Goal: Book appointment/travel/reservation

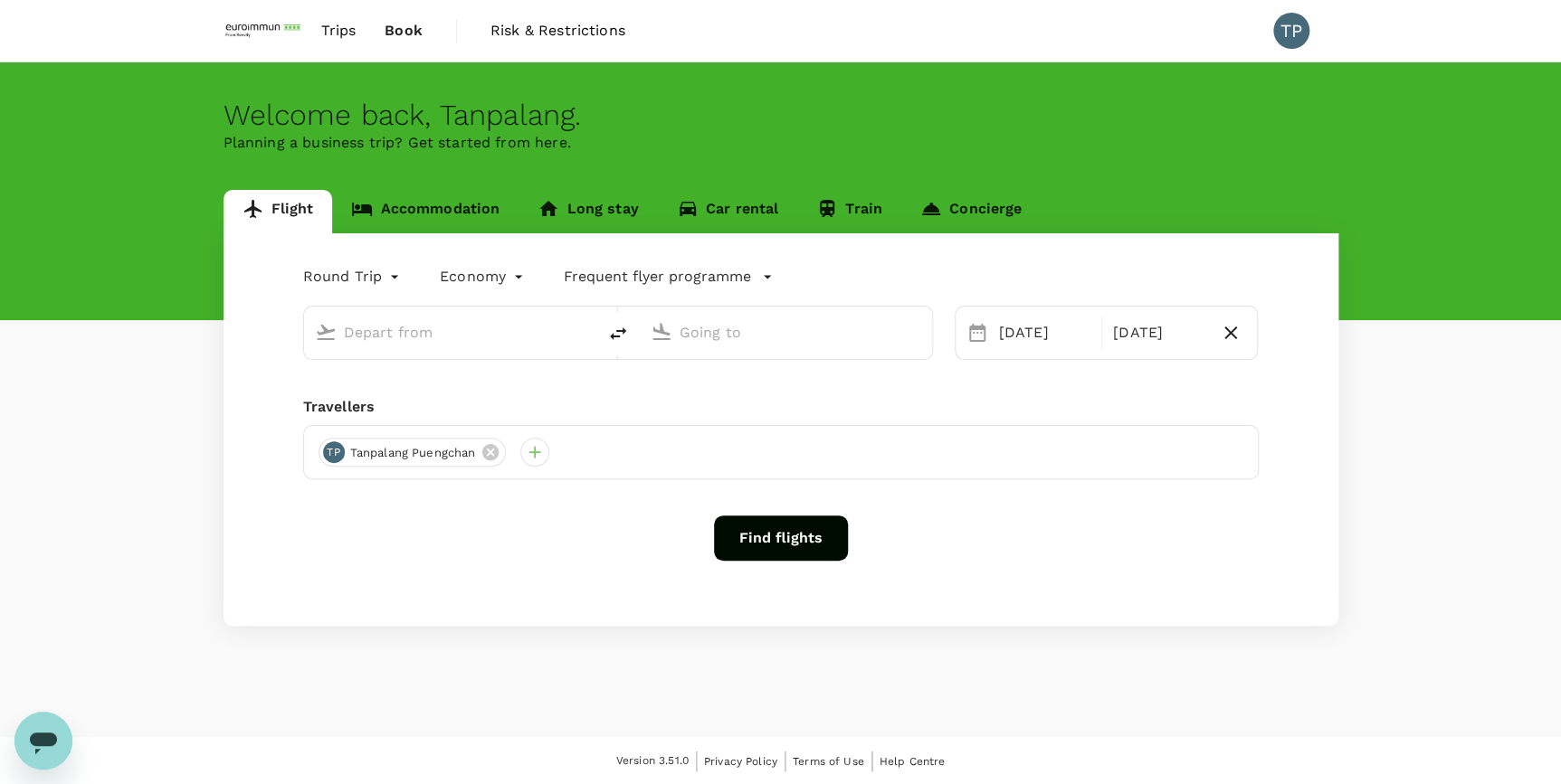
type input "Suvarnabhumi Intl (BKK)"
type input "[GEOGRAPHIC_DATA], [GEOGRAPHIC_DATA] (any)"
type input "Suvarnabhumi Intl (BKK)"
type input "[GEOGRAPHIC_DATA], [GEOGRAPHIC_DATA] (any)"
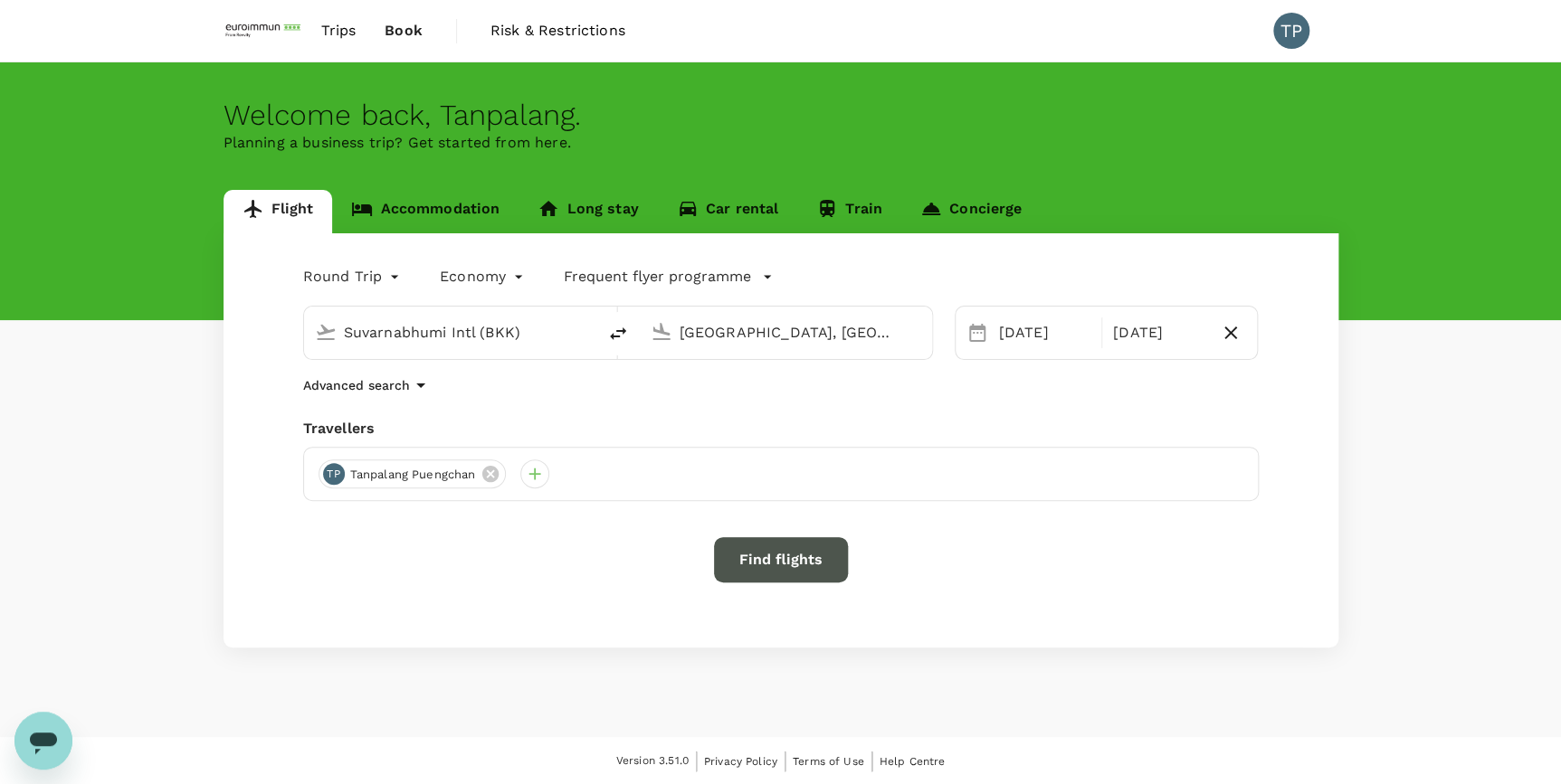
click at [770, 555] on button "Find flights" at bounding box center [780, 560] width 134 height 45
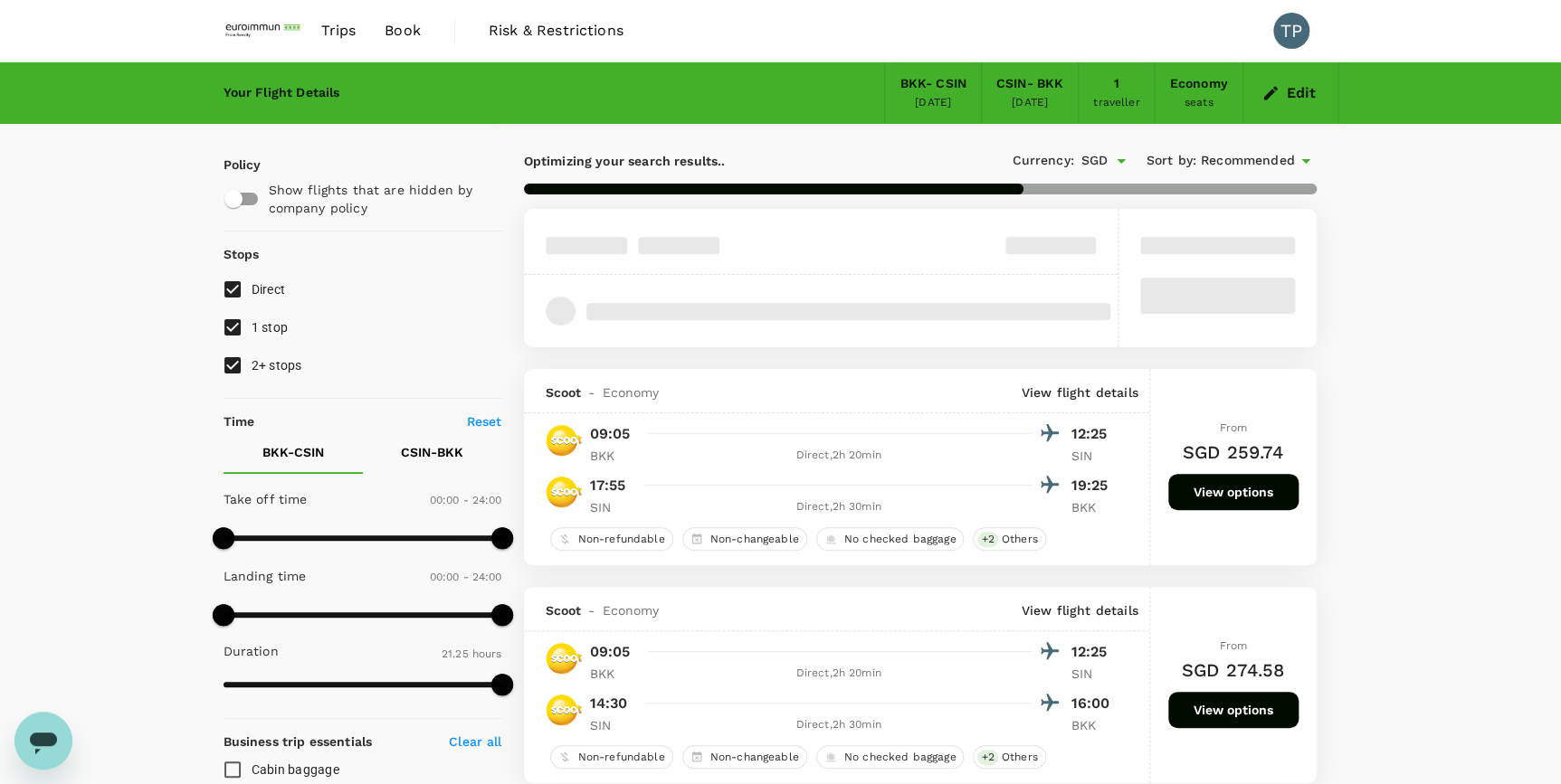
type input "1340"
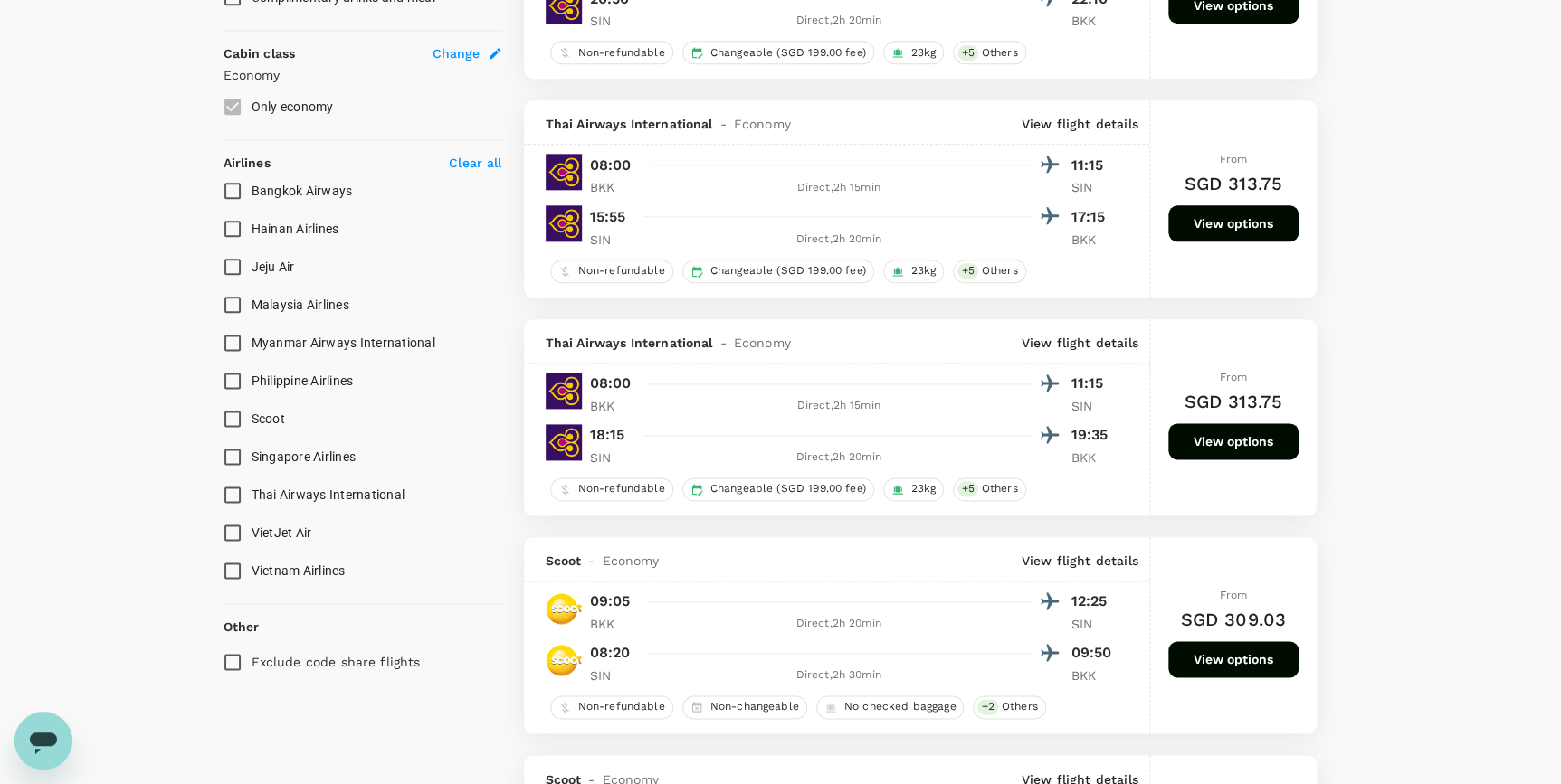
scroll to position [905, 0]
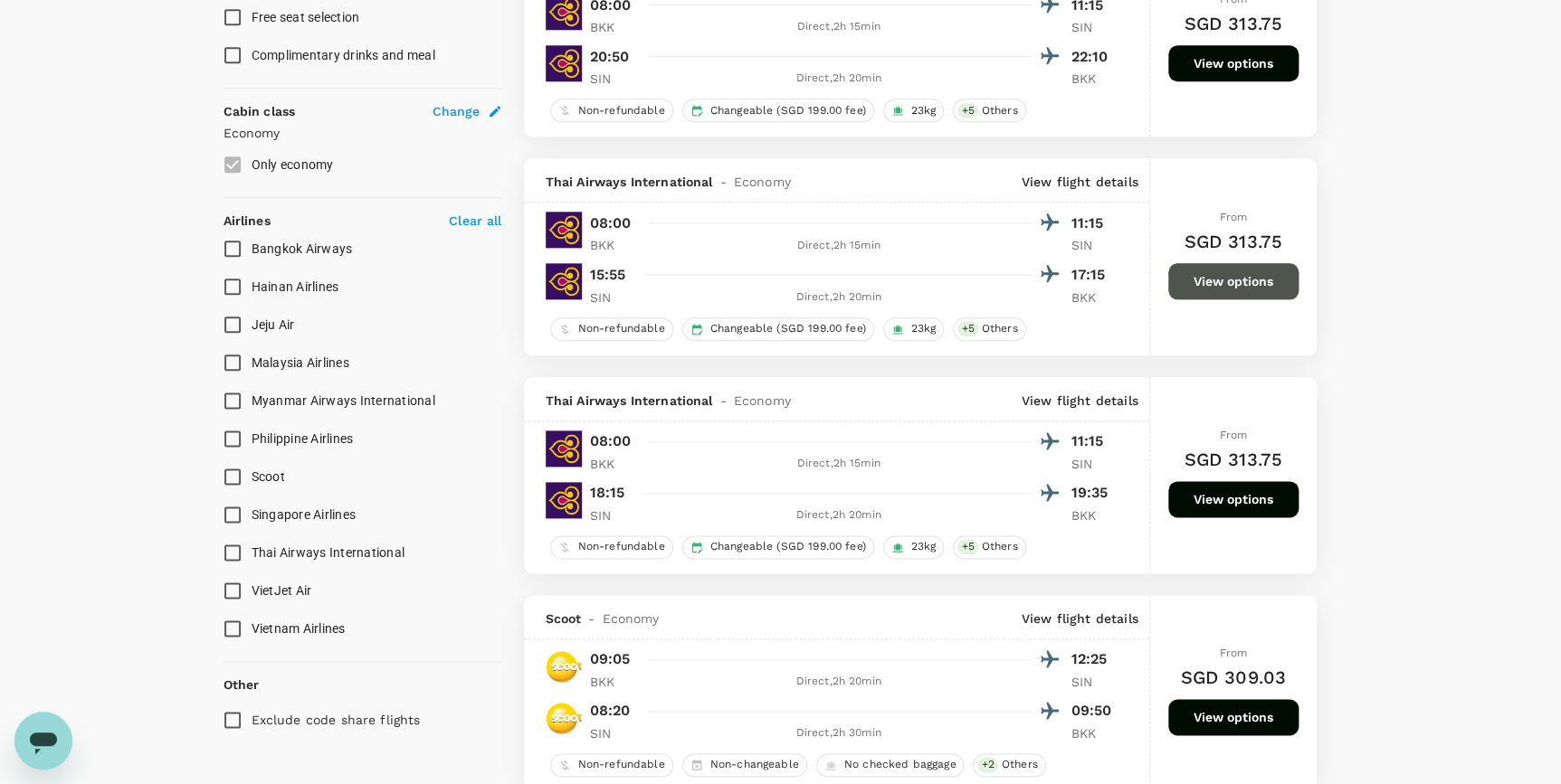
click at [1233, 287] on button "View options" at bounding box center [1234, 281] width 131 height 37
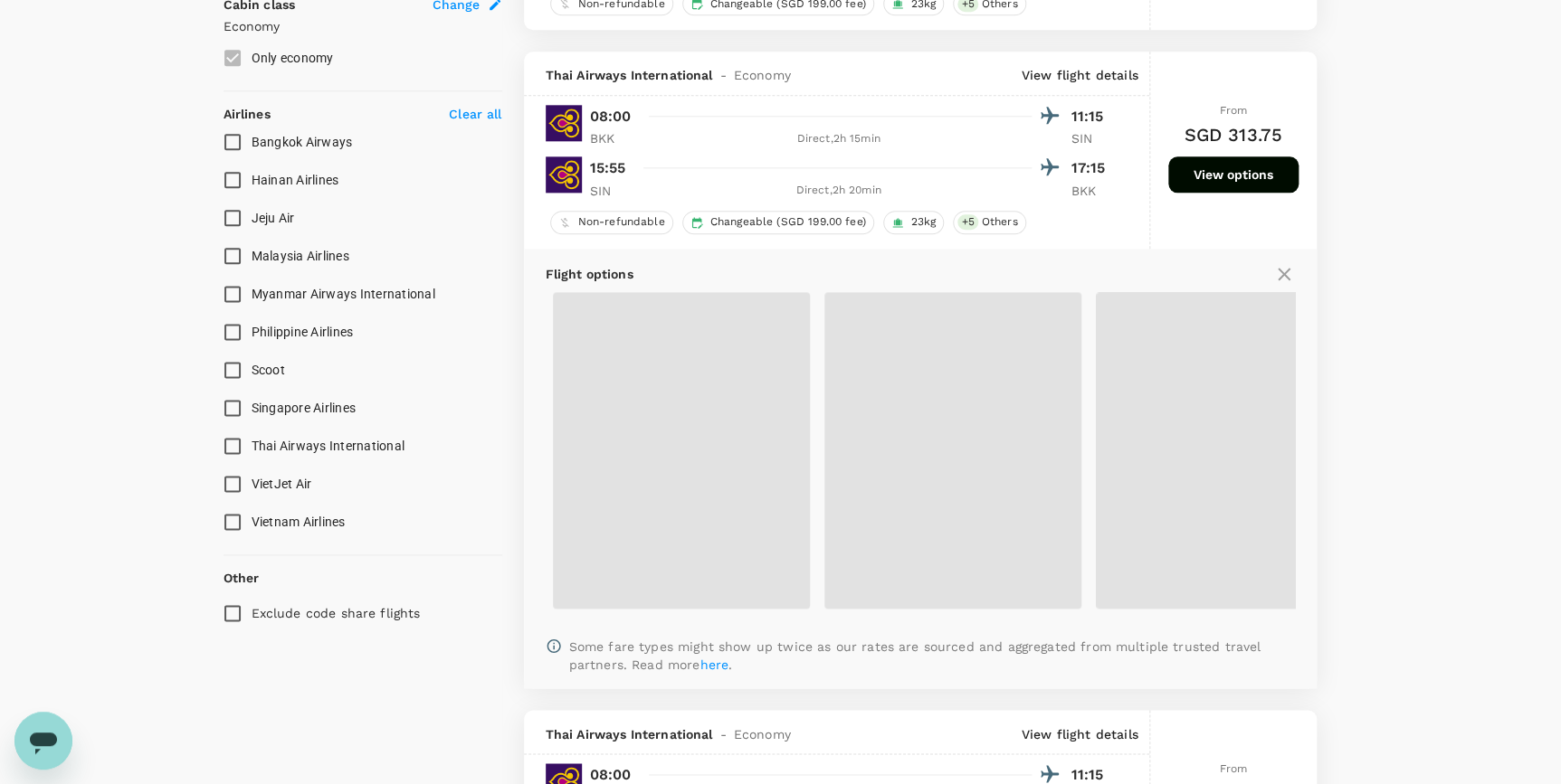
scroll to position [983, 0]
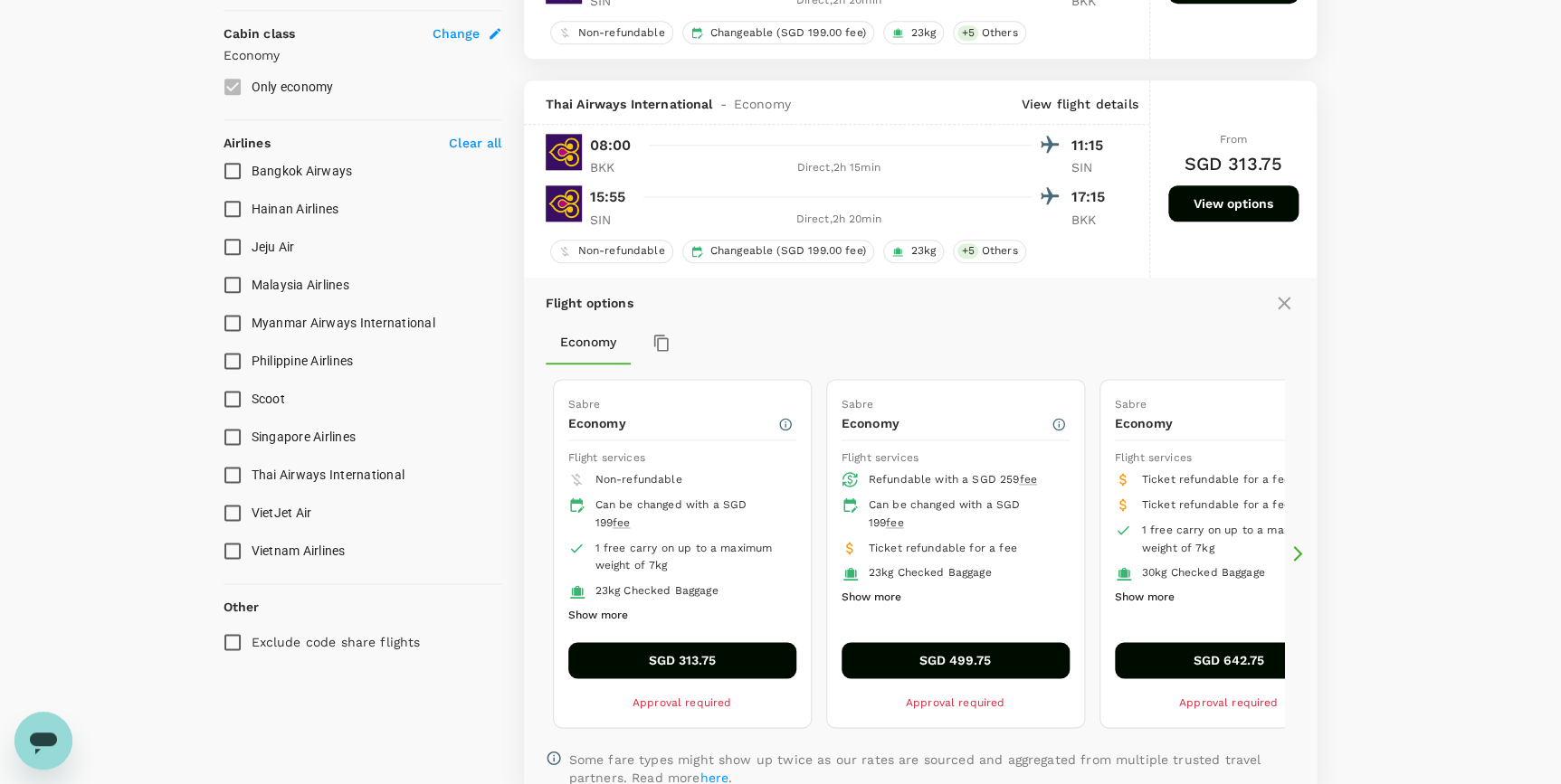
click at [692, 657] on button "SGD 313.75" at bounding box center [683, 660] width 229 height 37
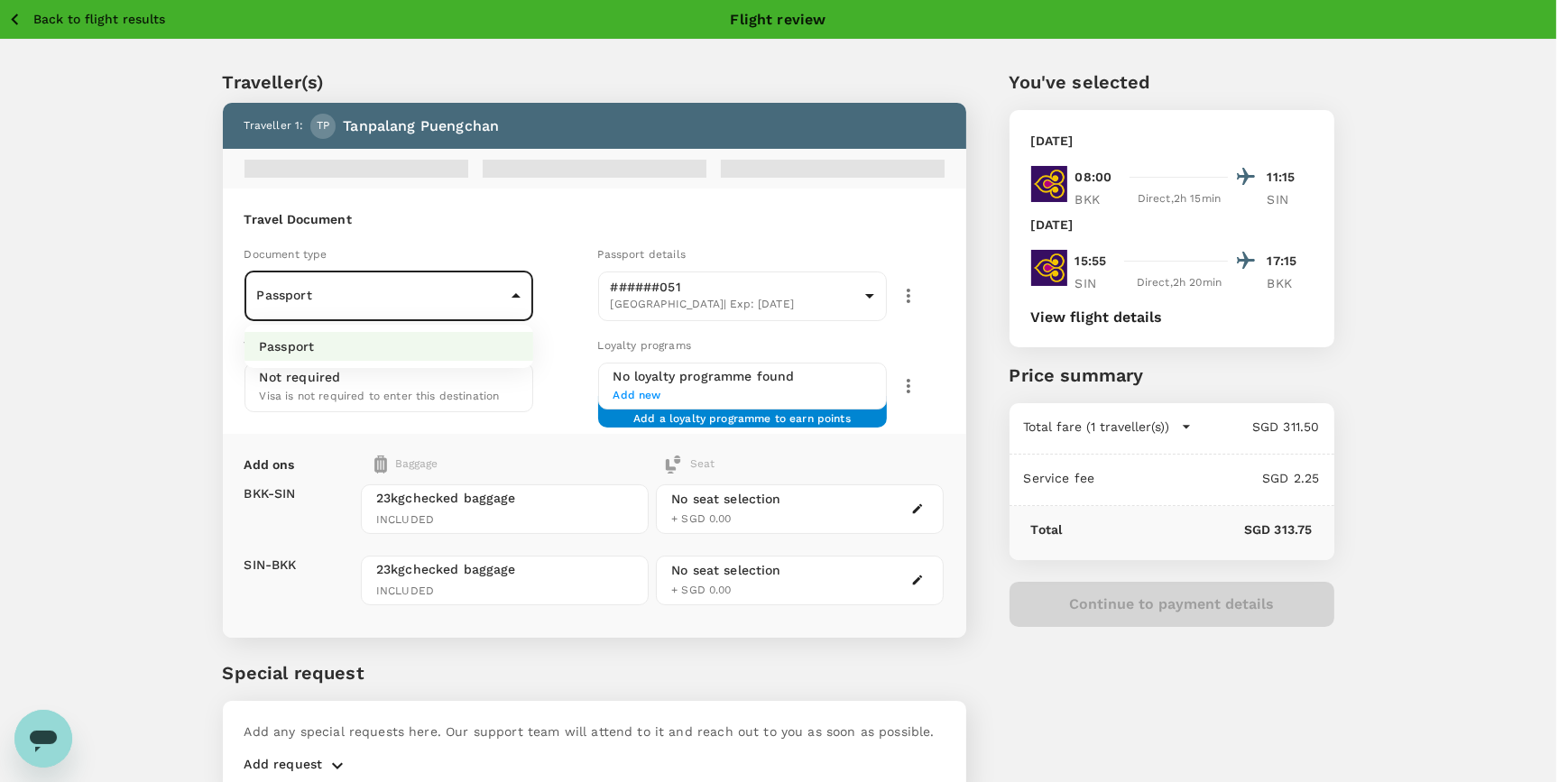
click at [510, 295] on body "Back to flight results Flight review Traveller(s) Traveller 1 : TP Tanpalang Pu…" at bounding box center [784, 434] width 1568 height 869
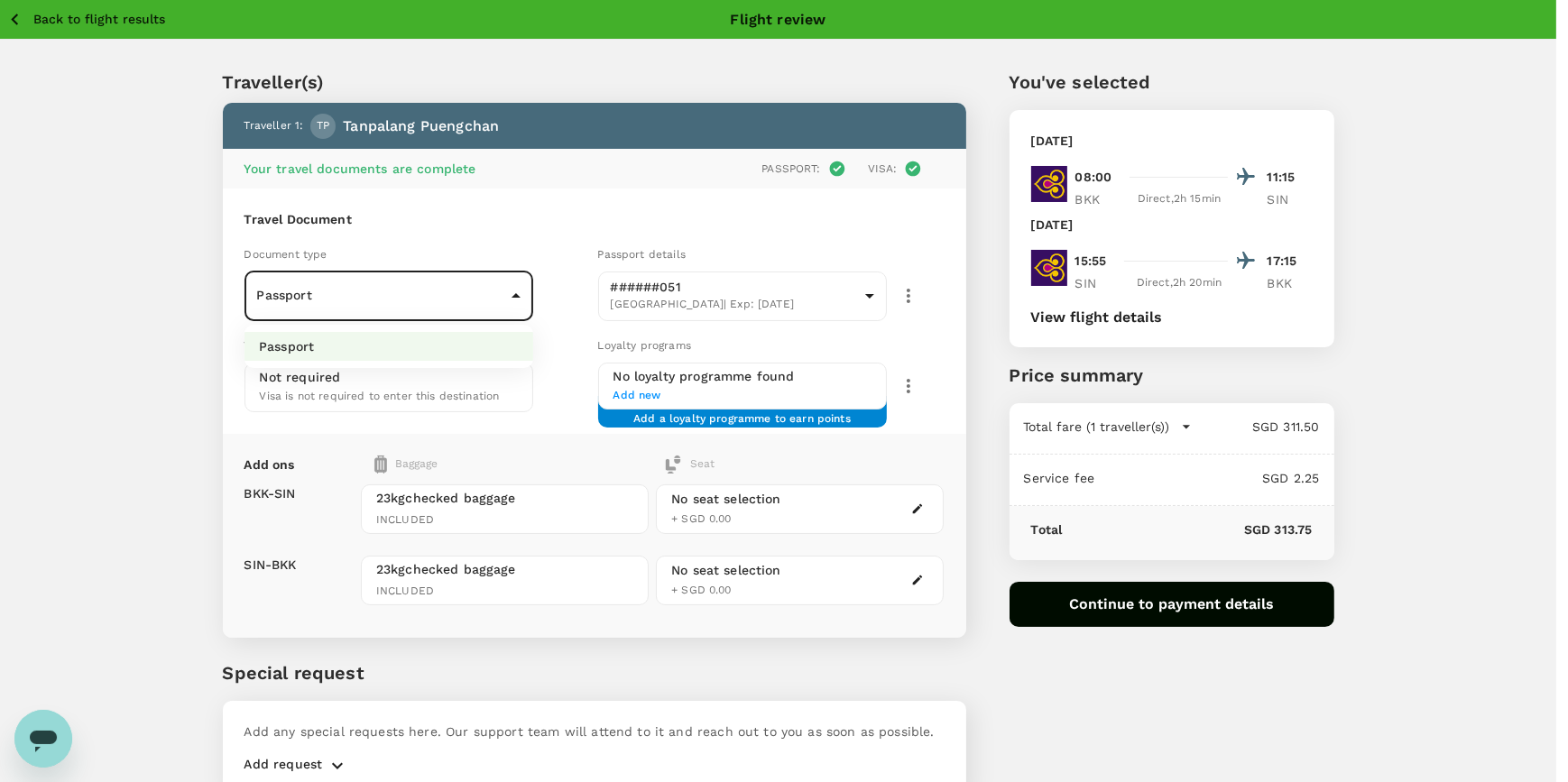
click at [559, 320] on div at bounding box center [784, 391] width 1568 height 782
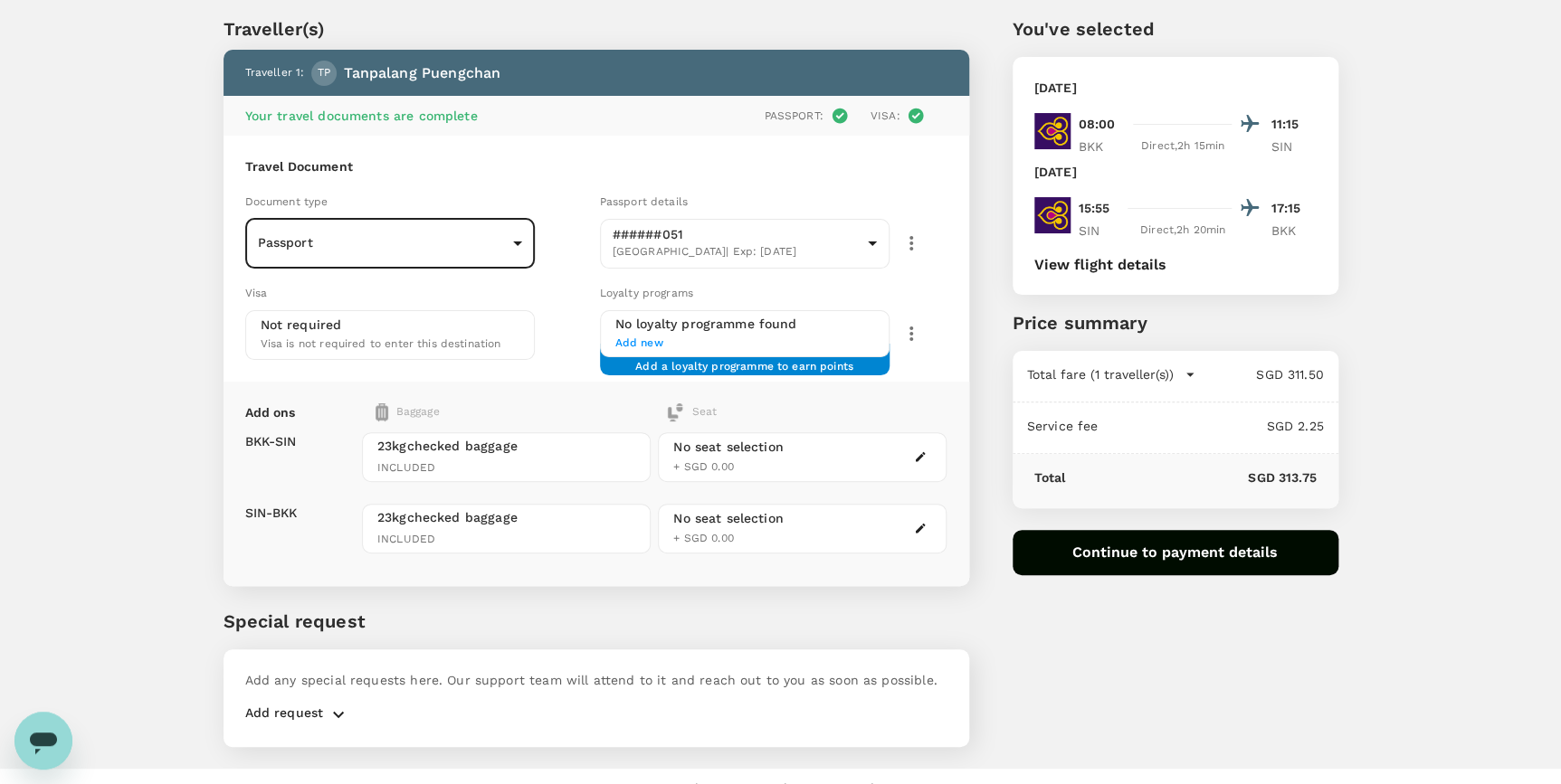
scroll to position [81, 0]
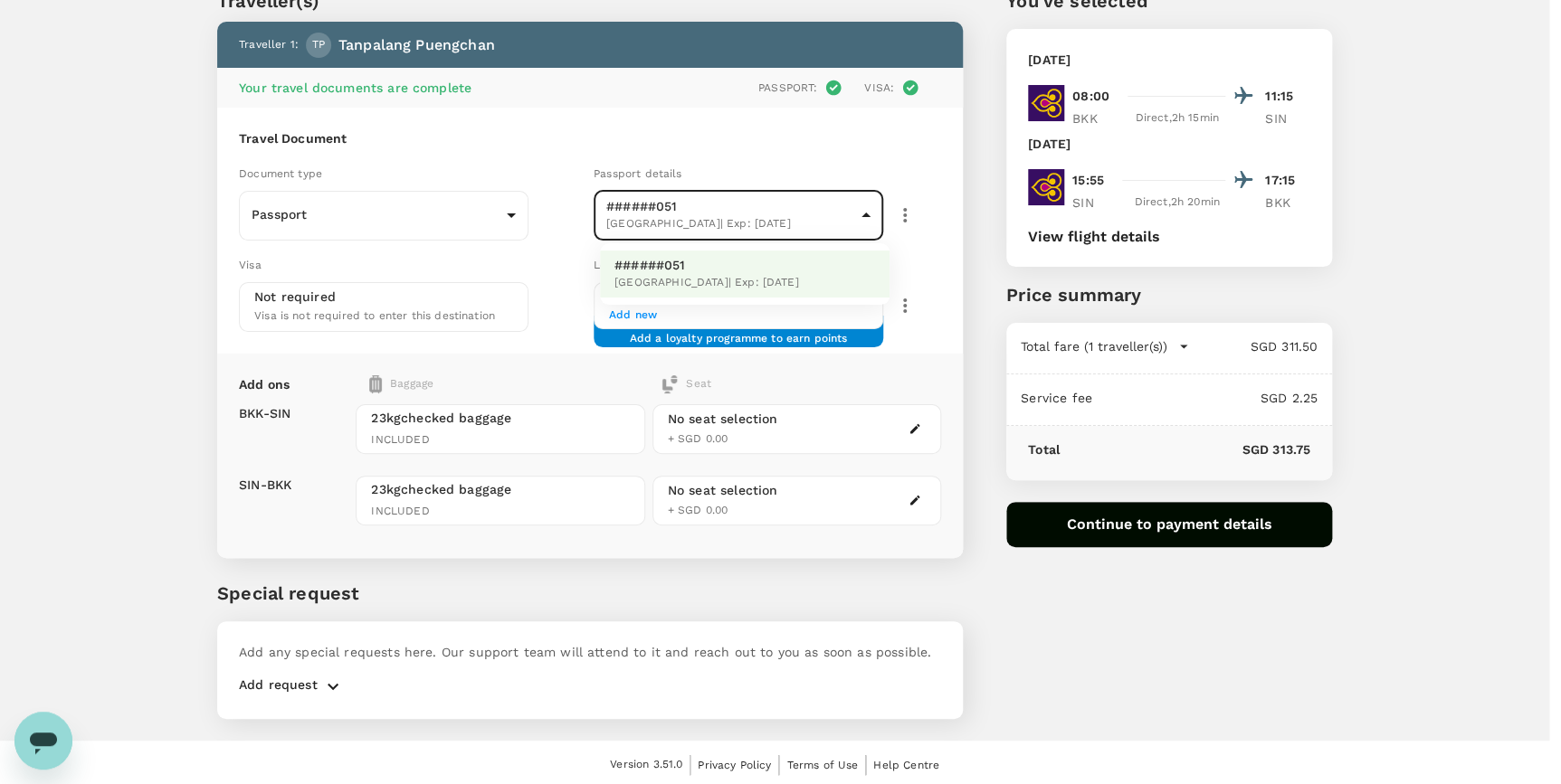
click at [875, 215] on body "Back to flight results Flight review Traveller(s) Traveller 1 : TP Tanpalang Pu…" at bounding box center [780, 354] width 1561 height 871
click at [917, 88] on div at bounding box center [786, 392] width 1573 height 784
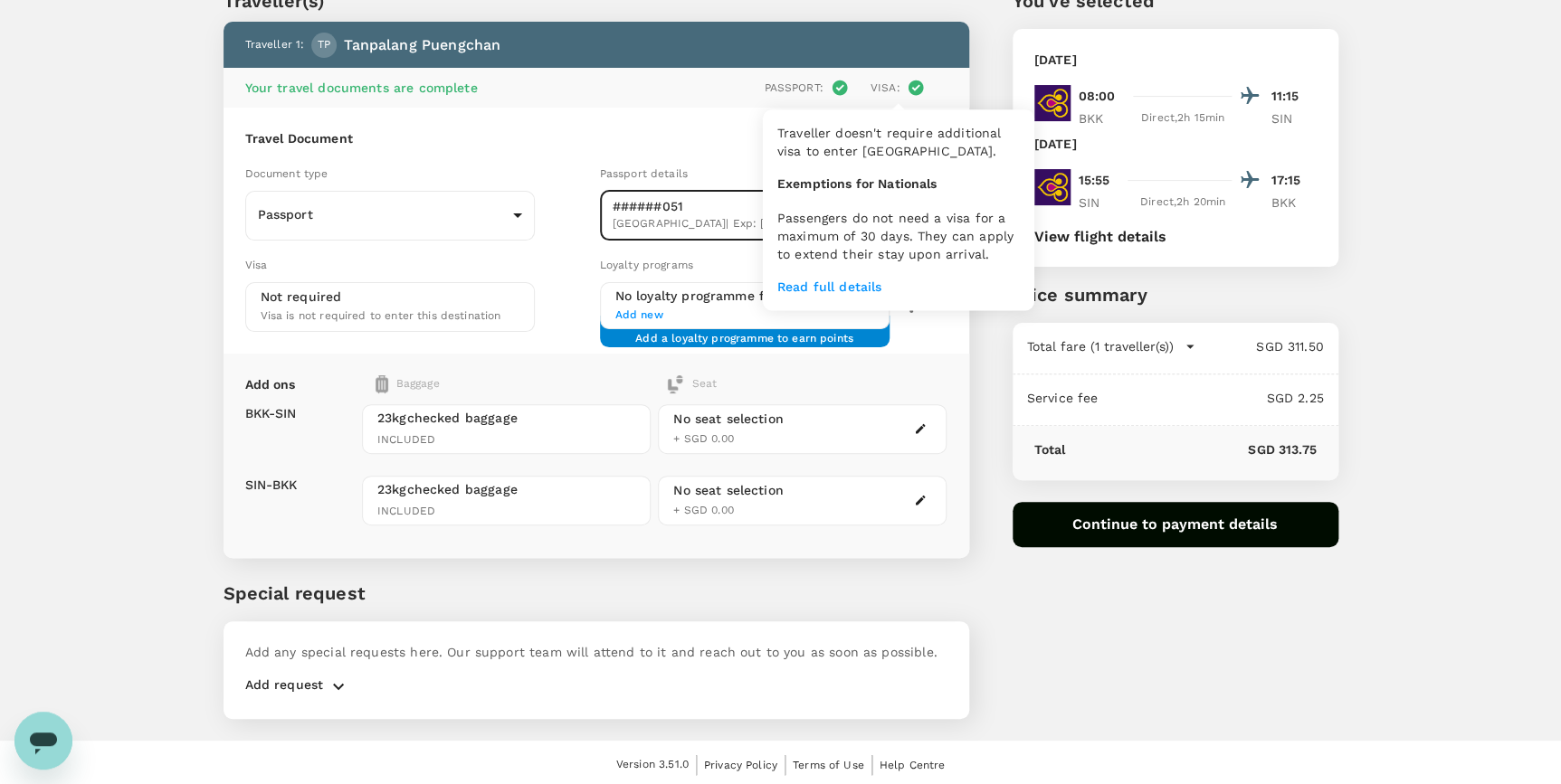
click at [917, 88] on icon at bounding box center [917, 88] width 16 height 16
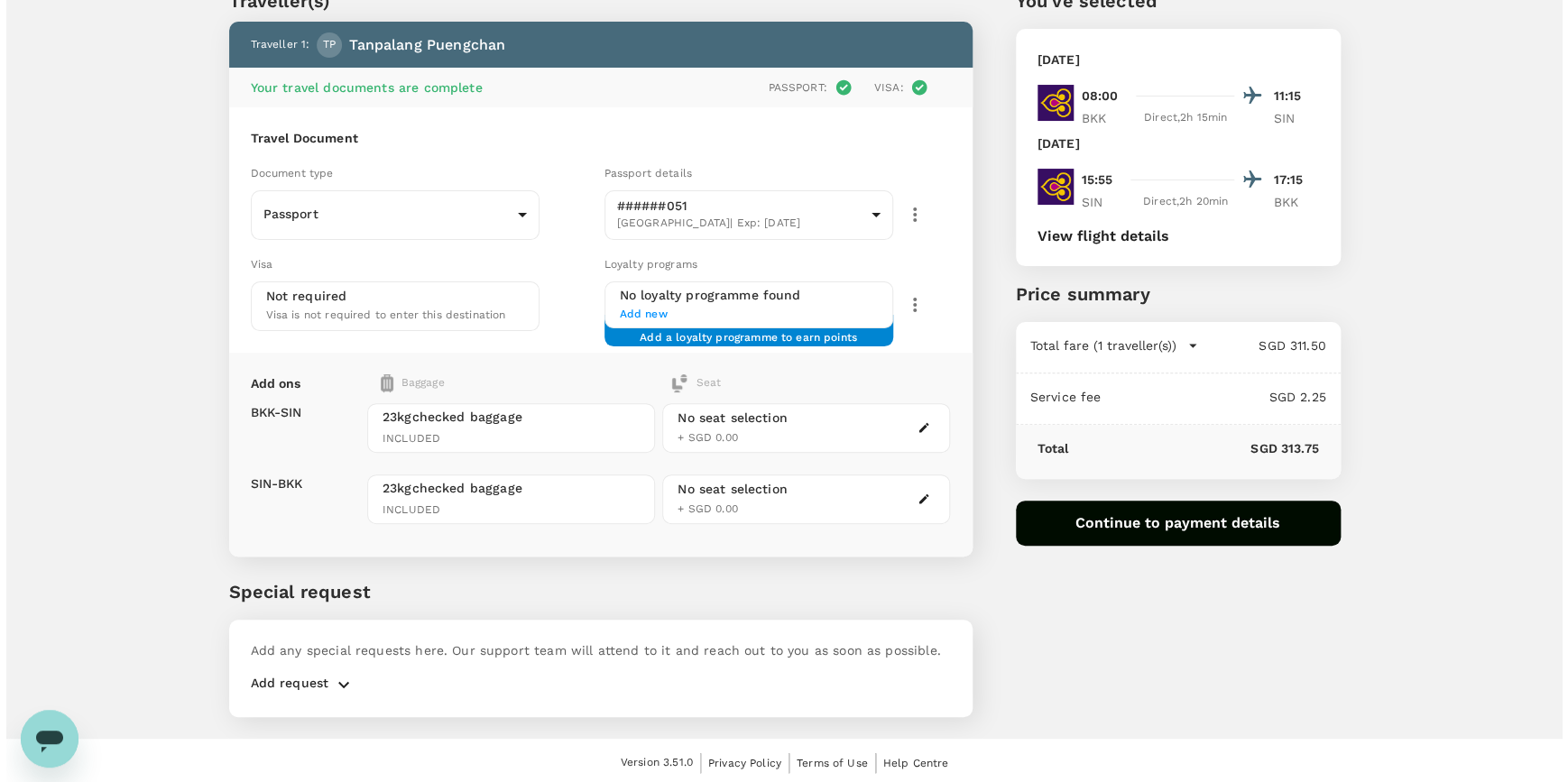
scroll to position [82, 0]
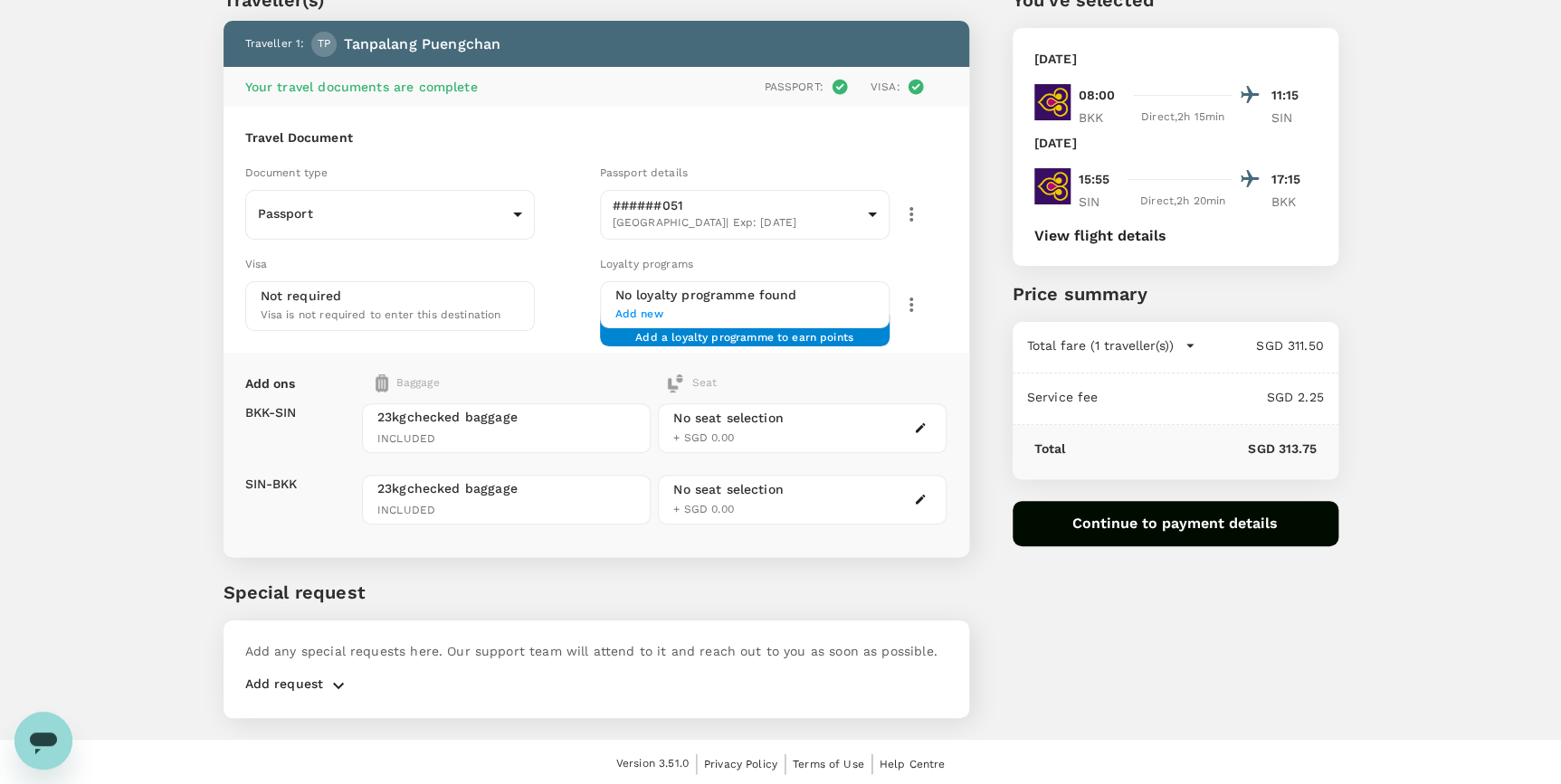
click at [562, 341] on div "Travel Document Document type Passport Passport ​ Passport details ######051 Th…" at bounding box center [597, 229] width 746 height 246
click at [645, 309] on span "Add new" at bounding box center [745, 314] width 259 height 18
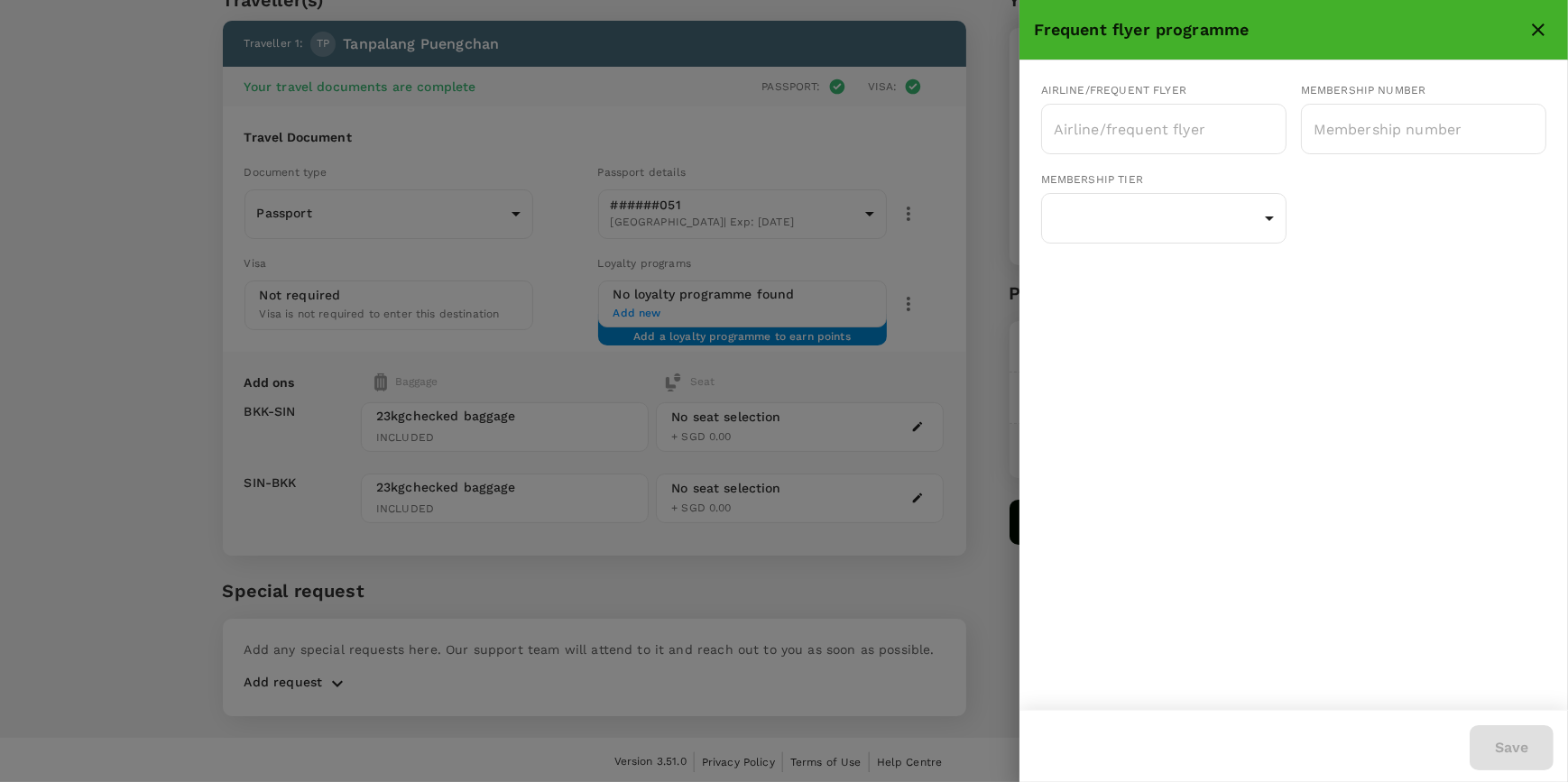
click at [1546, 27] on icon "close" at bounding box center [1538, 30] width 22 height 22
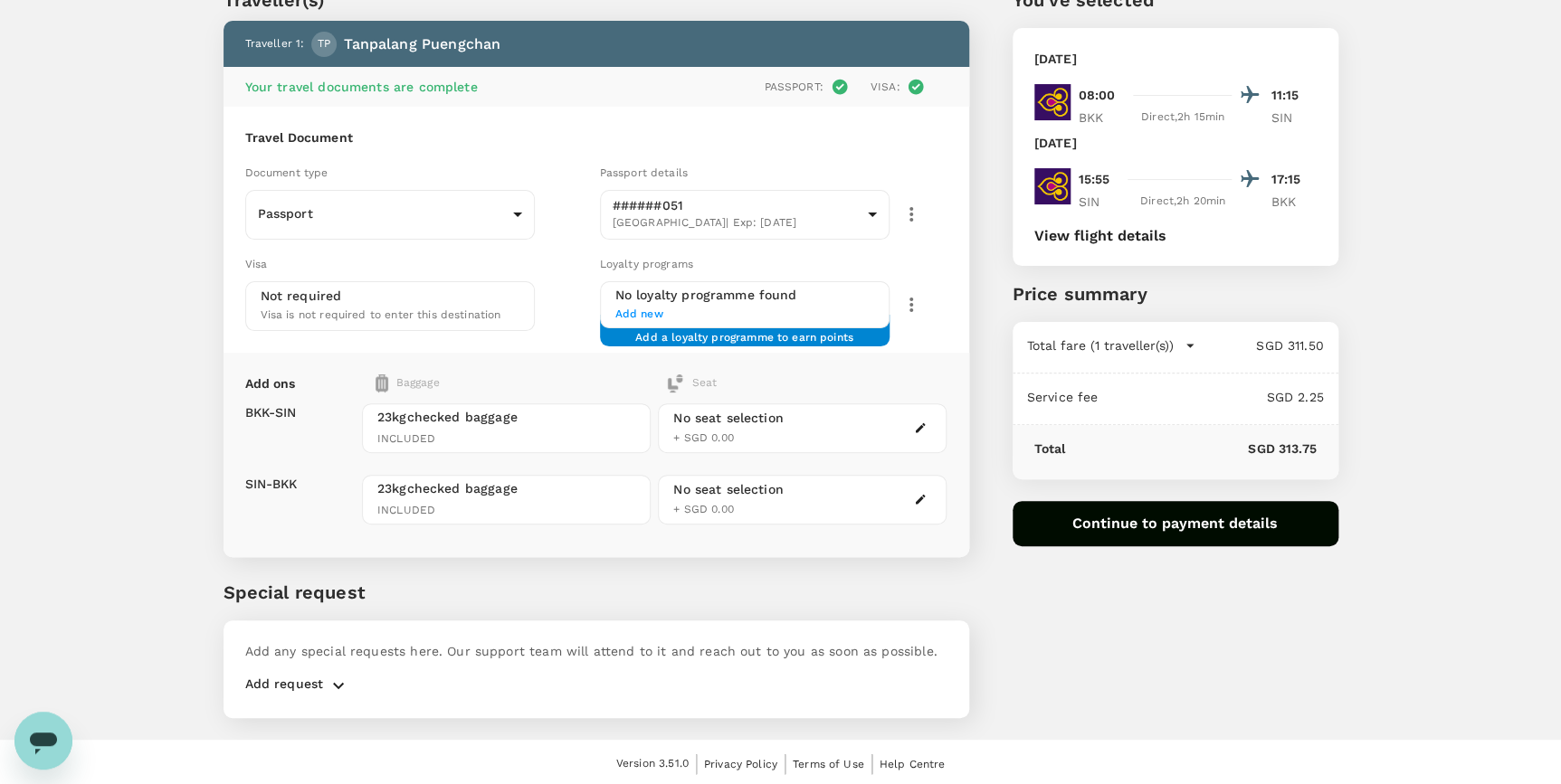
click at [932, 362] on div "Add ons Baggage Seat BKK - SIN SIN - BKK 23kg checked baggage INCLUDED 23kg che…" at bounding box center [597, 455] width 746 height 205
click at [919, 424] on icon "button" at bounding box center [920, 427] width 13 height 13
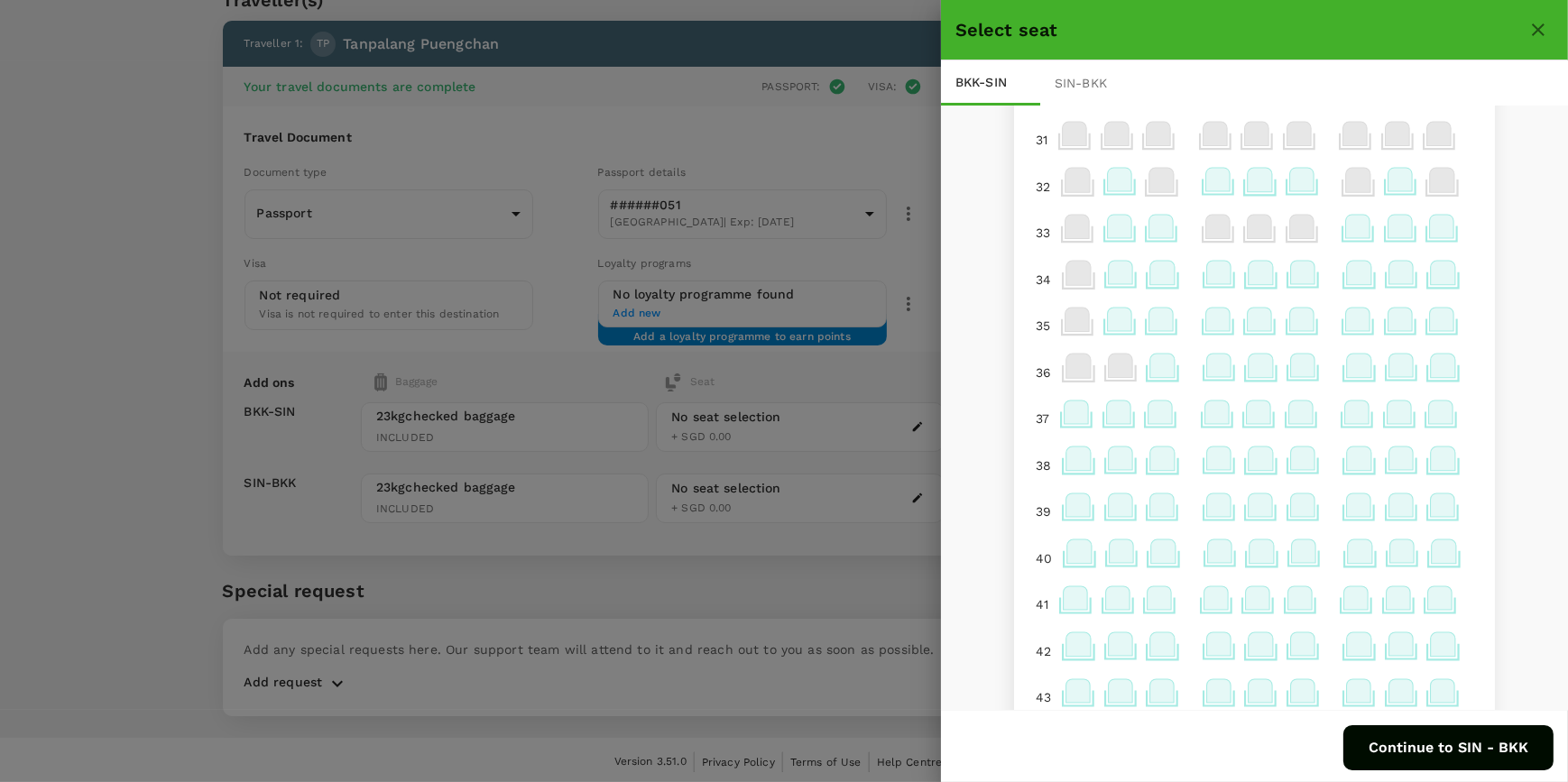
scroll to position [0, 0]
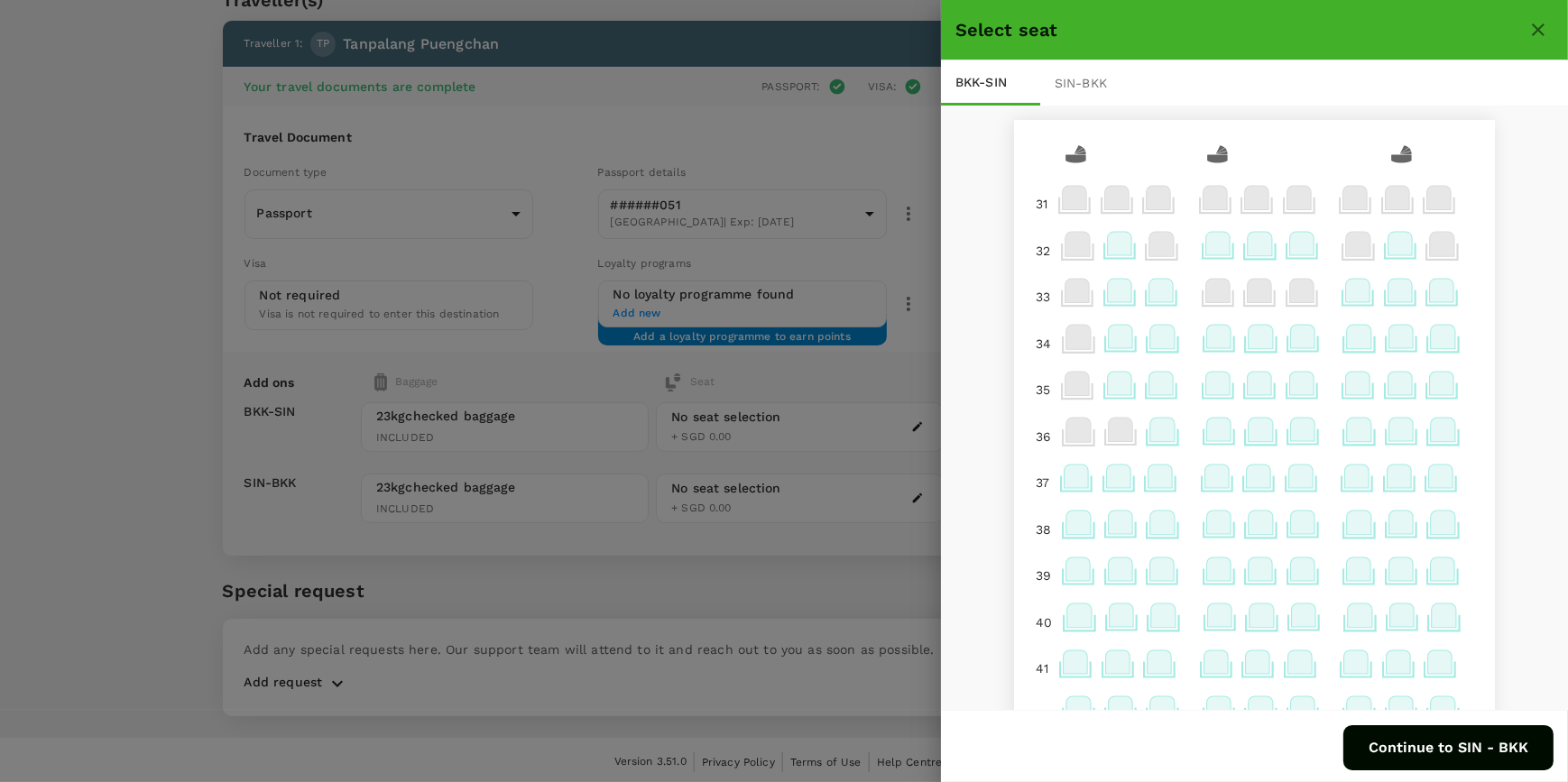
click at [1432, 300] on icon at bounding box center [1442, 291] width 25 height 24
click at [1417, 250] on p "Select" at bounding box center [1418, 250] width 39 height 18
click at [1472, 748] on button "Continue to SIN - BKK" at bounding box center [1448, 748] width 210 height 45
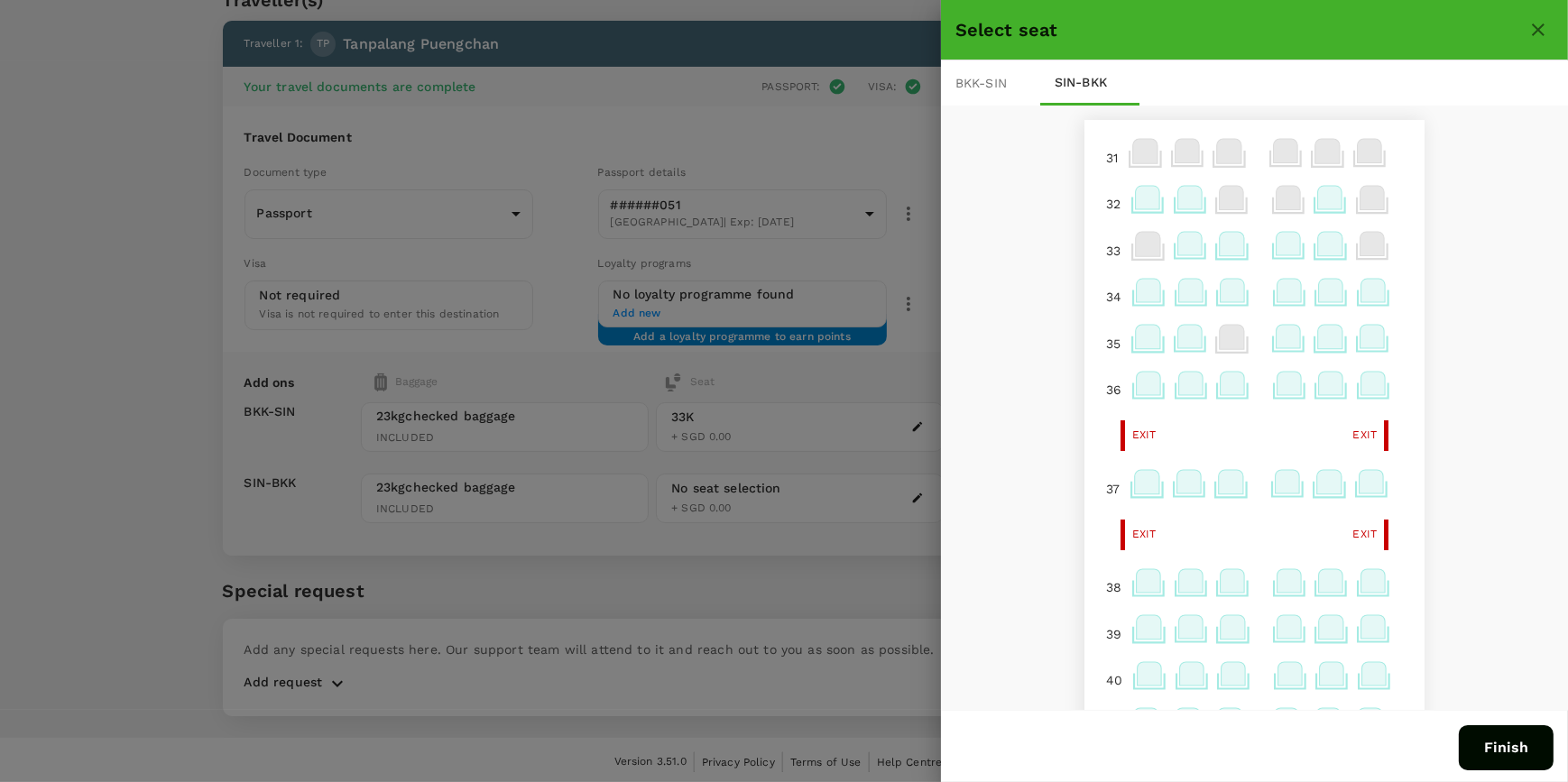
click at [1359, 486] on icon at bounding box center [1371, 482] width 25 height 24
click at [1353, 441] on p "Select" at bounding box center [1348, 445] width 39 height 18
click at [999, 76] on div "BKK - SIN" at bounding box center [990, 83] width 100 height 45
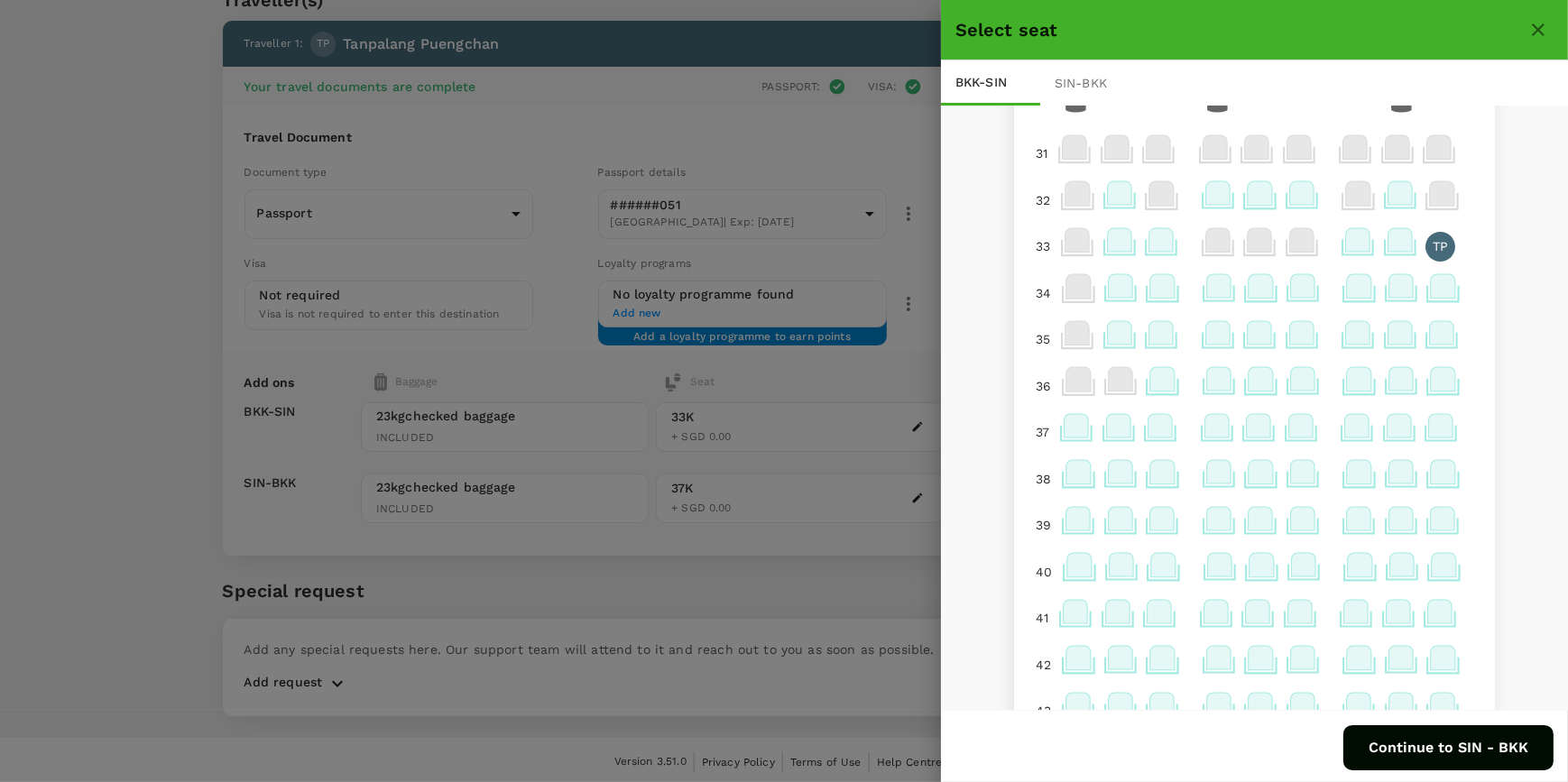
scroll to position [36, 0]
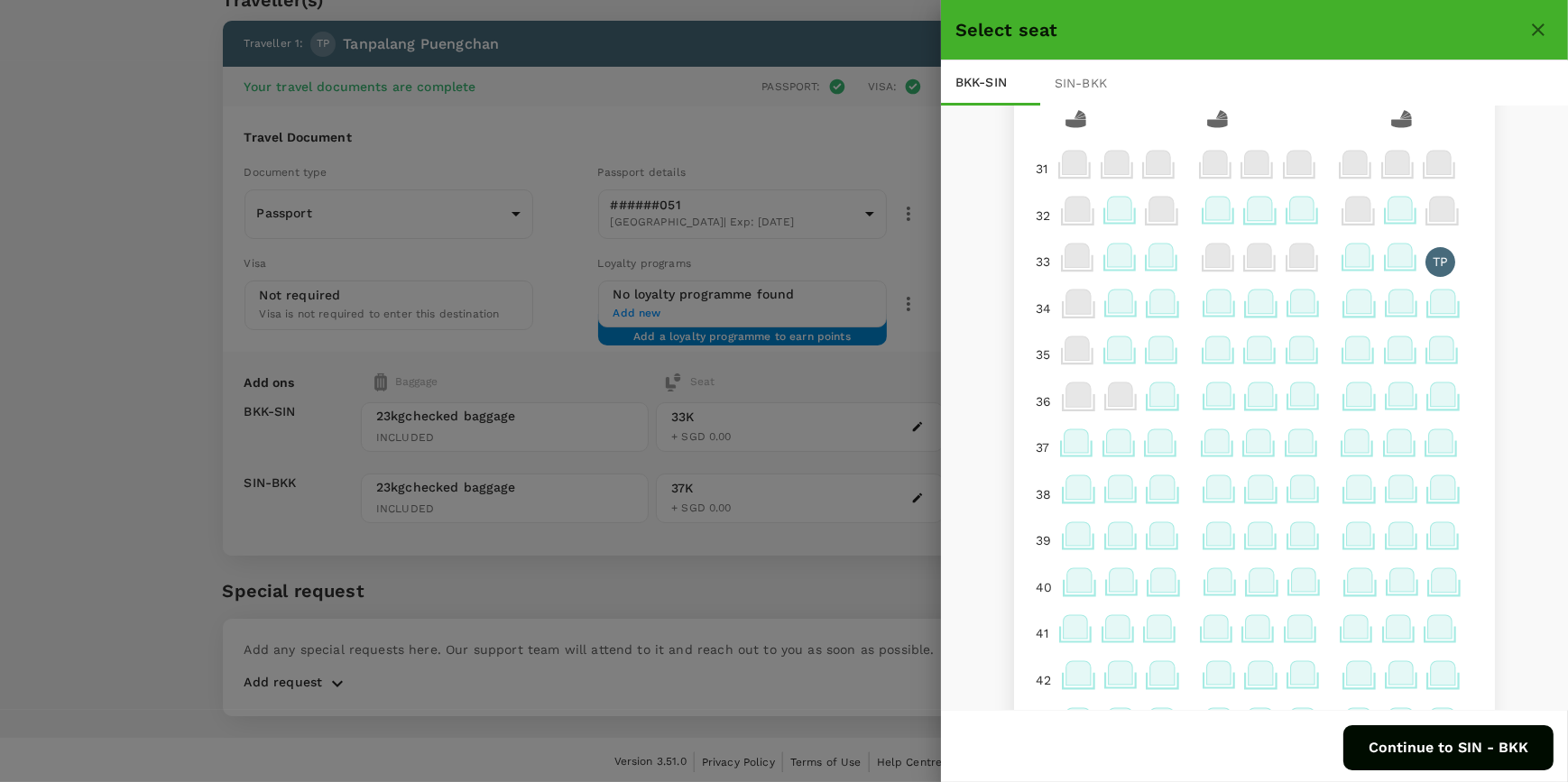
click at [1086, 87] on div "SIN - BKK" at bounding box center [1090, 83] width 100 height 45
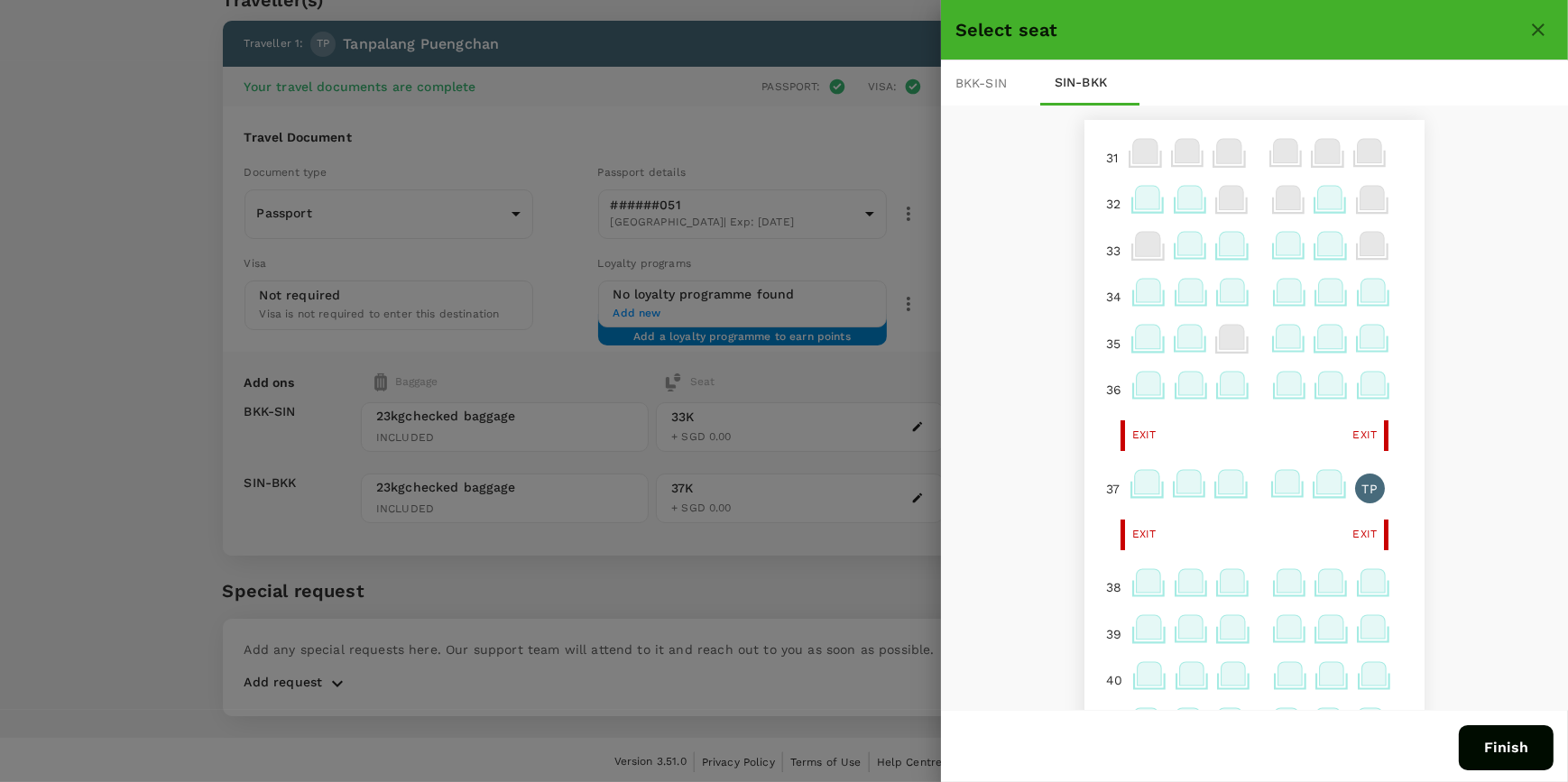
click at [1362, 288] on icon at bounding box center [1373, 291] width 25 height 24
click at [1343, 253] on p "Reselect" at bounding box center [1341, 250] width 53 height 18
click at [1493, 744] on button "Finish" at bounding box center [1506, 748] width 95 height 45
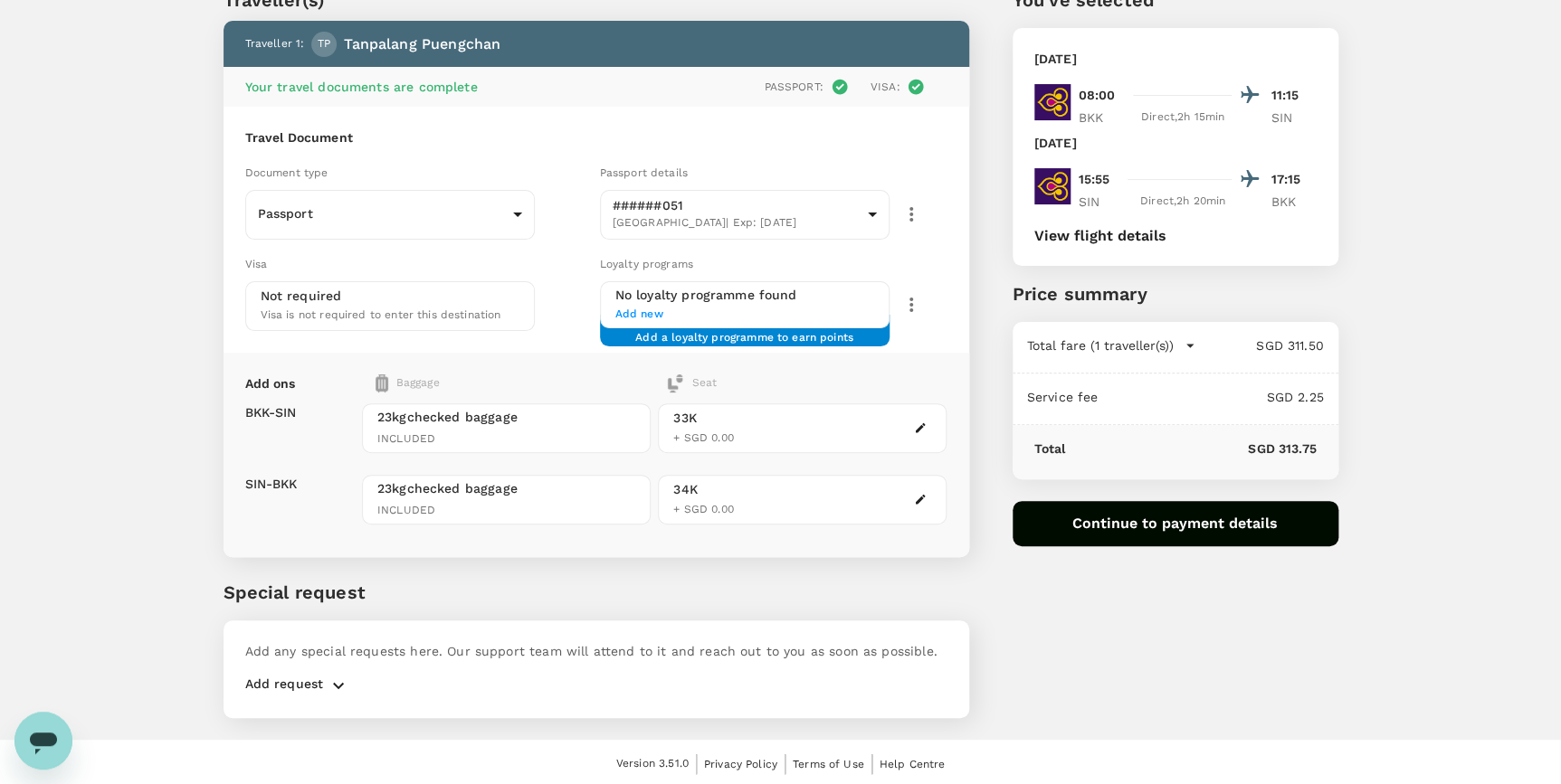
click at [1214, 523] on button "Continue to payment details" at bounding box center [1175, 524] width 325 height 45
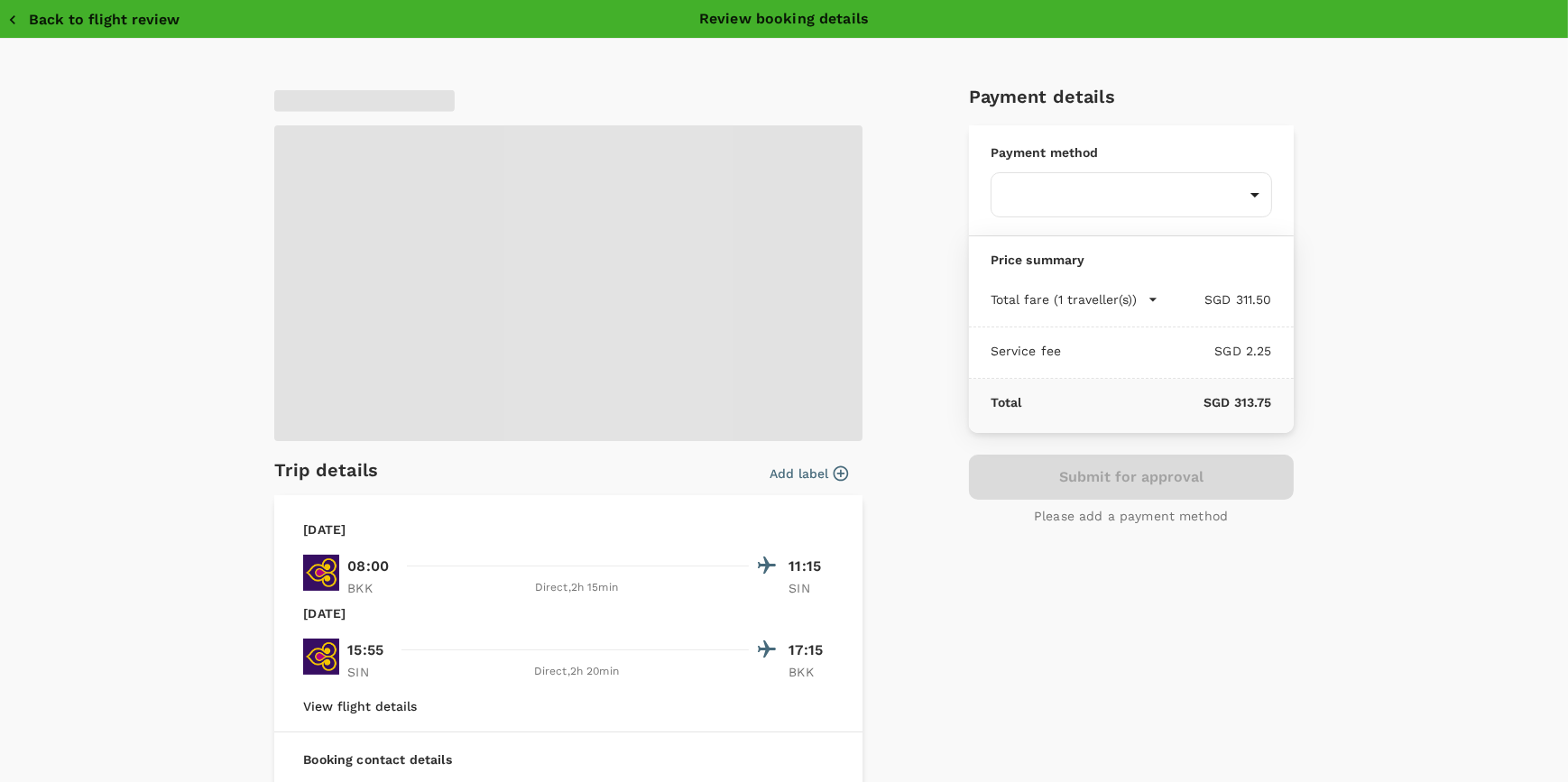
type input "9ae08bde-94be-4a60-86d8-4726f2345b2b"
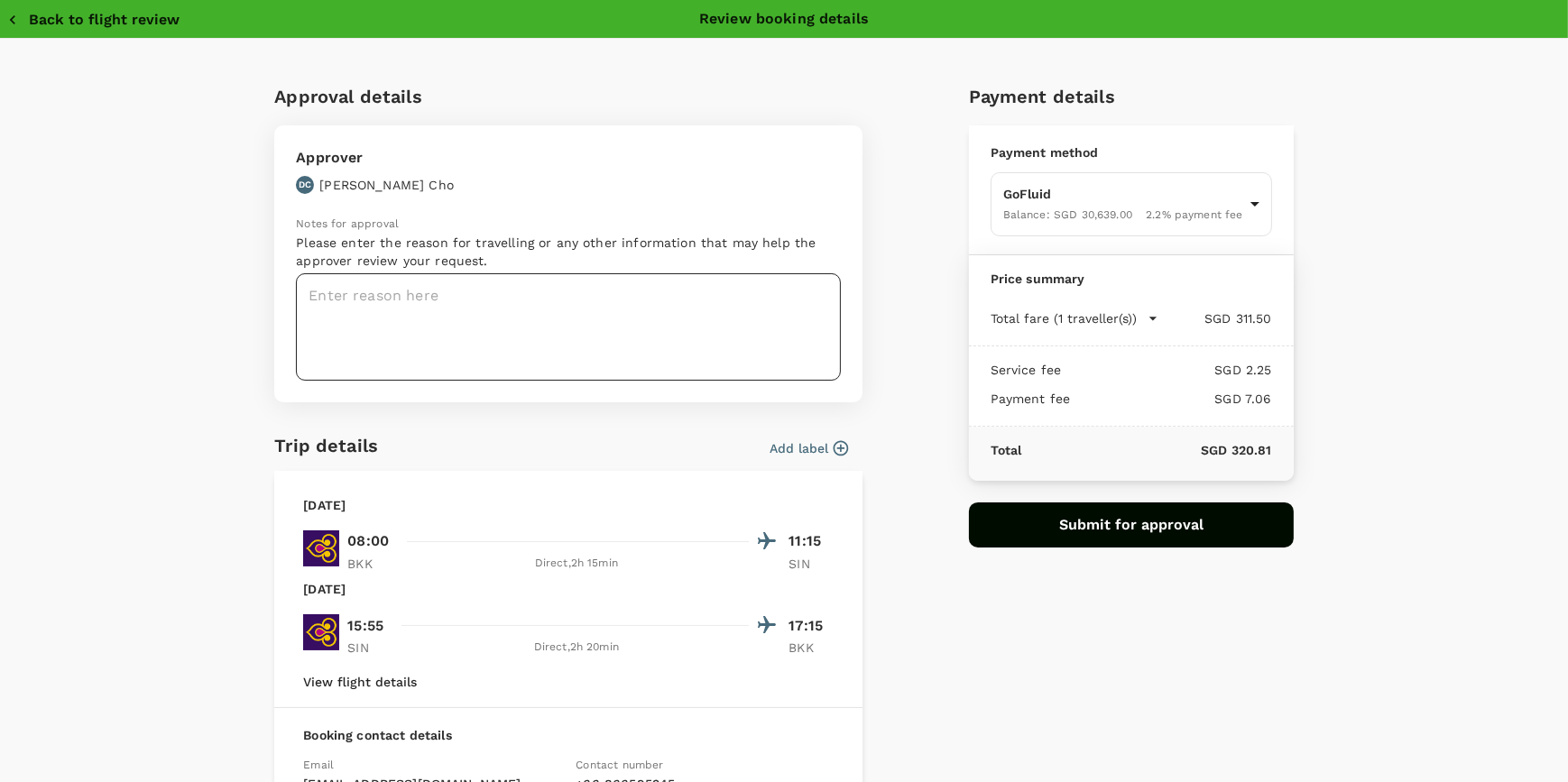
click at [471, 307] on textarea at bounding box center [568, 326] width 545 height 107
paste textarea "2025 3rd QBR Meeting & 2026 Work Plan discussion"
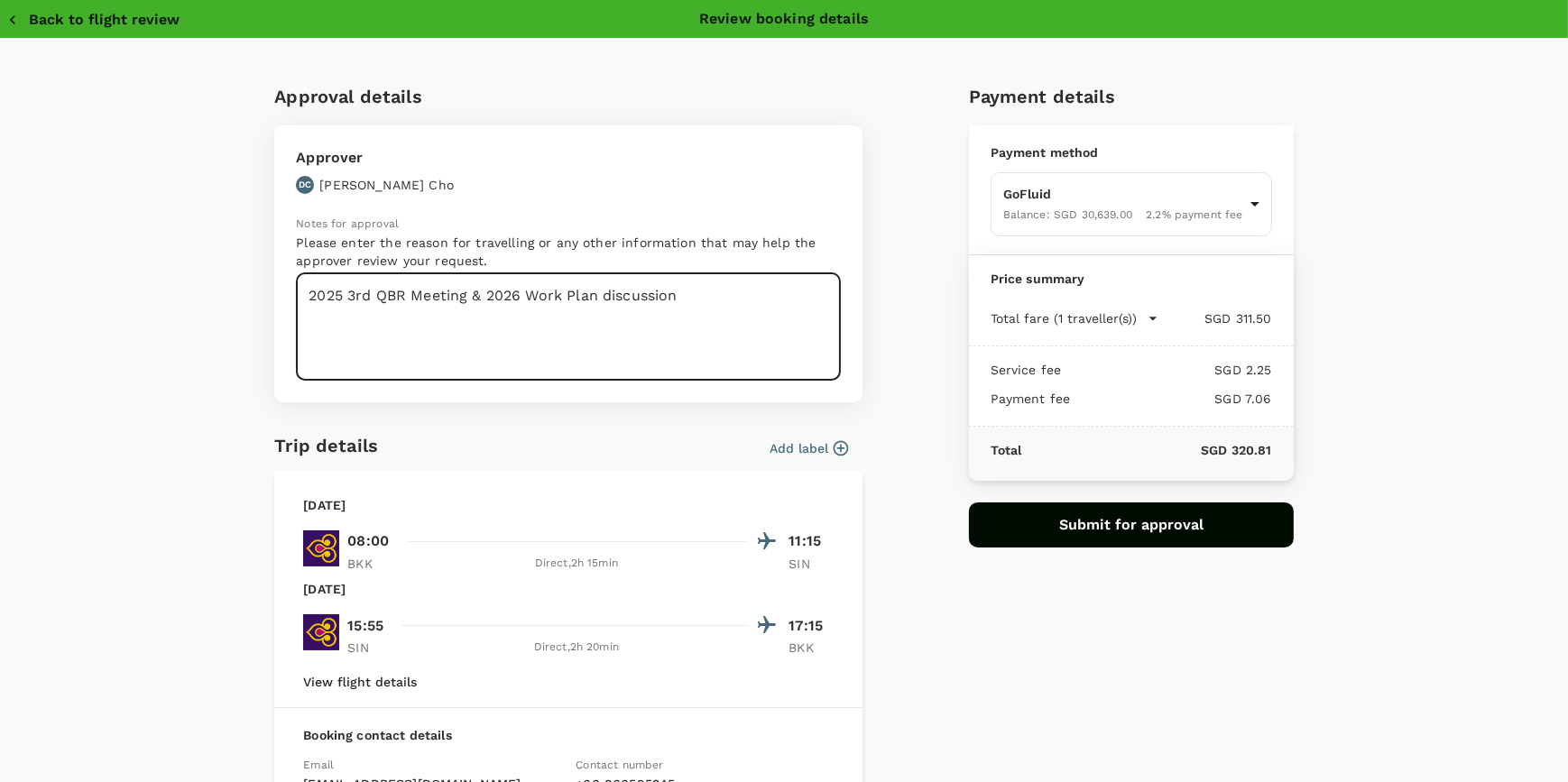
click at [301, 295] on textarea "2025 3rd QBR Meeting & 2026 Work Plan discussion" at bounding box center [568, 326] width 545 height 107
click at [808, 296] on textarea "To take a trip for 2025 3rd QBR Meeting & 2026 Work Plan discussion" at bounding box center [568, 326] width 545 height 107
click at [429, 287] on textarea "To take a trip for 2025 3rd QBR Meeting & 2026 Work Plan discussion at SG office" at bounding box center [568, 326] width 545 height 107
click at [806, 295] on textarea "To take a trip for "2025 3rd QBR Meeting & 2026 Work Plan discussion at SG offi…" at bounding box center [568, 326] width 545 height 107
drag, startPoint x: 397, startPoint y: 320, endPoint x: 298, endPoint y: 289, distance: 103.7
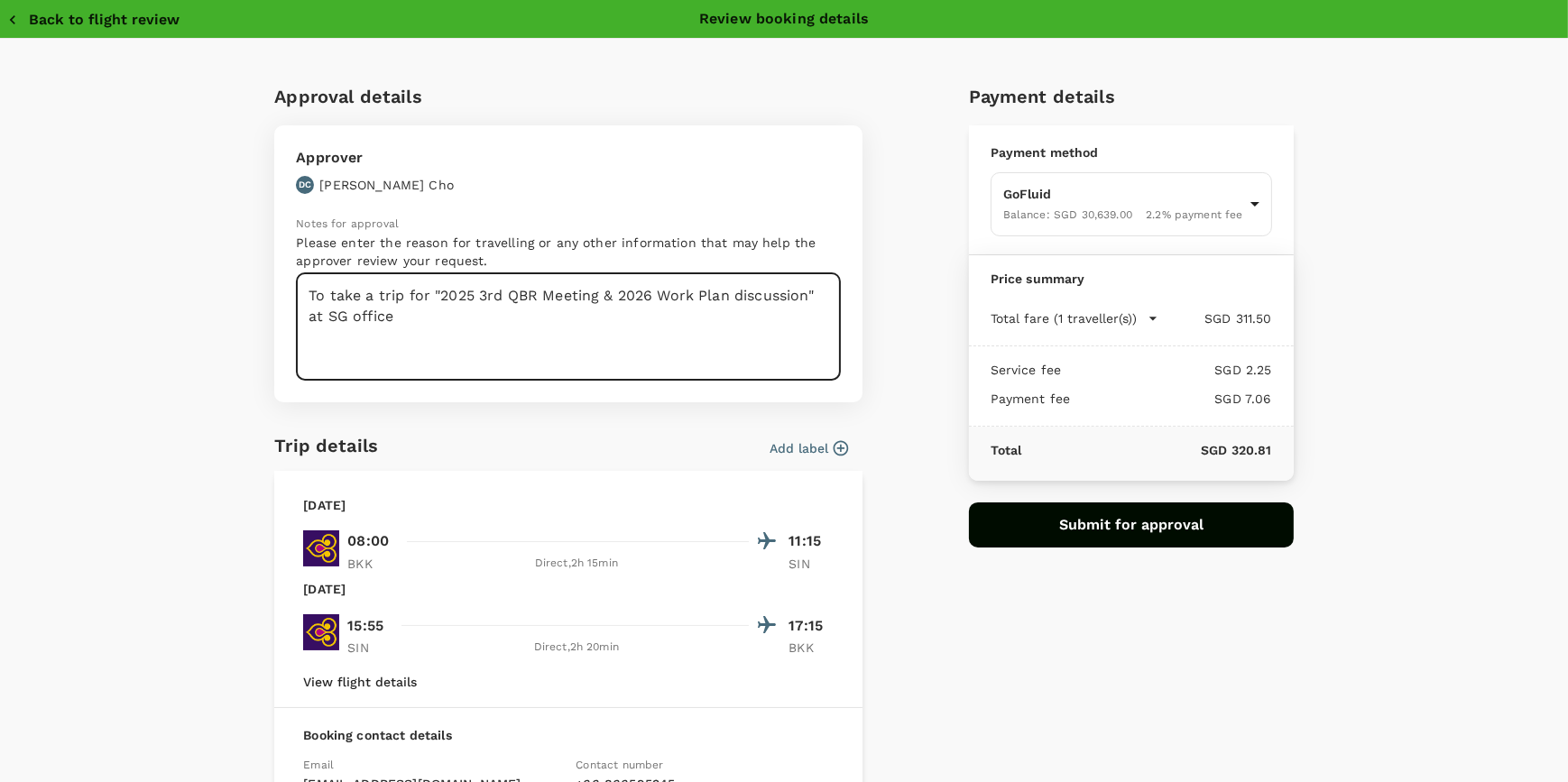
click at [298, 289] on textarea "To take a trip for "2025 3rd QBR Meeting & 2026 Work Plan discussion" at SG off…" at bounding box center [568, 326] width 545 height 107
type textarea "To take a trip for "2025 3rd QBR Meeting & 2026 Work Plan discussion" at SG off…"
click at [908, 441] on div "Approval details Approver DC Deon Cho Notes for approval Please enter the reaso…" at bounding box center [777, 526] width 1033 height 916
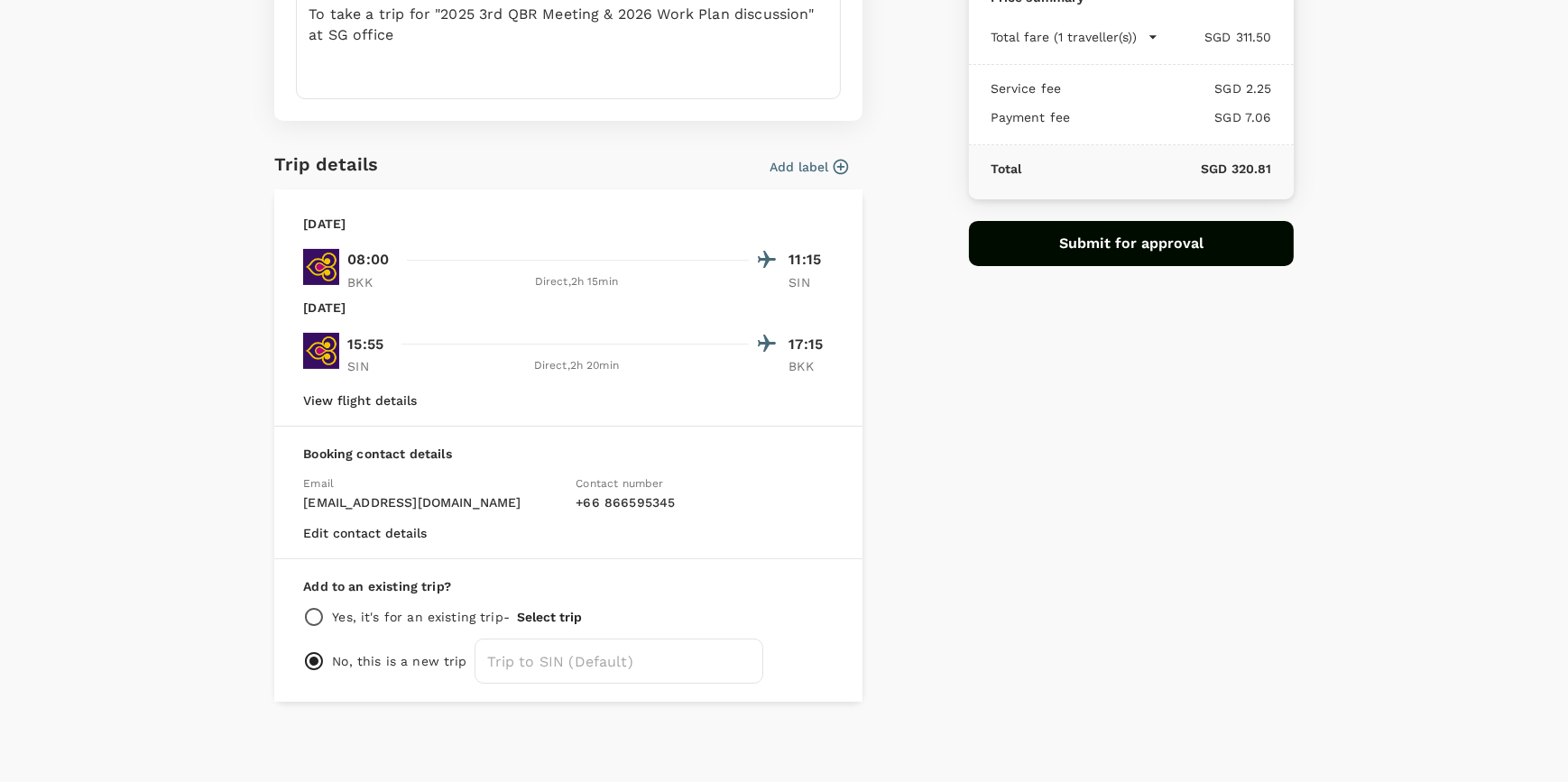
scroll to position [36, 0]
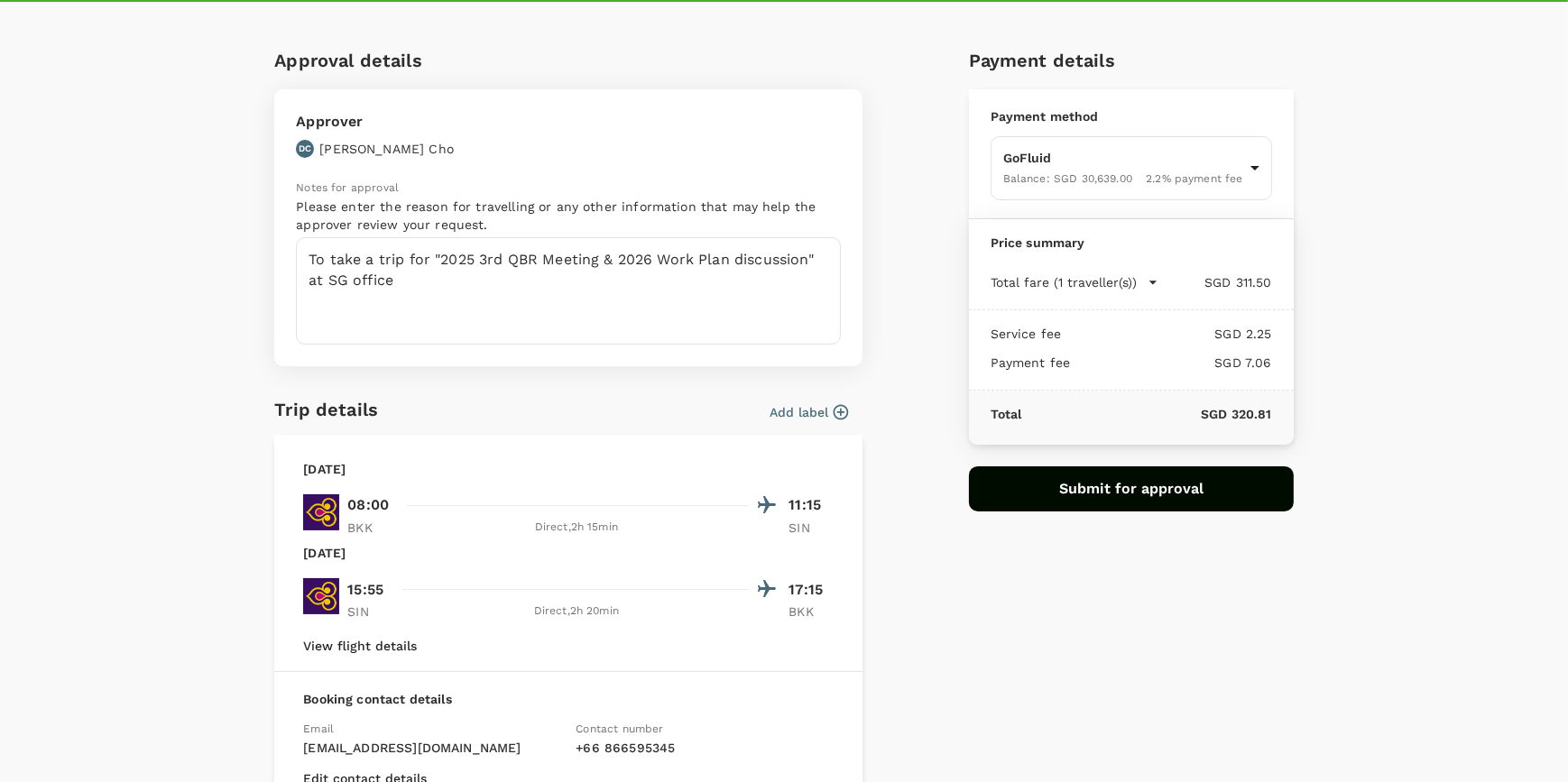
click at [1030, 488] on button "Submit for approval" at bounding box center [1131, 489] width 324 height 45
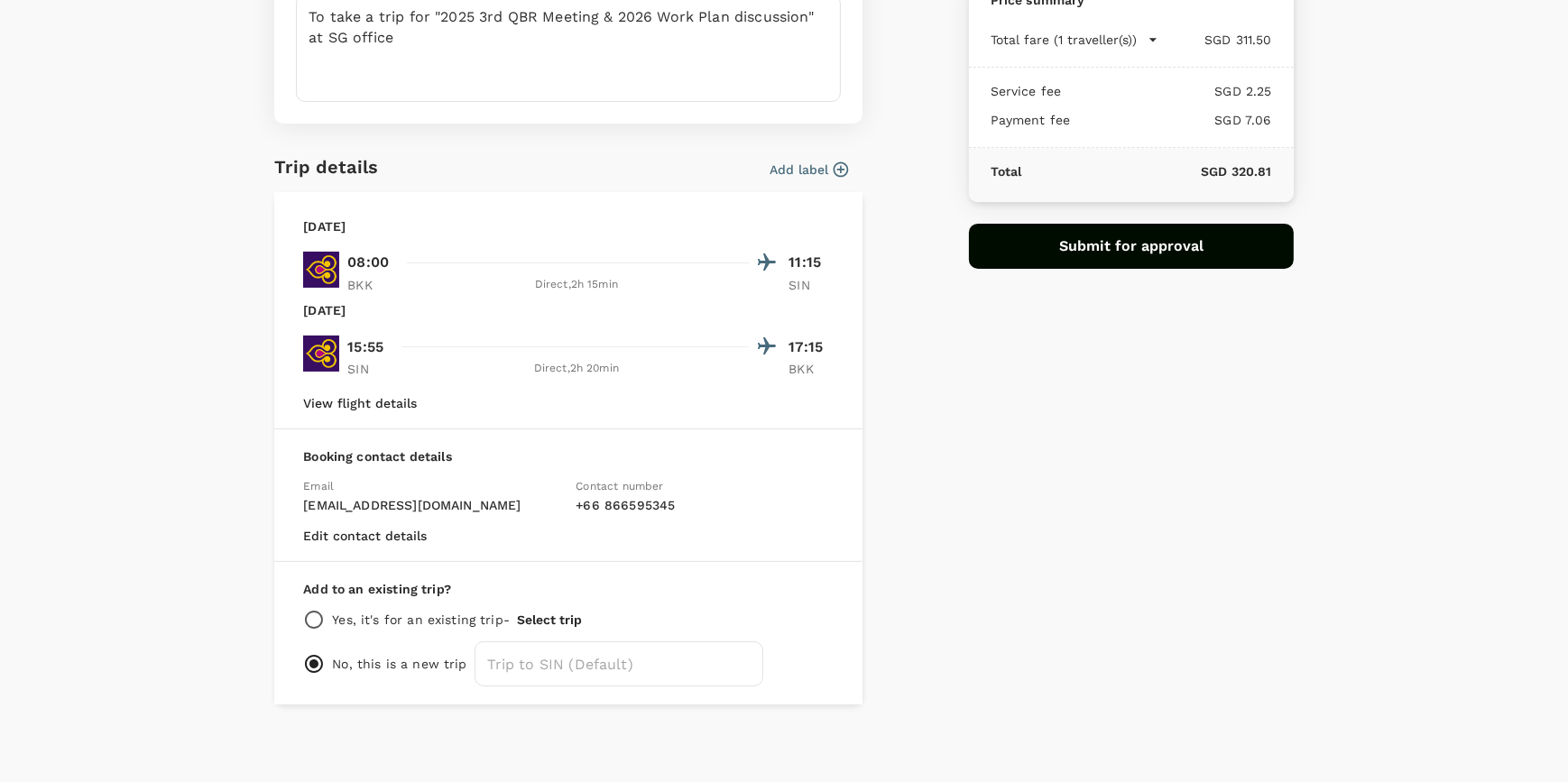
scroll to position [281, 0]
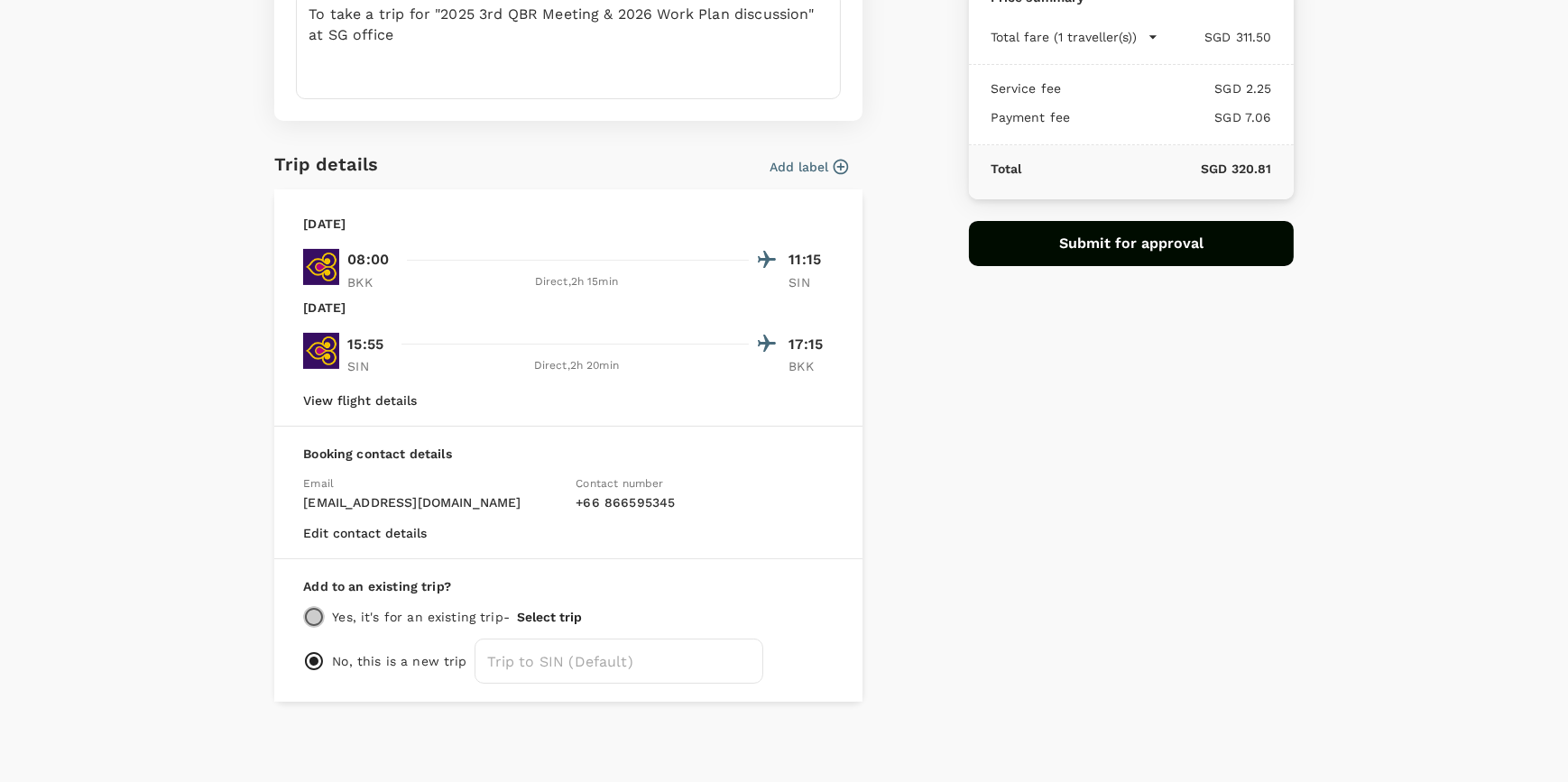
click at [304, 615] on input "radio" at bounding box center [314, 617] width 22 height 22
radio input "true"
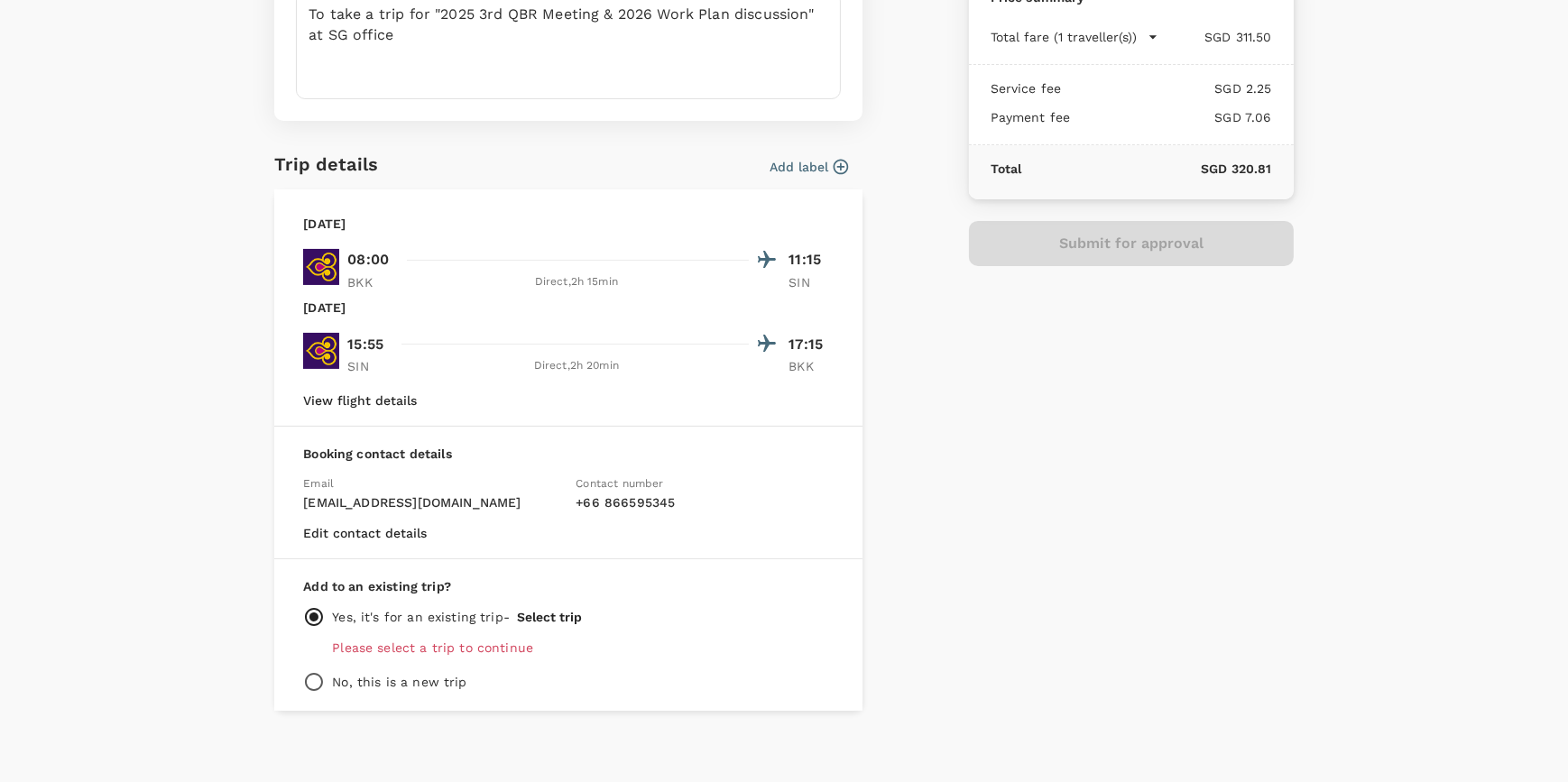
click at [408, 646] on p "Please select a trip to continue" at bounding box center [583, 648] width 502 height 18
click at [535, 612] on button "Select trip" at bounding box center [549, 616] width 65 height 15
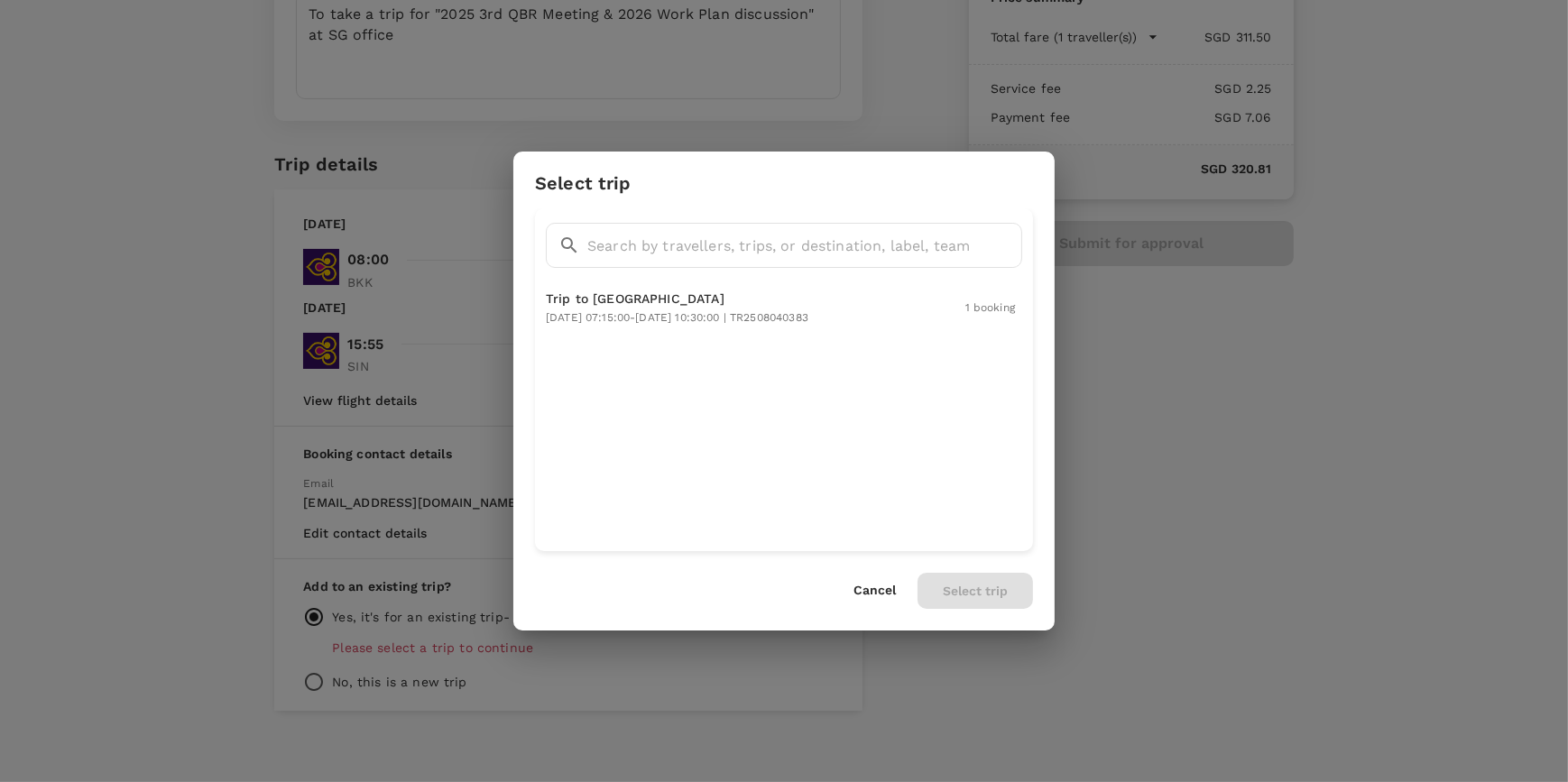
click at [871, 593] on button "Cancel" at bounding box center [875, 591] width 42 height 15
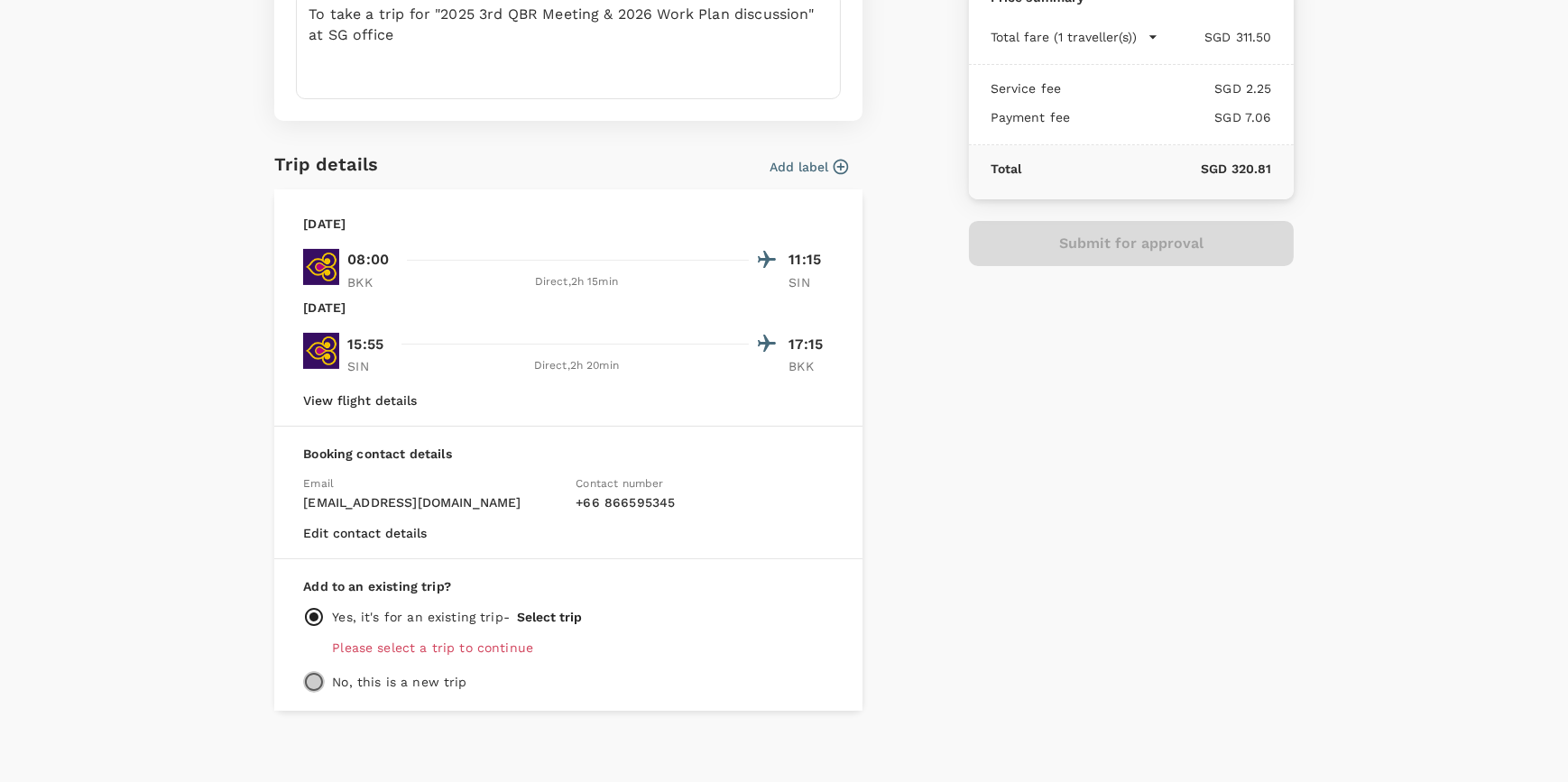
click at [312, 682] on input "radio" at bounding box center [314, 682] width 22 height 22
radio input "true"
radio input "false"
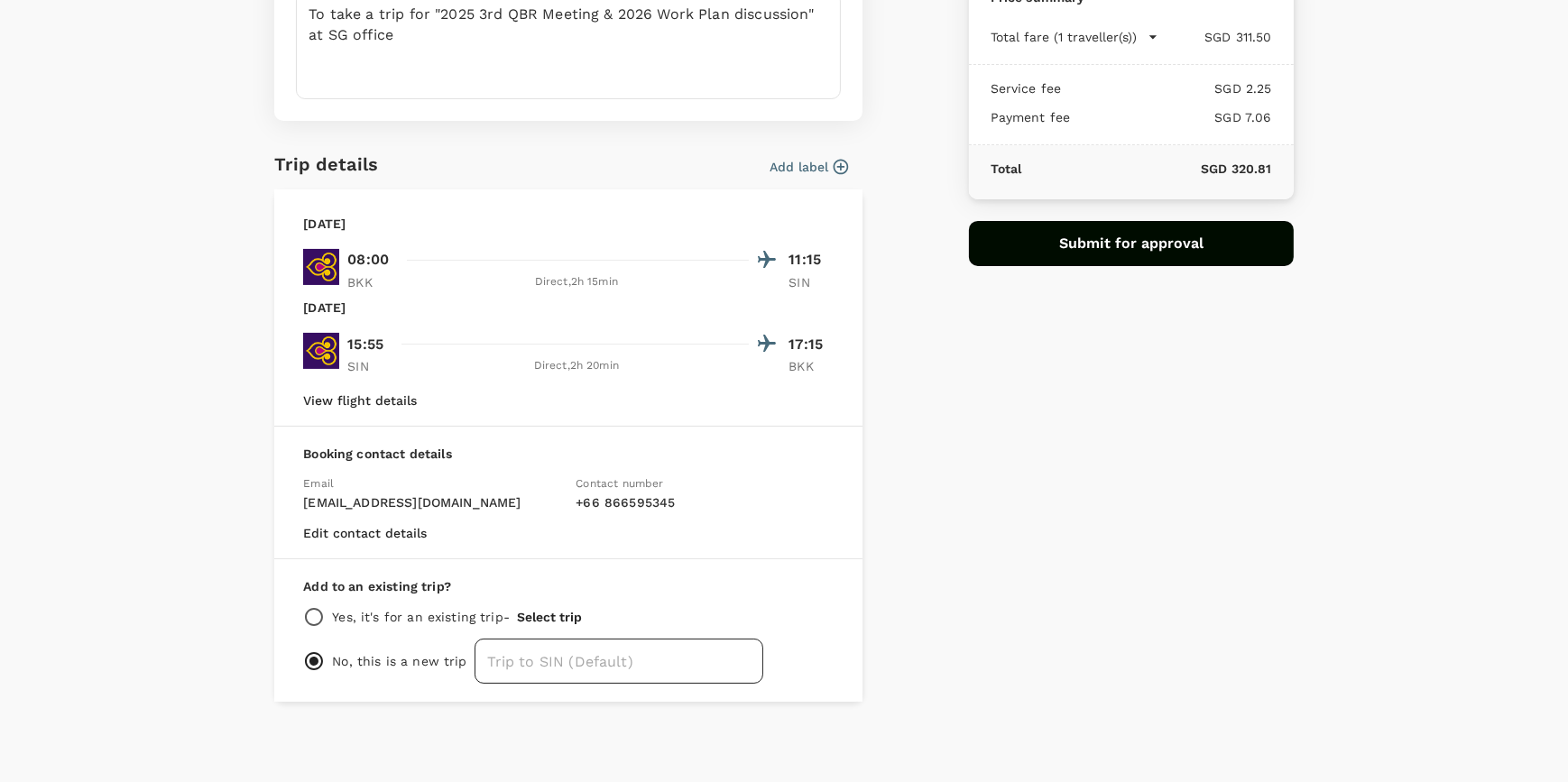
click at [521, 662] on input "text" at bounding box center [618, 662] width 289 height 45
click at [508, 663] on input "text" at bounding box center [618, 662] width 289 height 45
type input "Trip to [GEOGRAPHIC_DATA]"
click at [938, 607] on div "Approval details Approver DC Deon Cho Notes for approval Please enter the reaso…" at bounding box center [777, 244] width 1033 height 916
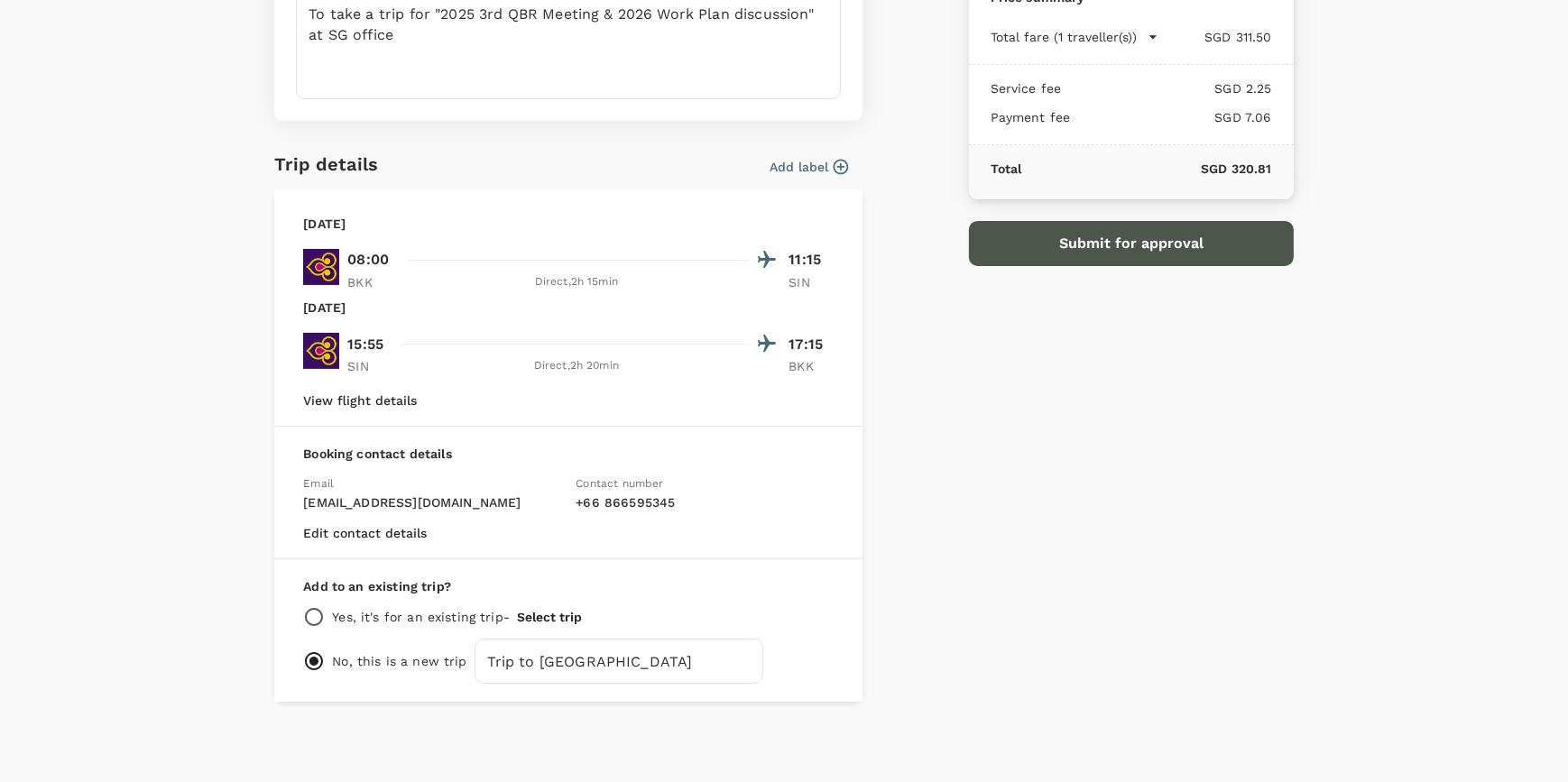
click at [1145, 248] on button "Submit for approval" at bounding box center [1131, 244] width 324 height 45
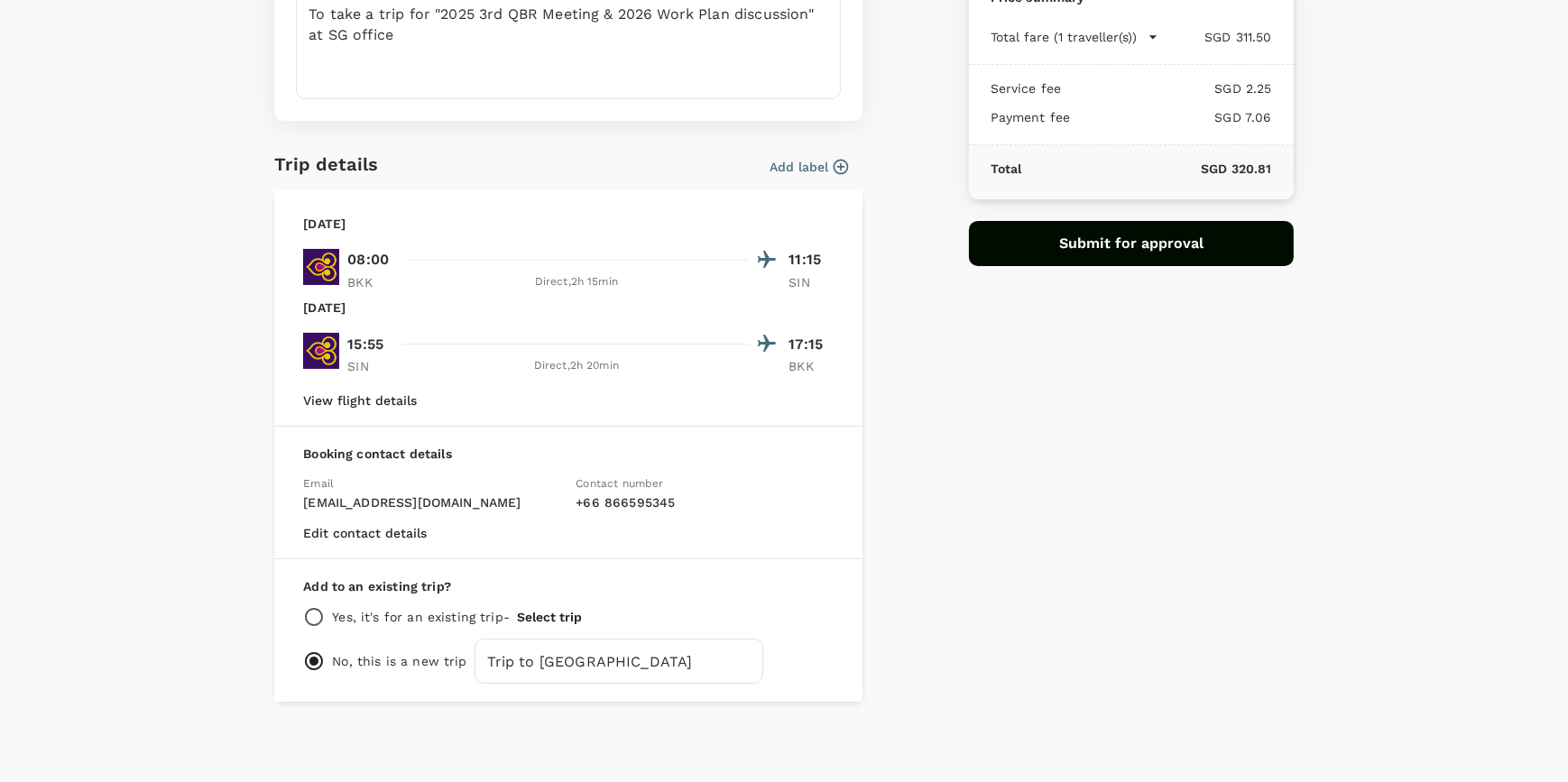
click at [398, 531] on button "Edit contact details" at bounding box center [364, 533] width 123 height 15
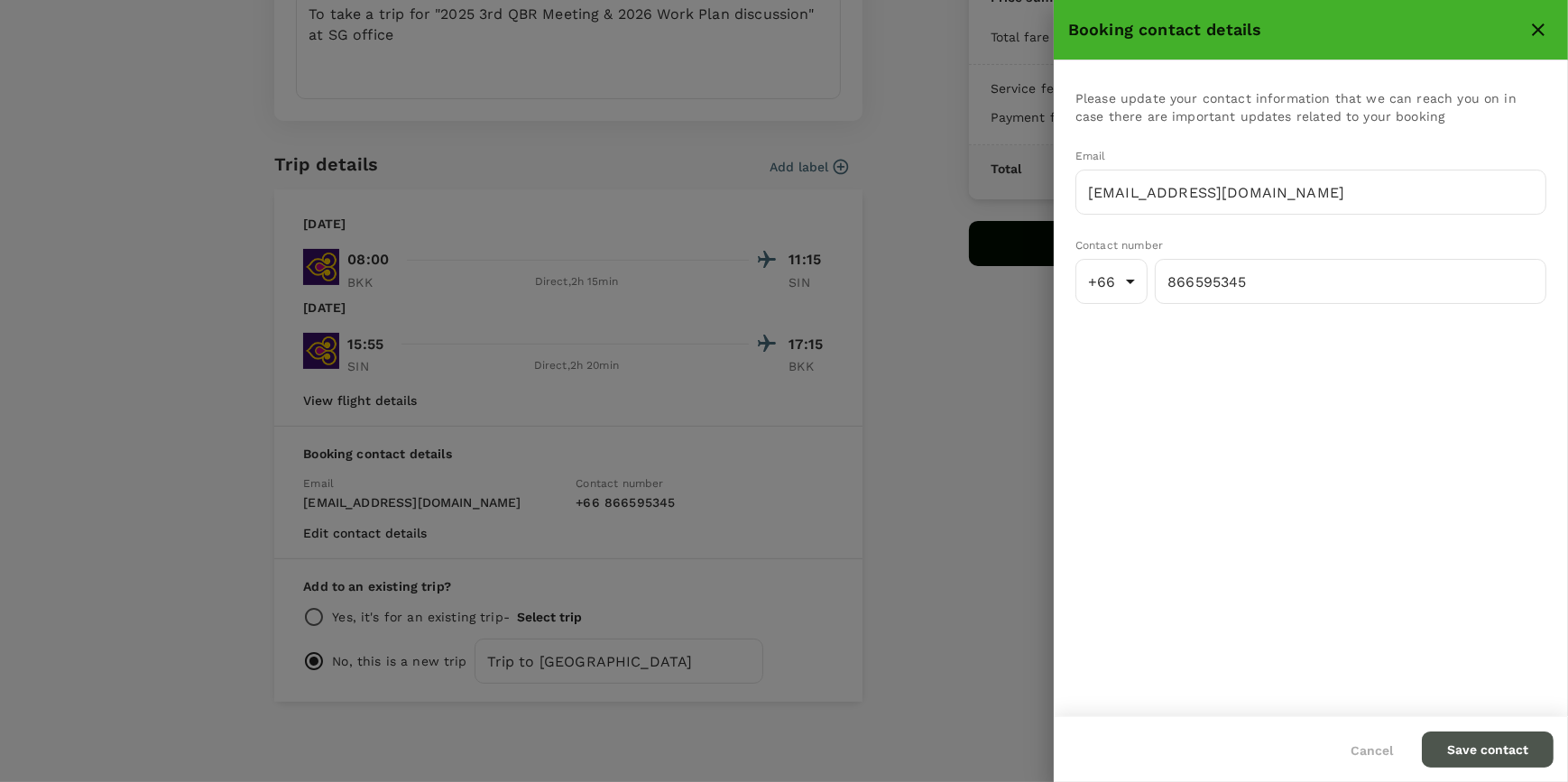
click at [1508, 752] on button "Save contact" at bounding box center [1488, 749] width 132 height 36
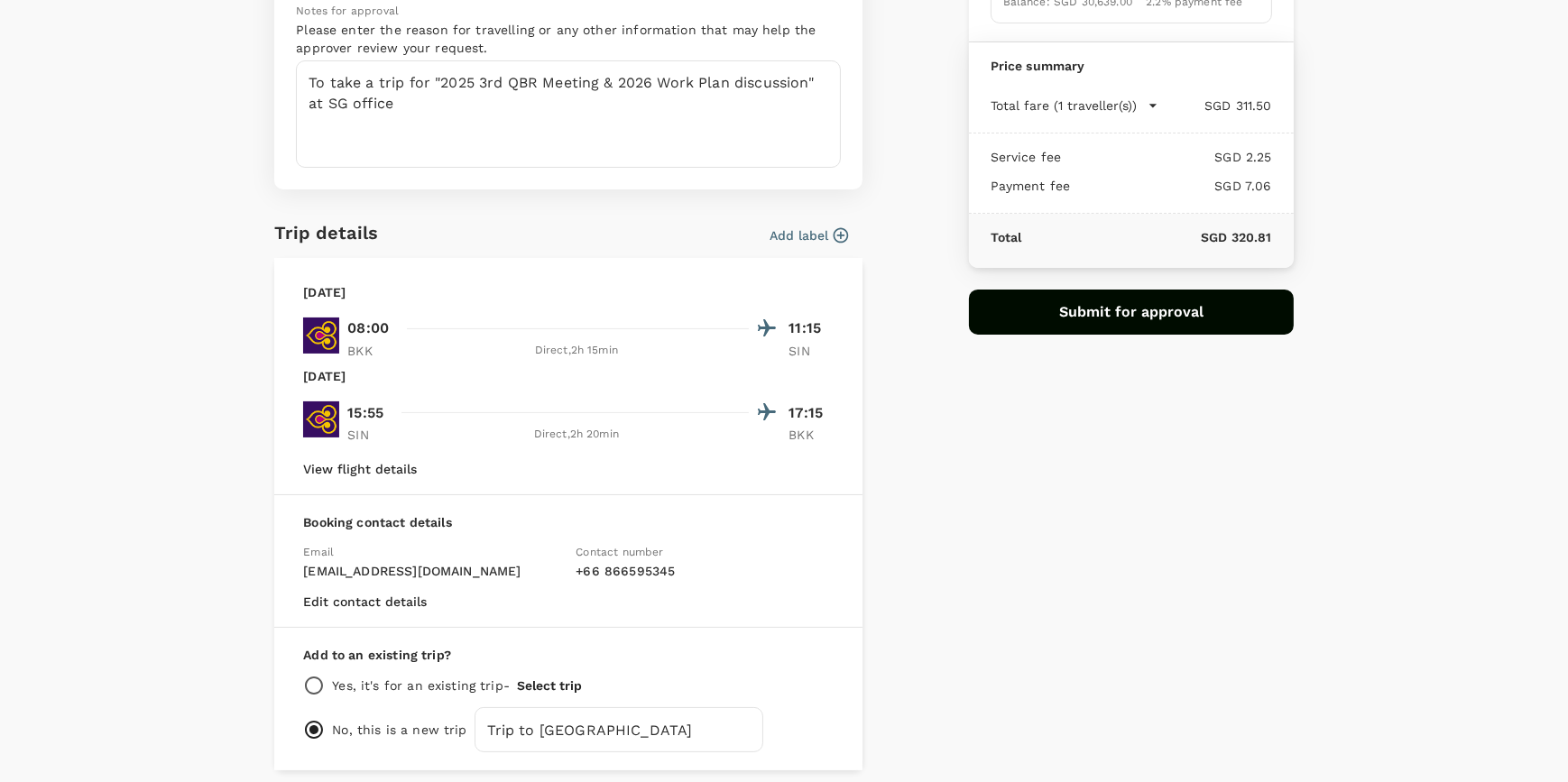
scroll to position [0, 0]
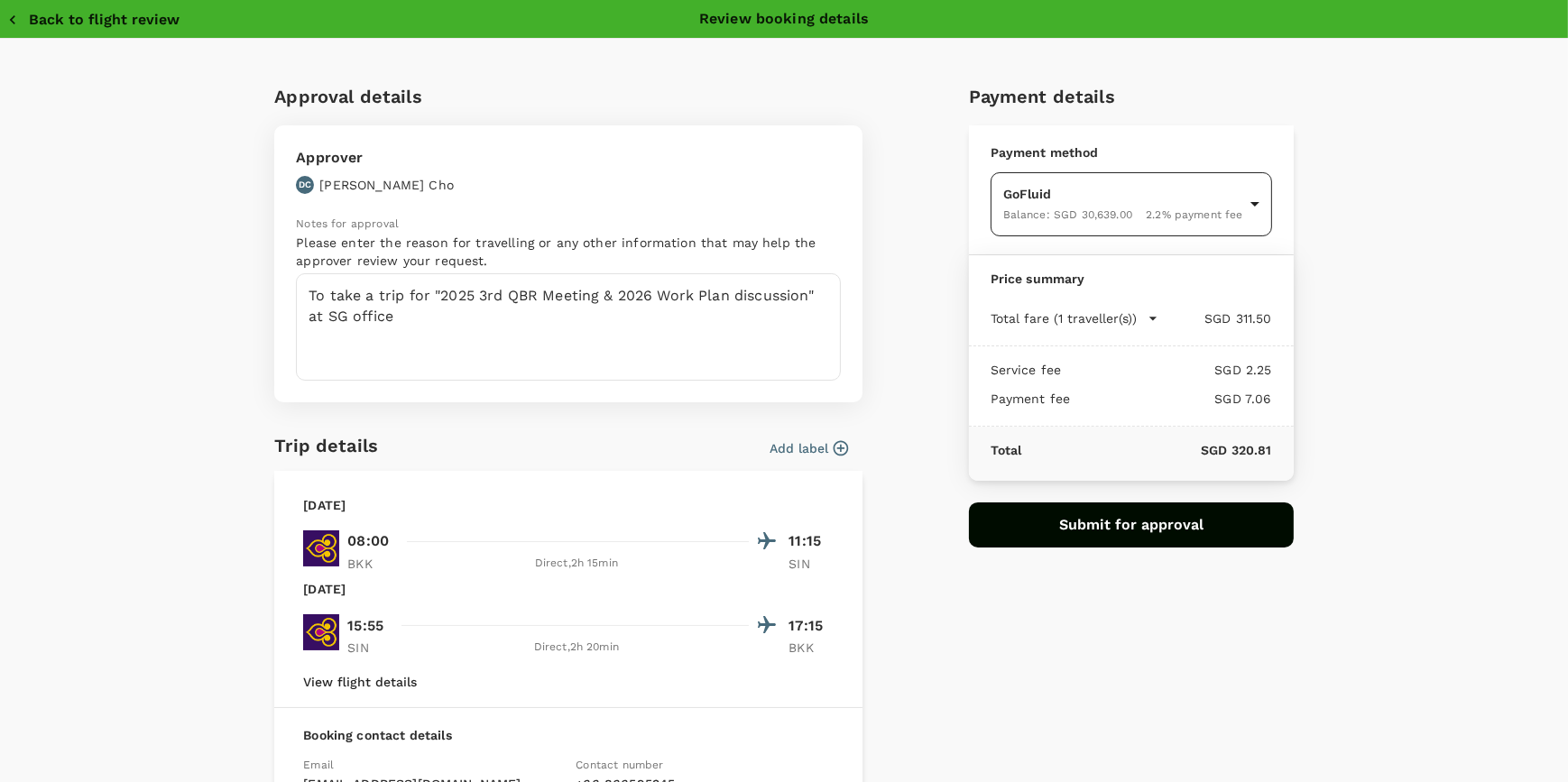
click at [1251, 199] on body "Back to flight results Flight review Traveller(s) Traveller 1 : TP Tanpalang Pu…" at bounding box center [784, 352] width 1568 height 869
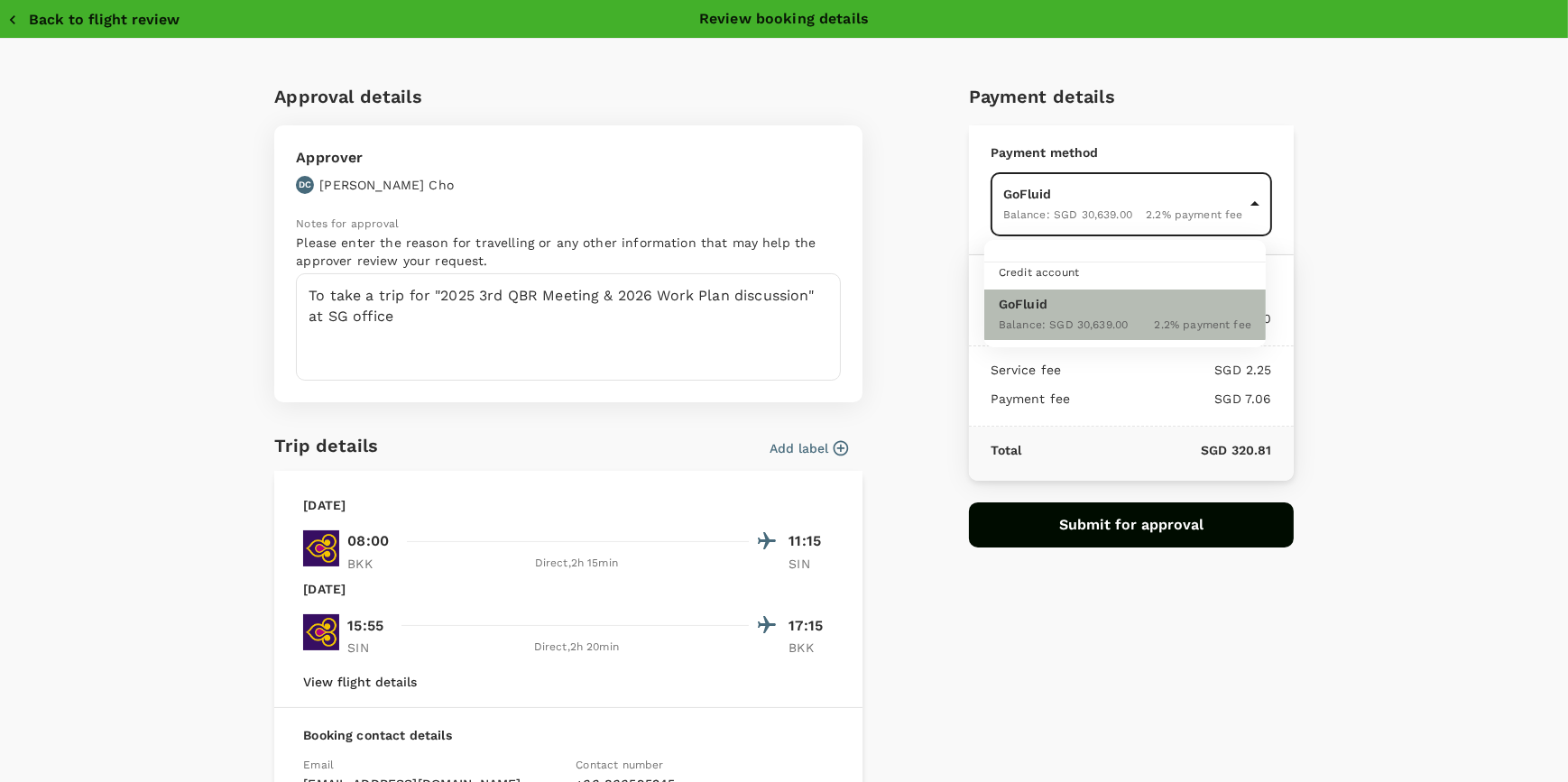
click at [1222, 313] on div "2.2 % payment fee" at bounding box center [1203, 323] width 97 height 22
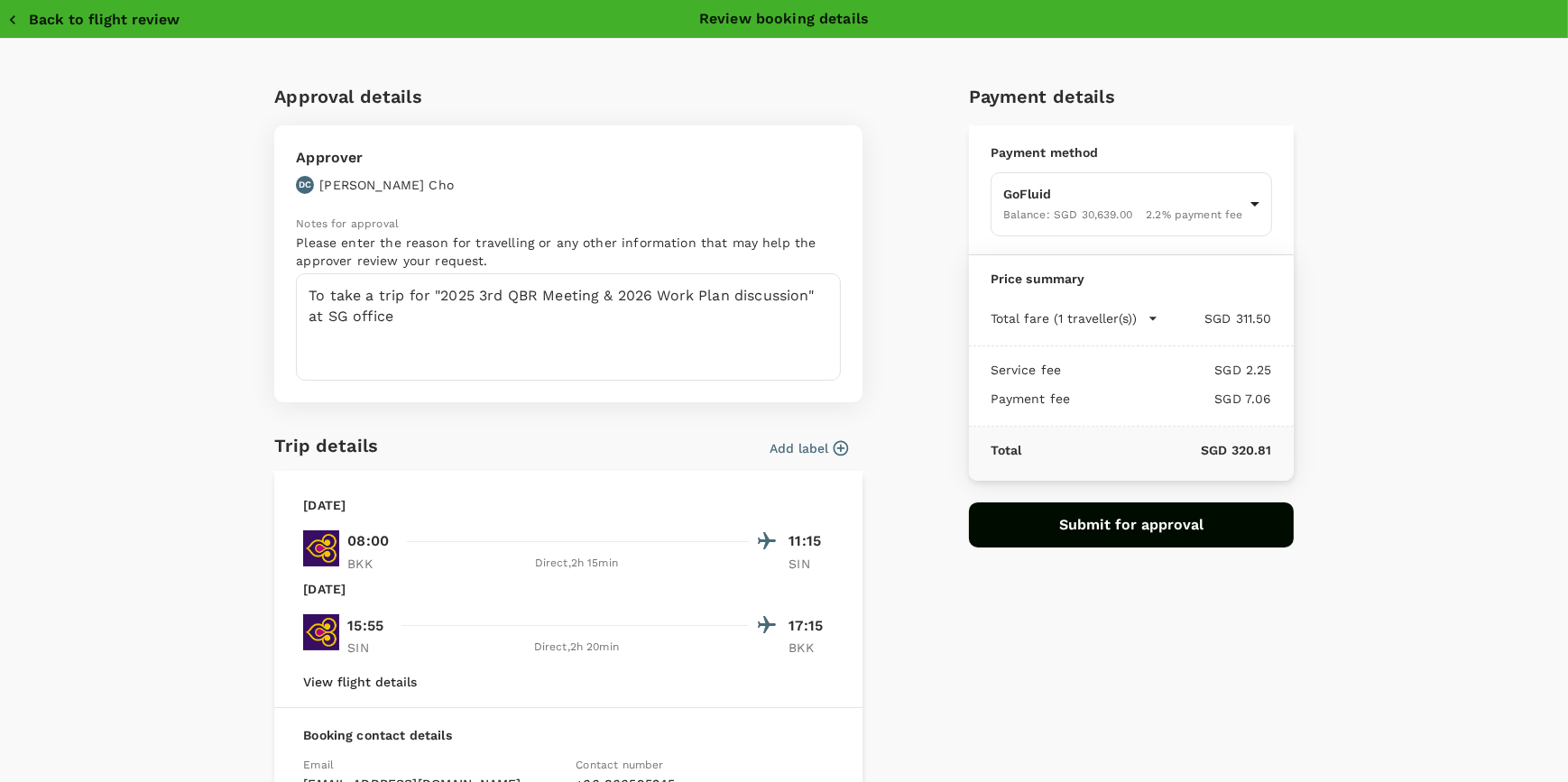
click at [1347, 281] on div "Approval details Approver DC Deon Cho Notes for approval Please enter the reaso…" at bounding box center [784, 533] width 1155 height 901
click at [841, 448] on icon "button" at bounding box center [841, 449] width 16 height 16
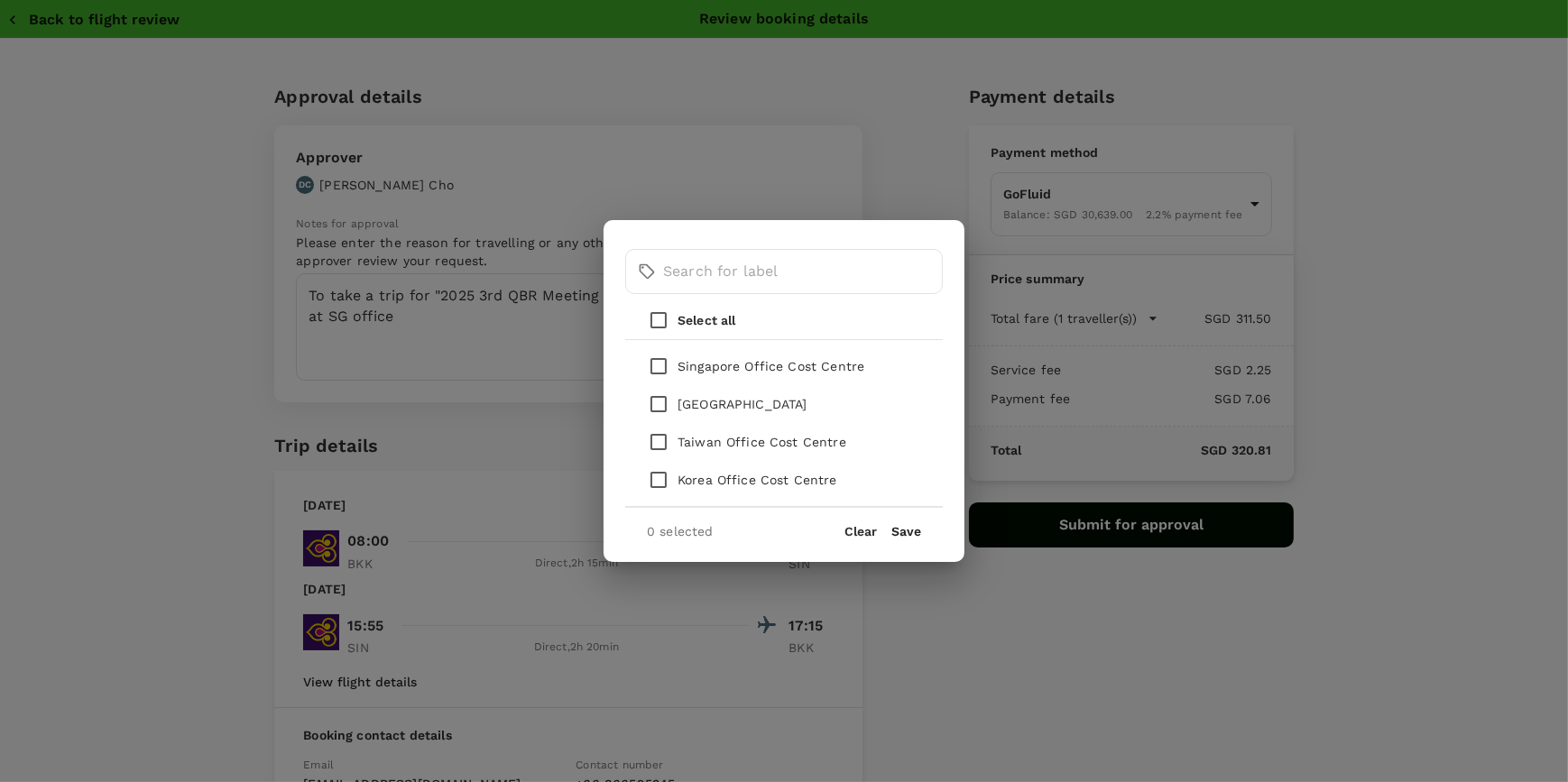
click at [659, 368] on input "checkbox" at bounding box center [659, 366] width 37 height 37
checkbox input "true"
click at [909, 533] on button "Save" at bounding box center [906, 532] width 30 height 15
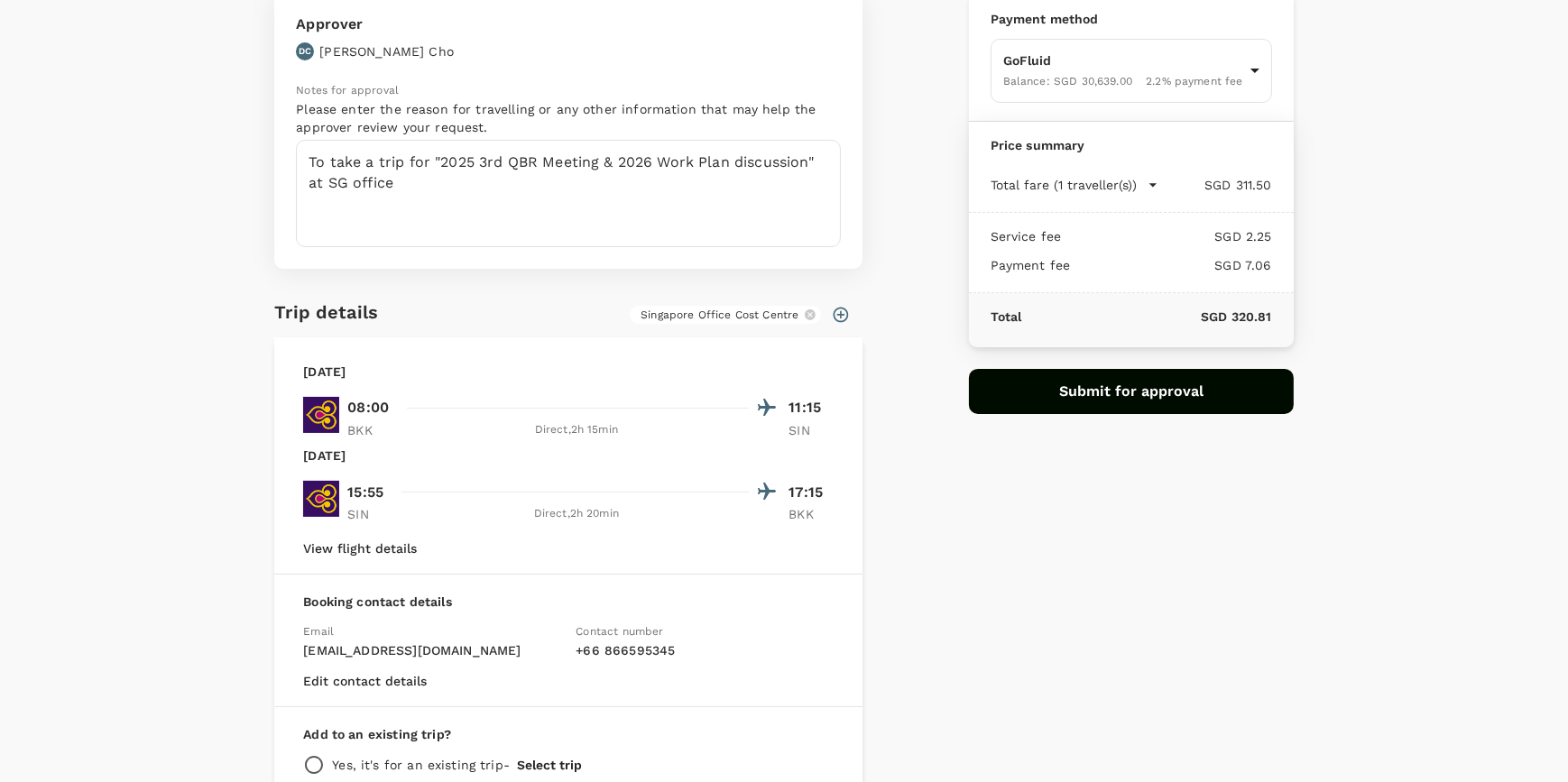
scroll to position [117, 0]
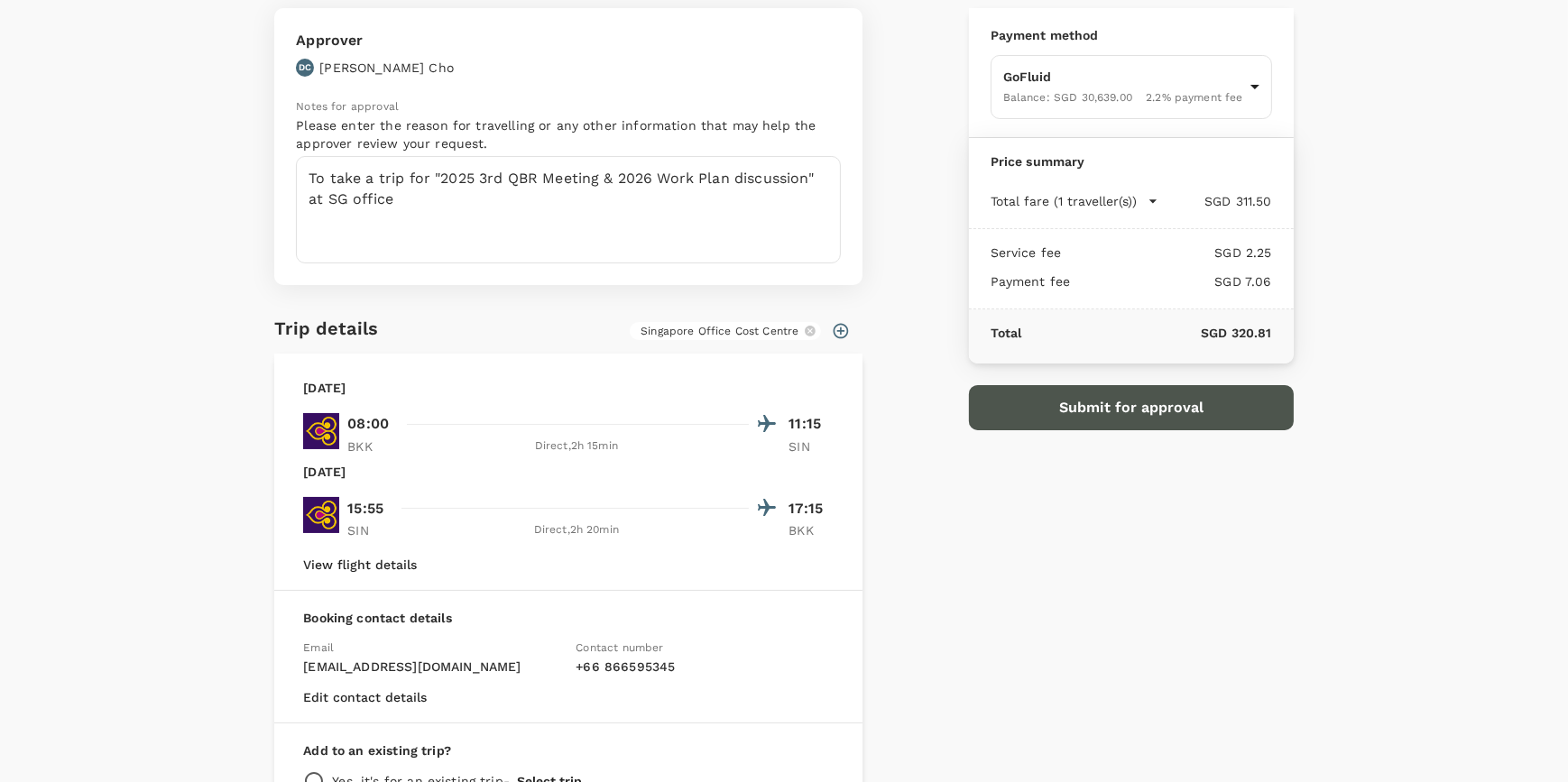
click at [1052, 405] on button "Submit for approval" at bounding box center [1131, 408] width 324 height 45
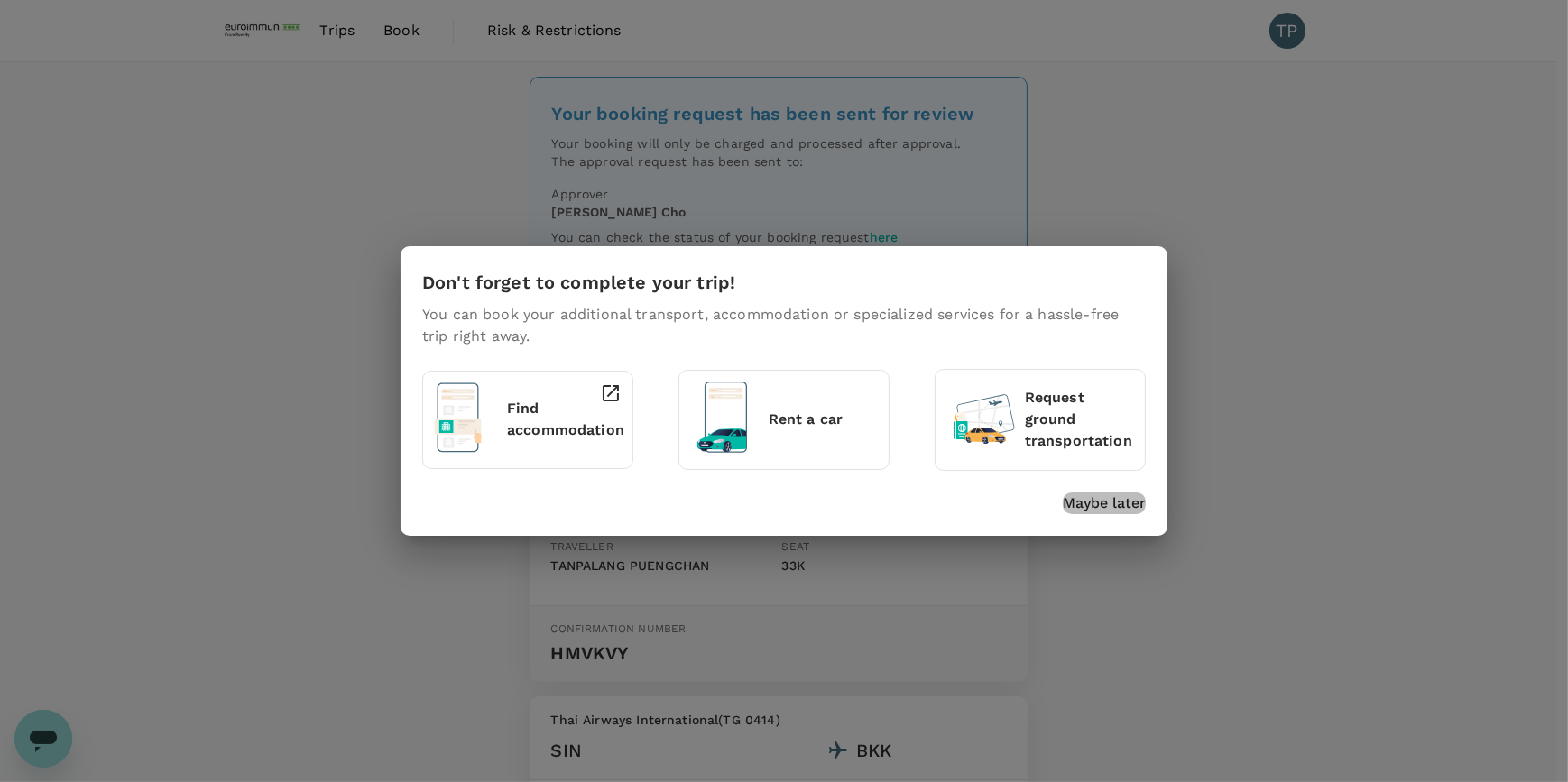
click at [1080, 502] on p "Maybe later" at bounding box center [1105, 504] width 83 height 22
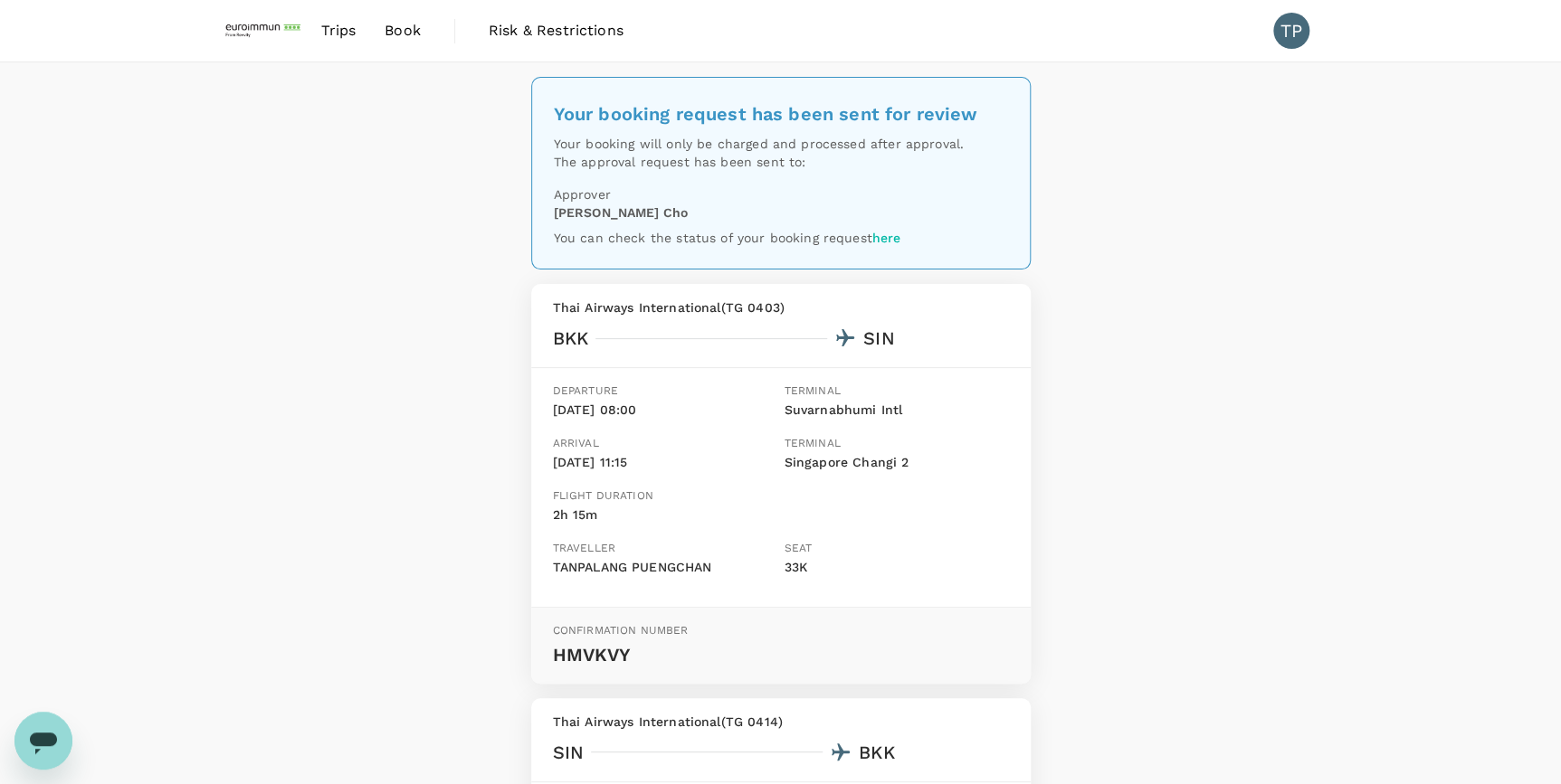
click at [885, 234] on link "here" at bounding box center [886, 237] width 29 height 15
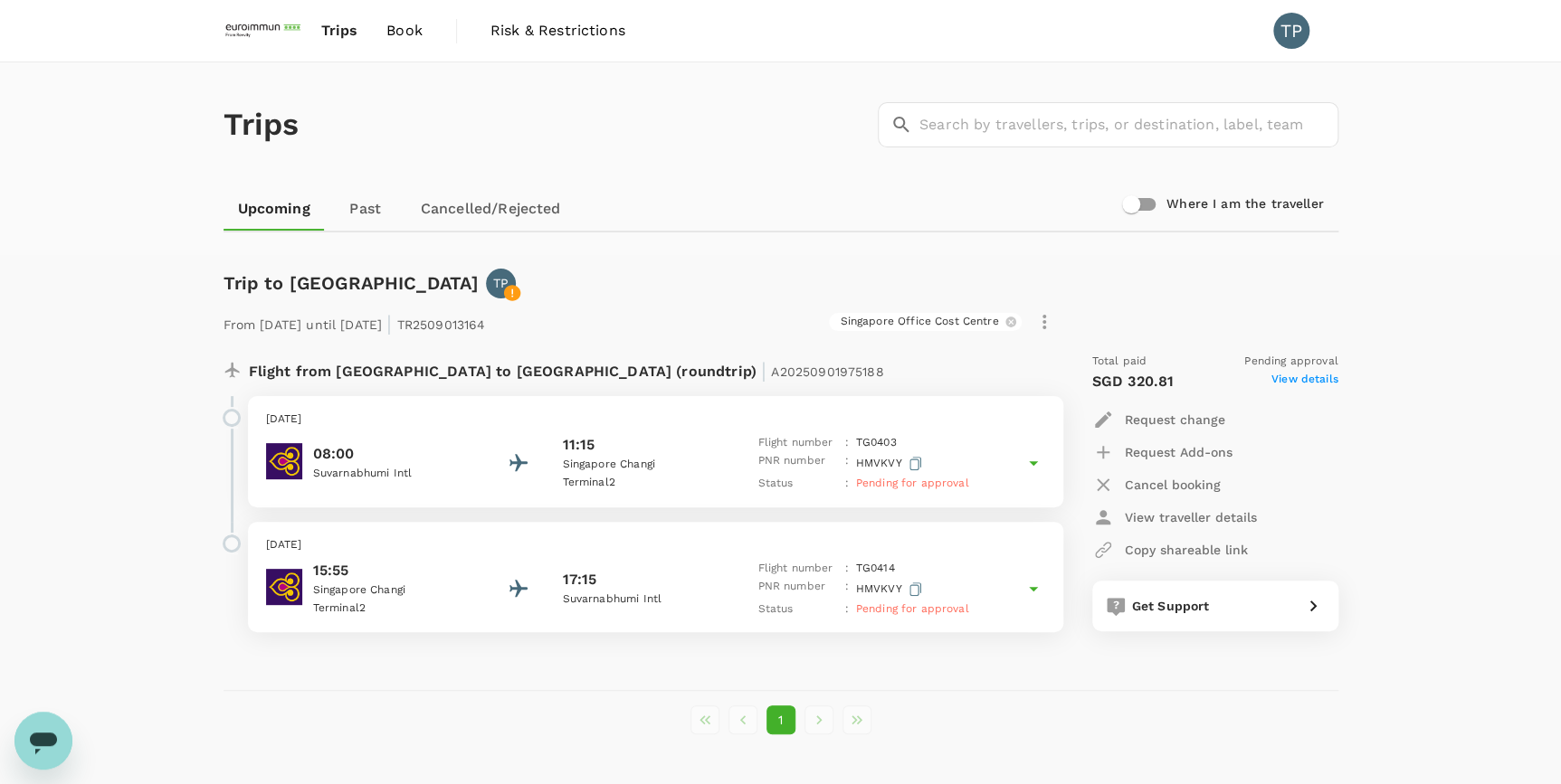
click at [266, 30] on img at bounding box center [265, 31] width 83 height 40
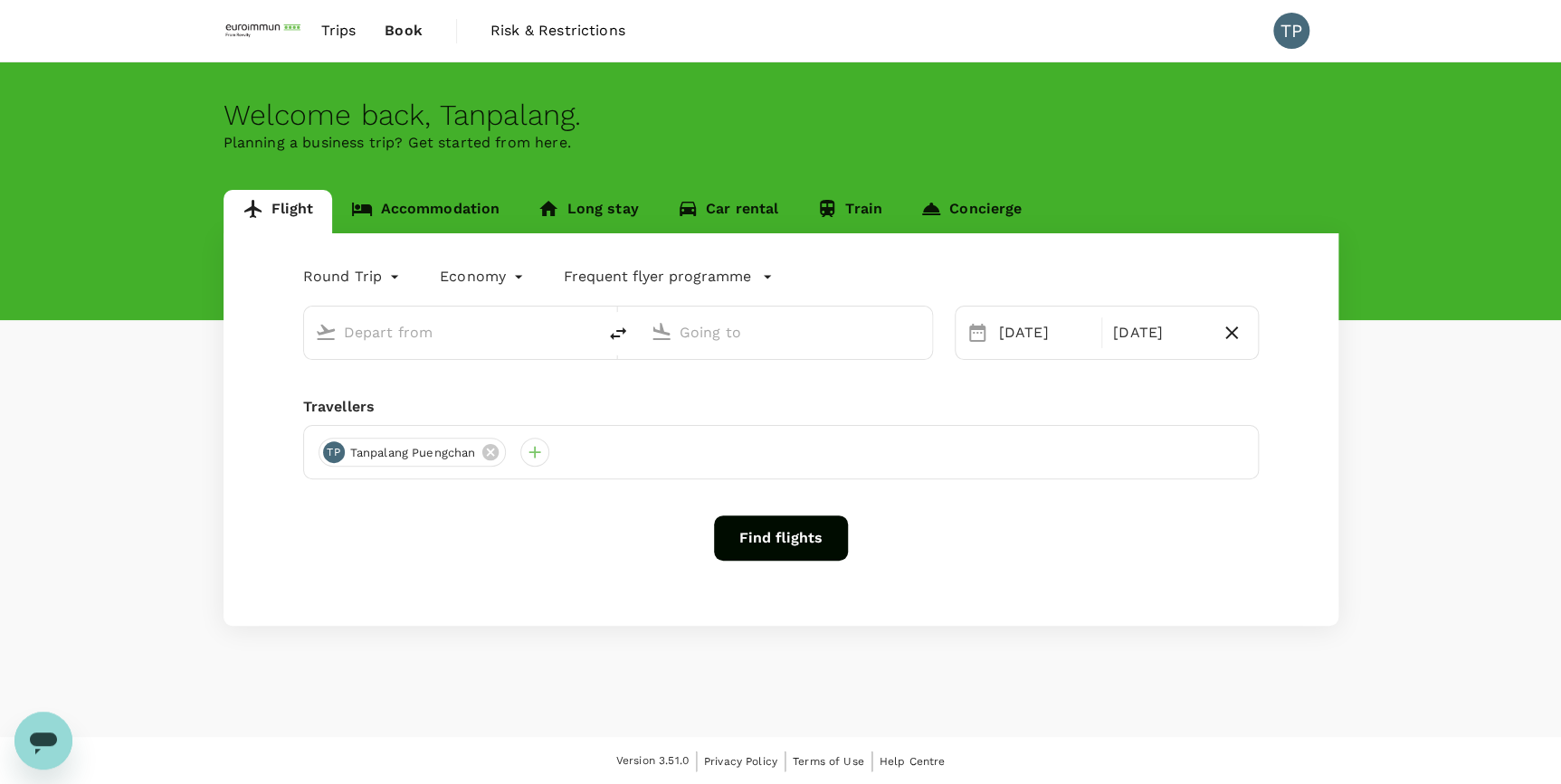
type input "Suvarnabhumi Intl (BKK)"
type input "[GEOGRAPHIC_DATA], [GEOGRAPHIC_DATA] (any)"
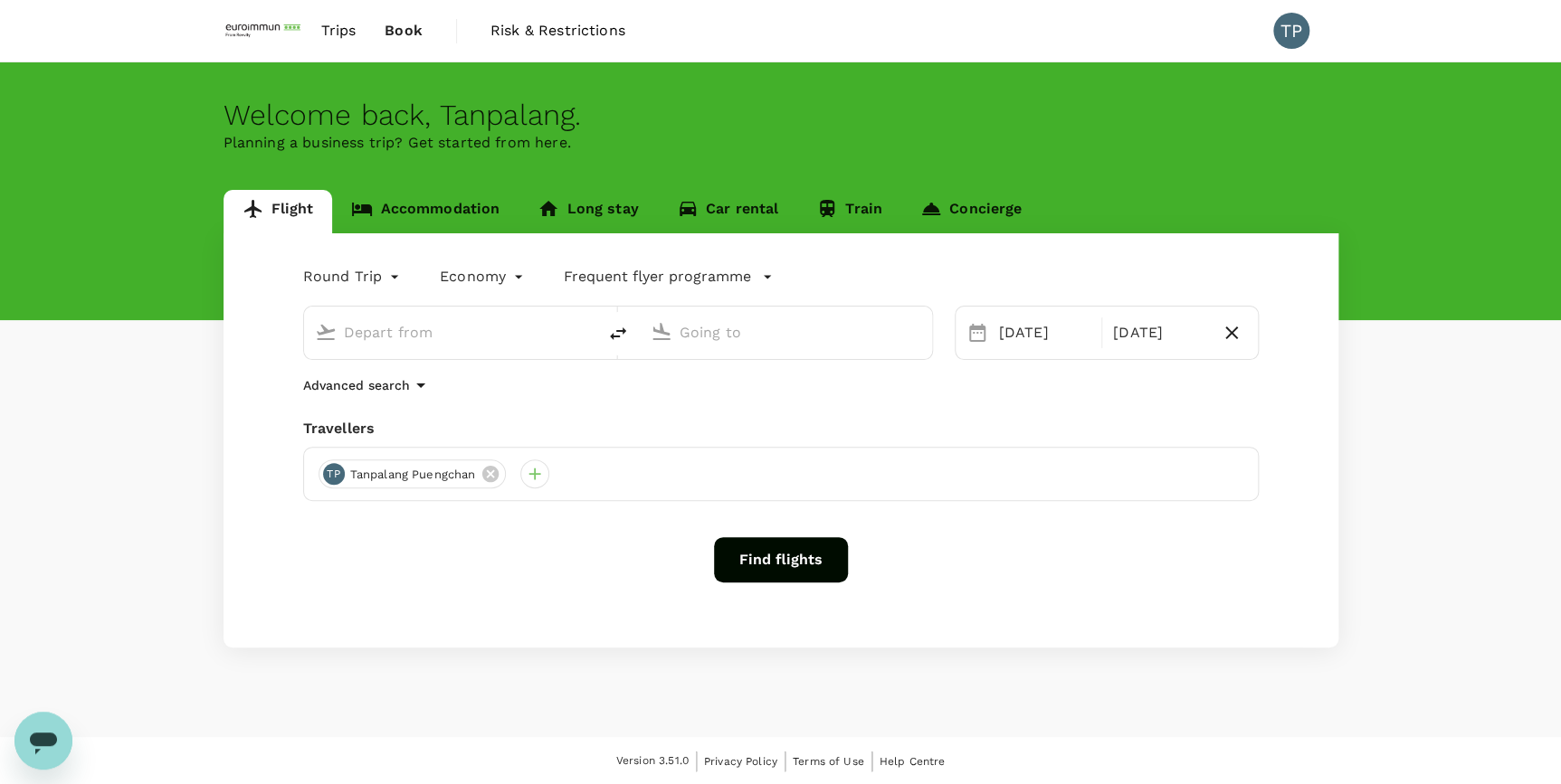
type input "Suvarnabhumi Intl (BKK)"
type input "[GEOGRAPHIC_DATA], [GEOGRAPHIC_DATA] (any)"
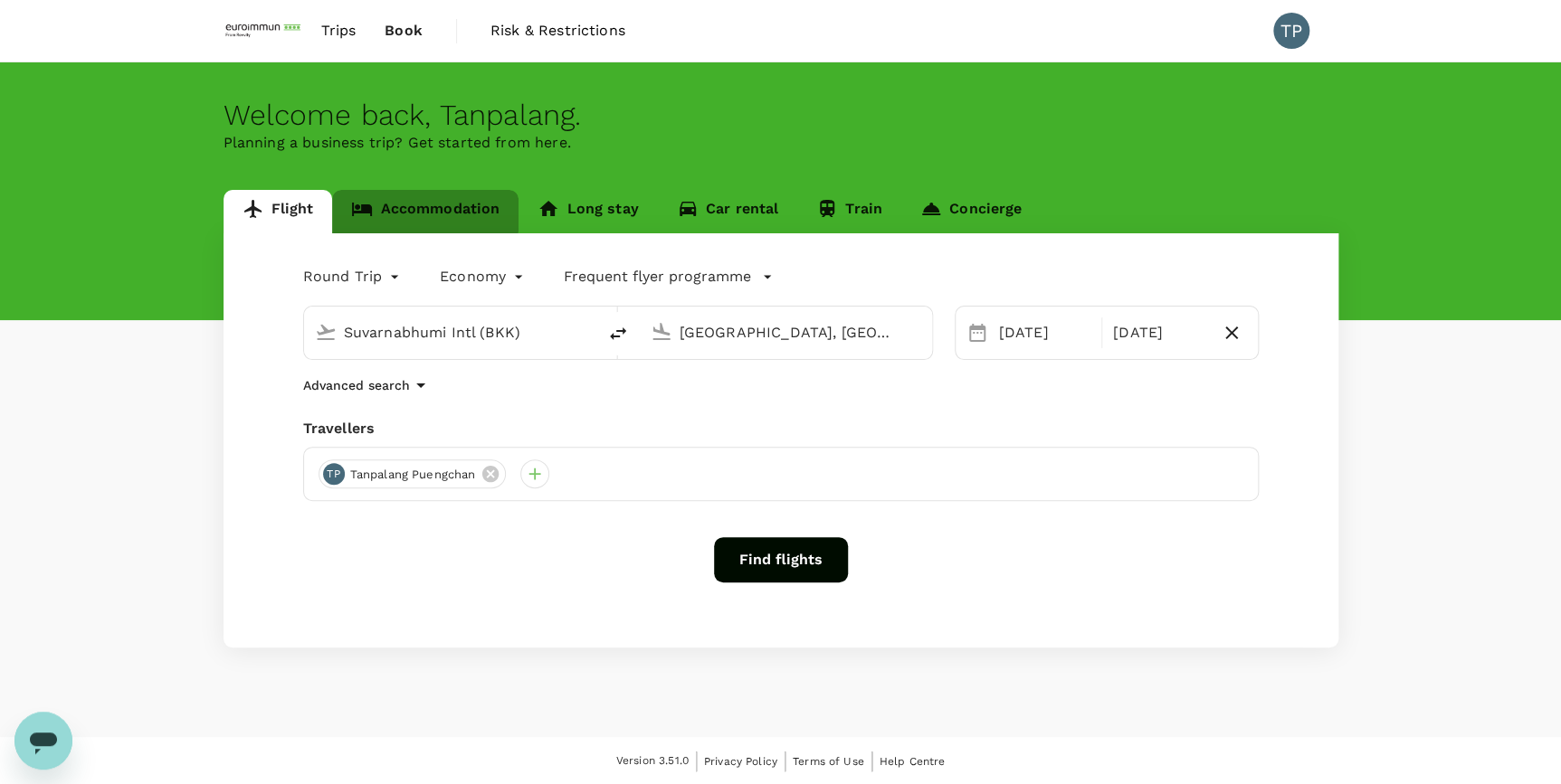
click at [423, 208] on link "Accommodation" at bounding box center [425, 212] width 186 height 44
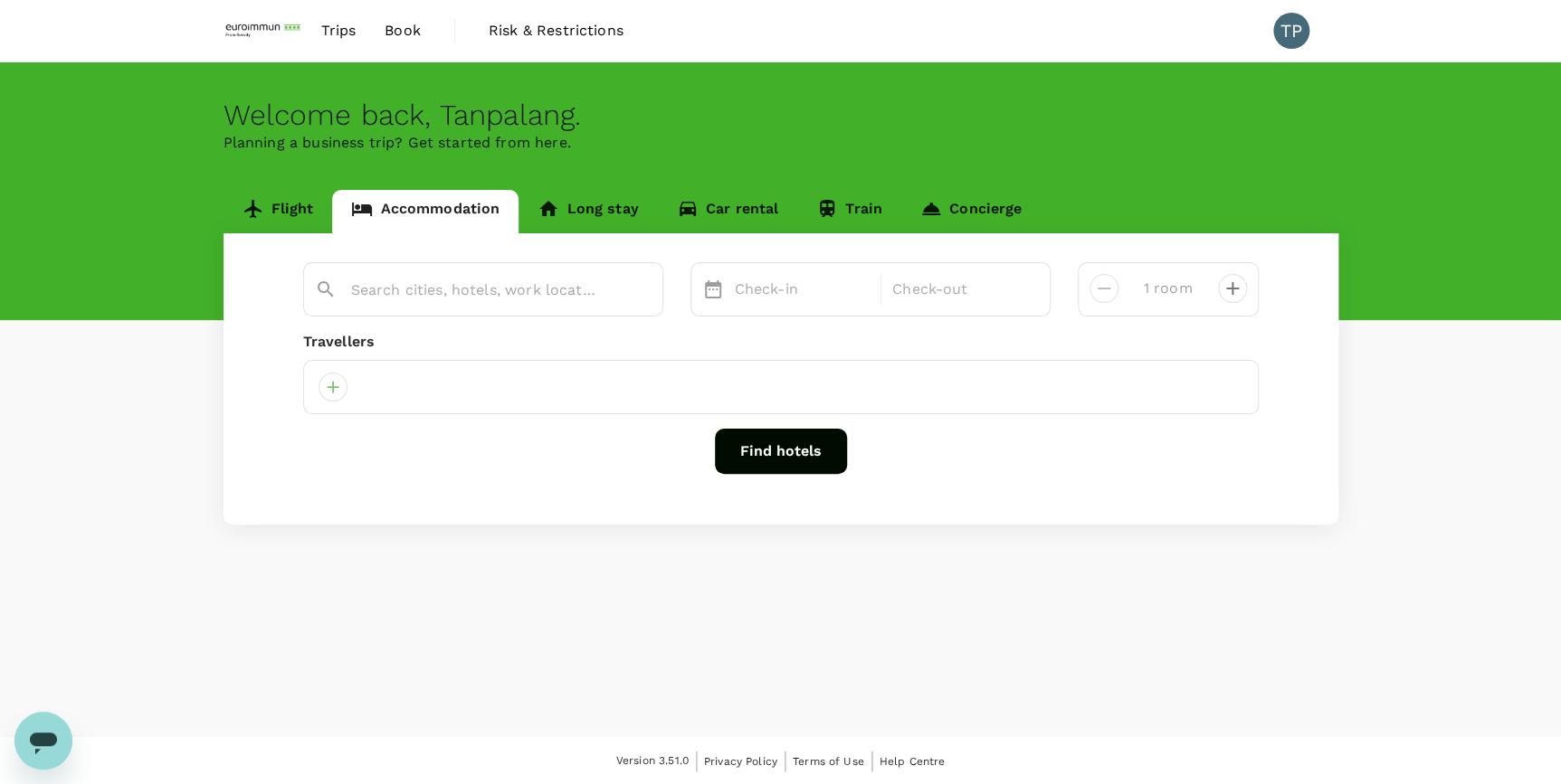
type input "[GEOGRAPHIC_DATA]"
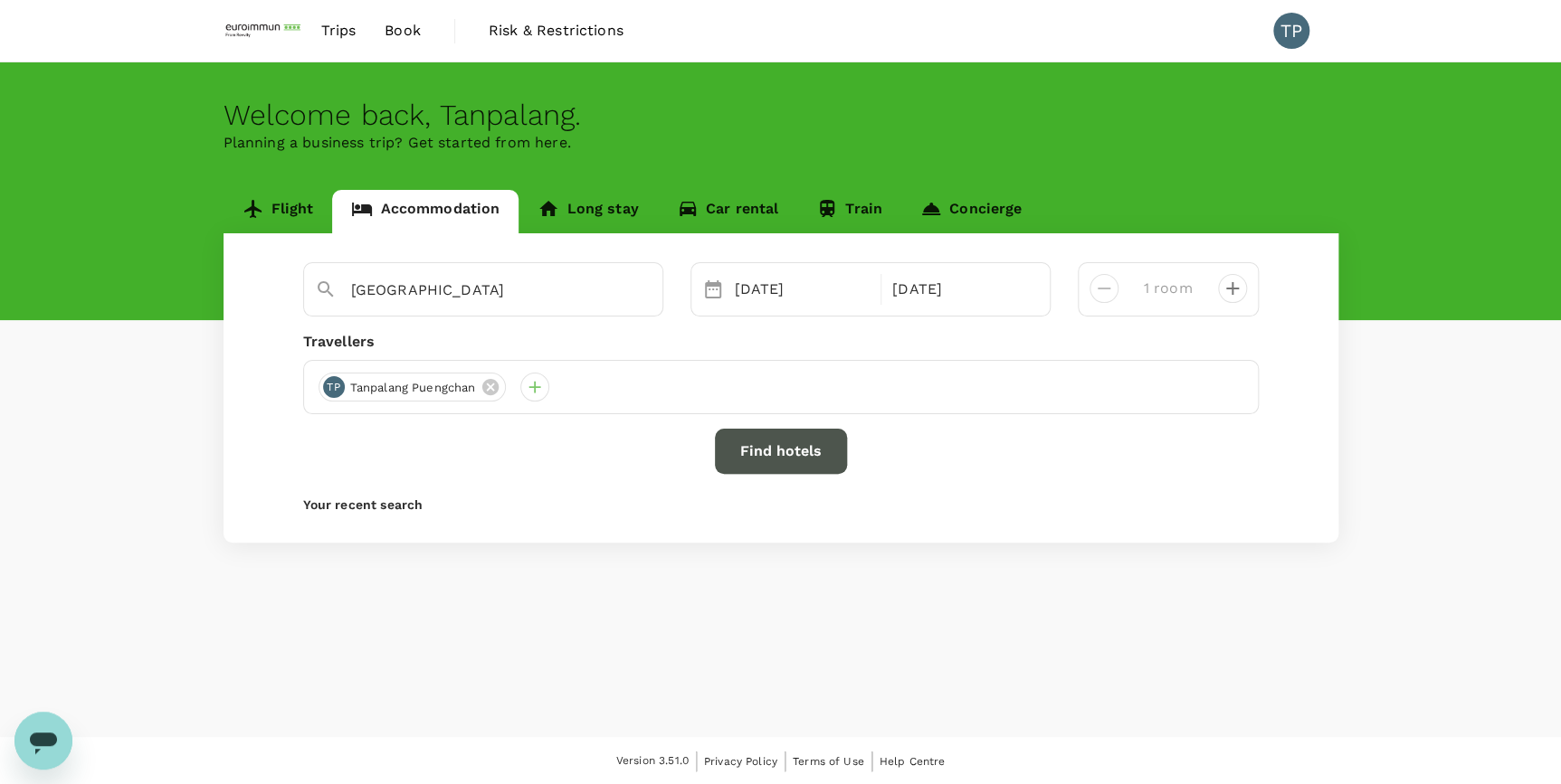
click at [745, 448] on button "Find hotels" at bounding box center [781, 452] width 133 height 45
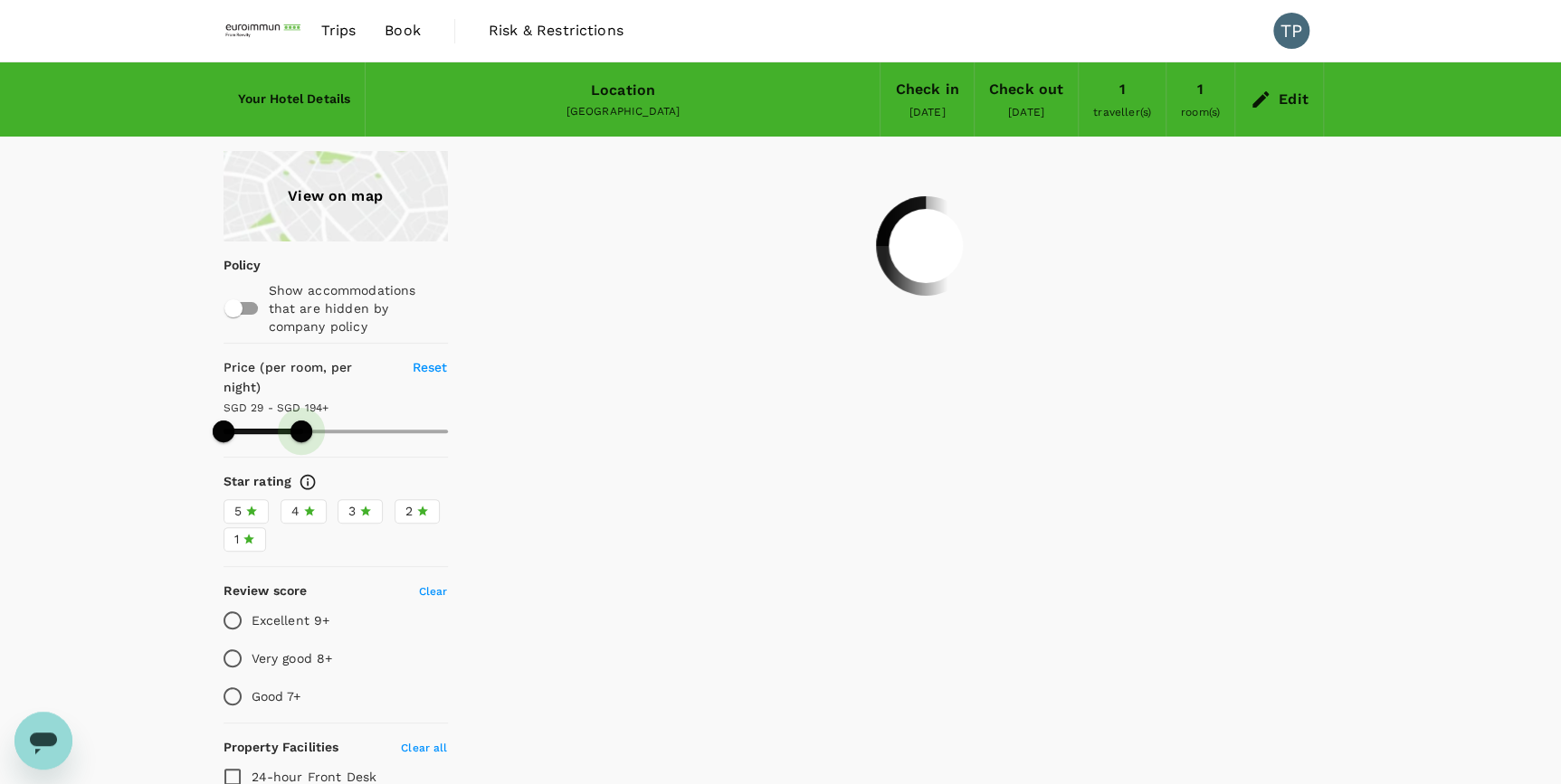
drag, startPoint x: 450, startPoint y: 407, endPoint x: 302, endPoint y: 409, distance: 148.0
click at [302, 420] on span at bounding box center [302, 431] width 22 height 22
type input "193.9"
type input "33.9"
type input "193.9"
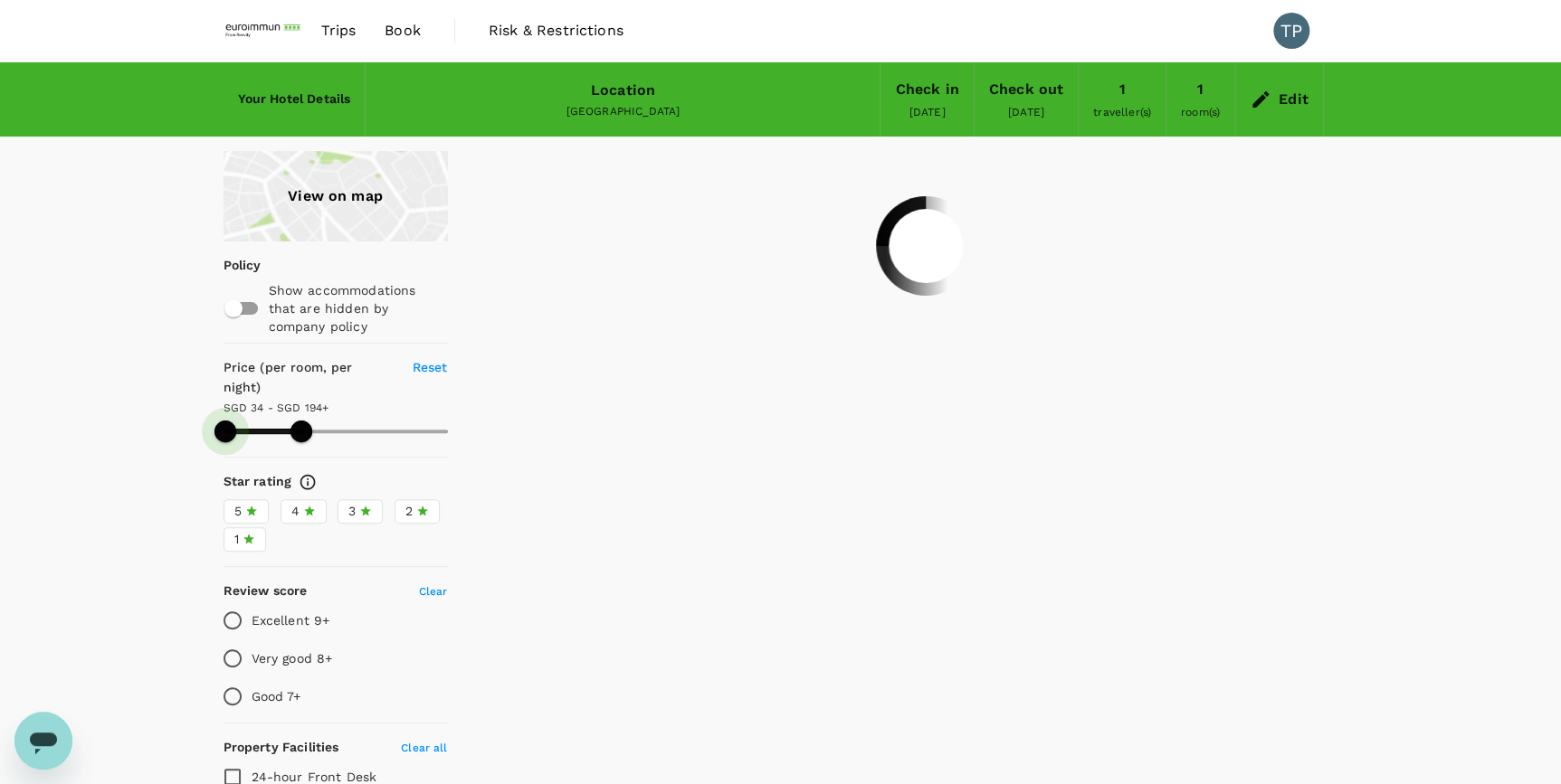
type input "33.9"
type input "193.9"
type input "37.9"
type input "193.9"
type input "41.9"
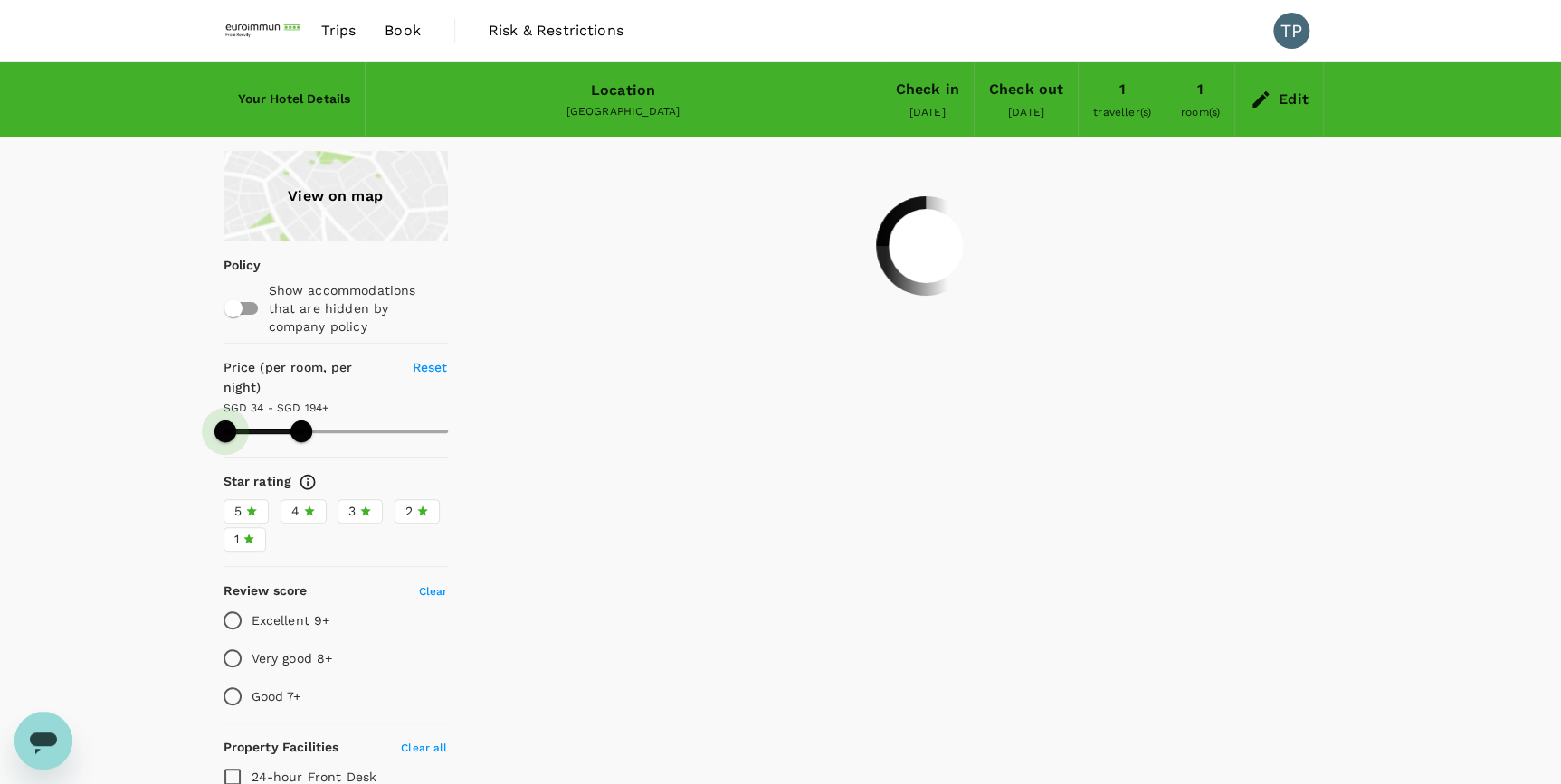
type input "193.9"
type input "45.9"
type input "193.9"
type input "50.9"
type input "193.9"
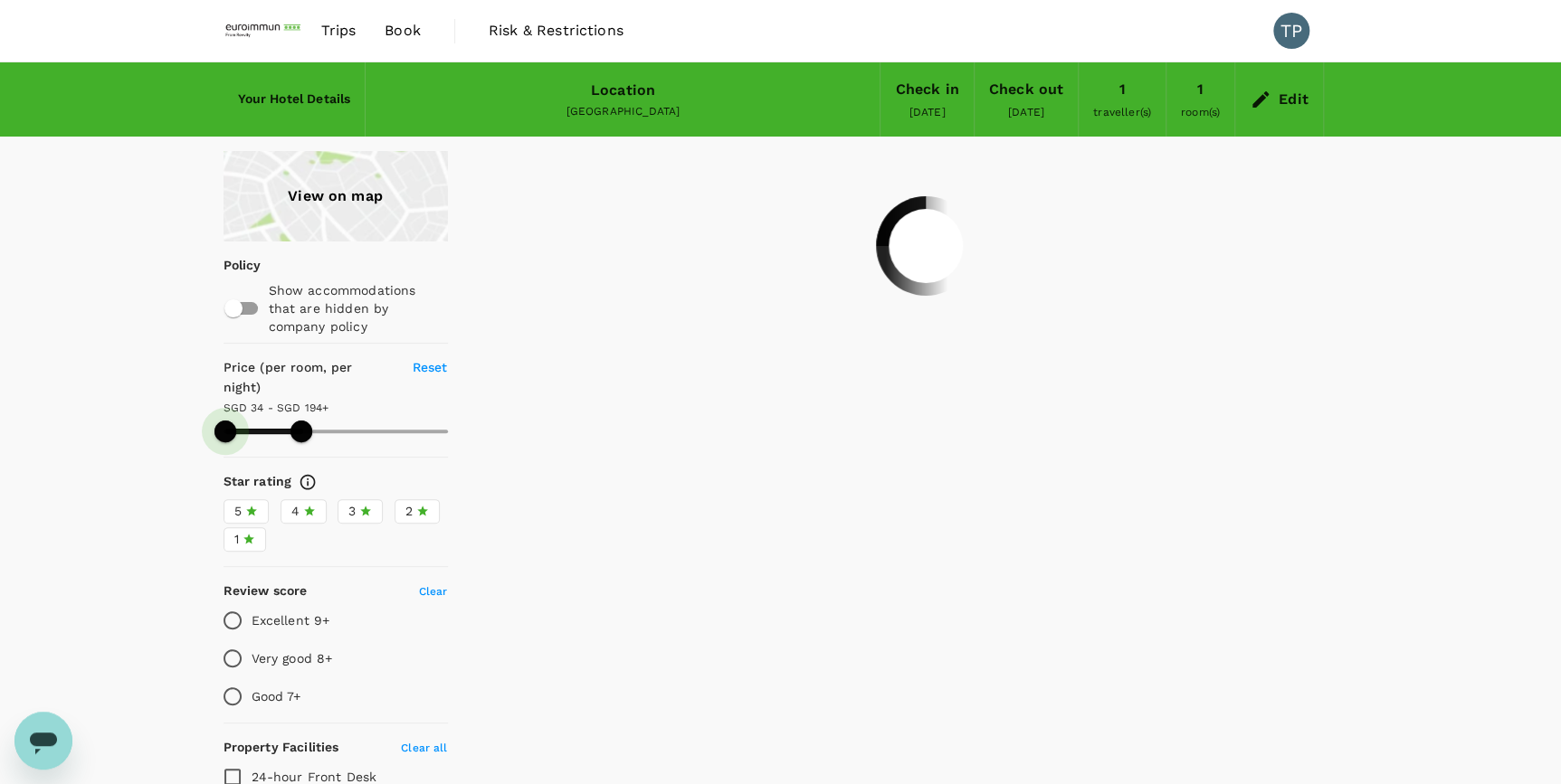
type input "54.9"
type input "193.9"
type input "54.9"
type input "193.9"
type input "60.9"
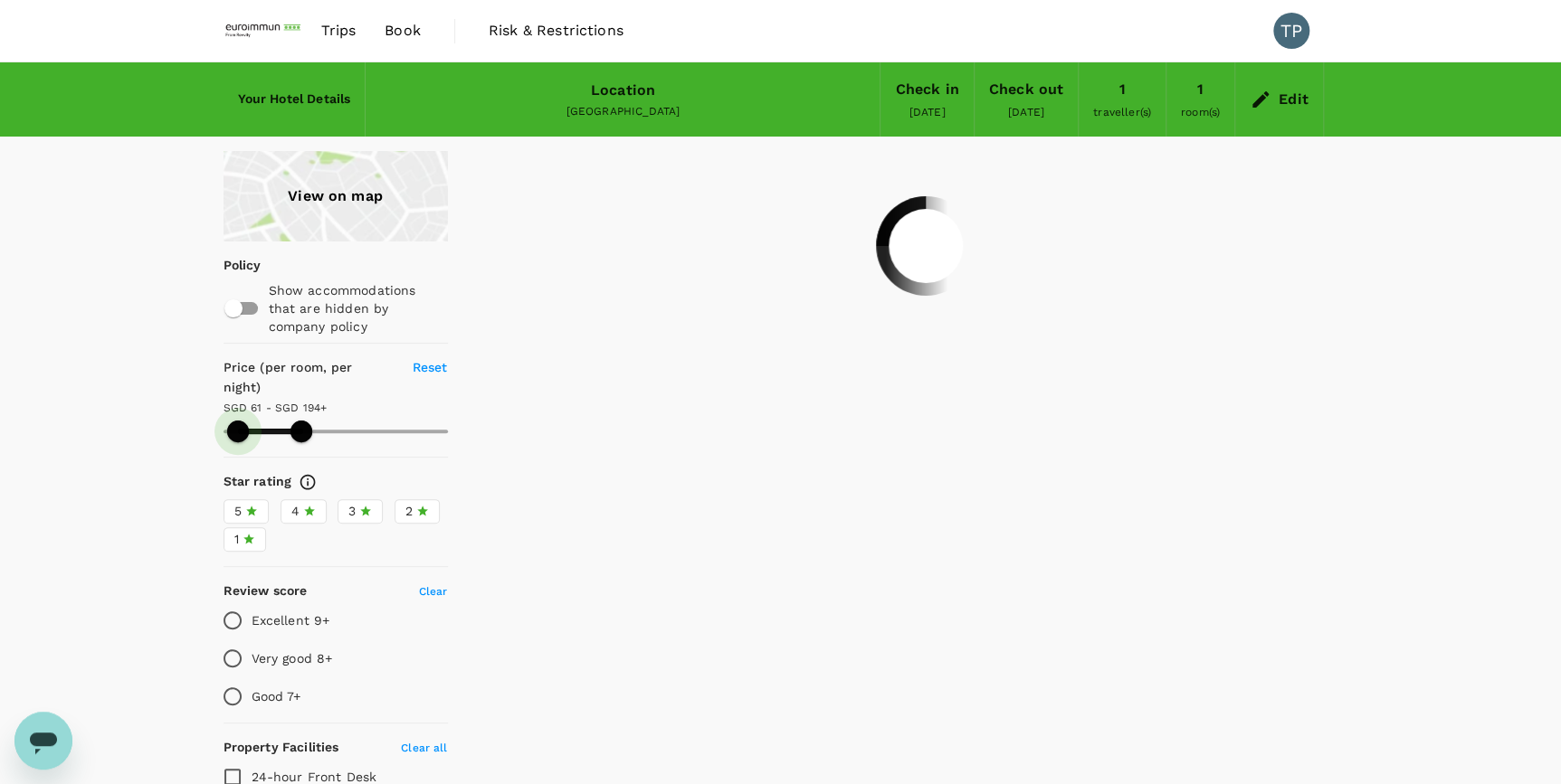
type input "193.9"
type input "64.9"
type input "193.9"
type input "65.9"
type input "193.9"
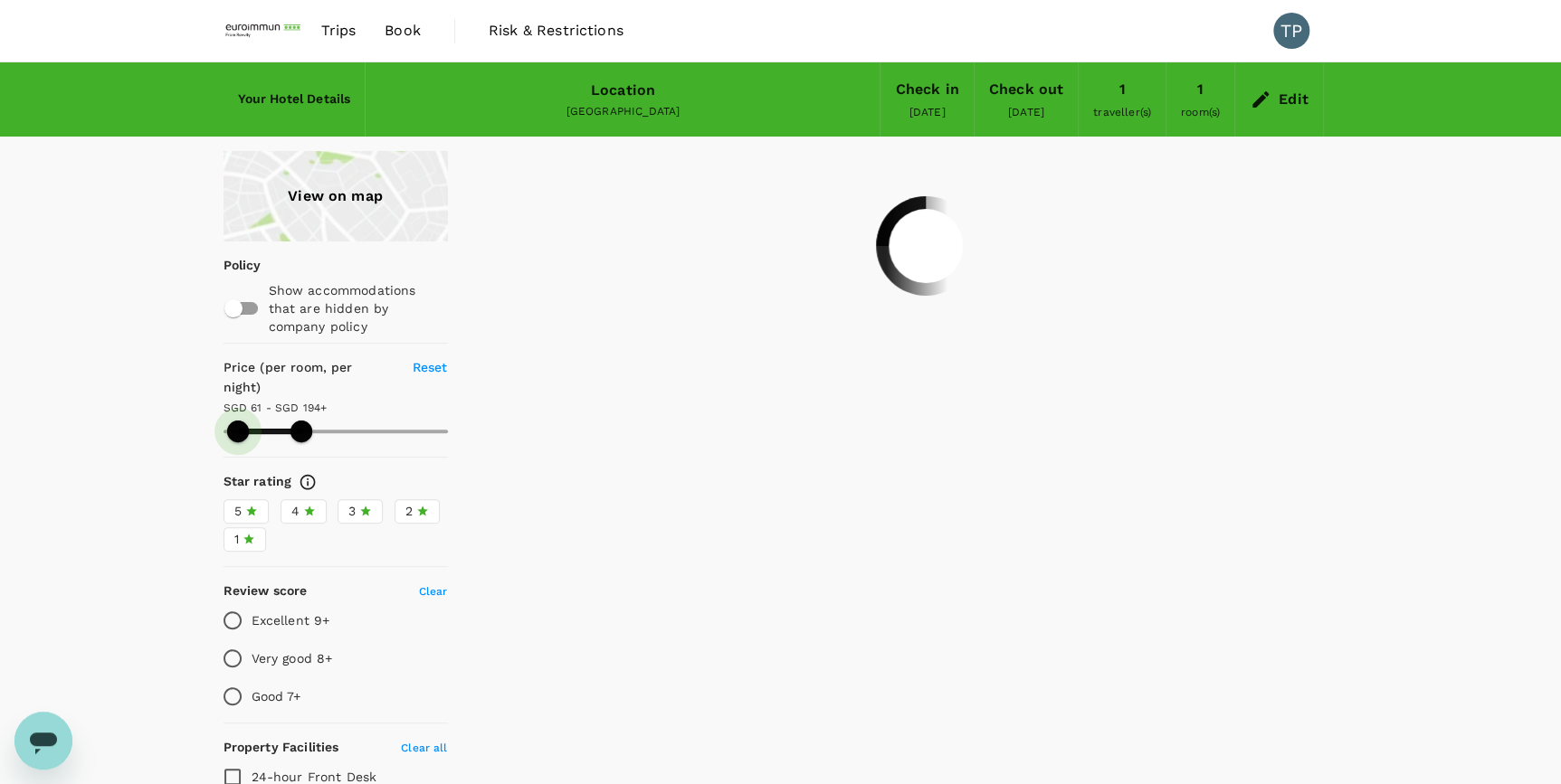
type input "67.9"
type input "193.9"
type input "67.9"
type input "193.9"
type input "69.9"
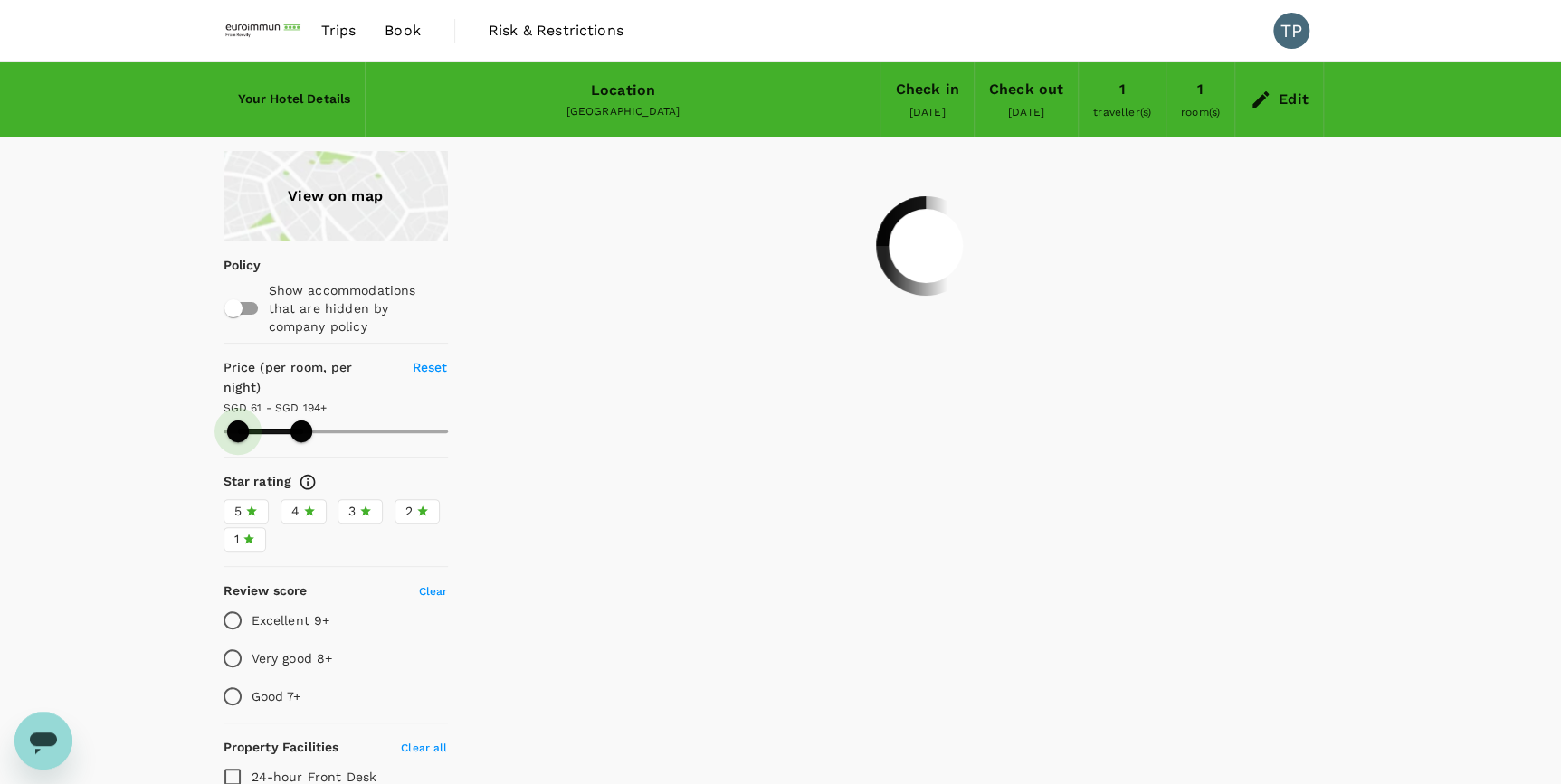
type input "193.9"
type input "73.9"
type input "193.9"
type input "75.9"
type input "193.9"
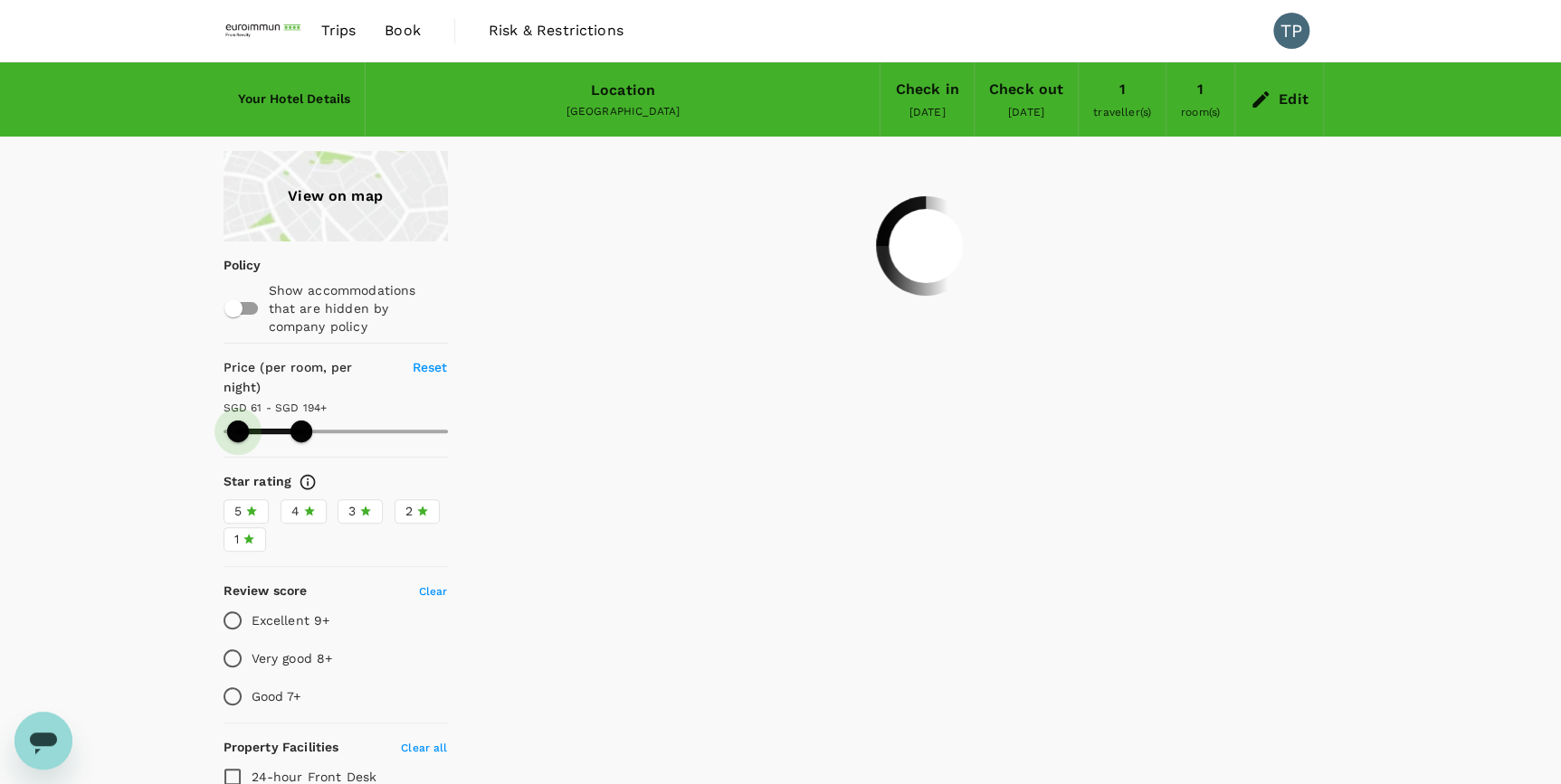
type input "79.9"
type input "193.9"
type input "83.9"
type input "193.9"
type input "86.9"
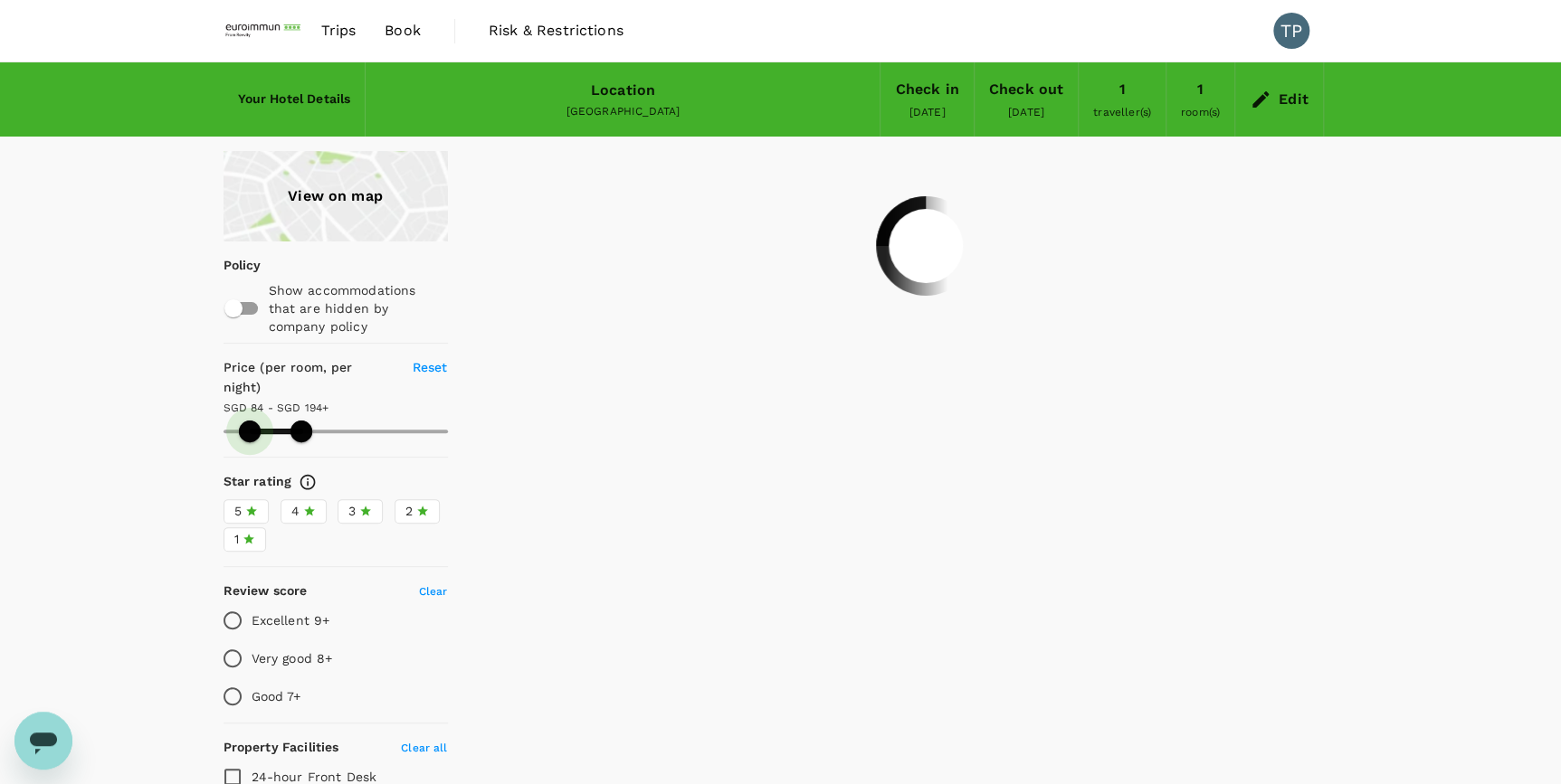
type input "193.9"
type input "86.9"
type input "193.9"
type input "88.9"
type input "193.9"
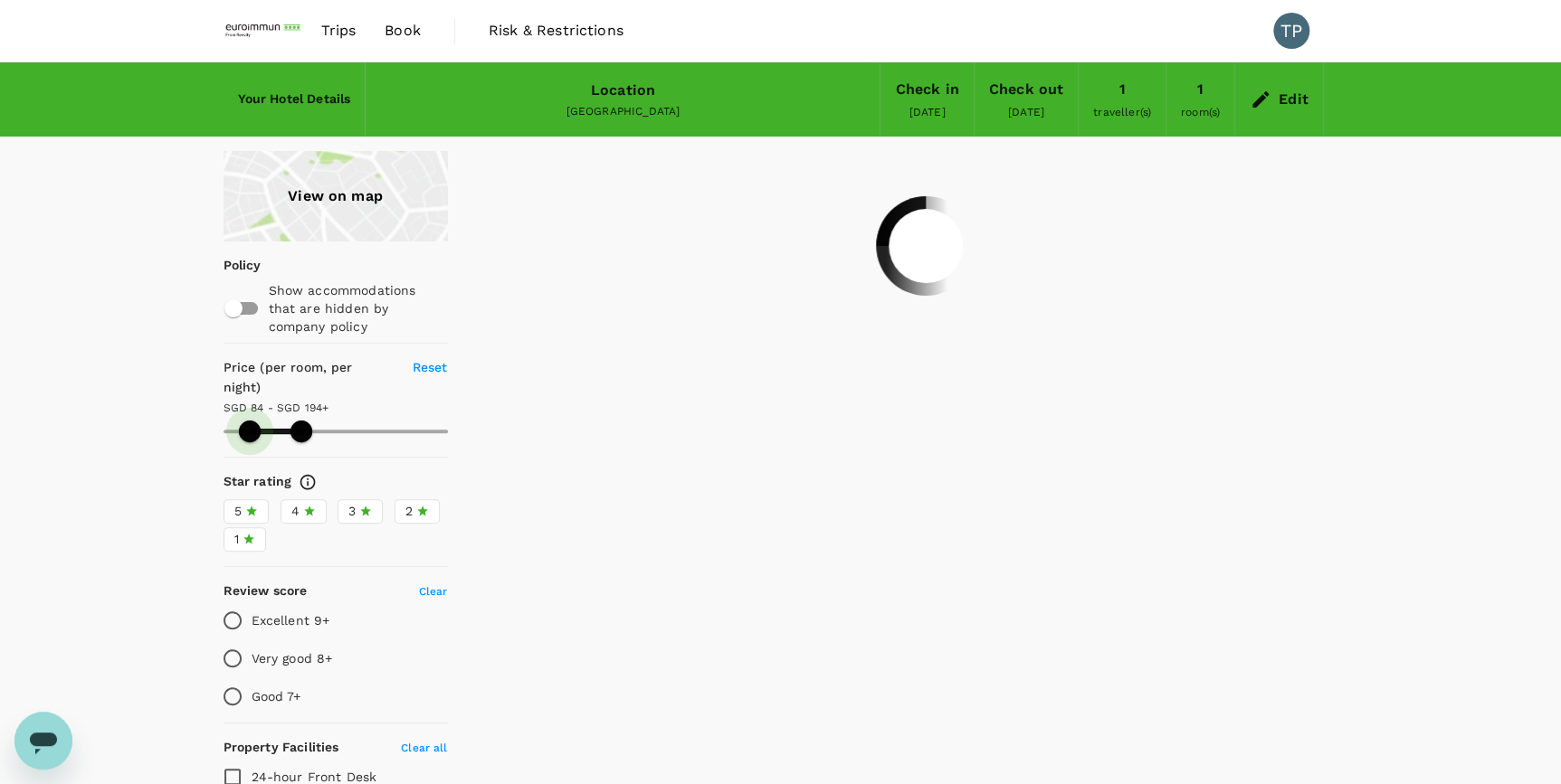
type input "90.9"
type input "193.9"
type input "90.9"
type input "193.9"
type input "92.9"
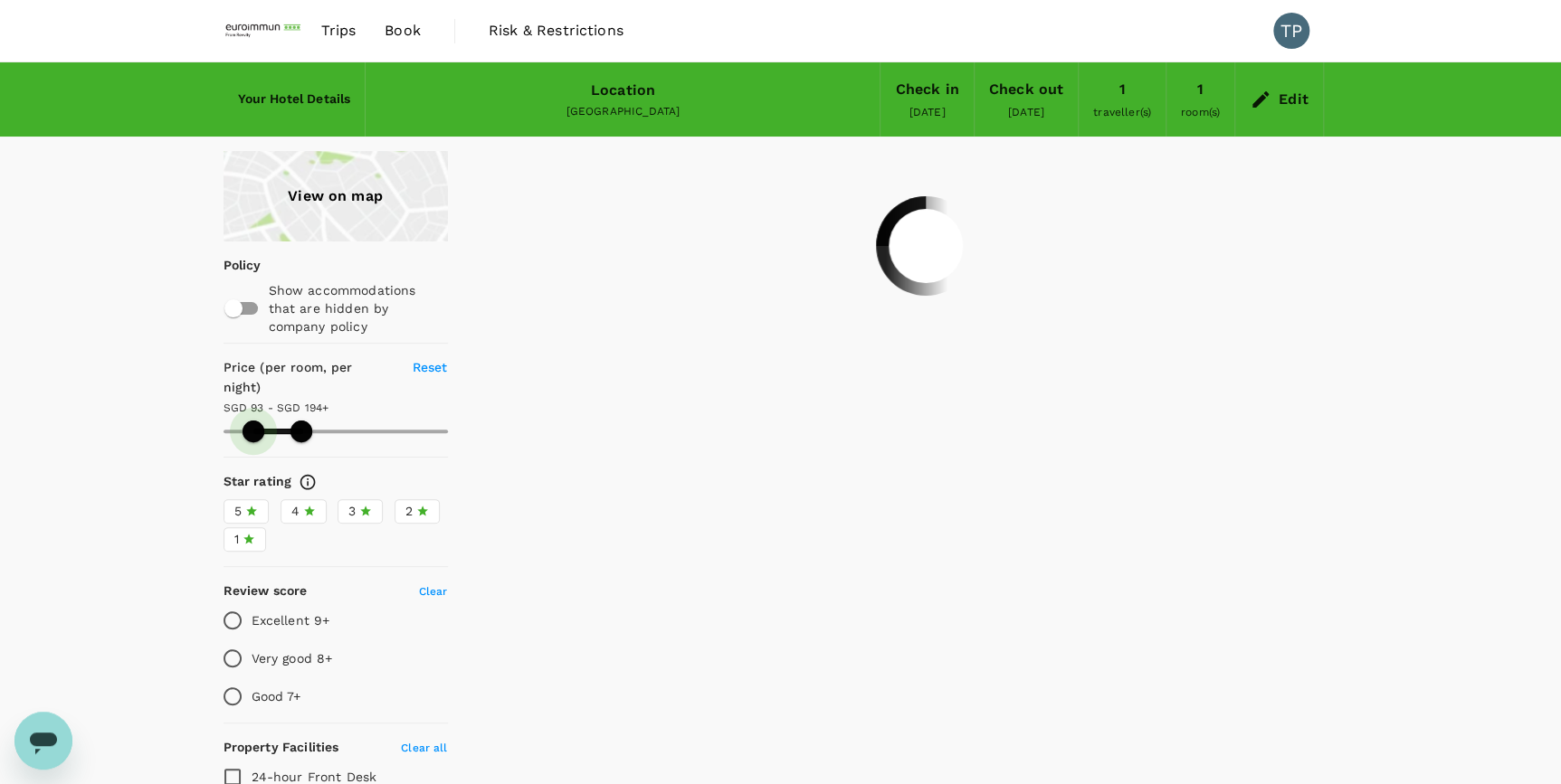
type input "193.9"
type input "94.9"
type input "193.9"
type input "98.9"
type input "193.9"
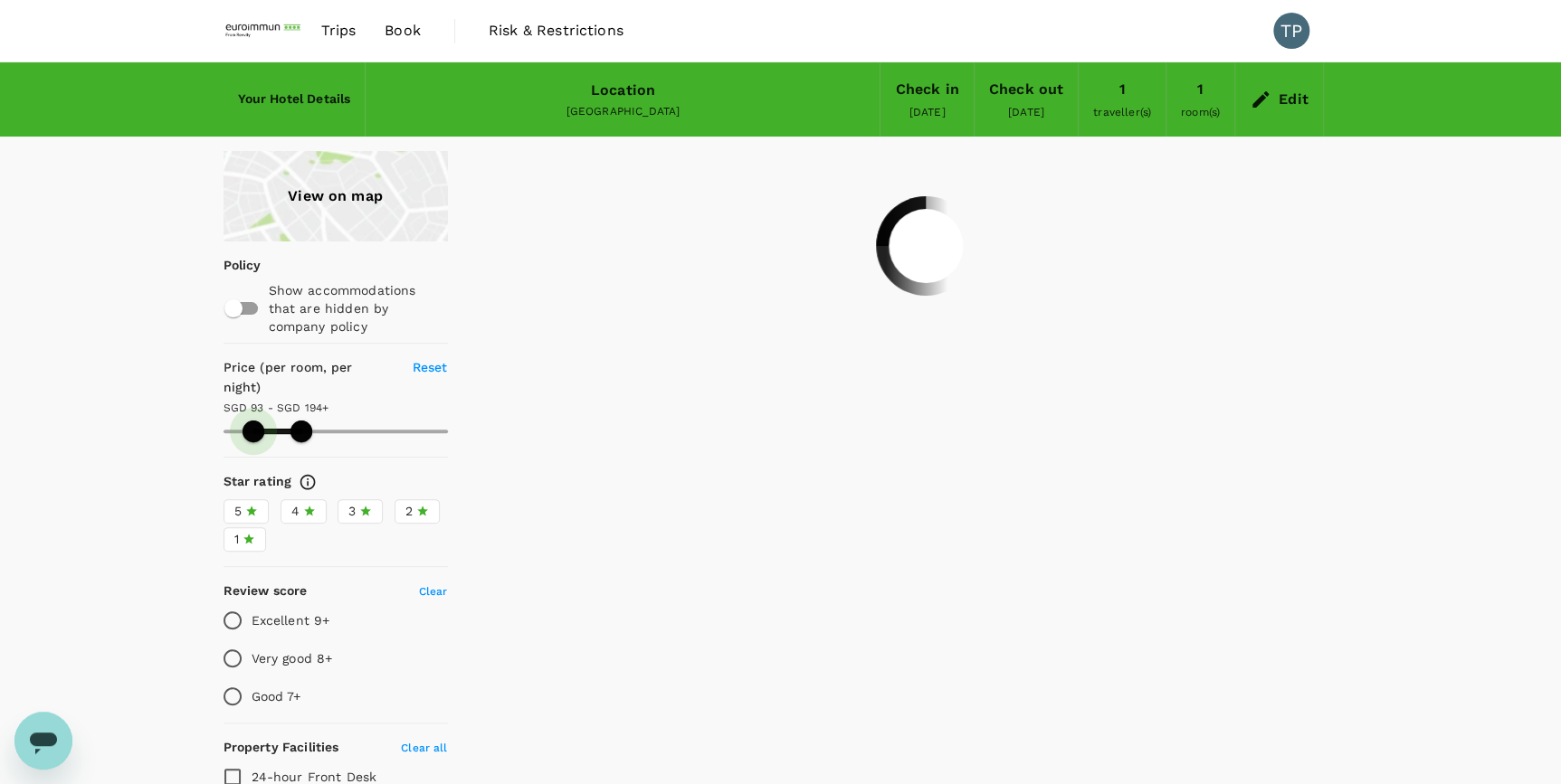
type input "98.9"
type input "193.9"
type input "100.9"
type input "193.9"
type input "100.9"
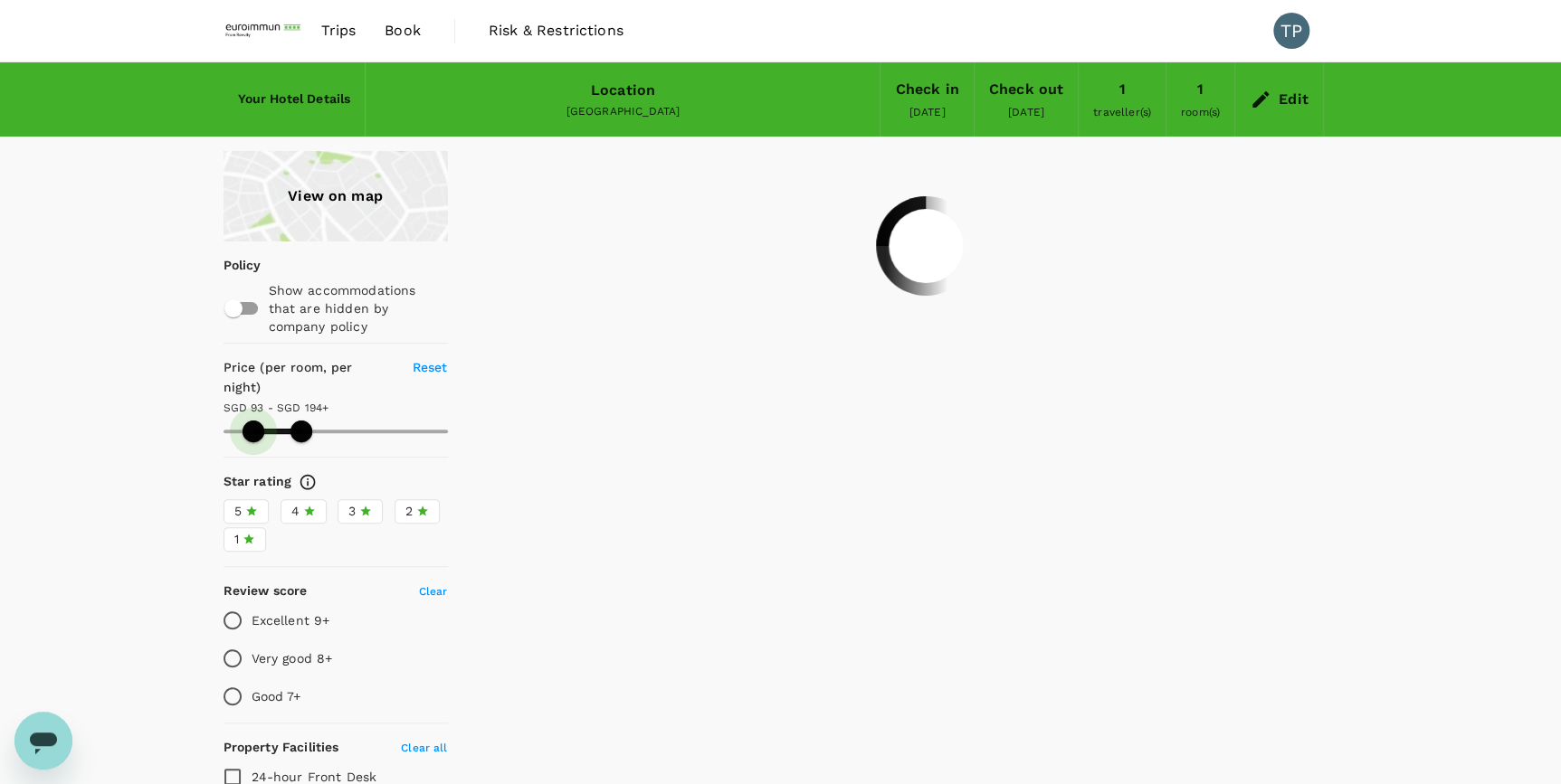
type input "193.9"
type input "102.9"
type input "193.9"
type input "102.9"
type input "193.9"
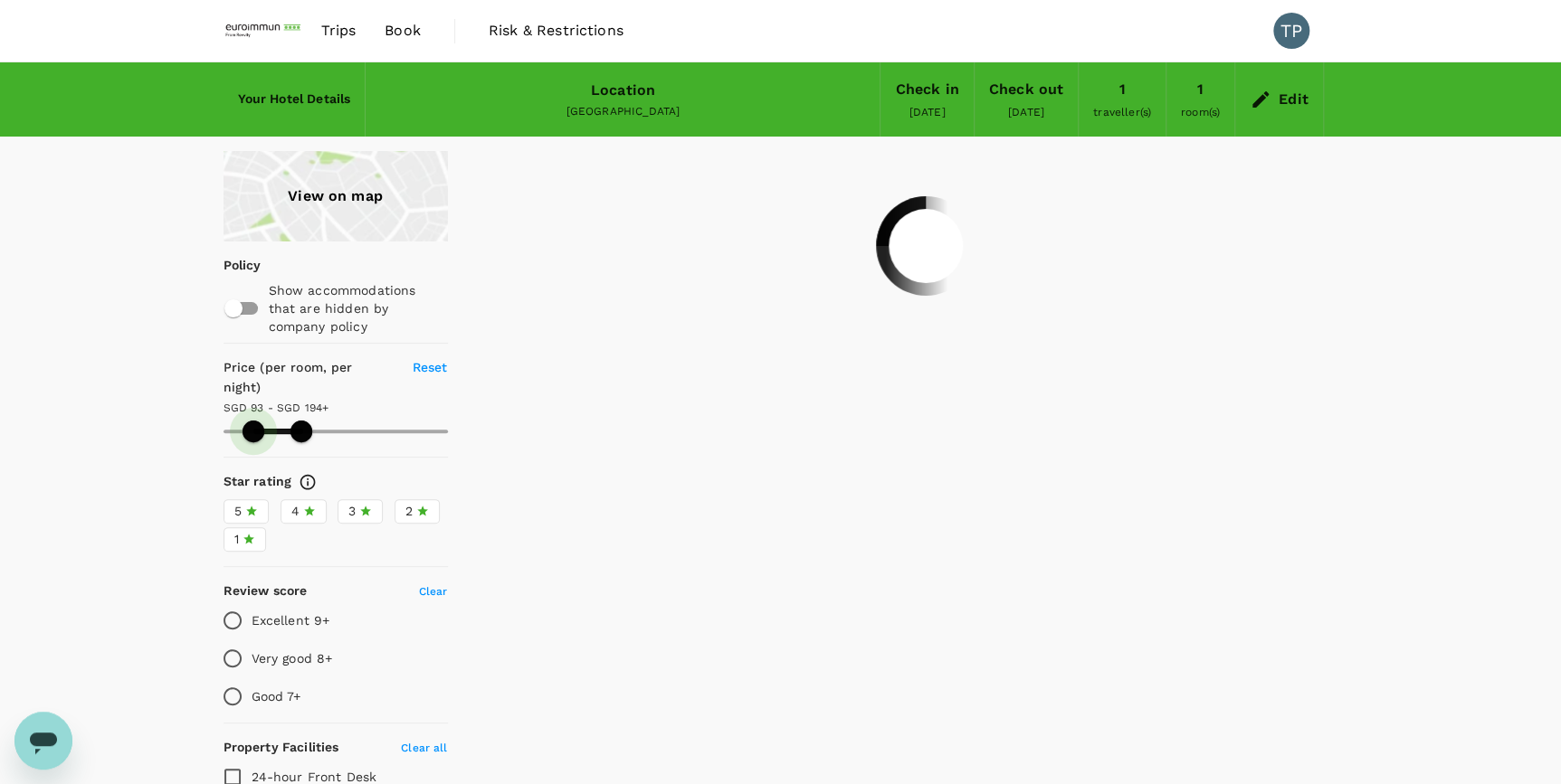
type input "103.9"
type input "193.9"
type input "105.9"
type input "193.9"
type input "107.9"
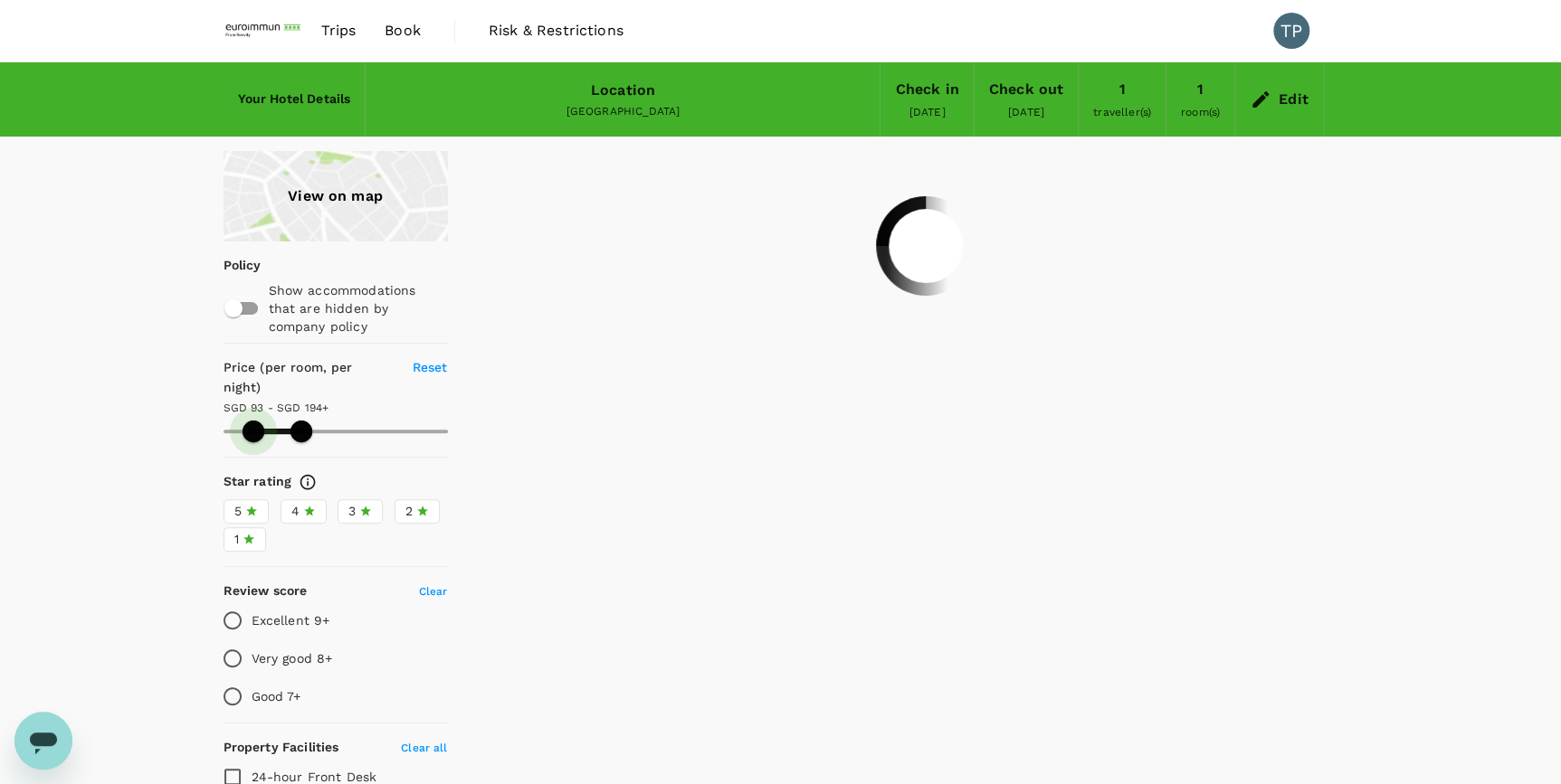
type input "193.9"
type input "111.9"
type input "193.9"
type input "111.9"
type input "193.9"
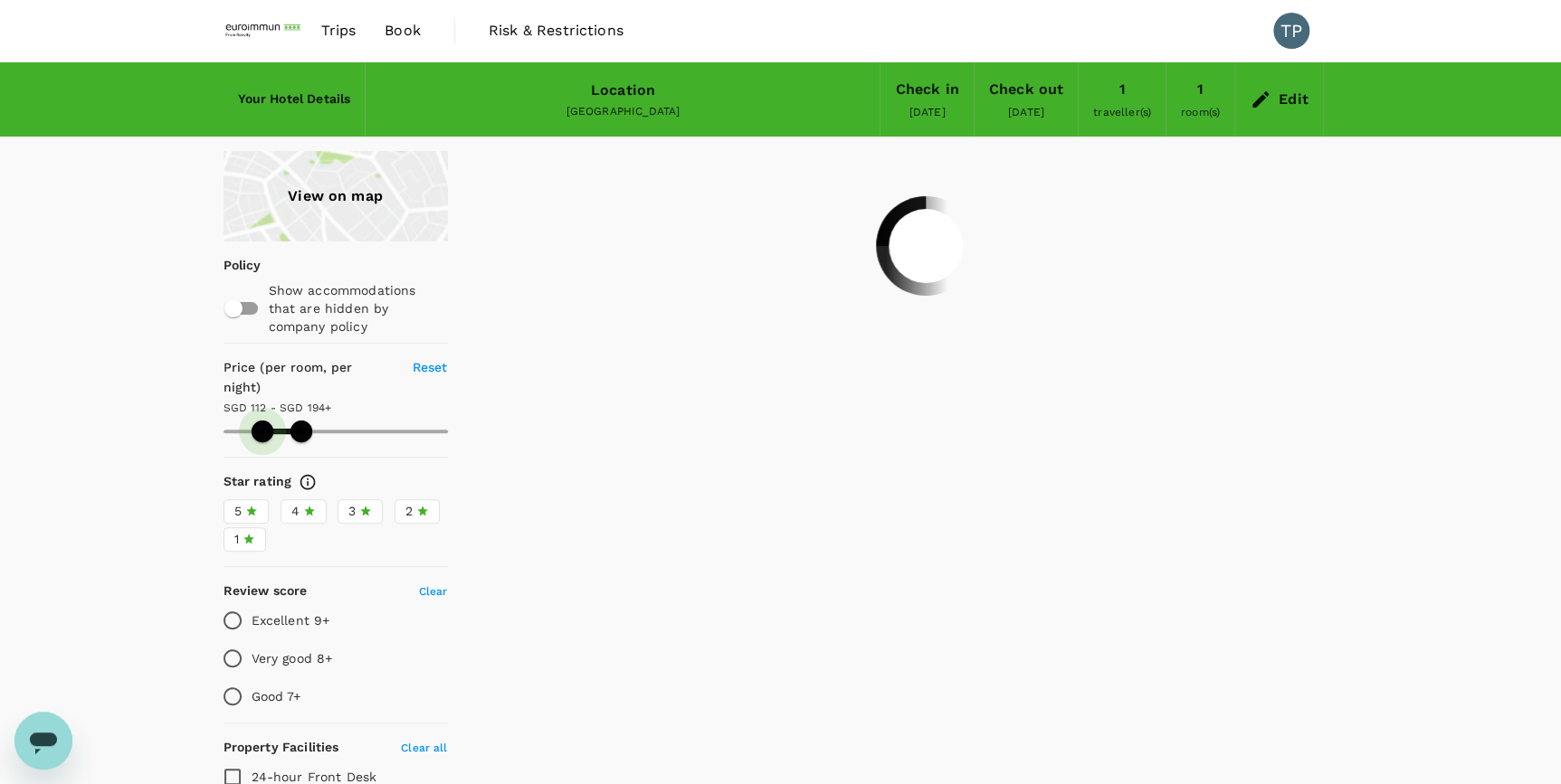
type input "111.9"
type input "193.9"
type input "109.9"
type input "193.9"
type input "109.9"
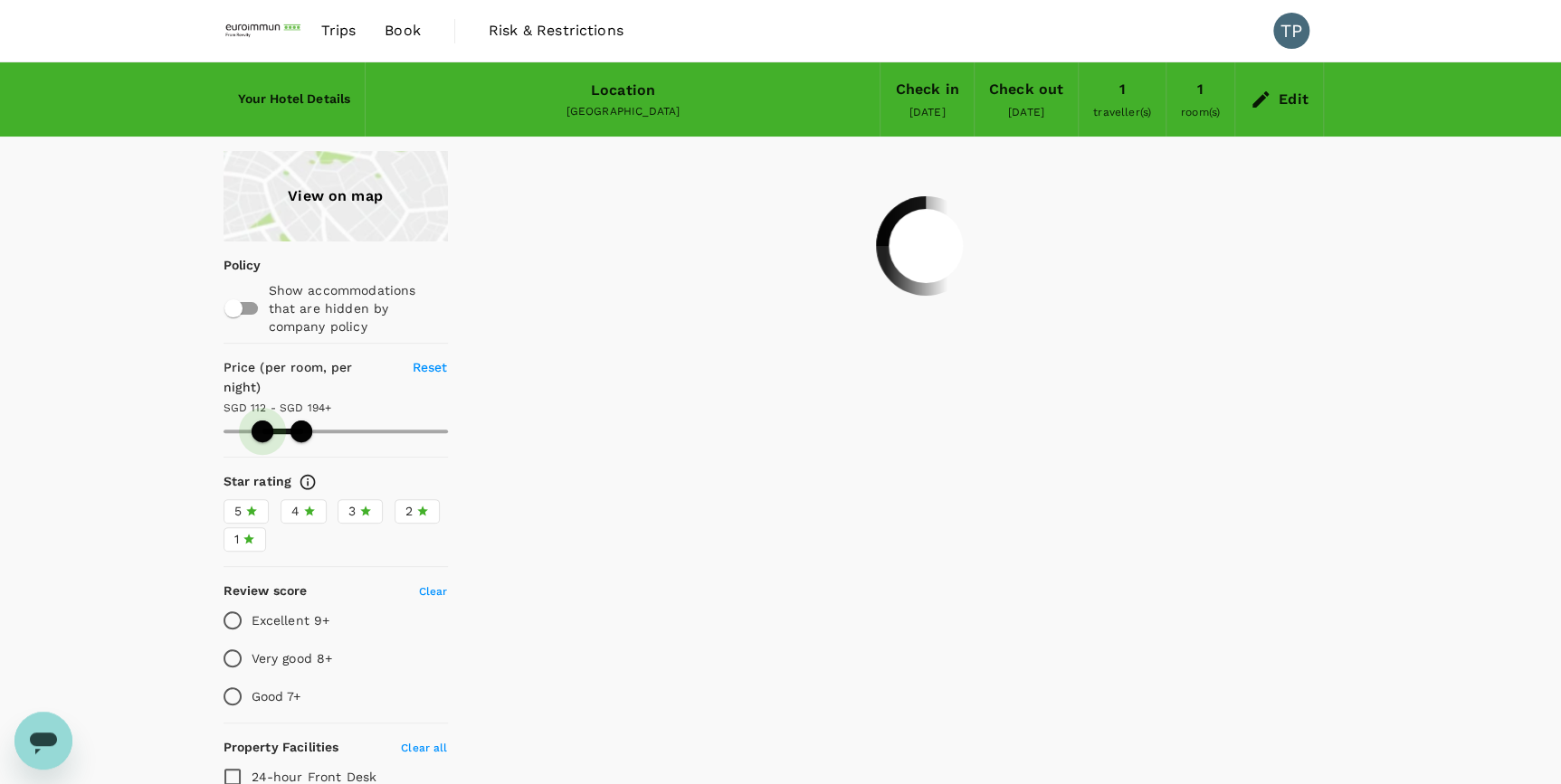
type input "193.9"
type input "105.9"
type input "193.9"
drag, startPoint x: 226, startPoint y: 406, endPoint x: 260, endPoint y: 405, distance: 34.0
click at [260, 420] on span at bounding box center [260, 431] width 22 height 22
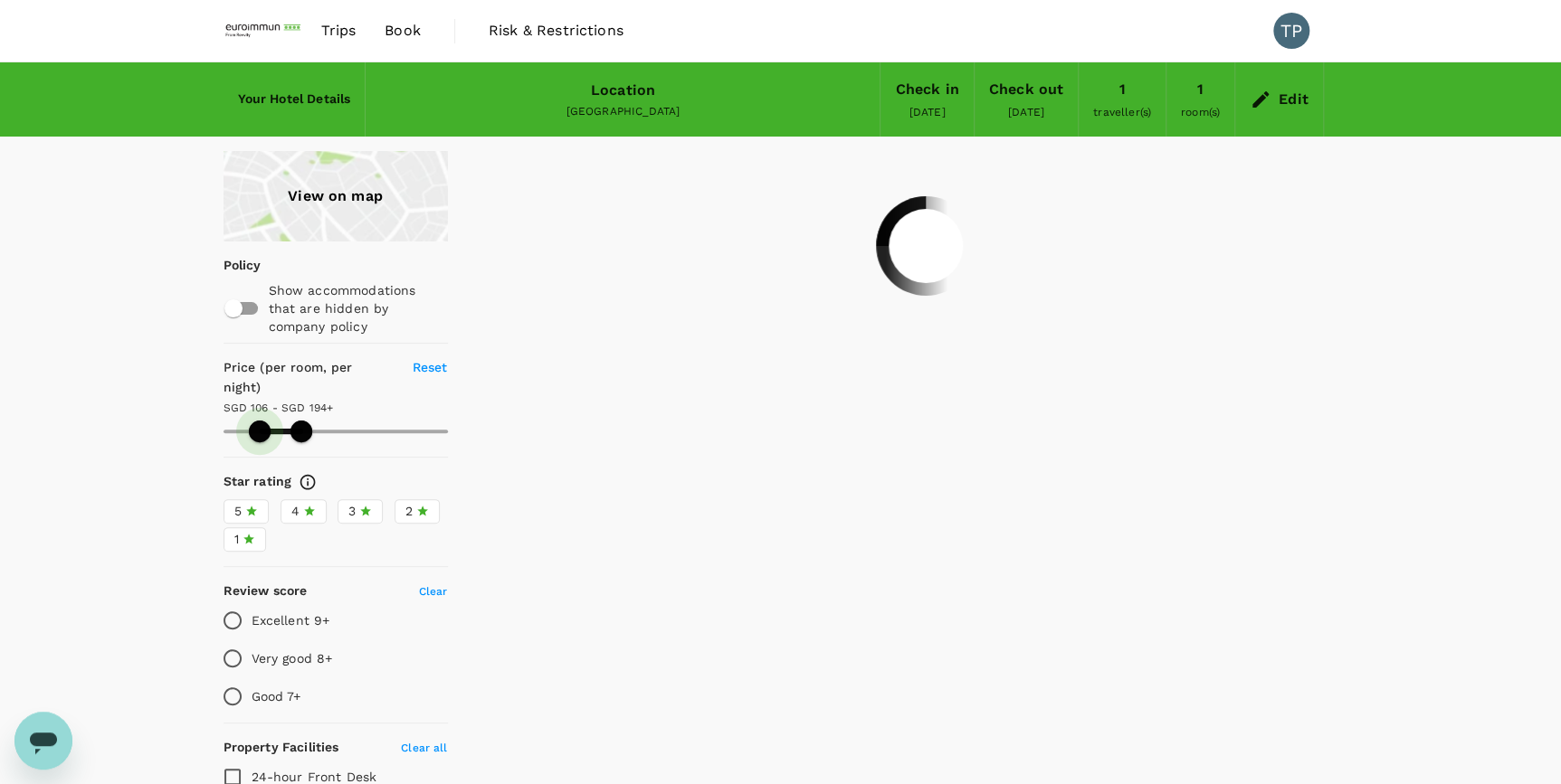
type input "105.9"
type input "193.9"
type input "105.9"
type input "193.9"
type input "105.9"
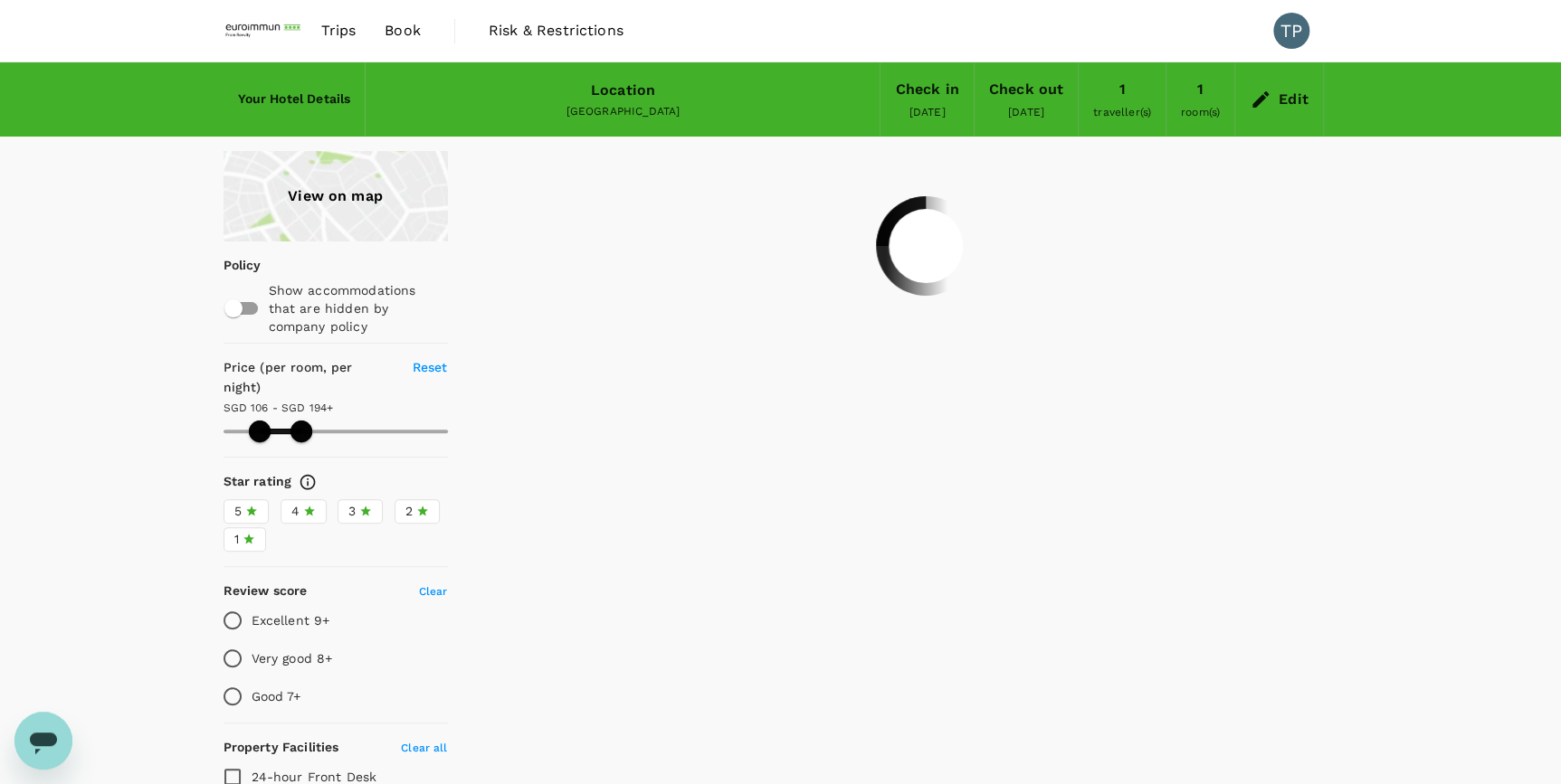
type input "193.9"
type input "105.9"
type input "193.9"
type input "105.9"
type input "193.9"
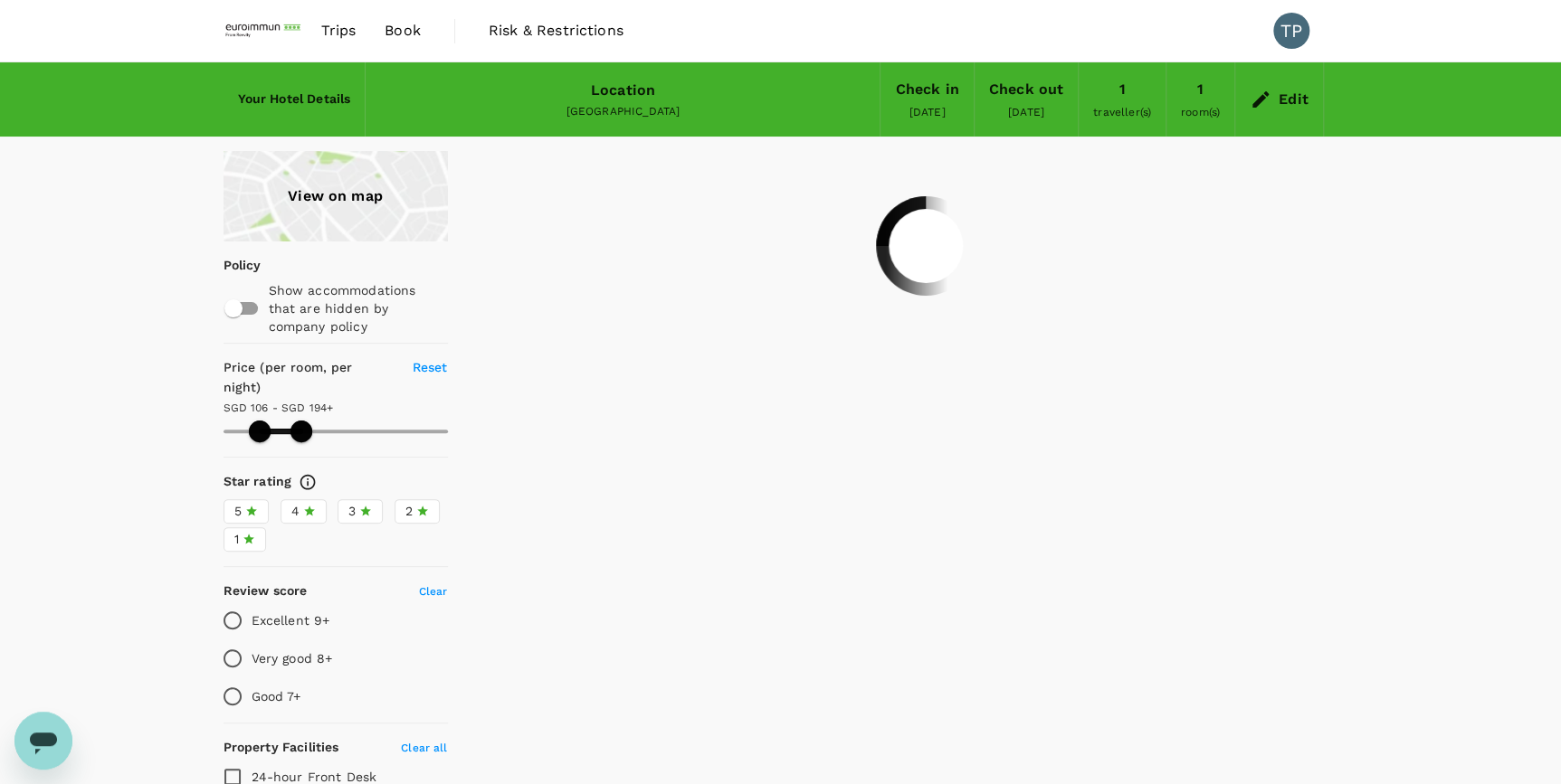
type input "105.9"
type input "193.9"
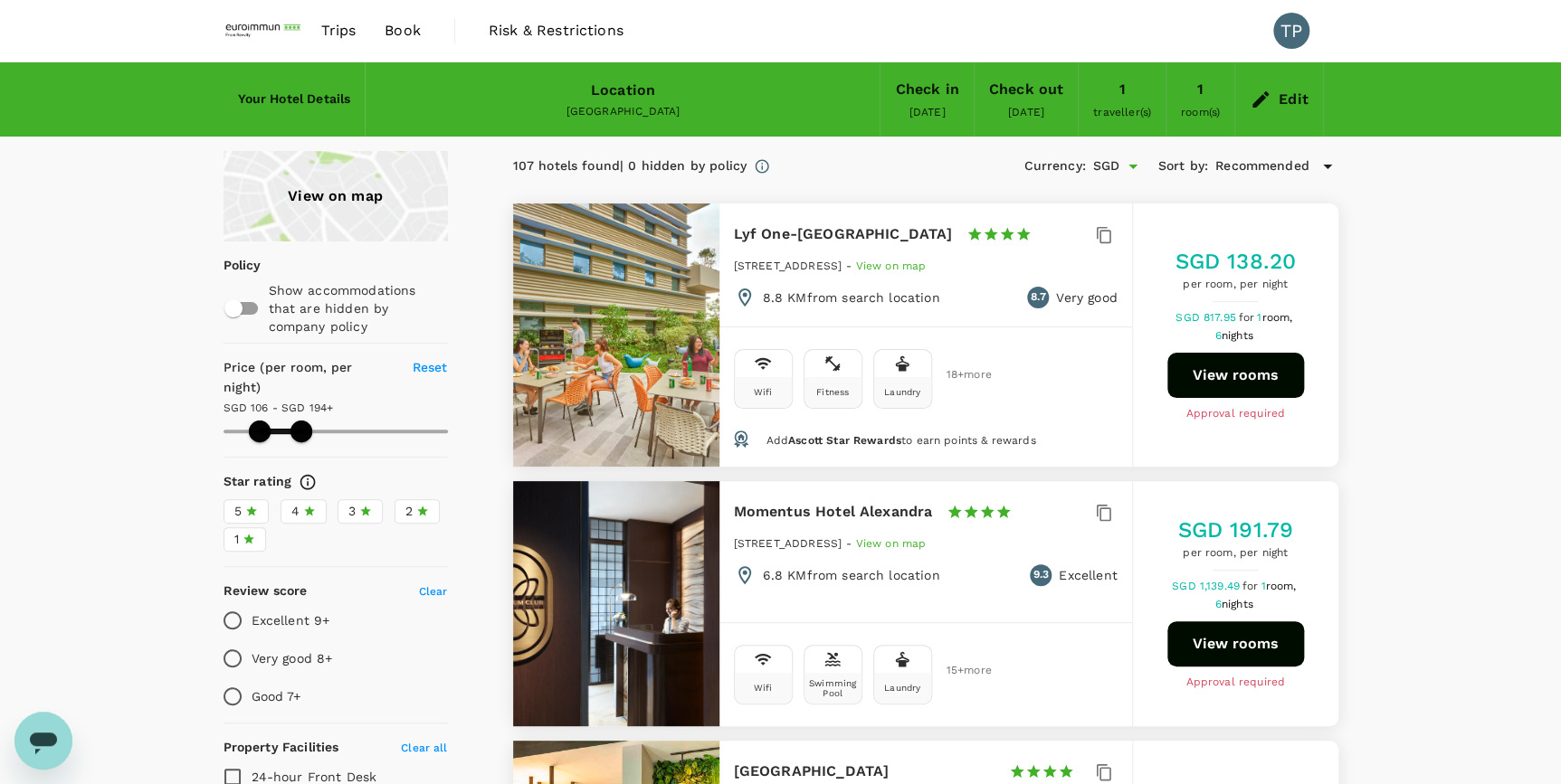
click at [323, 191] on div "View on map" at bounding box center [335, 196] width 225 height 90
type input "105.9"
type input "193.9"
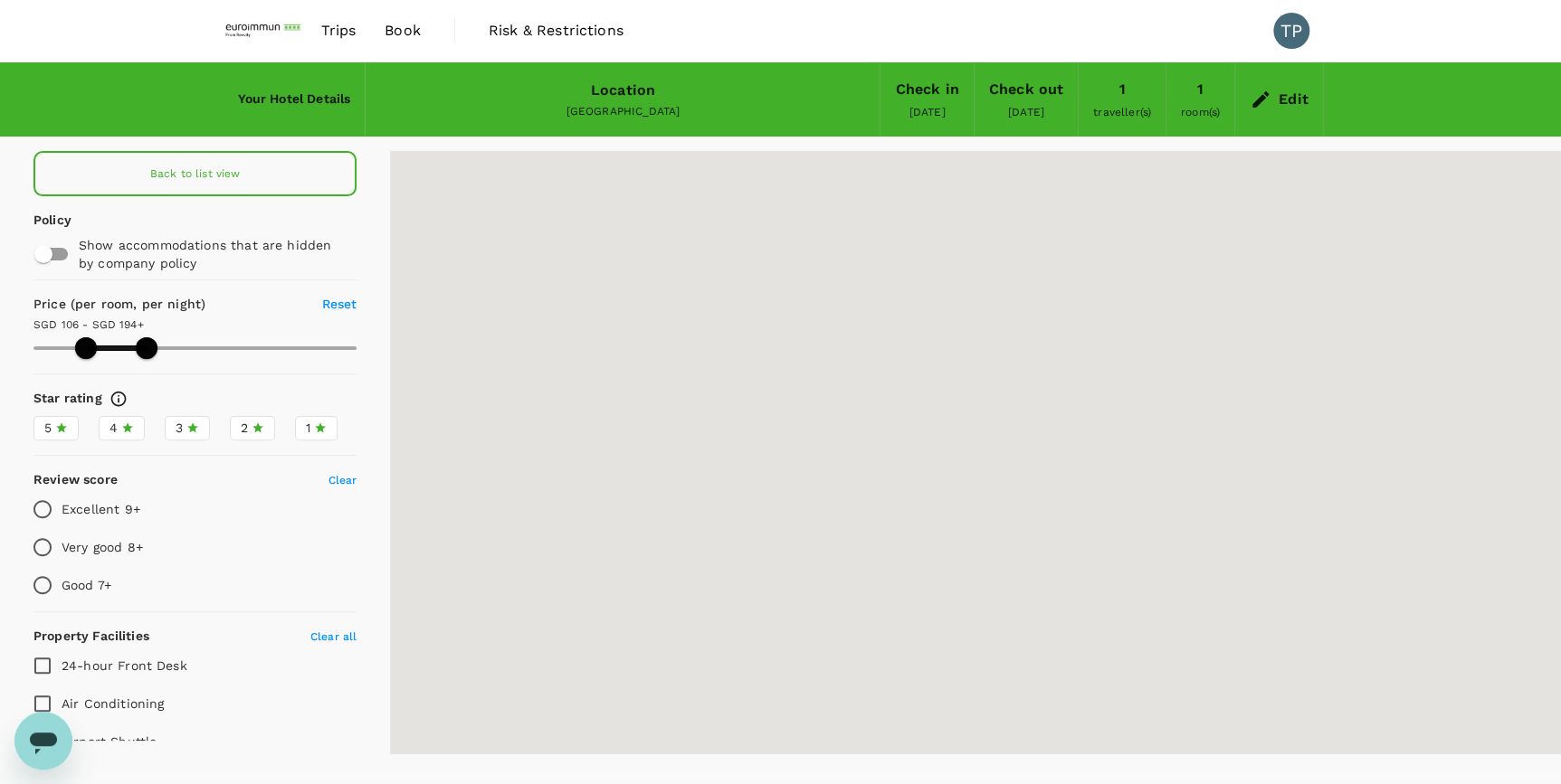
type input "105.9"
type input "193.9"
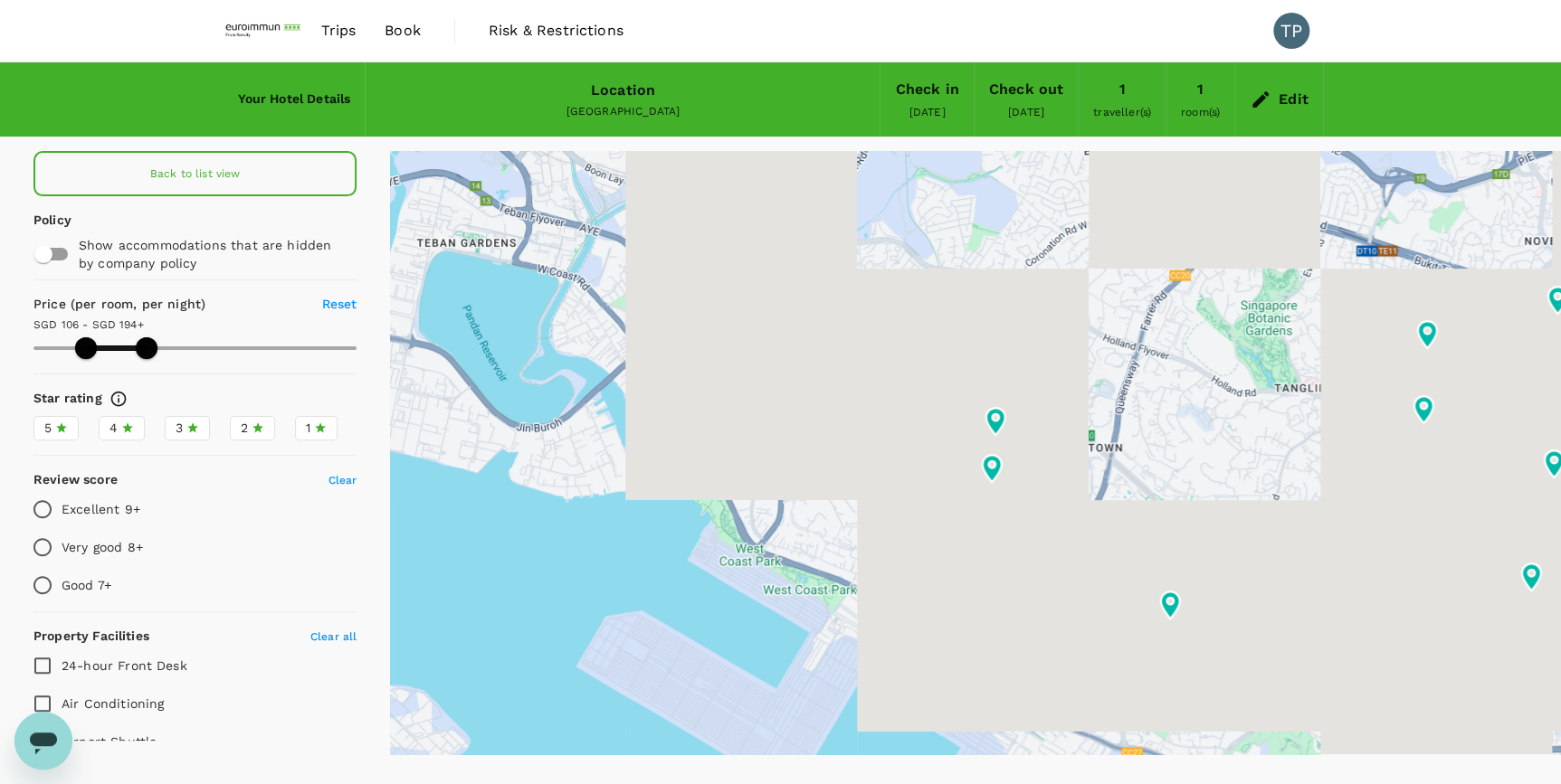
type input "105.9"
type input "193.9"
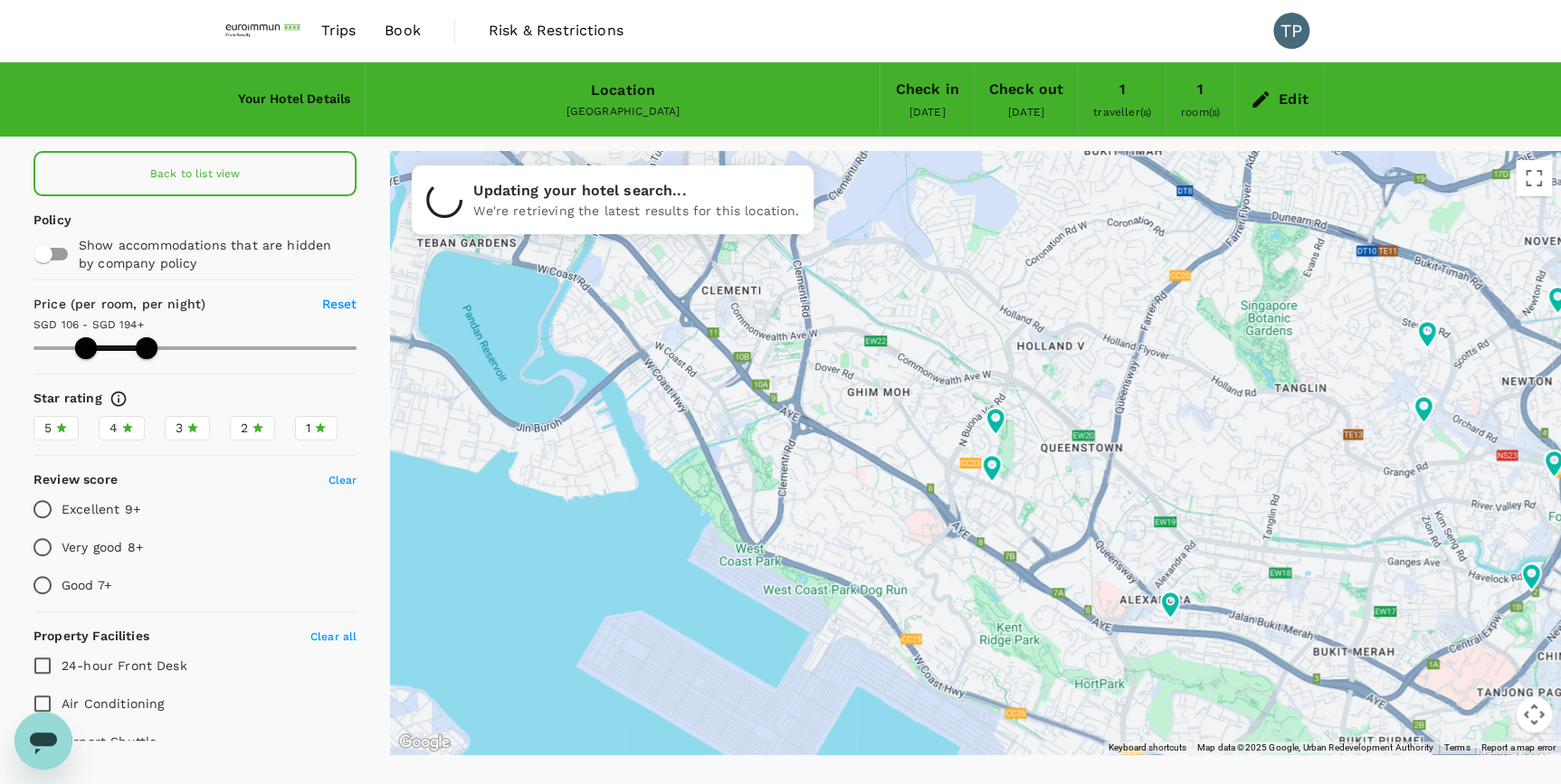
type input "105.9"
type input "193.9"
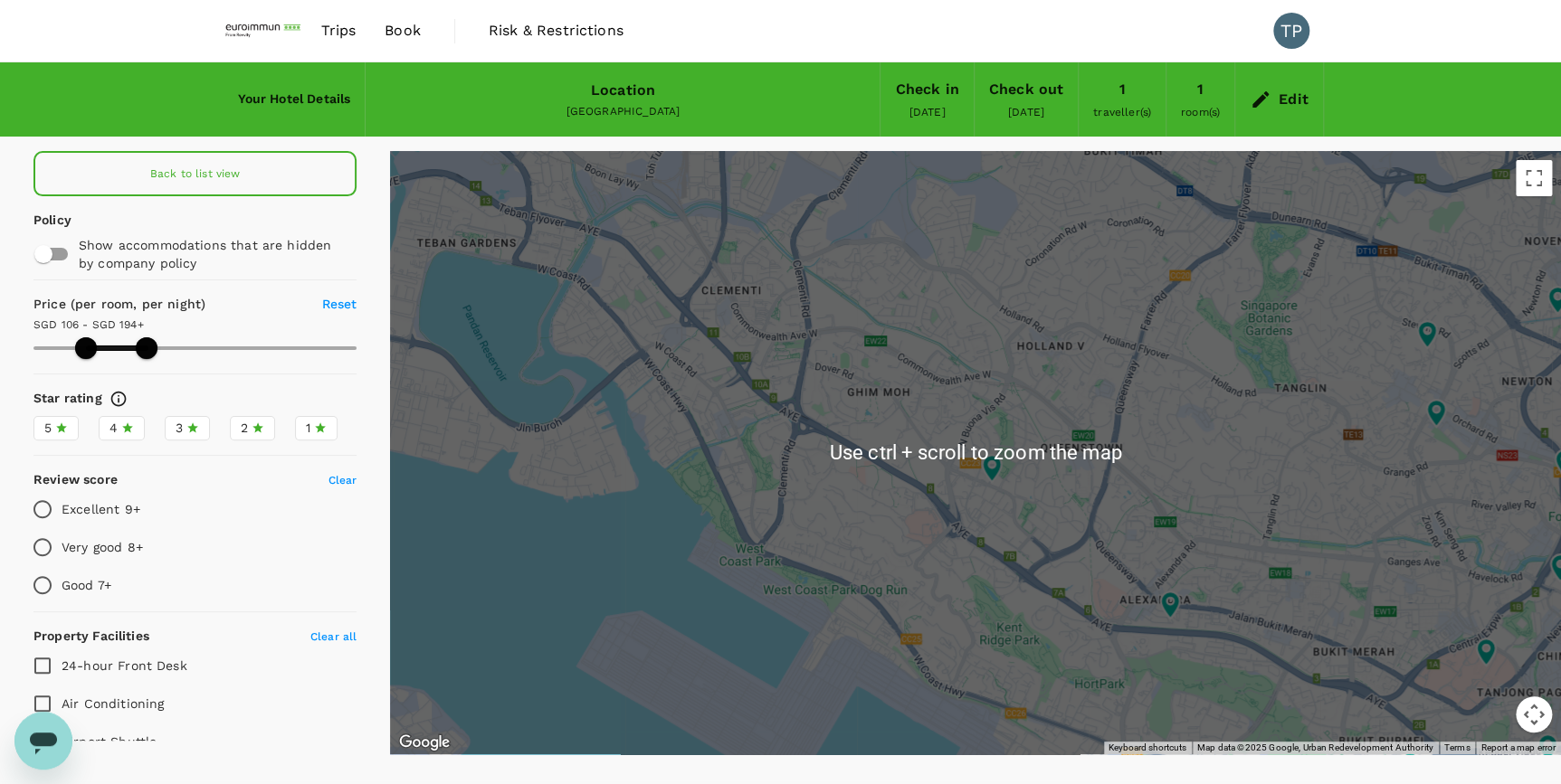
type input "105.9"
type input "193.9"
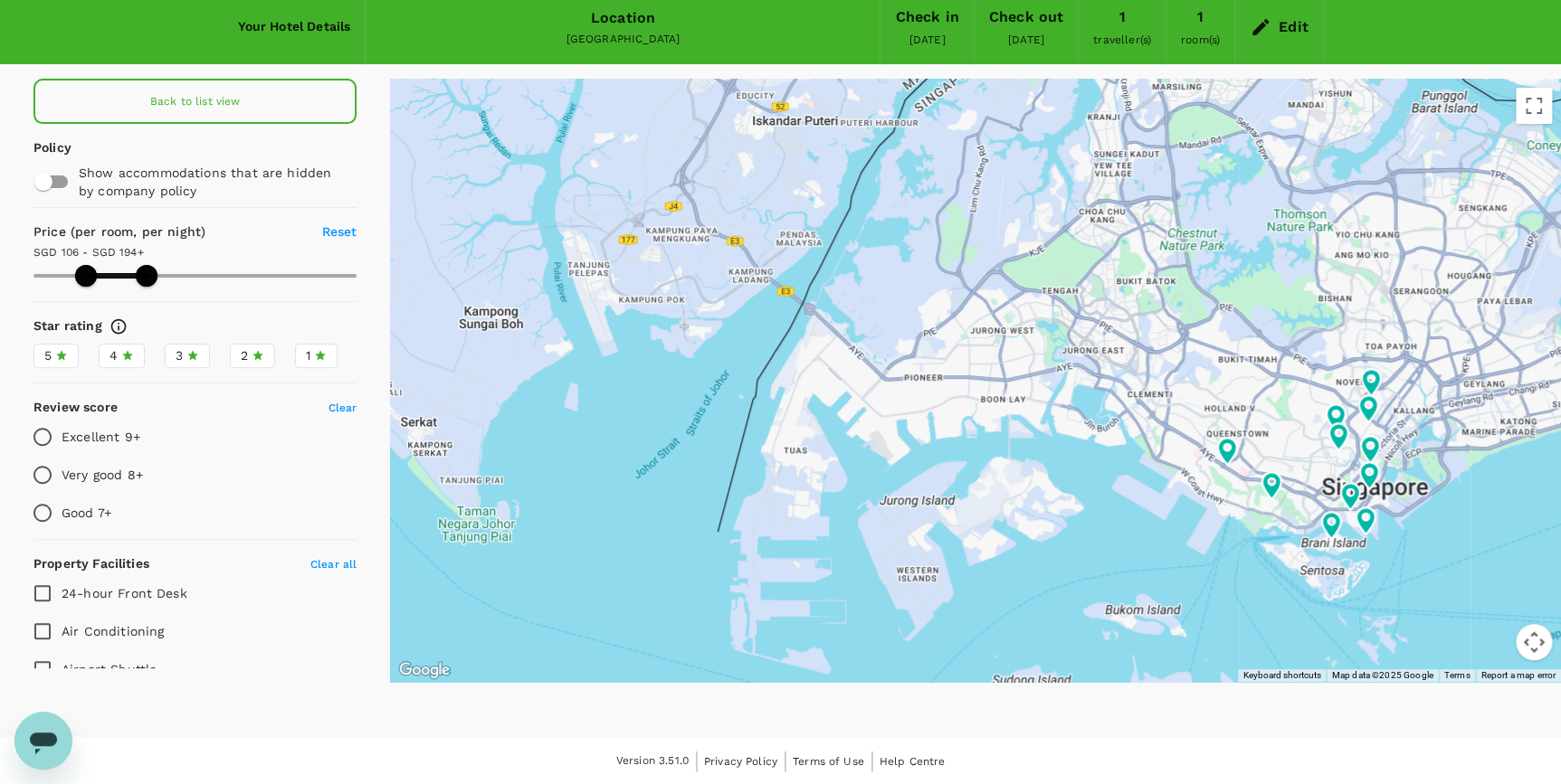
type input "105.9"
type input "193.9"
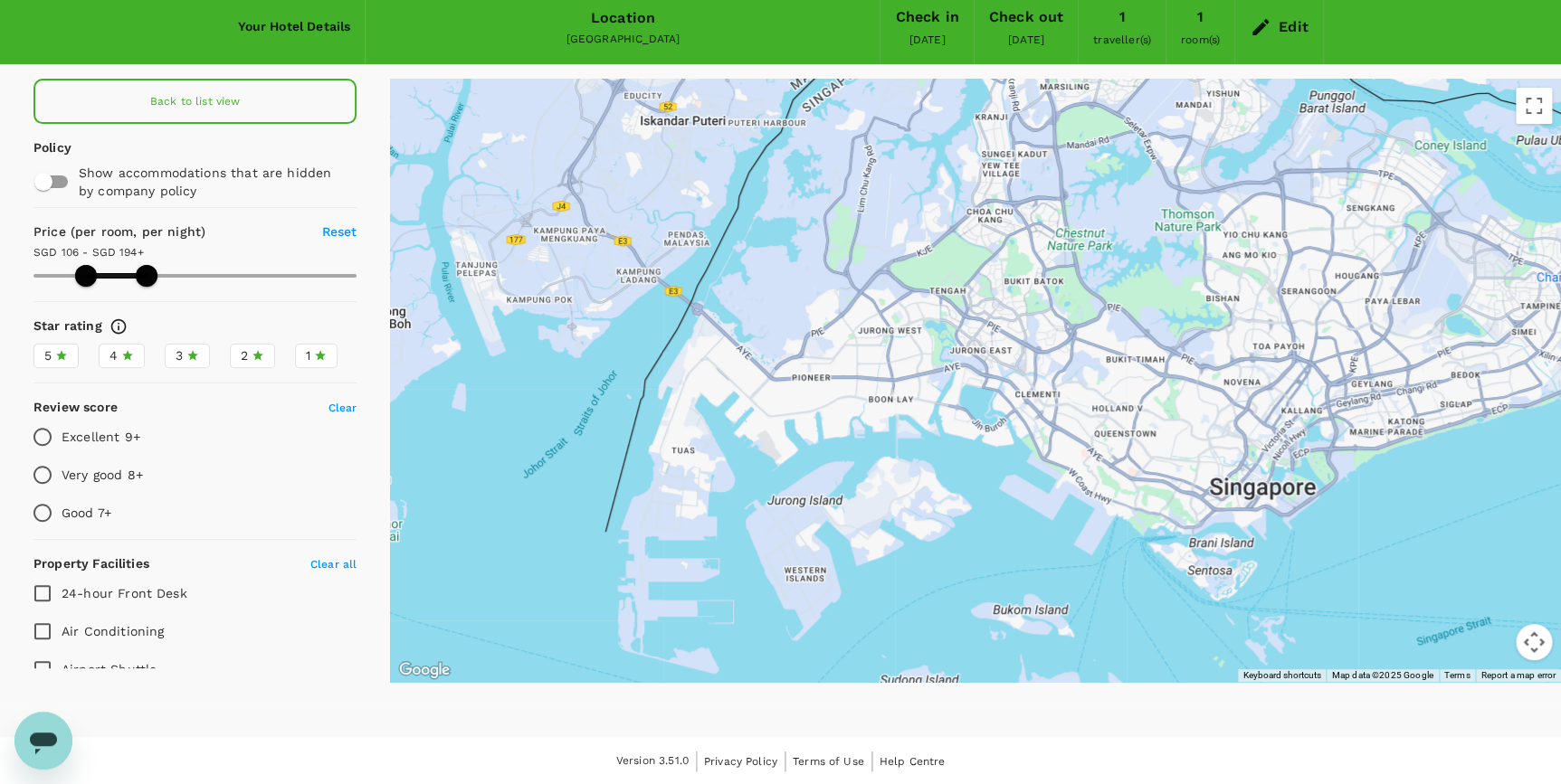
drag, startPoint x: 1312, startPoint y: 450, endPoint x: 1049, endPoint y: 444, distance: 263.1
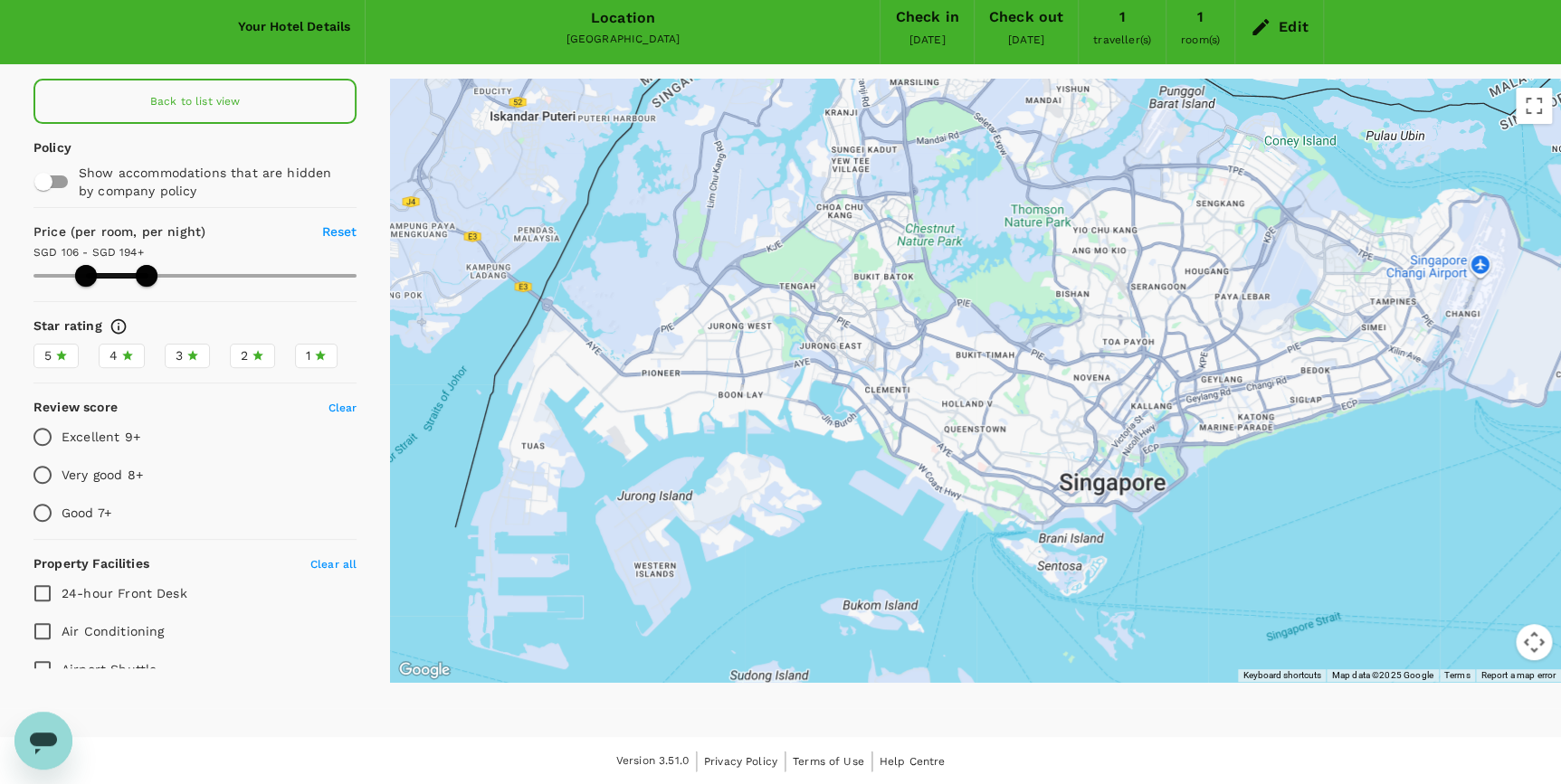
type input "105.9"
type input "193.9"
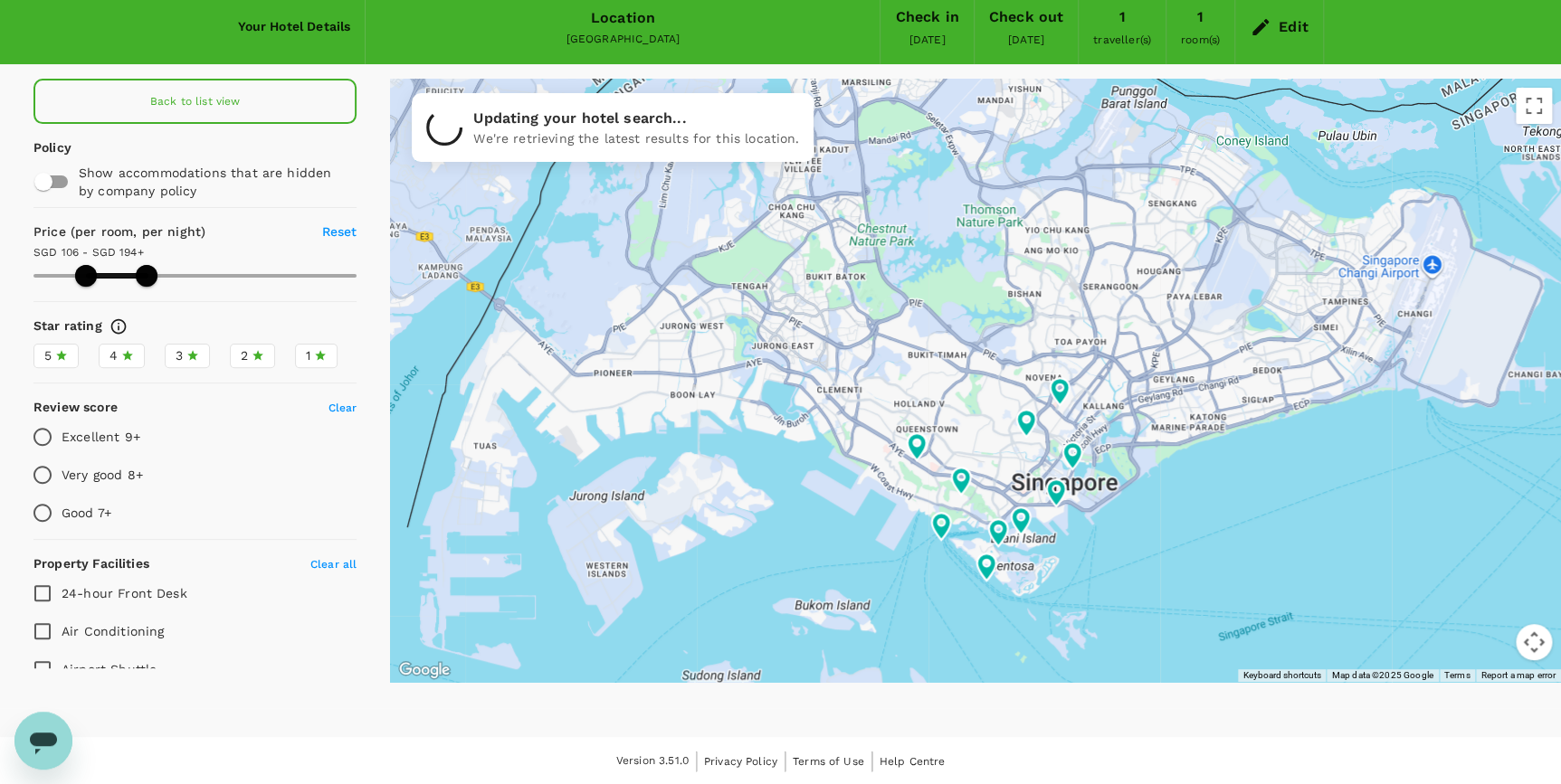
type input "105.9"
type input "193.9"
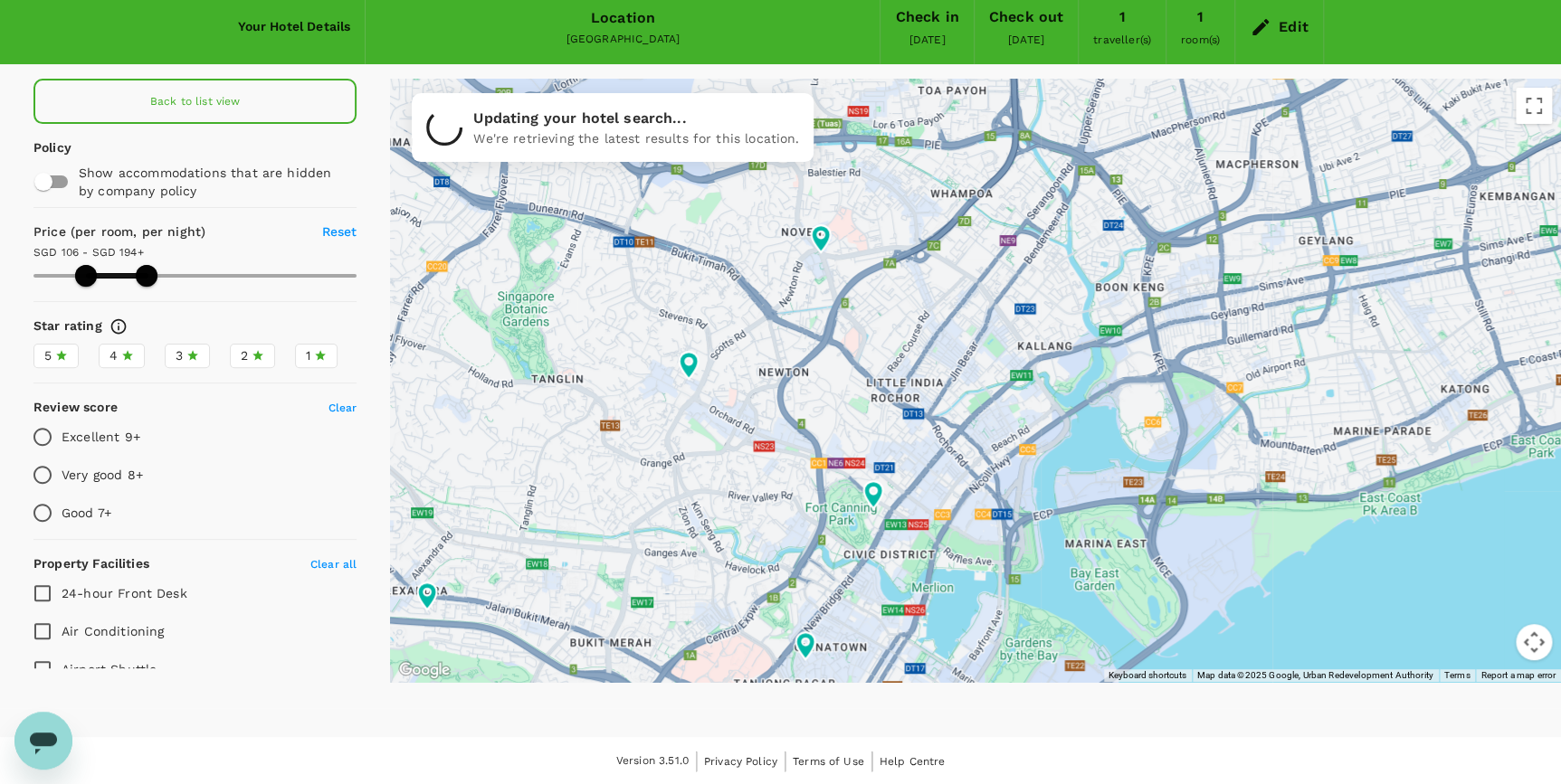
type input "105.9"
type input "193.9"
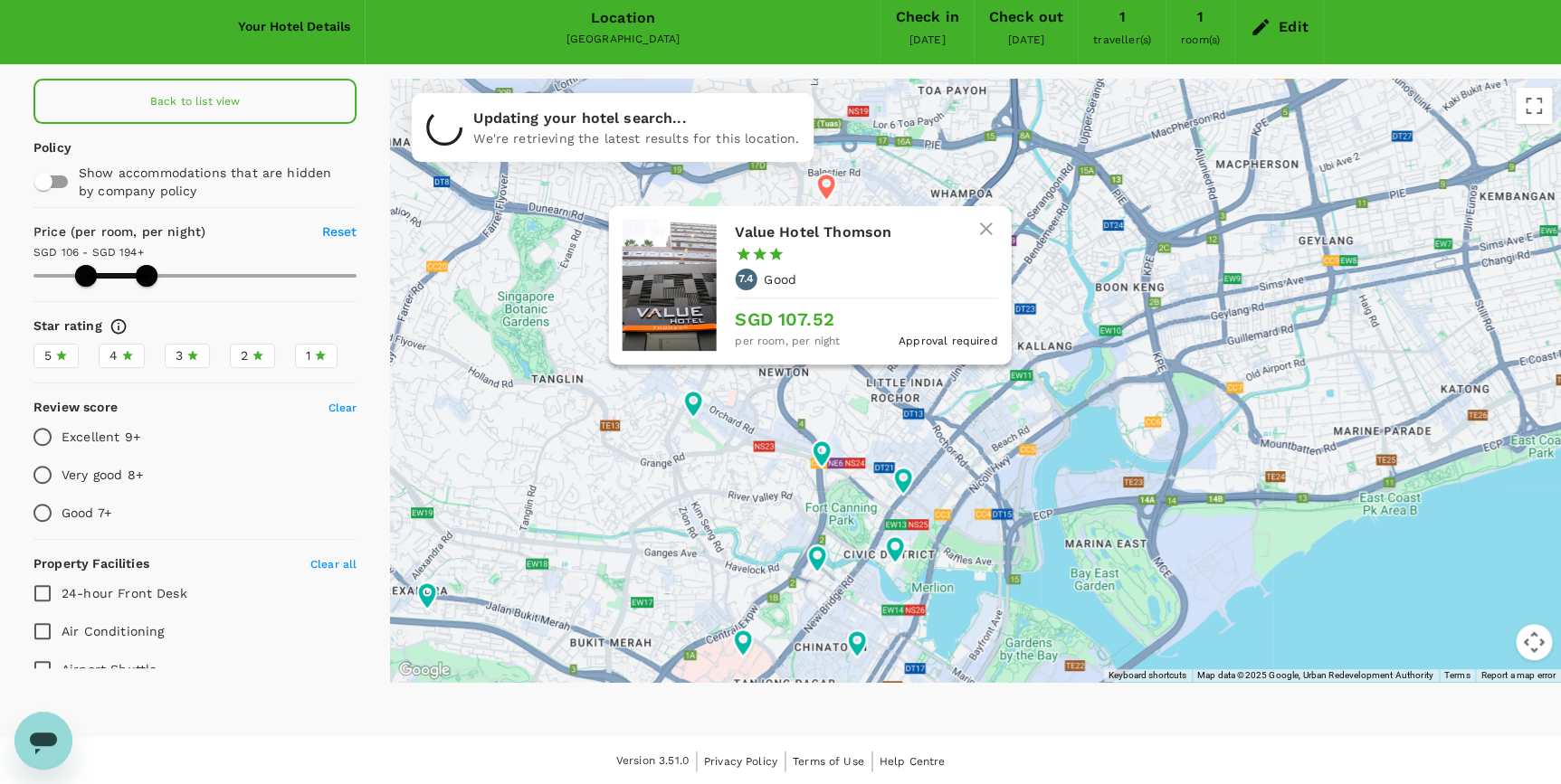
type input "105.9"
type input "193.9"
type input "105.9"
type input "193.9"
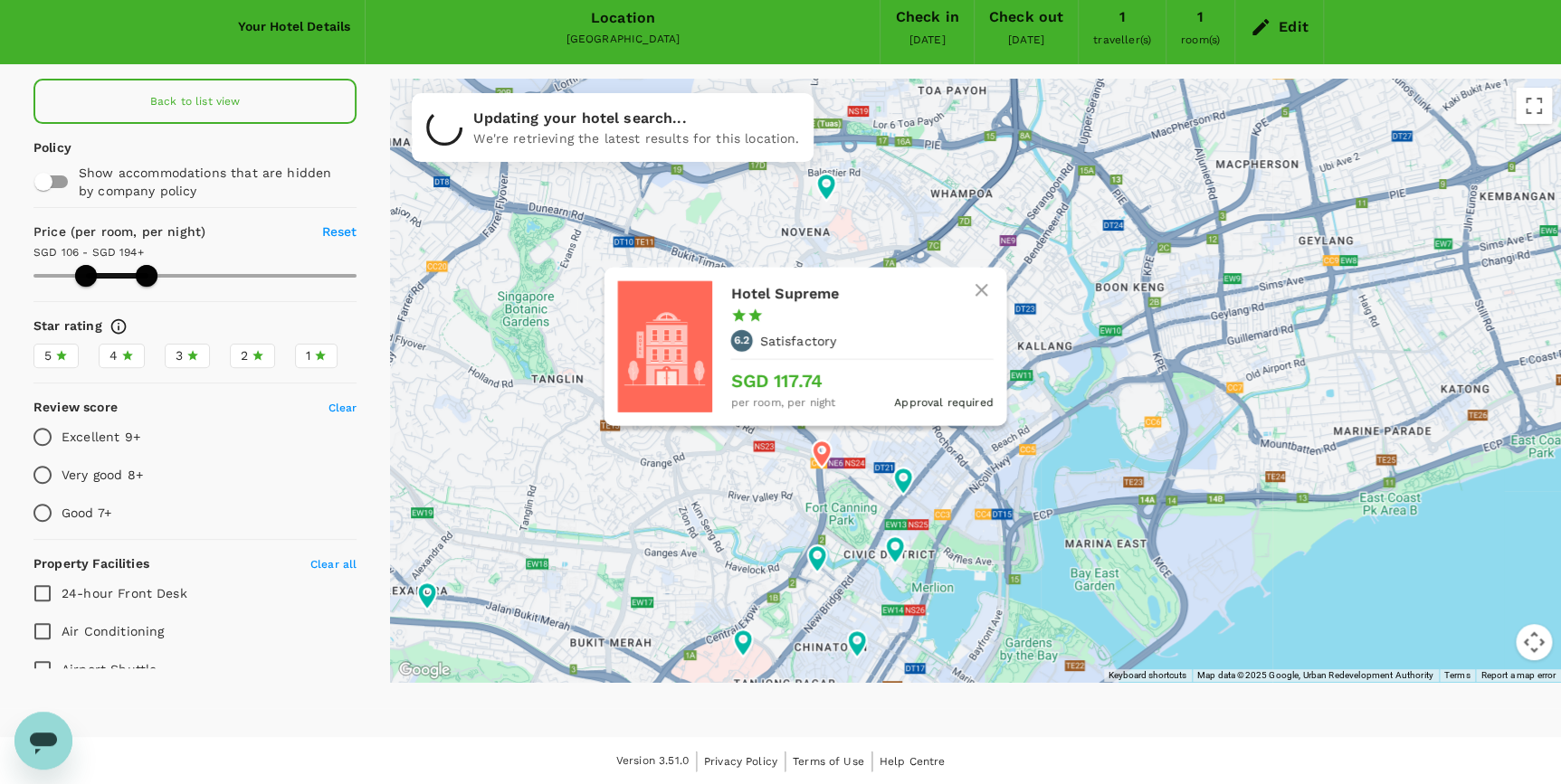
type input "105.9"
type input "193.9"
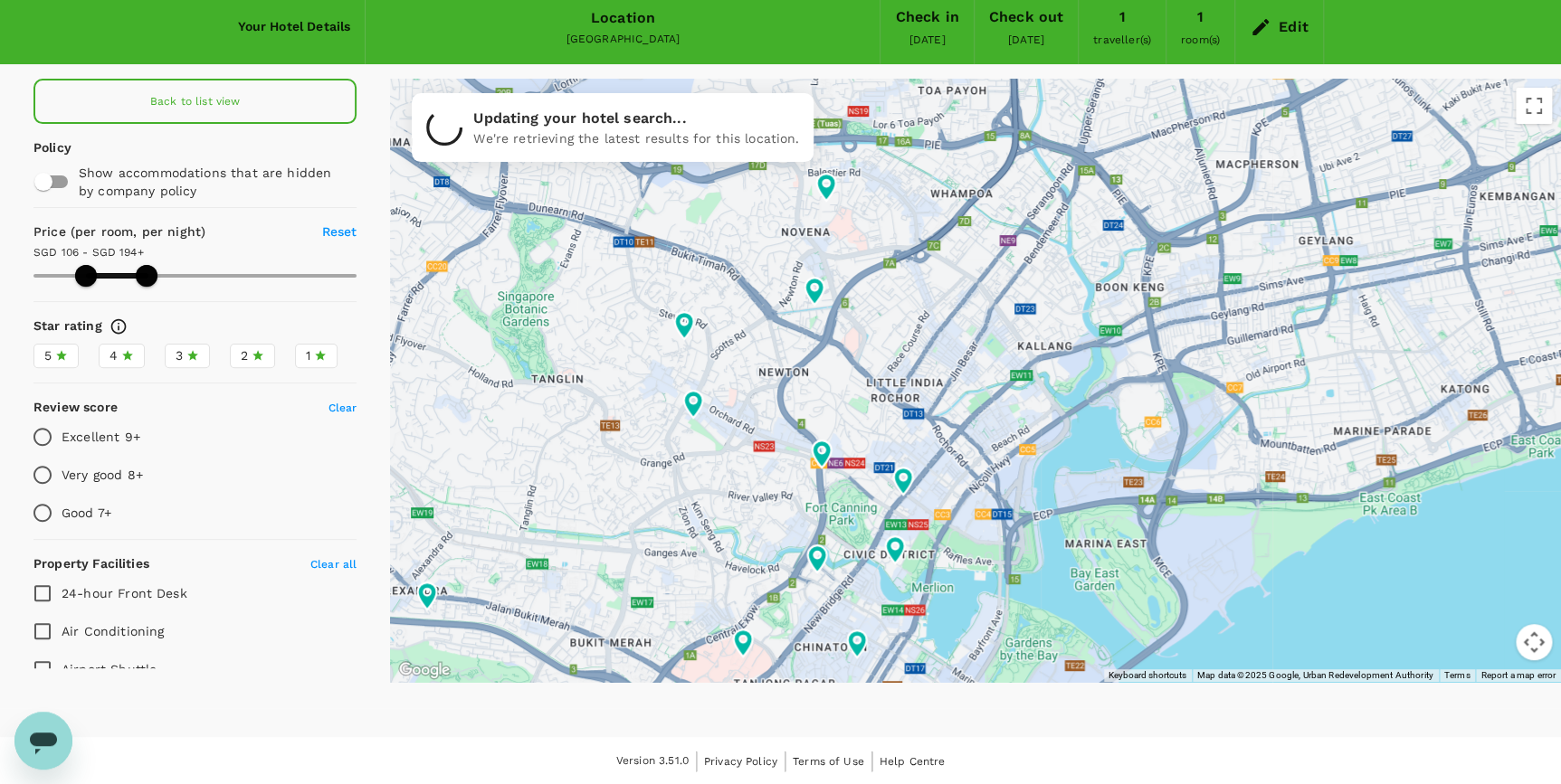
type input "105.9"
type input "193.9"
type input "105.9"
type input "193.9"
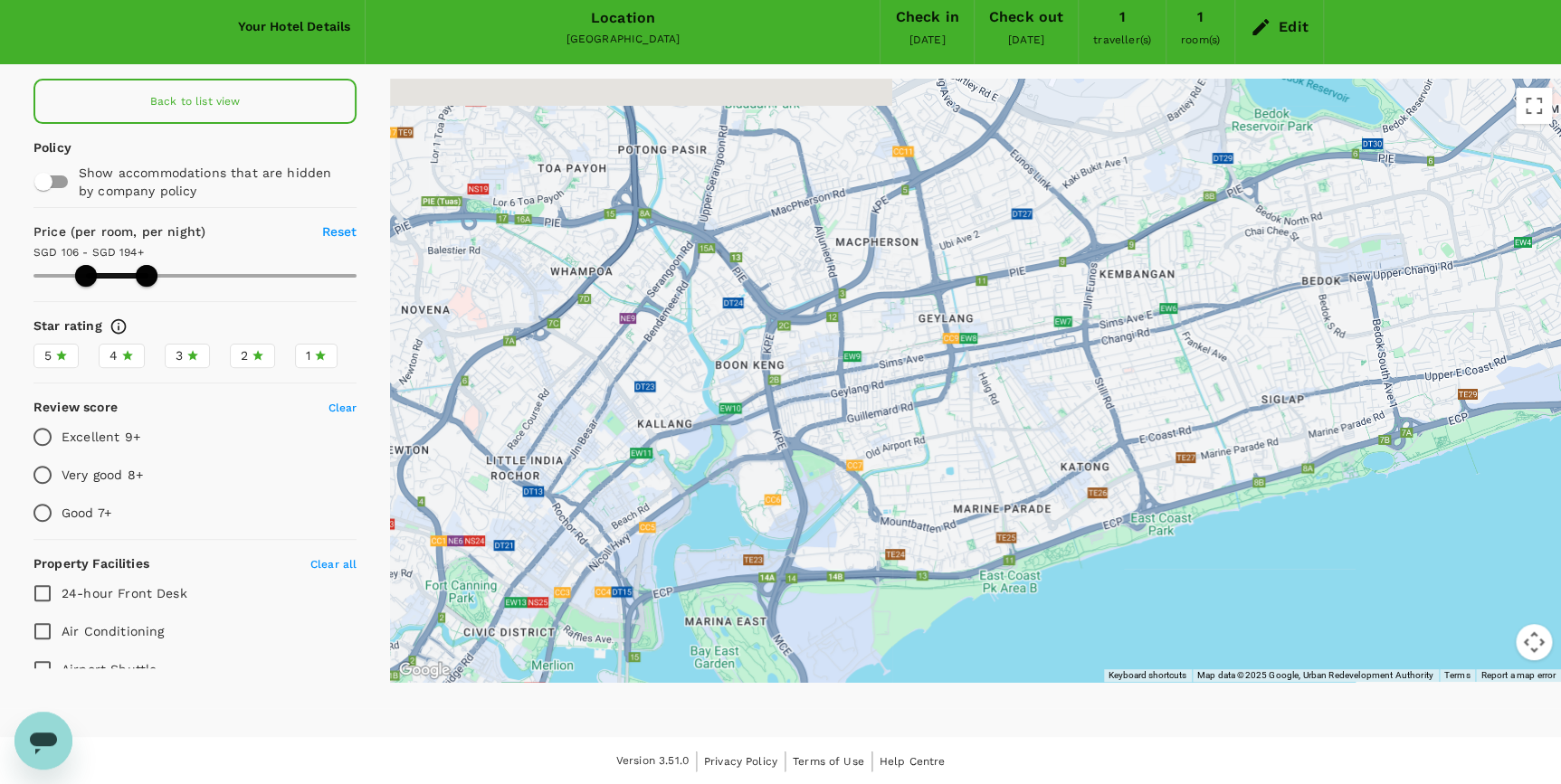
drag, startPoint x: 1210, startPoint y: 463, endPoint x: 850, endPoint y: 544, distance: 369.0
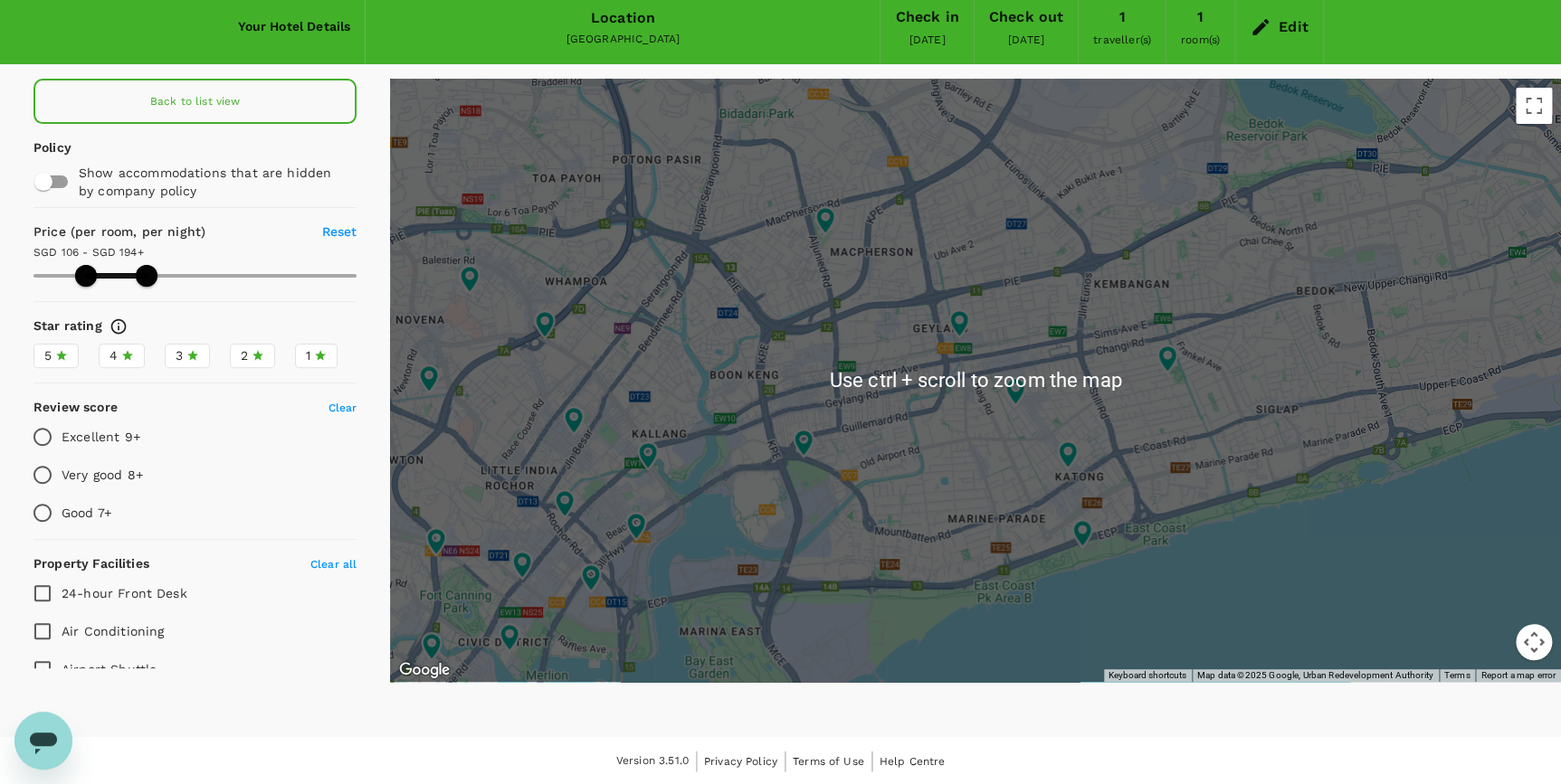
type input "105.9"
type input "193.9"
type input "105.9"
type input "193.9"
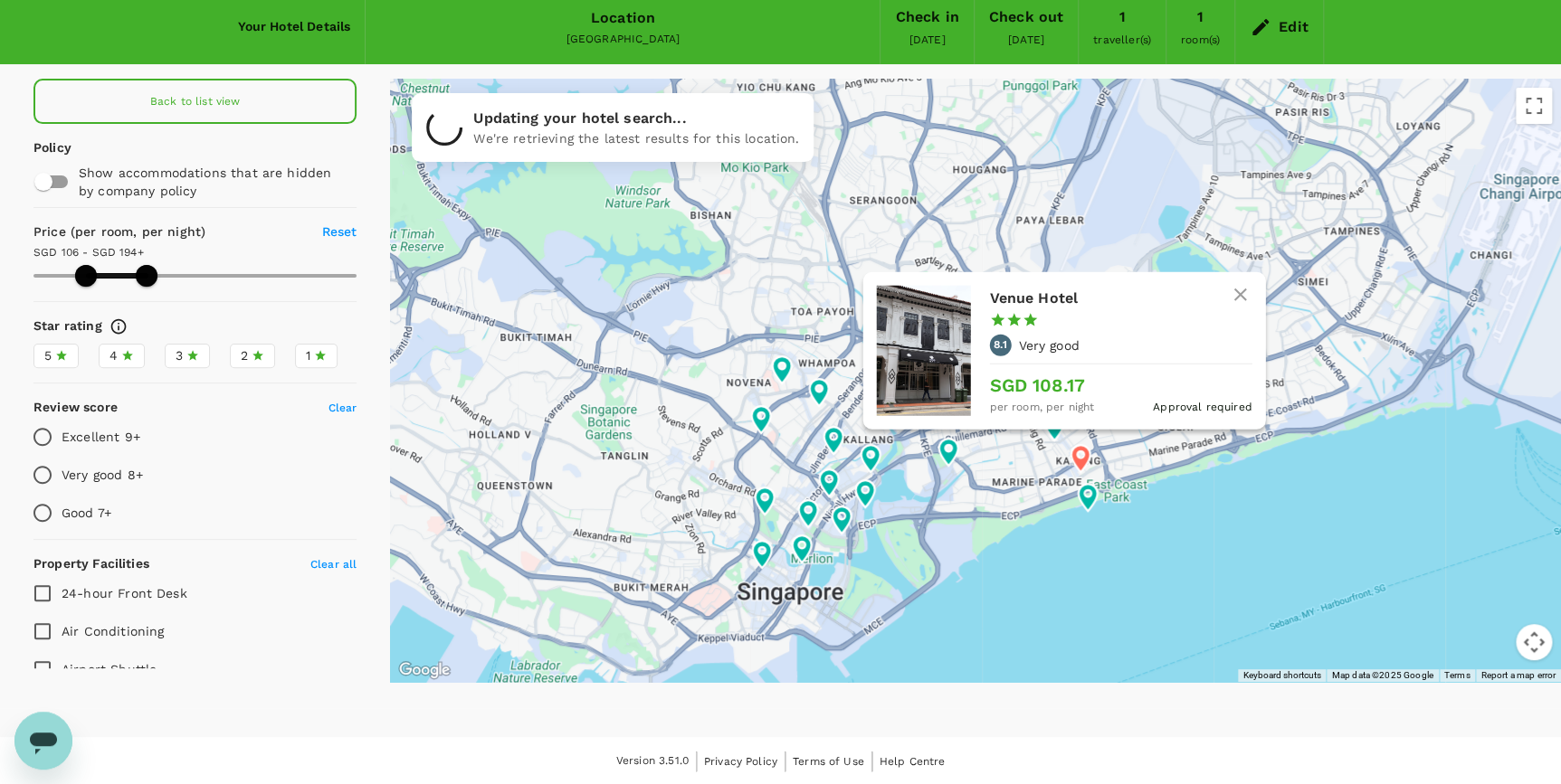
type input "105.9"
type input "193.9"
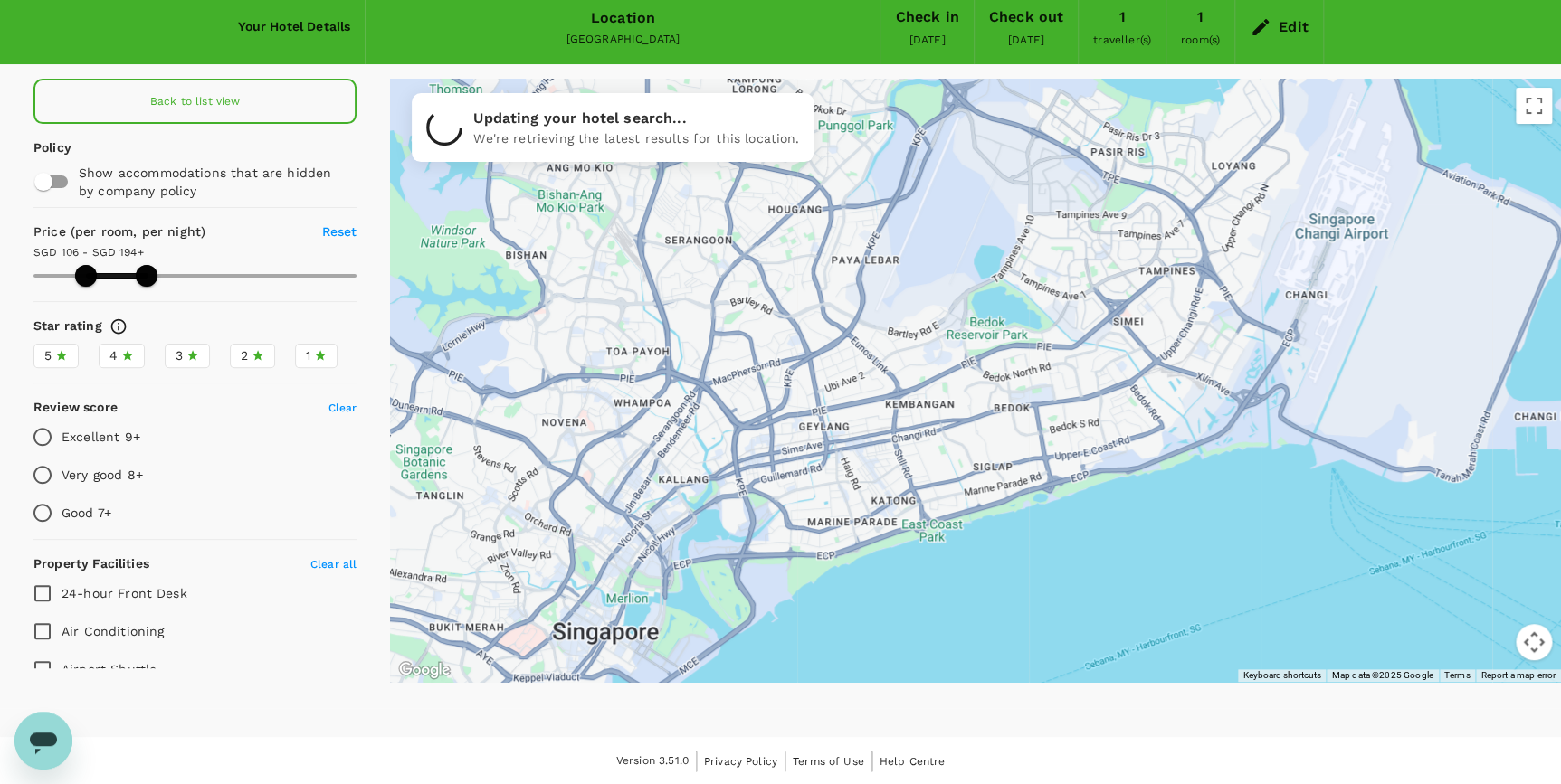
drag, startPoint x: 1176, startPoint y: 433, endPoint x: 990, endPoint y: 474, distance: 190.5
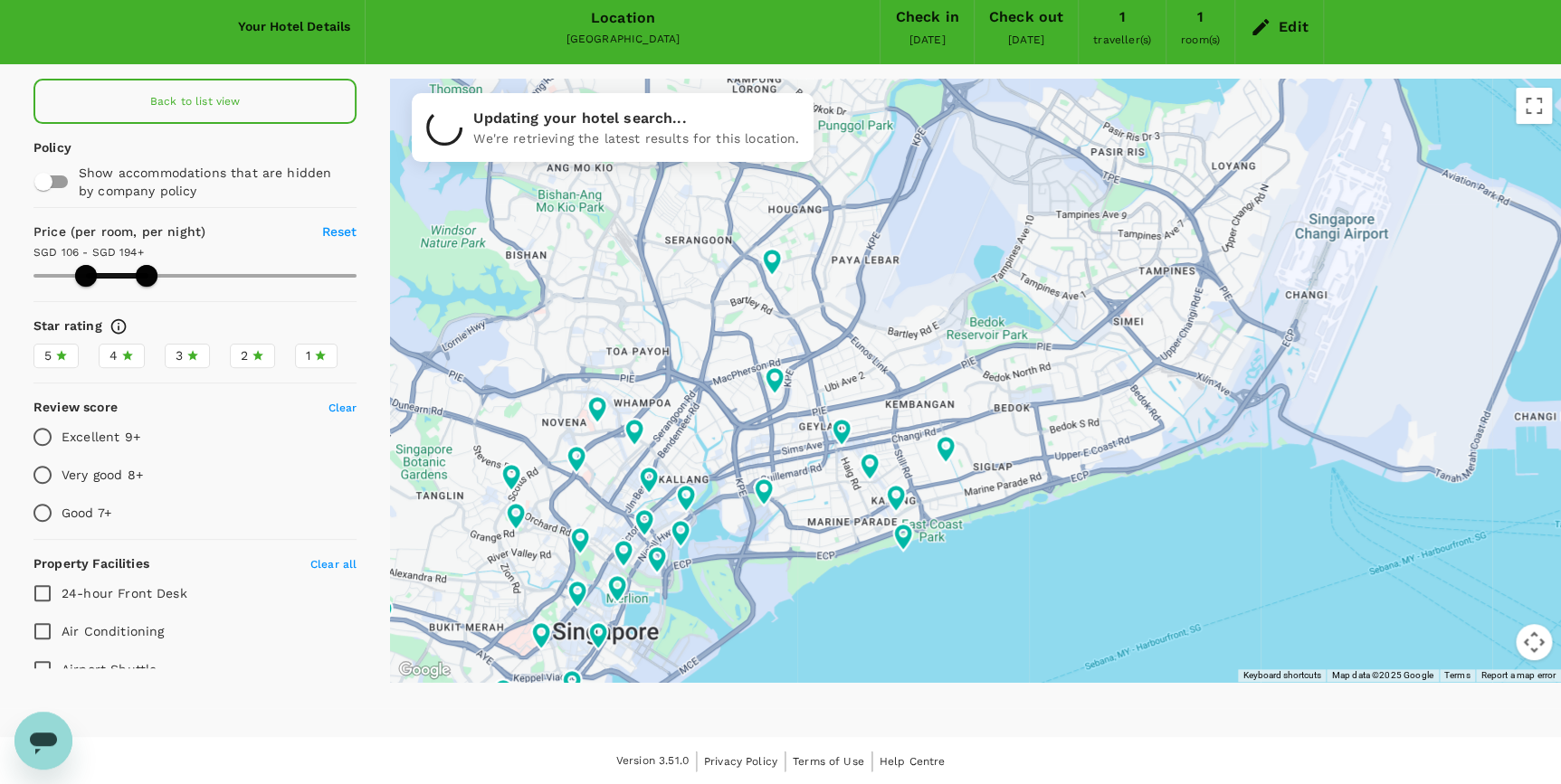
type input "105.9"
type input "193.9"
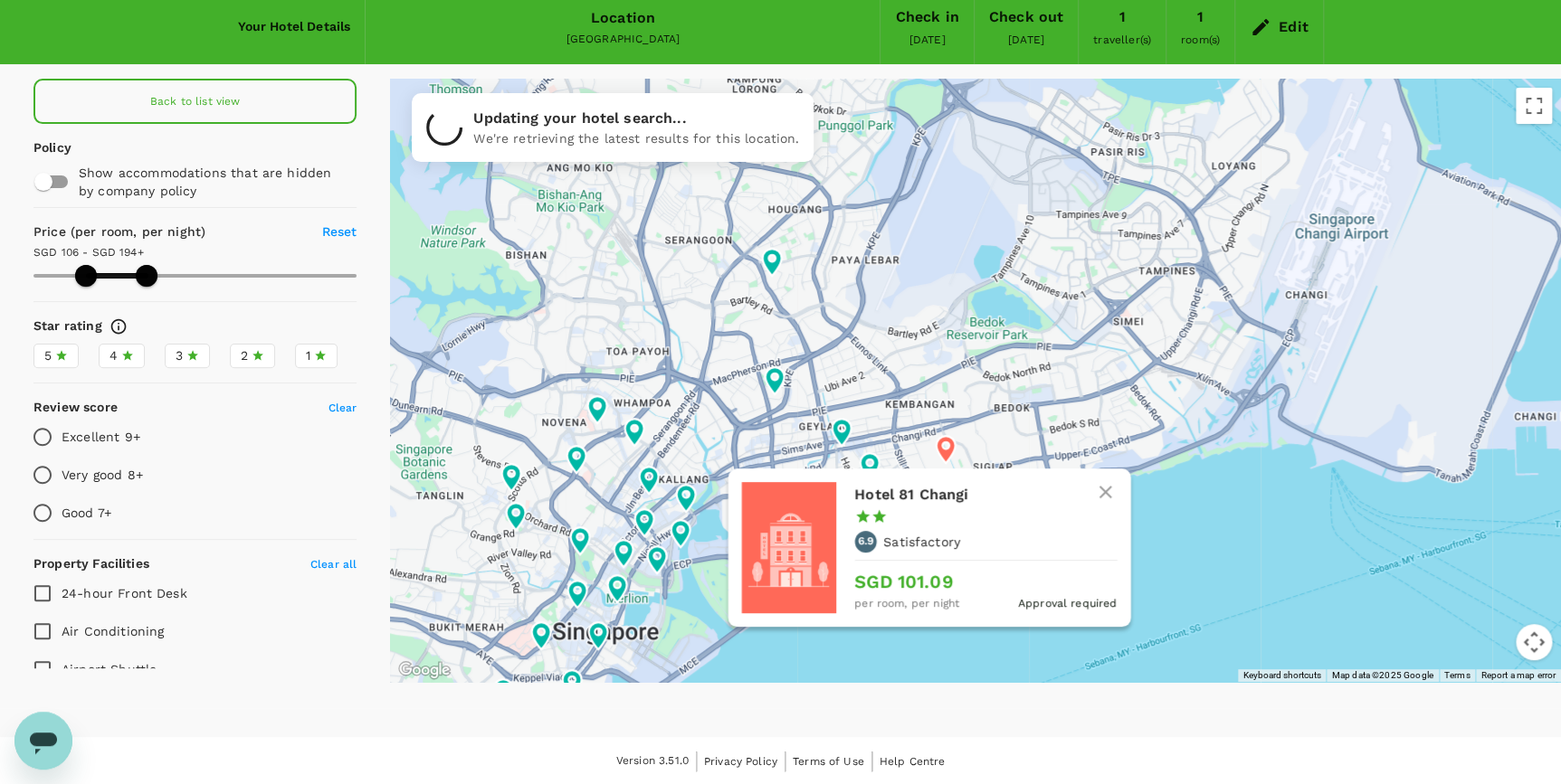
type input "105.9"
type input "193.9"
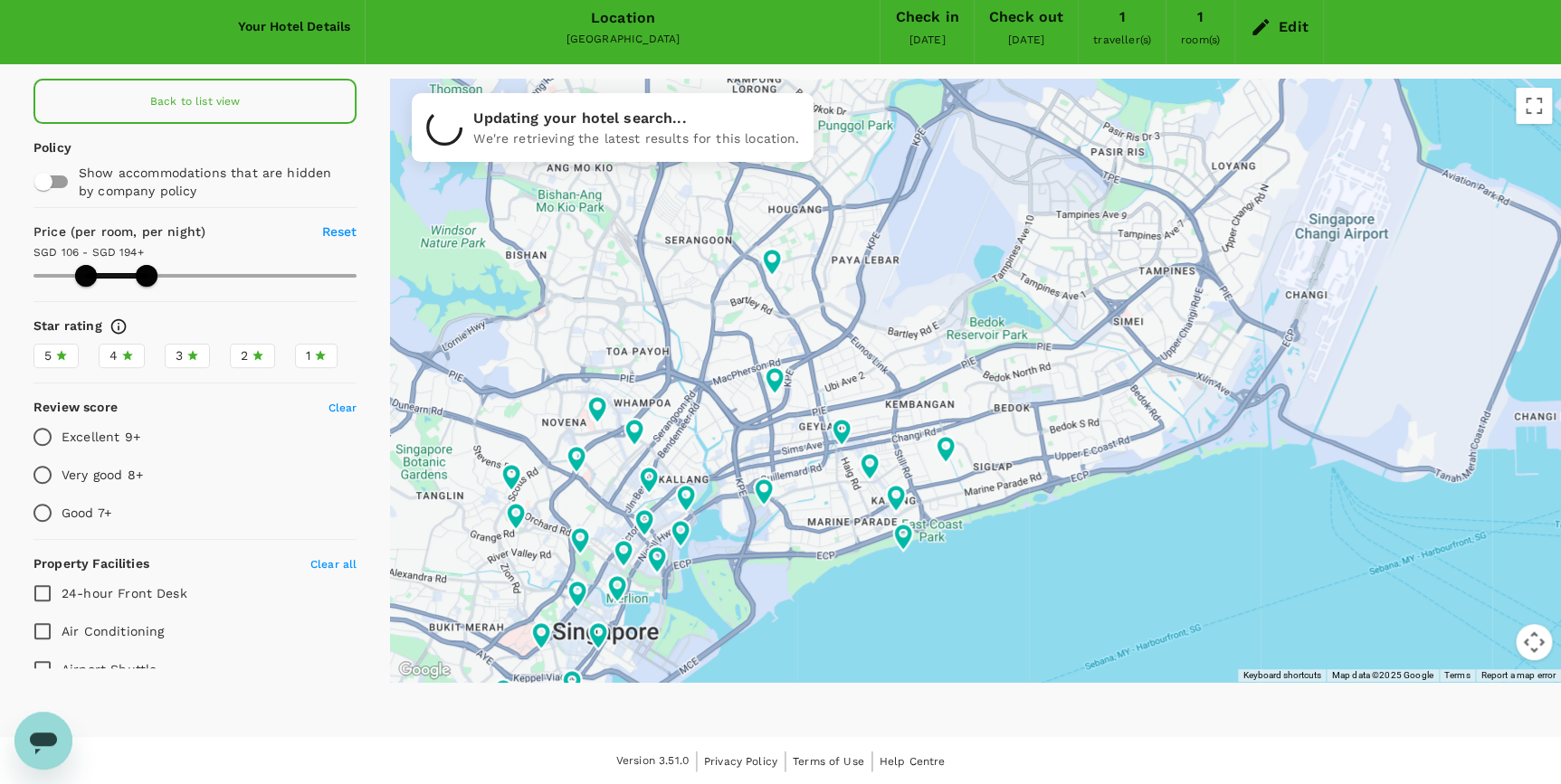
type input "105.9"
type input "193.9"
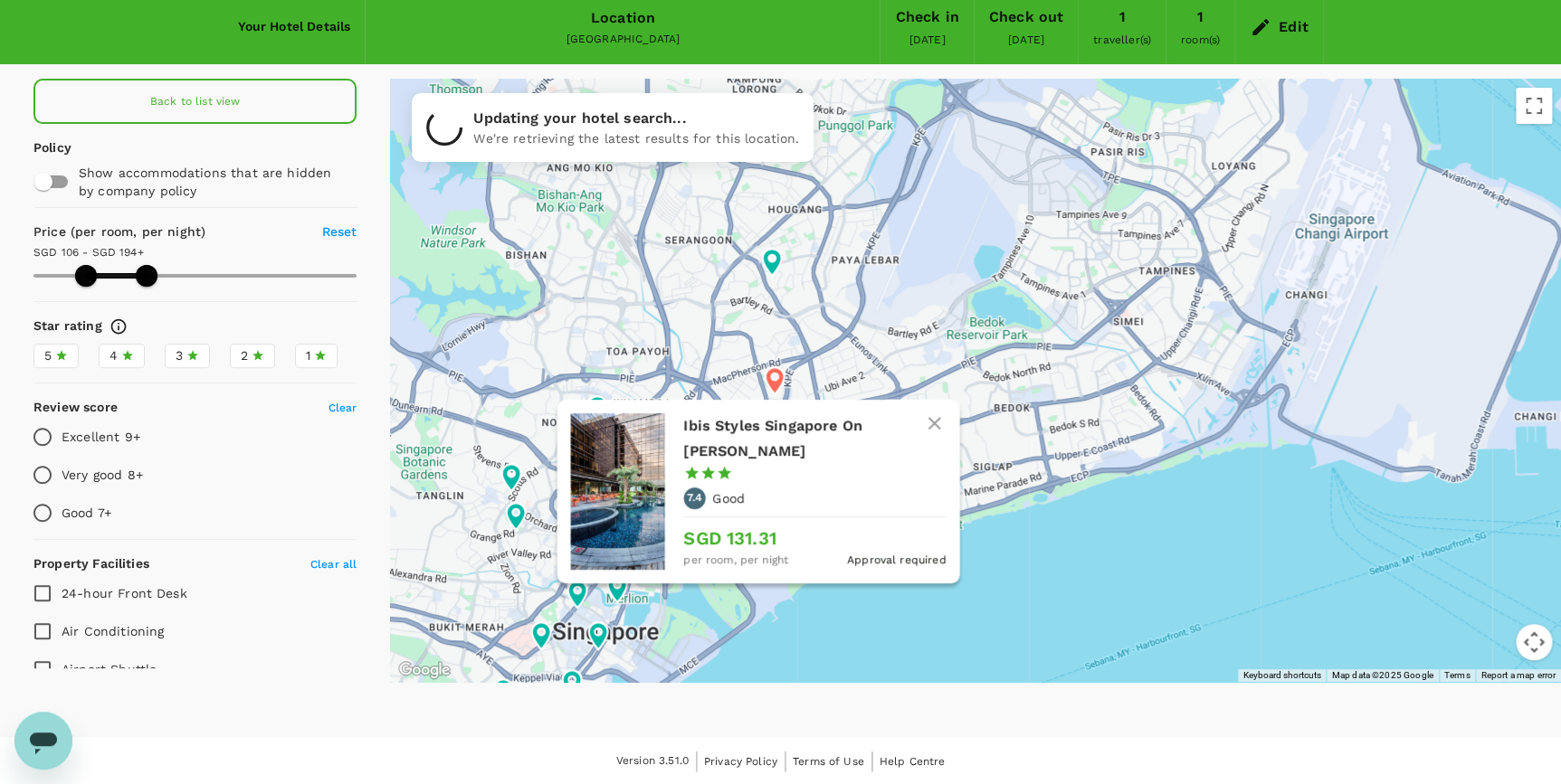
type input "105.9"
type input "193.9"
type input "105.9"
type input "193.9"
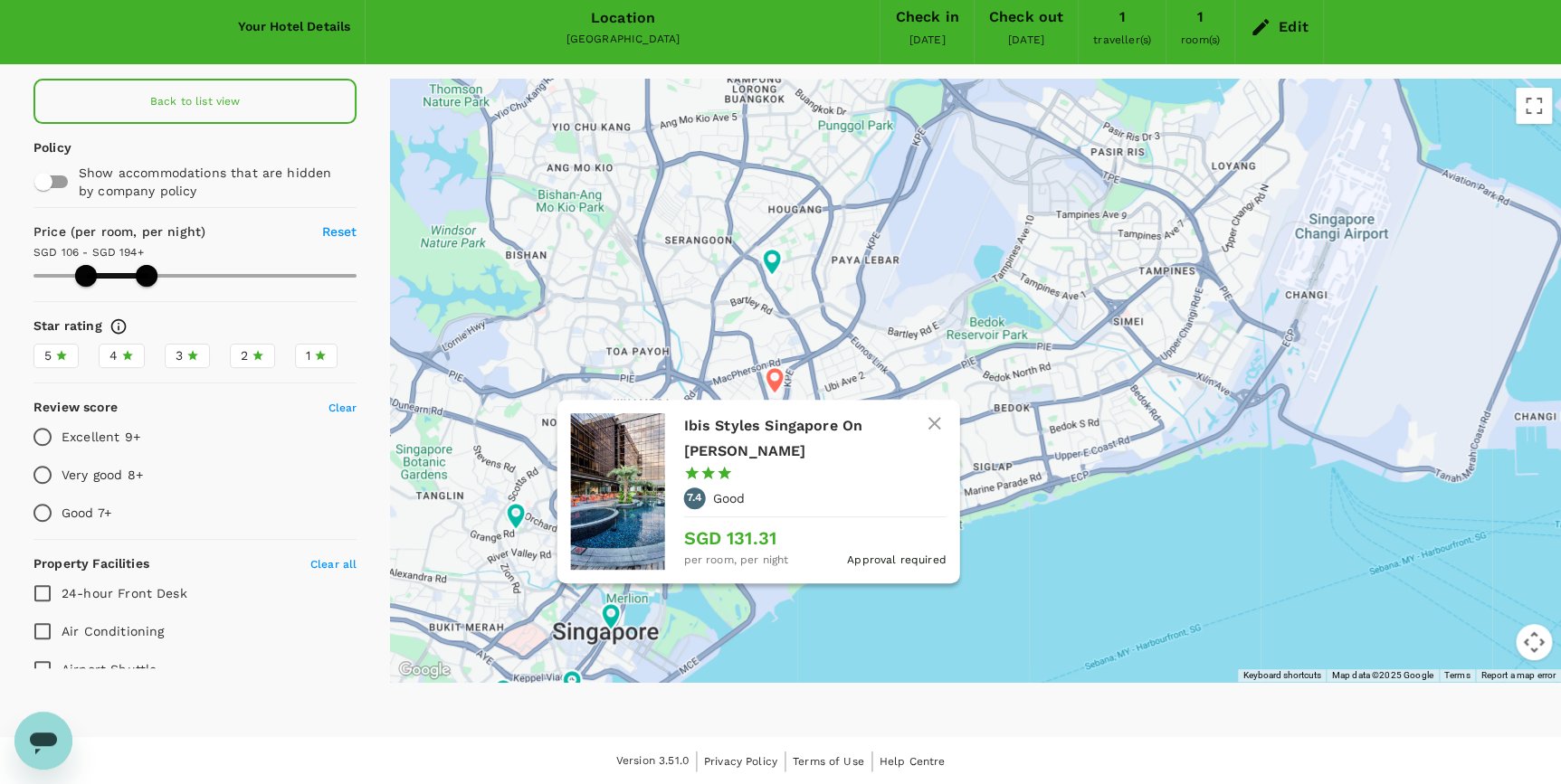
click at [778, 427] on h6 "Ibis Styles Singapore On [PERSON_NAME]" at bounding box center [807, 438] width 248 height 50
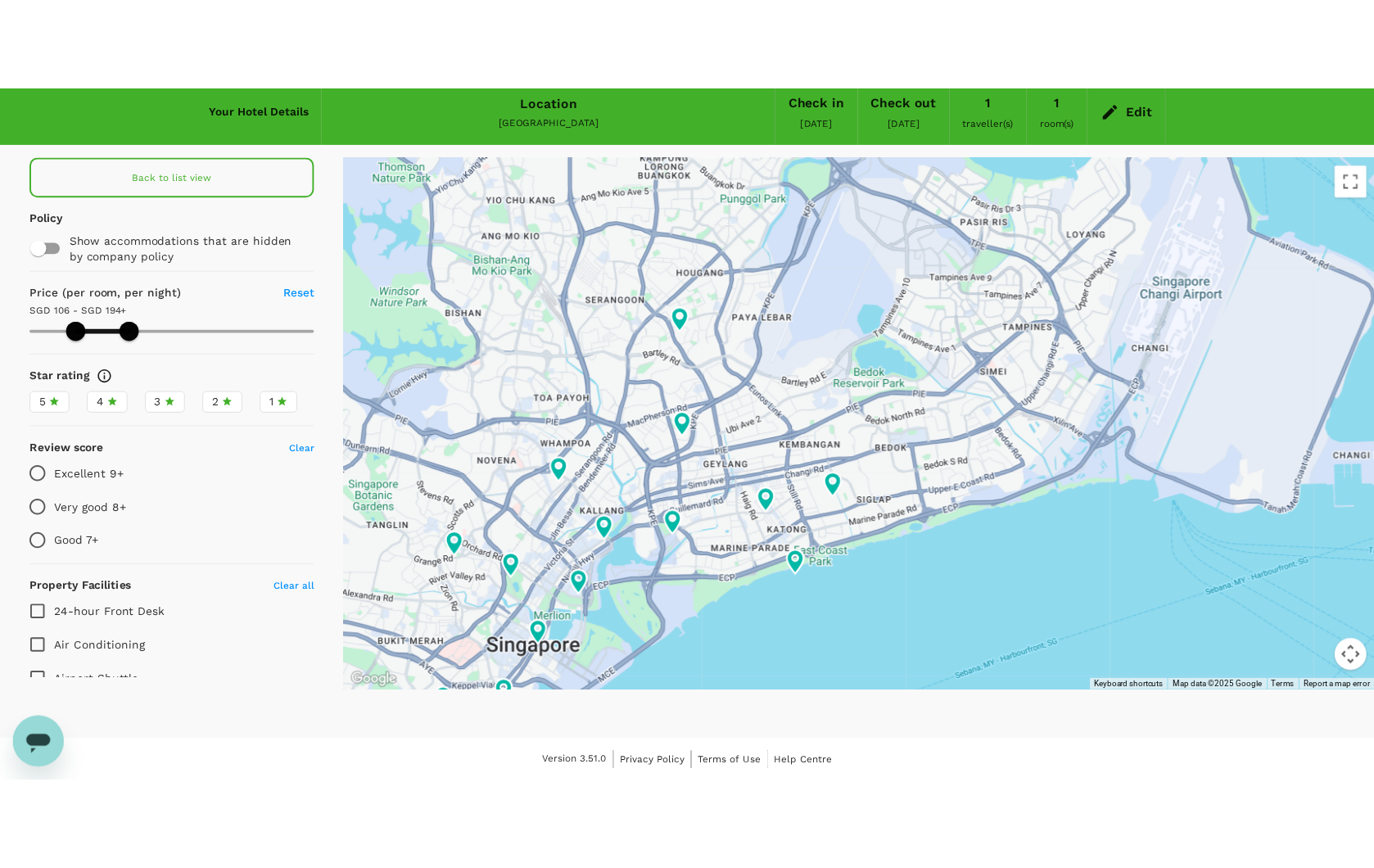
scroll to position [66, 0]
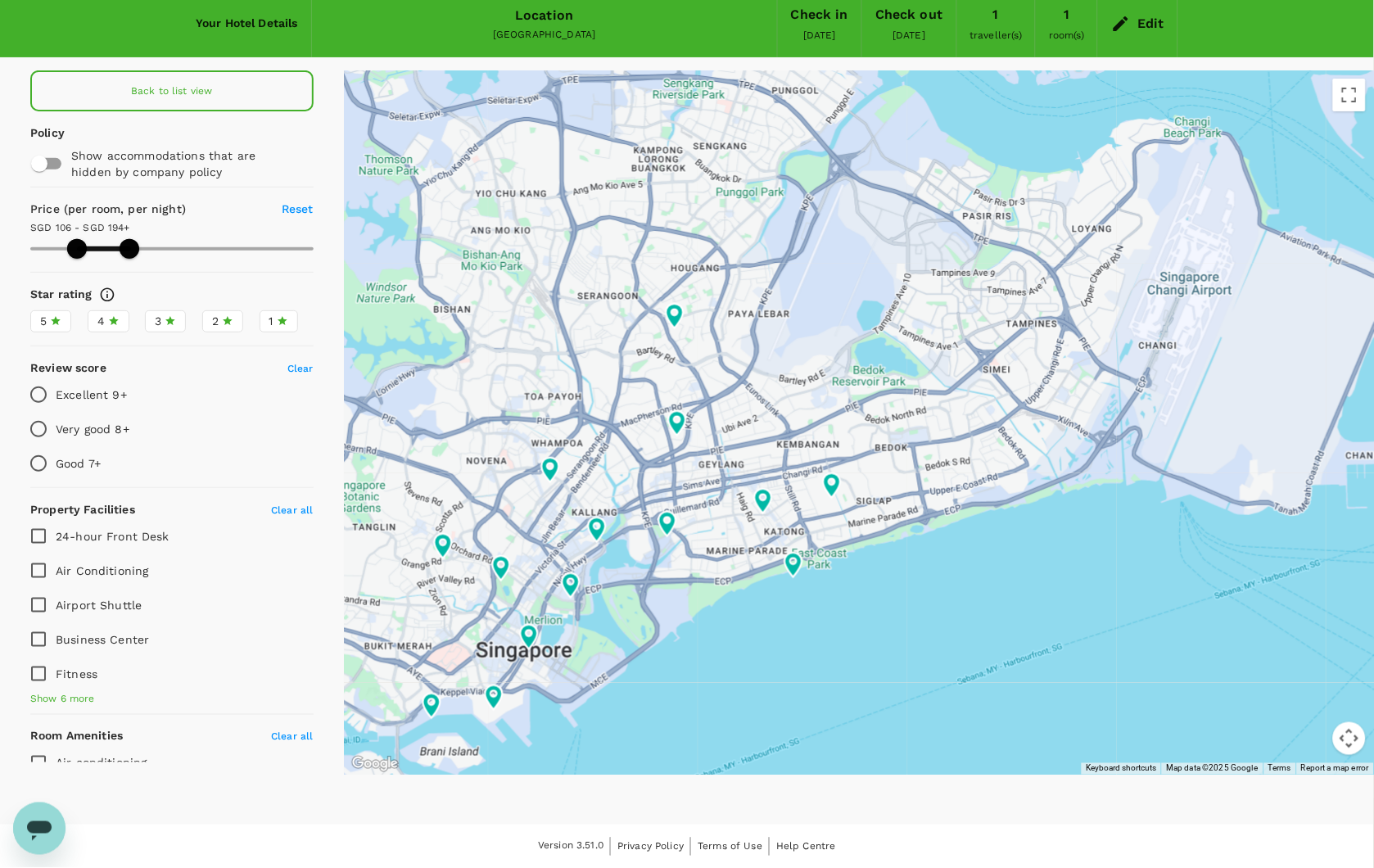
type input "105.9"
type input "193.9"
type input "105.9"
type input "193.9"
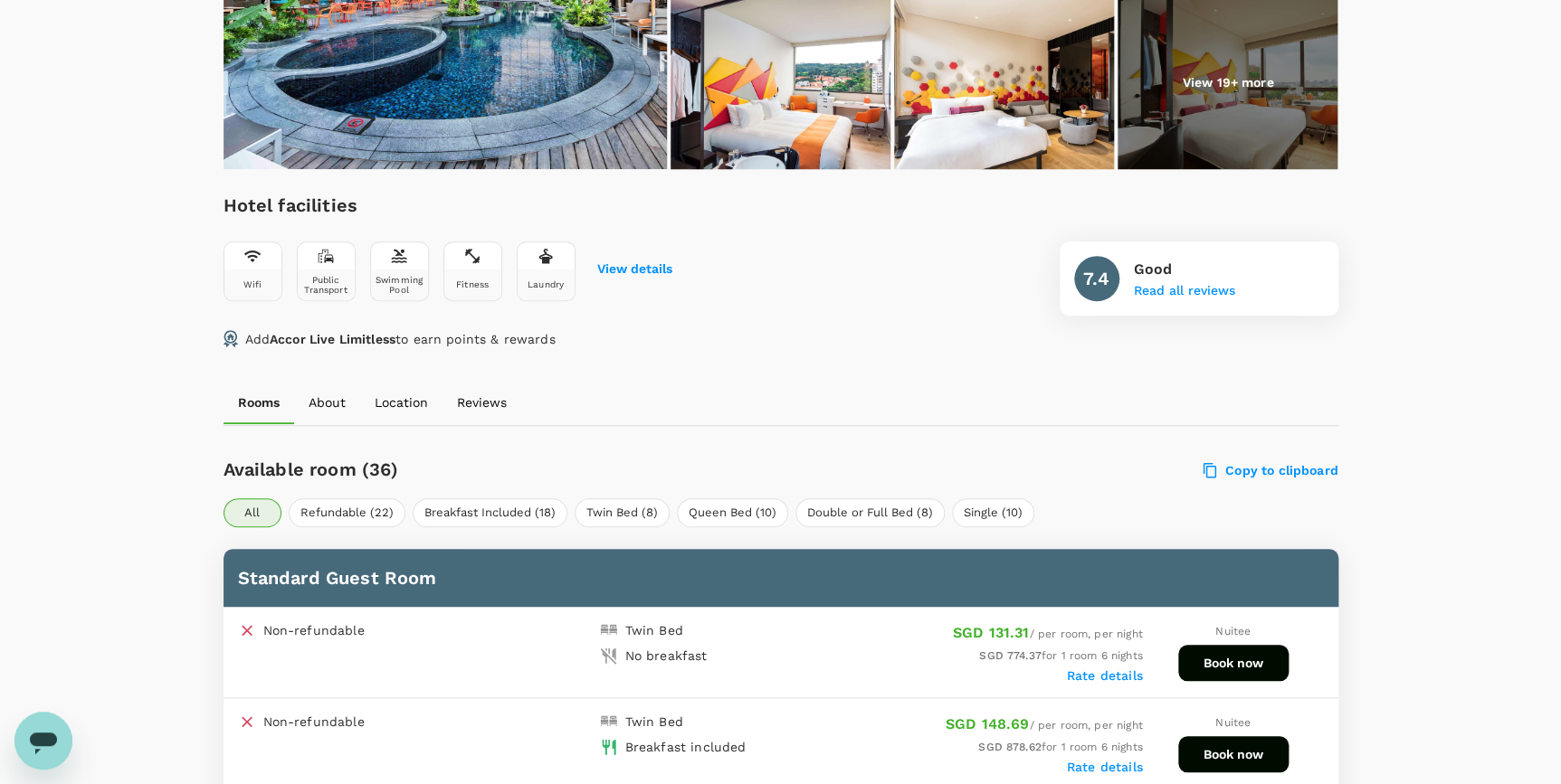
scroll to position [751, 0]
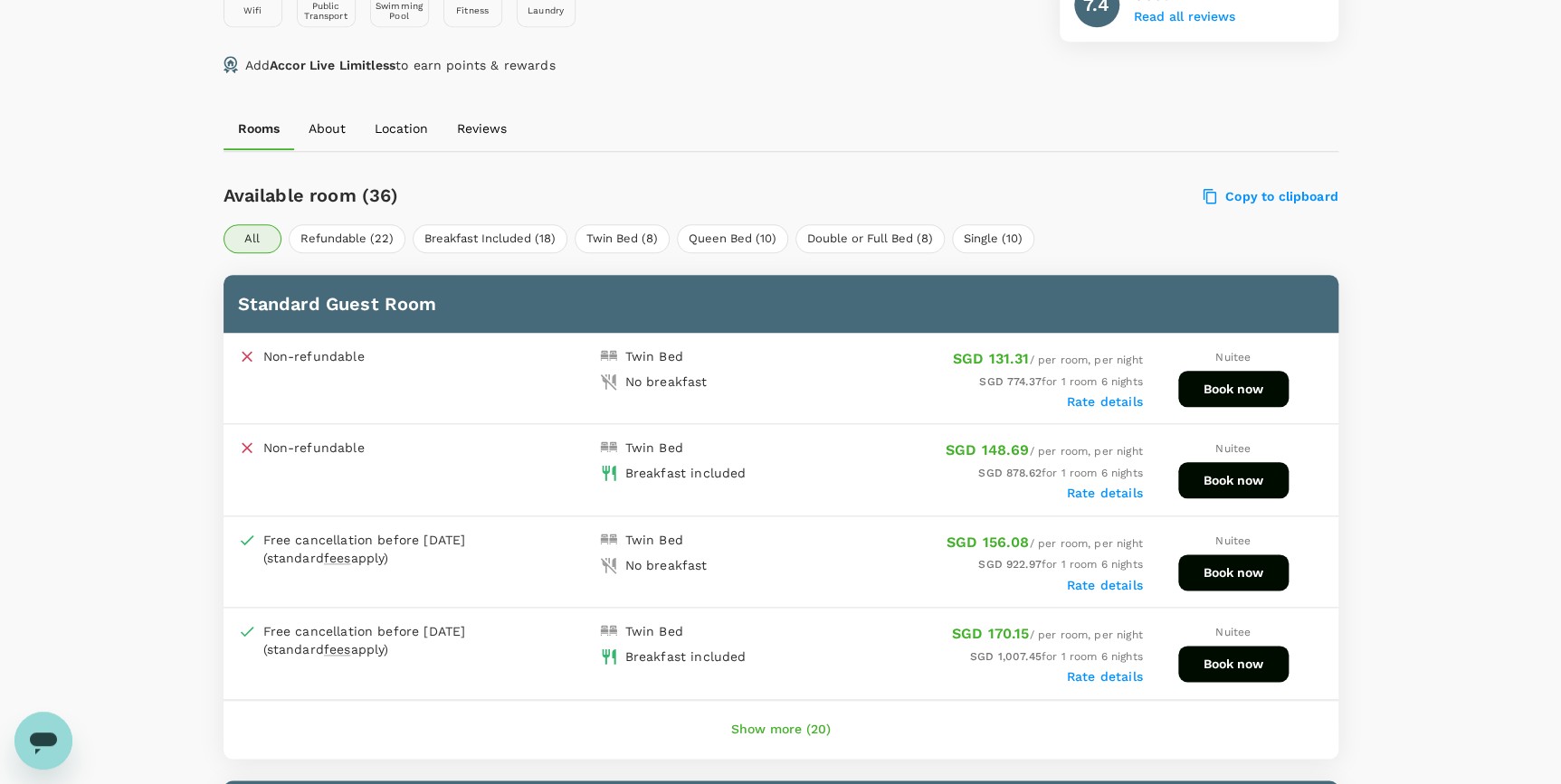
click at [1237, 472] on button "Book now" at bounding box center [1234, 480] width 111 height 37
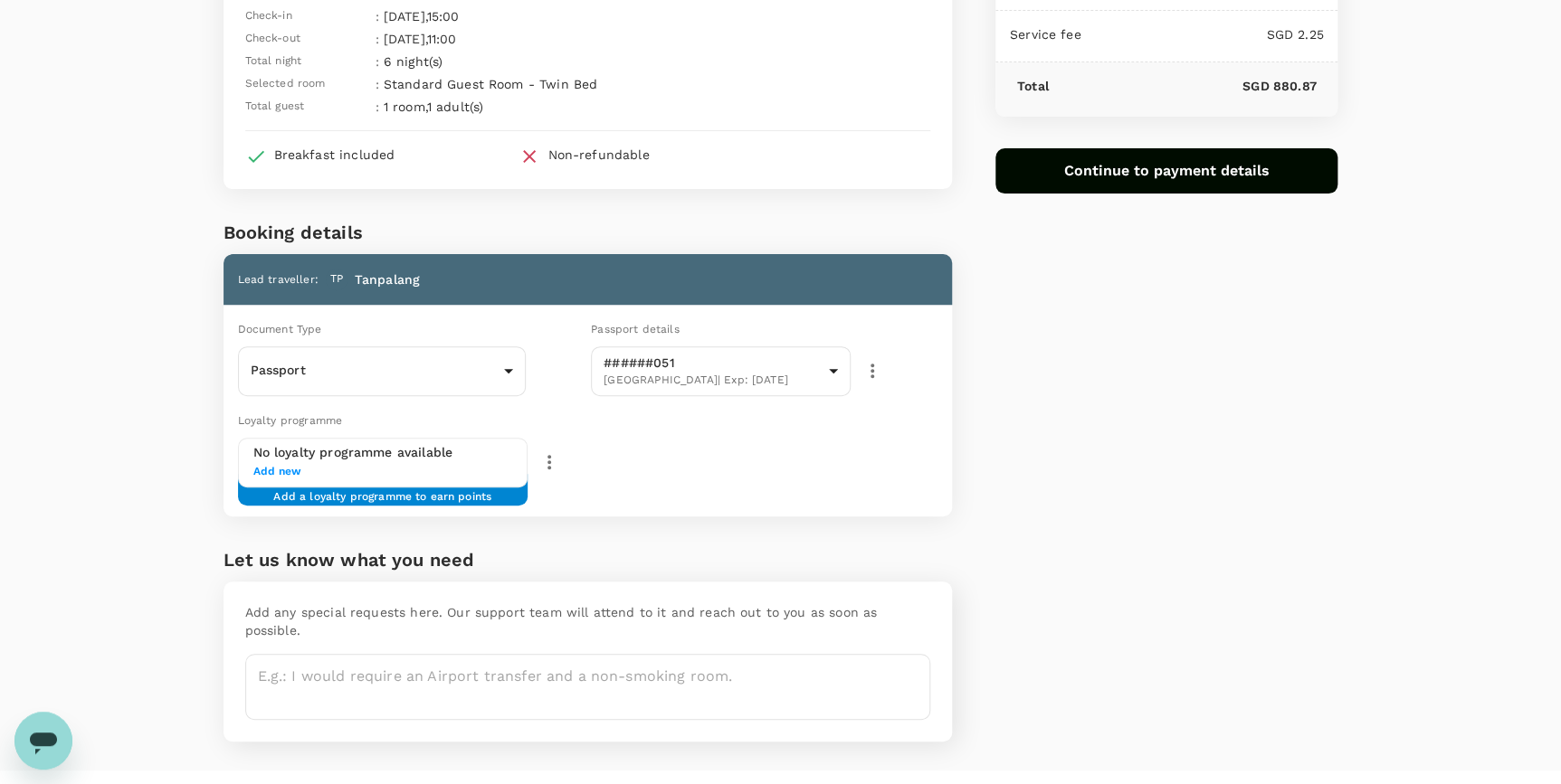
scroll to position [172, 0]
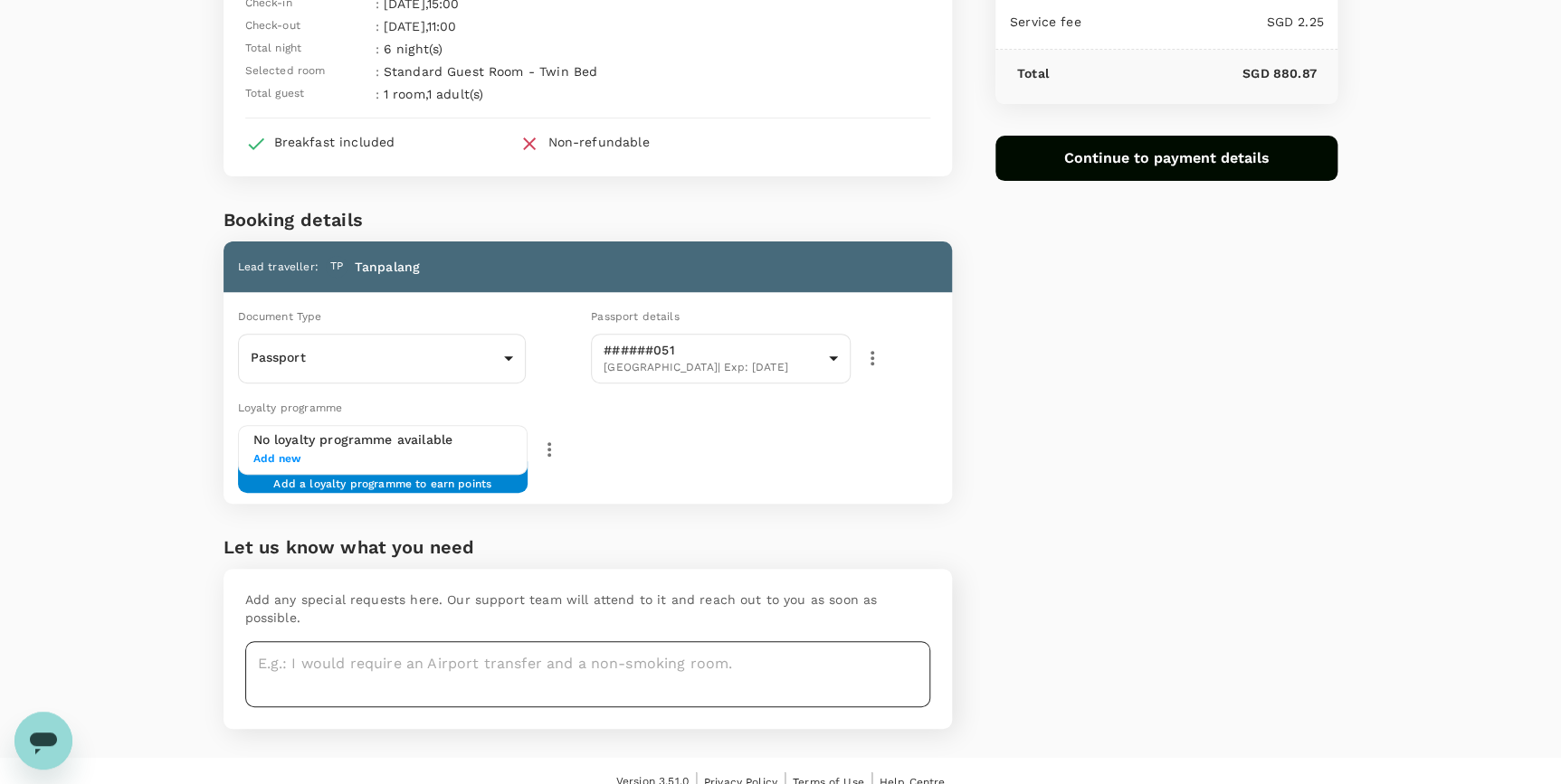
click at [437, 660] on textarea at bounding box center [588, 674] width 686 height 66
drag, startPoint x: 575, startPoint y: 647, endPoint x: 729, endPoint y: 643, distance: 154.1
click at [729, 643] on textarea at bounding box center [588, 674] width 686 height 66
click at [312, 644] on textarea at bounding box center [588, 674] width 686 height 66
click at [318, 645] on textarea at bounding box center [588, 674] width 686 height 66
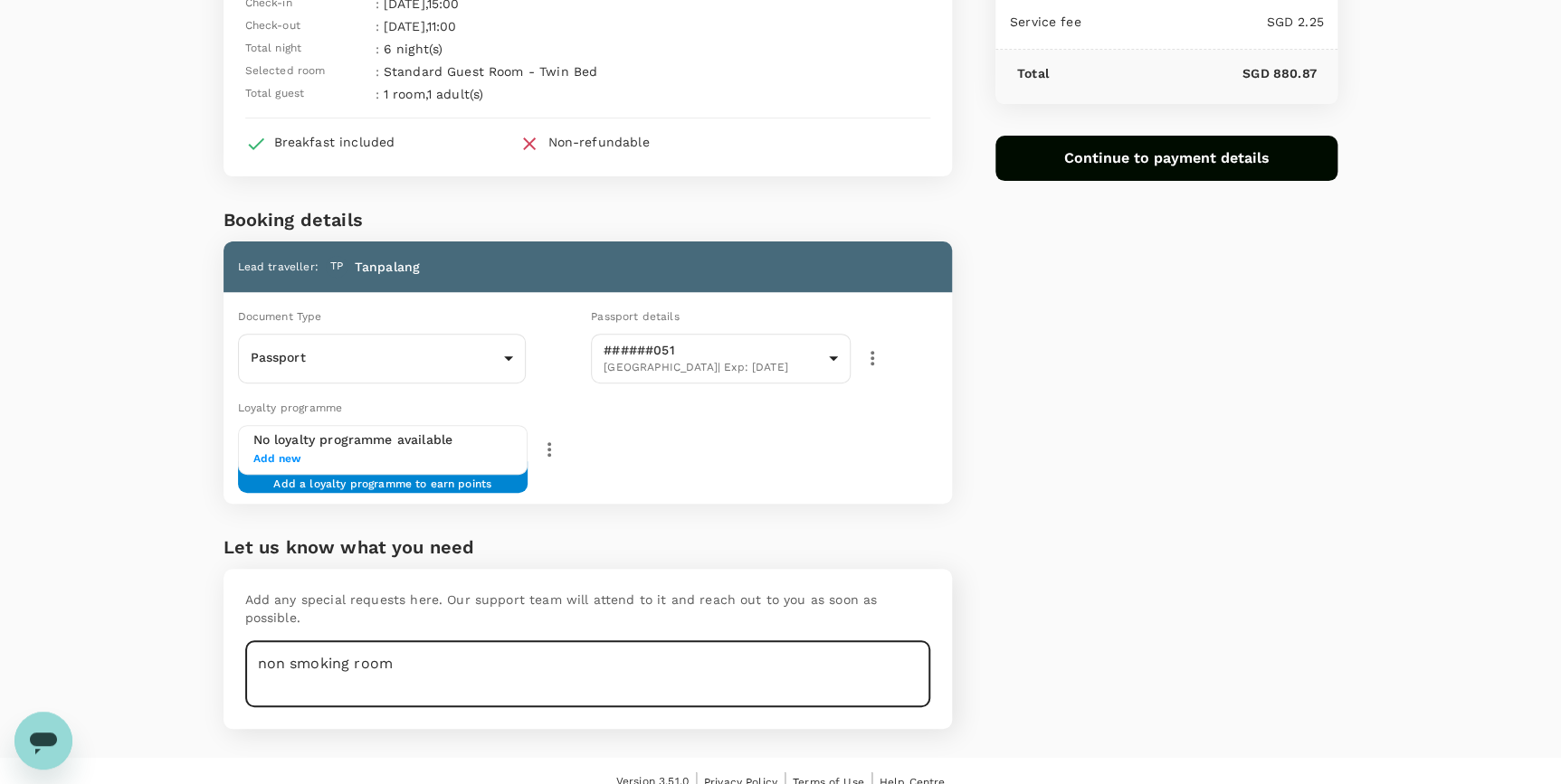
click at [444, 650] on textarea "non smoking room" at bounding box center [588, 674] width 686 height 66
click at [996, 624] on div "Price Summary Total 6 night(s) x 1 room(s) SGD 878.62 Service fee SGD 2.25 Tota…" at bounding box center [1146, 312] width 387 height 891
click at [284, 646] on textarea "nonsmoking room" at bounding box center [588, 674] width 686 height 66
type textarea "non-smoking room"
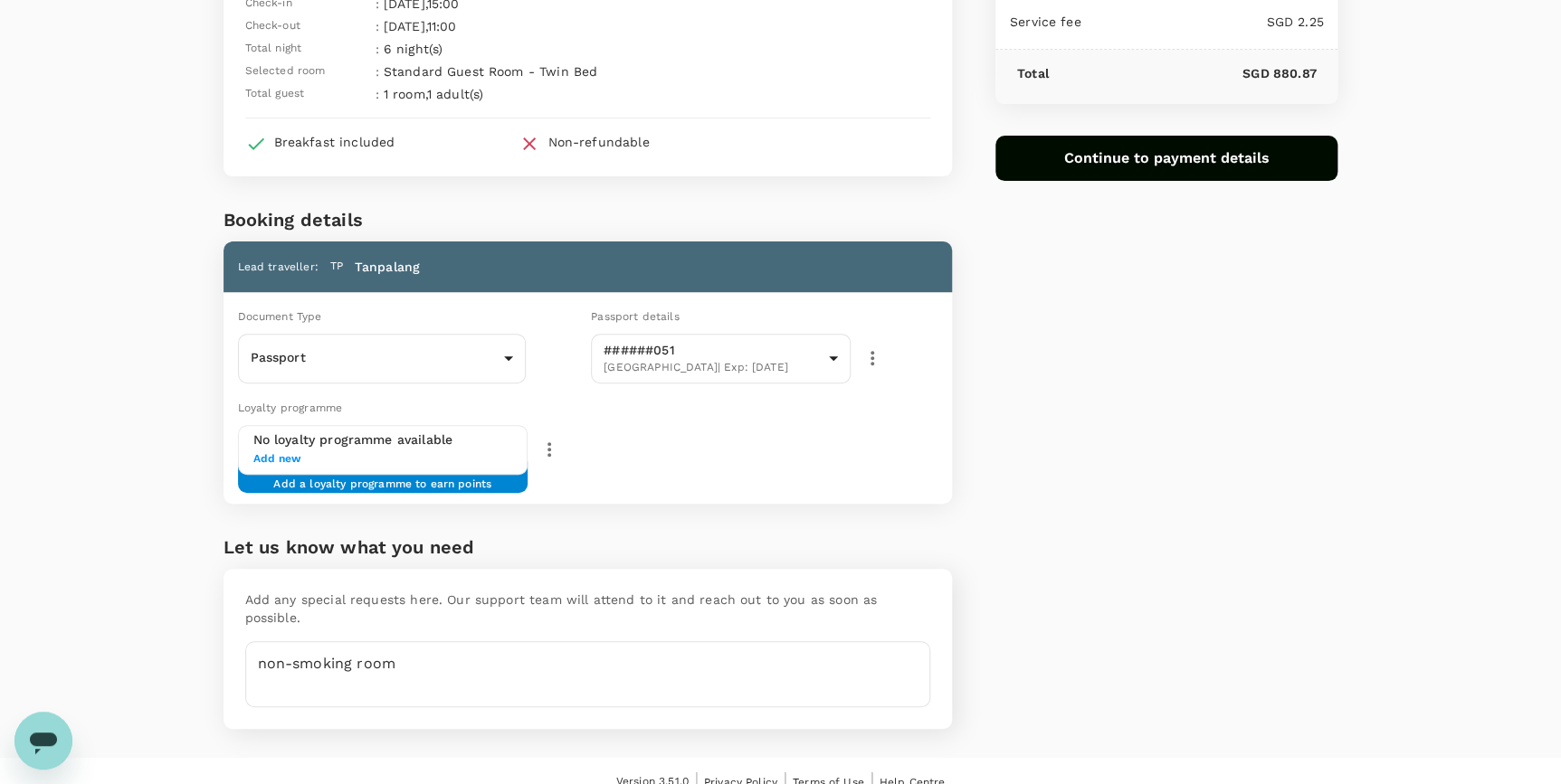
click at [990, 634] on div "Price Summary Total 6 night(s) x 1 room(s) SGD 878.62 Service fee SGD 2.25 Tota…" at bounding box center [1146, 312] width 387 height 891
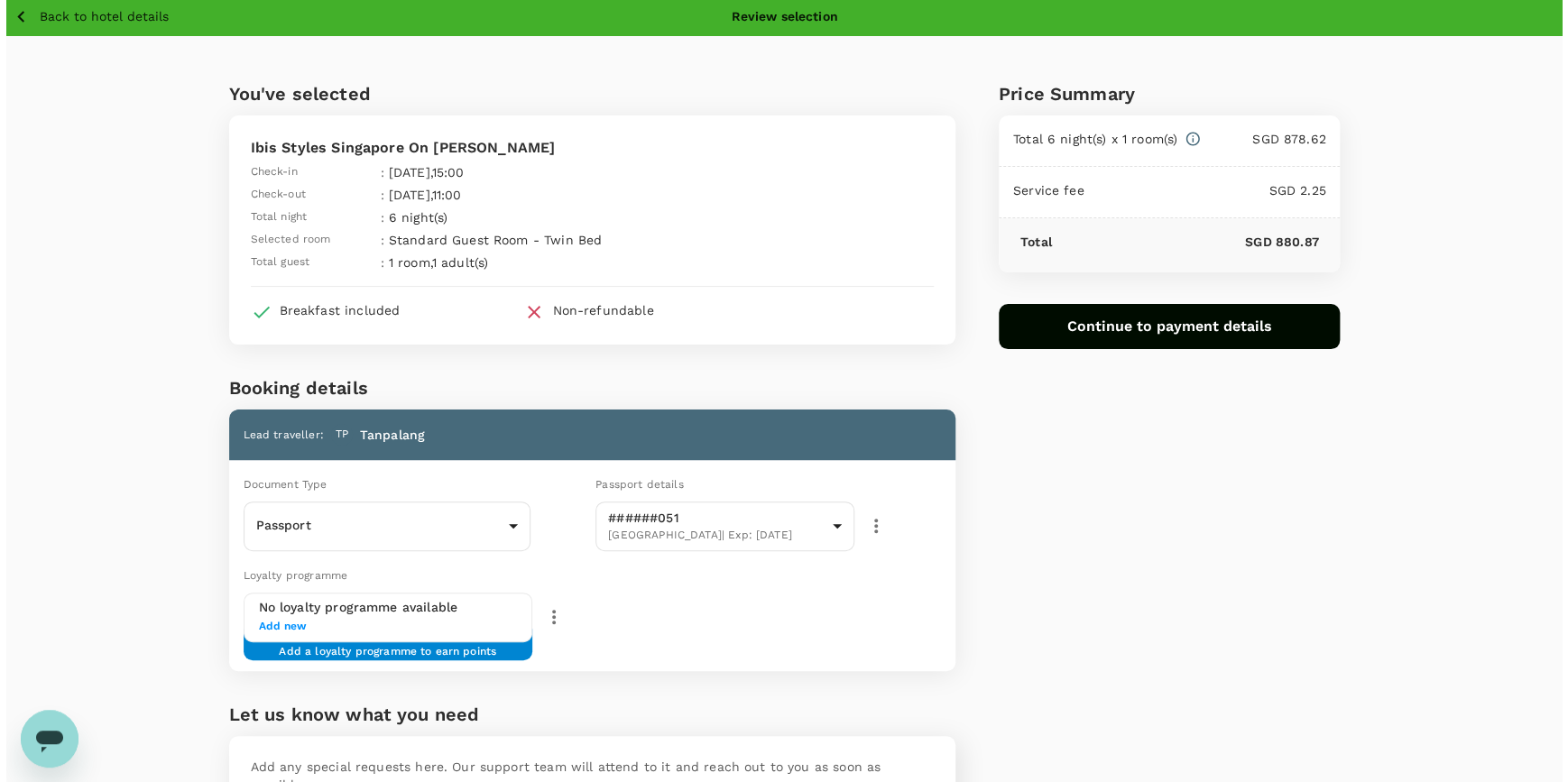
scroll to position [0, 0]
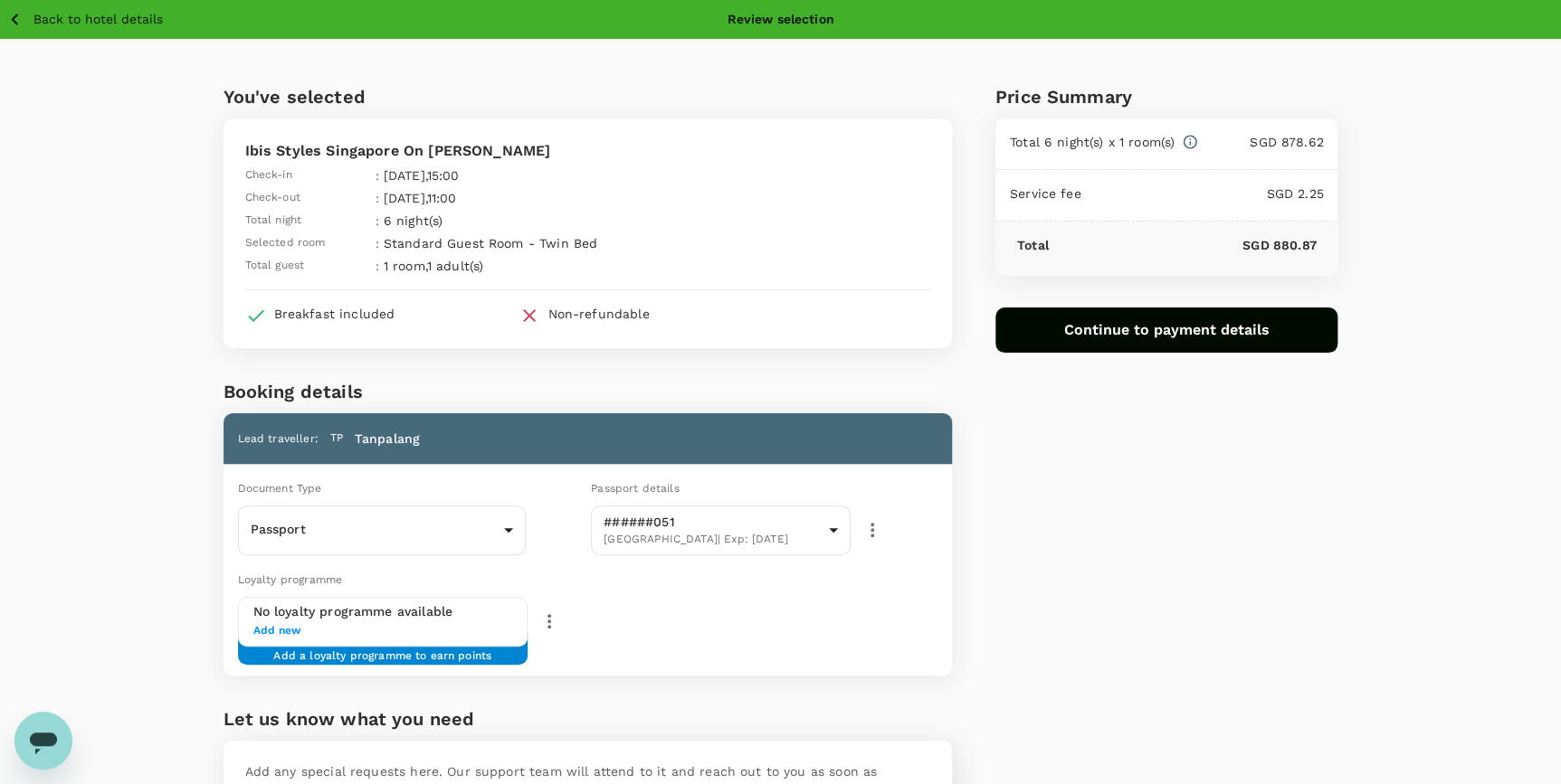
click at [1149, 325] on button "Continue to payment details" at bounding box center [1166, 330] width 343 height 45
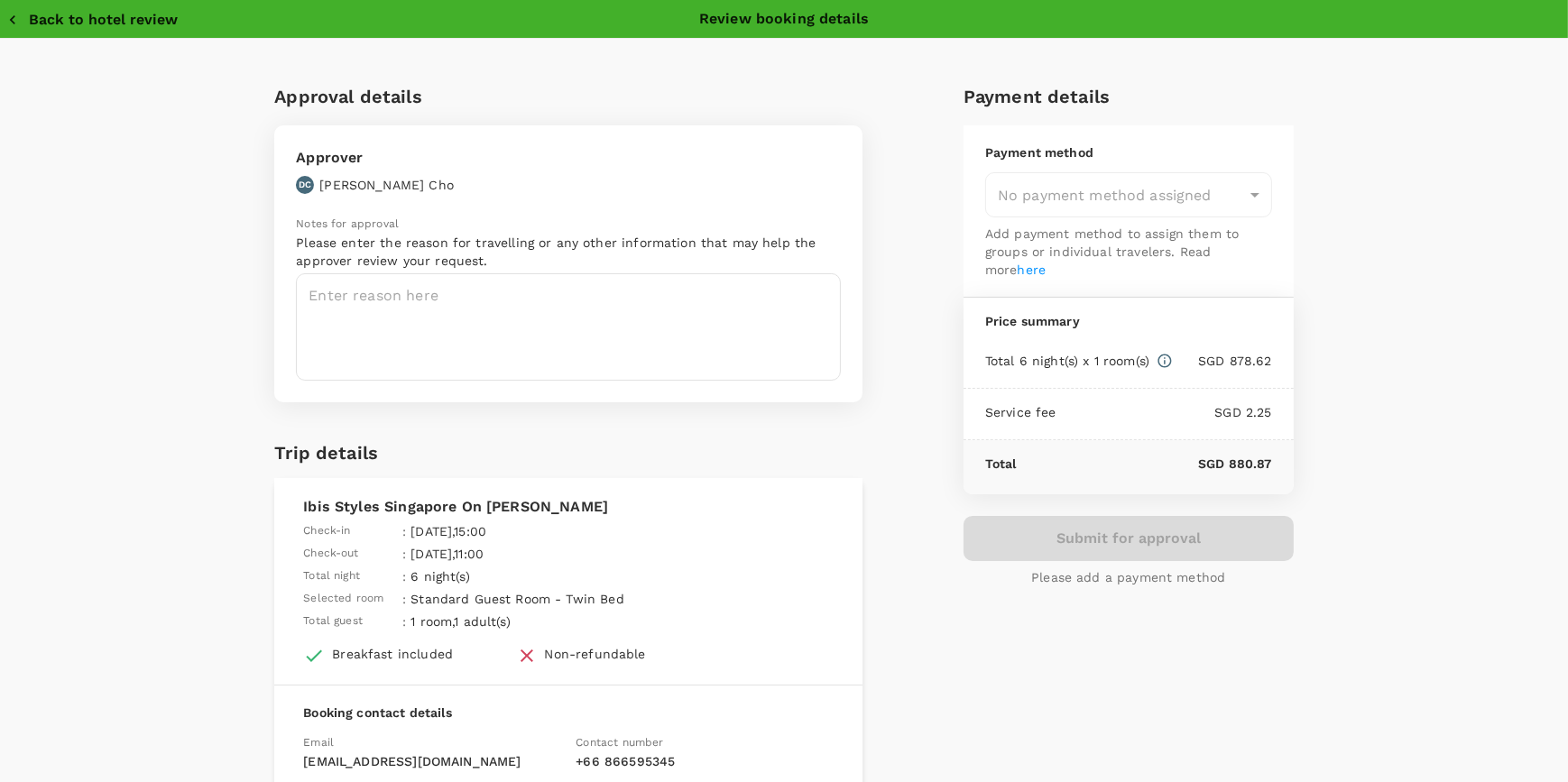
type input "9ae08bde-94be-4a60-86d8-4726f2345b2b"
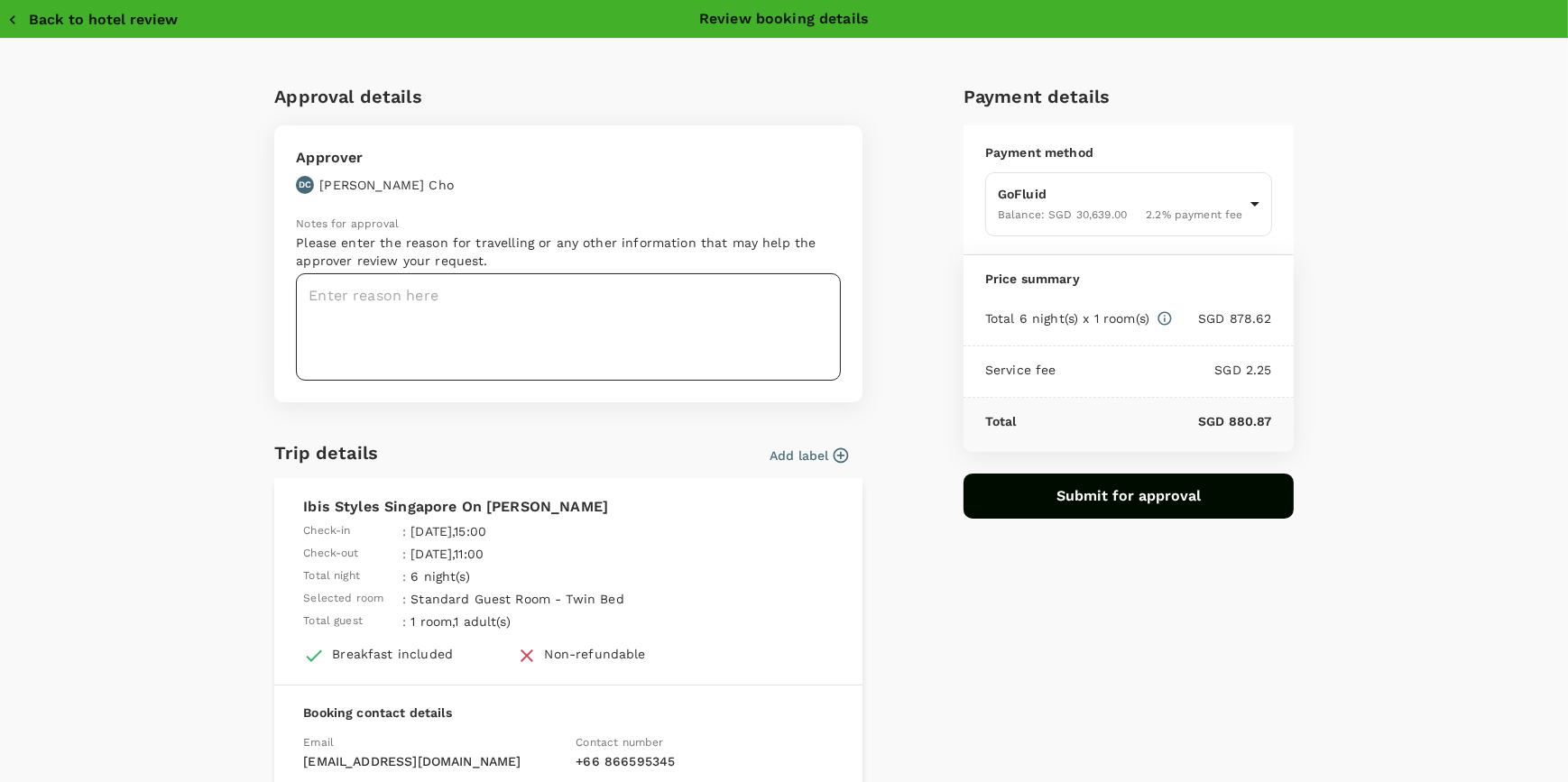
click at [469, 307] on textarea at bounding box center [568, 326] width 545 height 107
paste textarea "To take a trip for "2025 3rd QBR Meeting & 2026 Work Plan discussion" at SG off…"
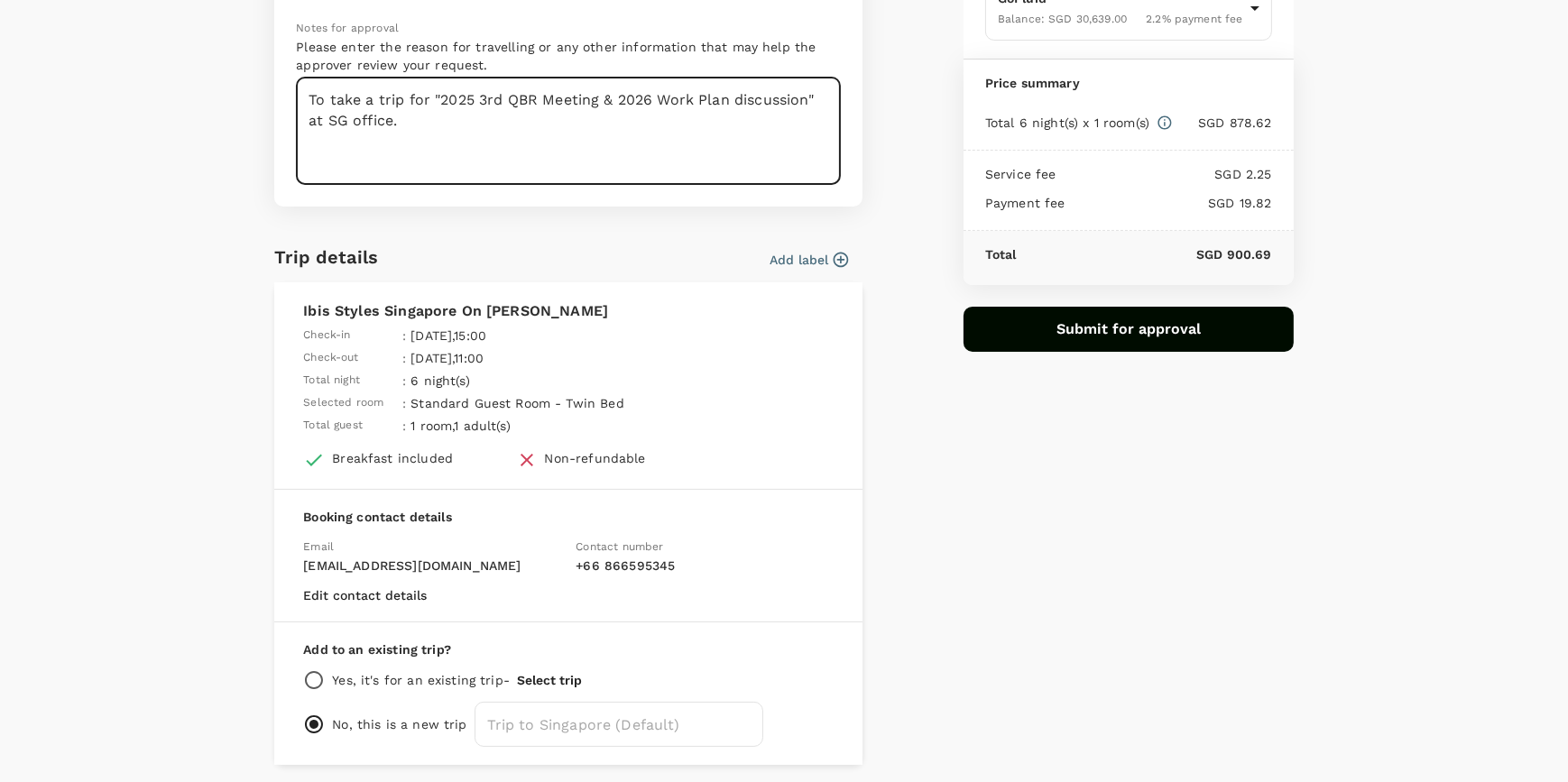
scroll to position [177, 0]
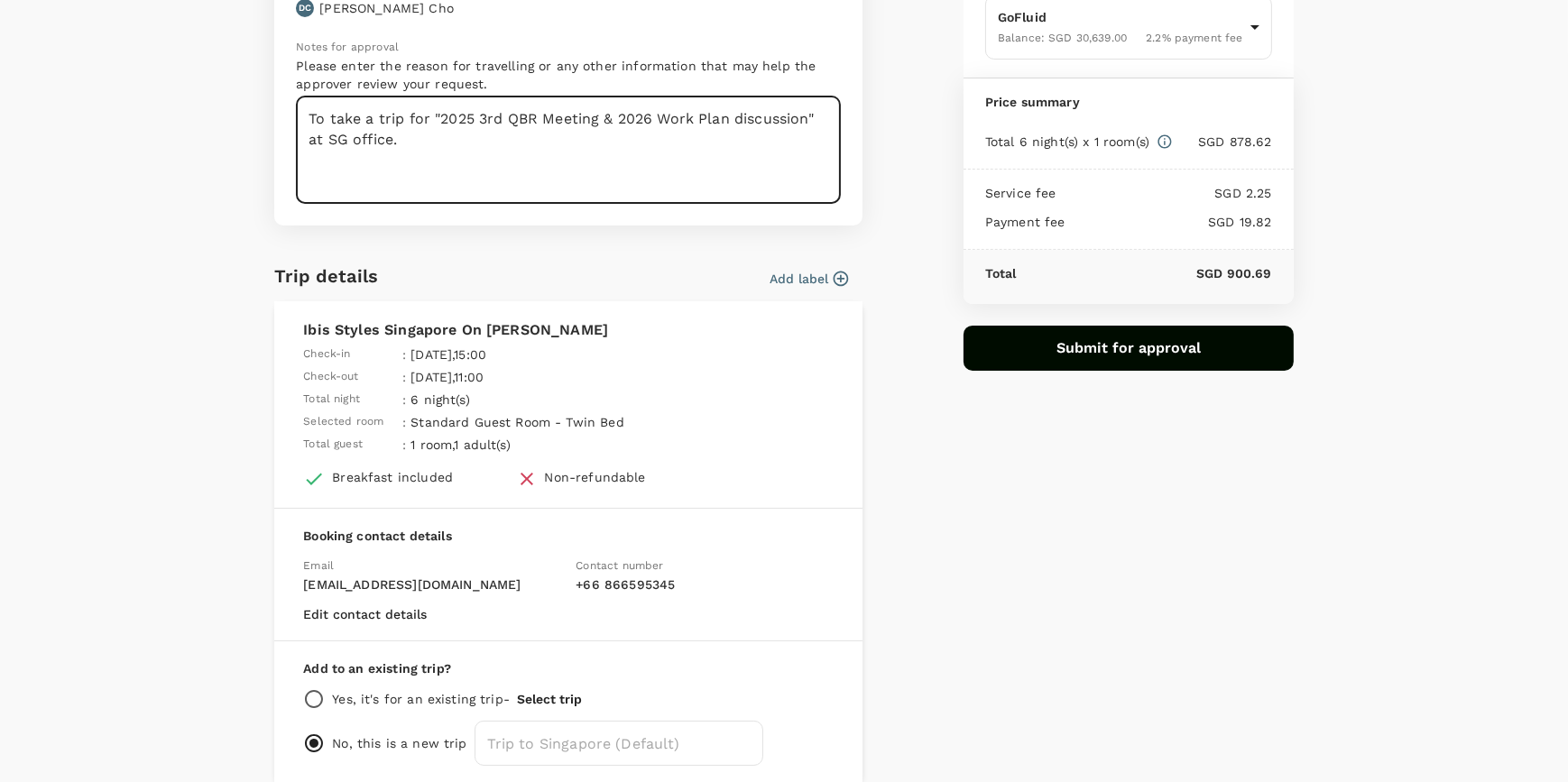
type textarea "To take a trip for "2025 3rd QBR Meeting & 2026 Work Plan discussion" at SG off…"
click at [832, 279] on icon "button" at bounding box center [841, 279] width 18 height 18
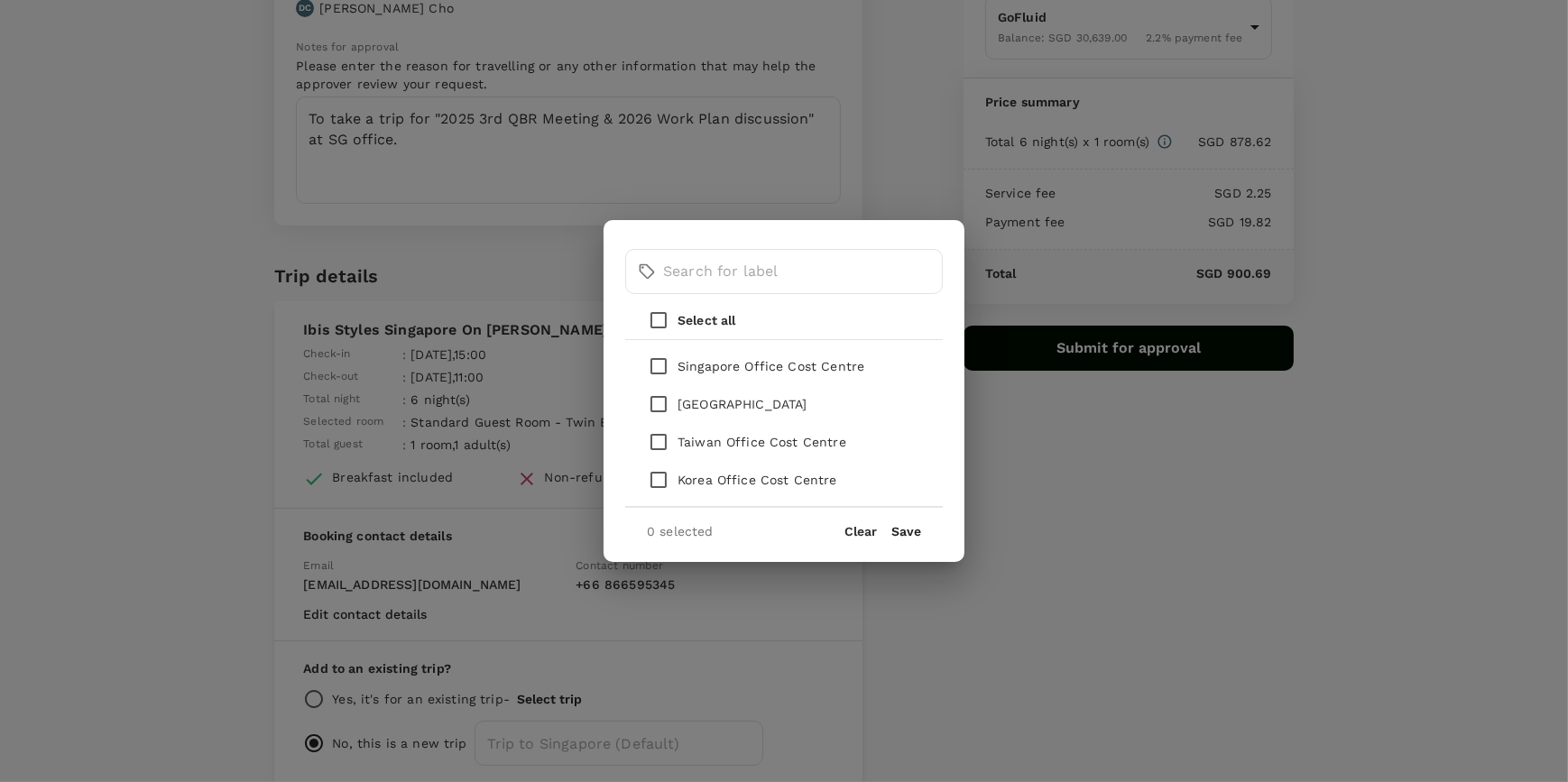
click at [663, 368] on input "checkbox" at bounding box center [659, 366] width 37 height 37
checkbox input "true"
click at [907, 529] on button "Save" at bounding box center [906, 532] width 30 height 15
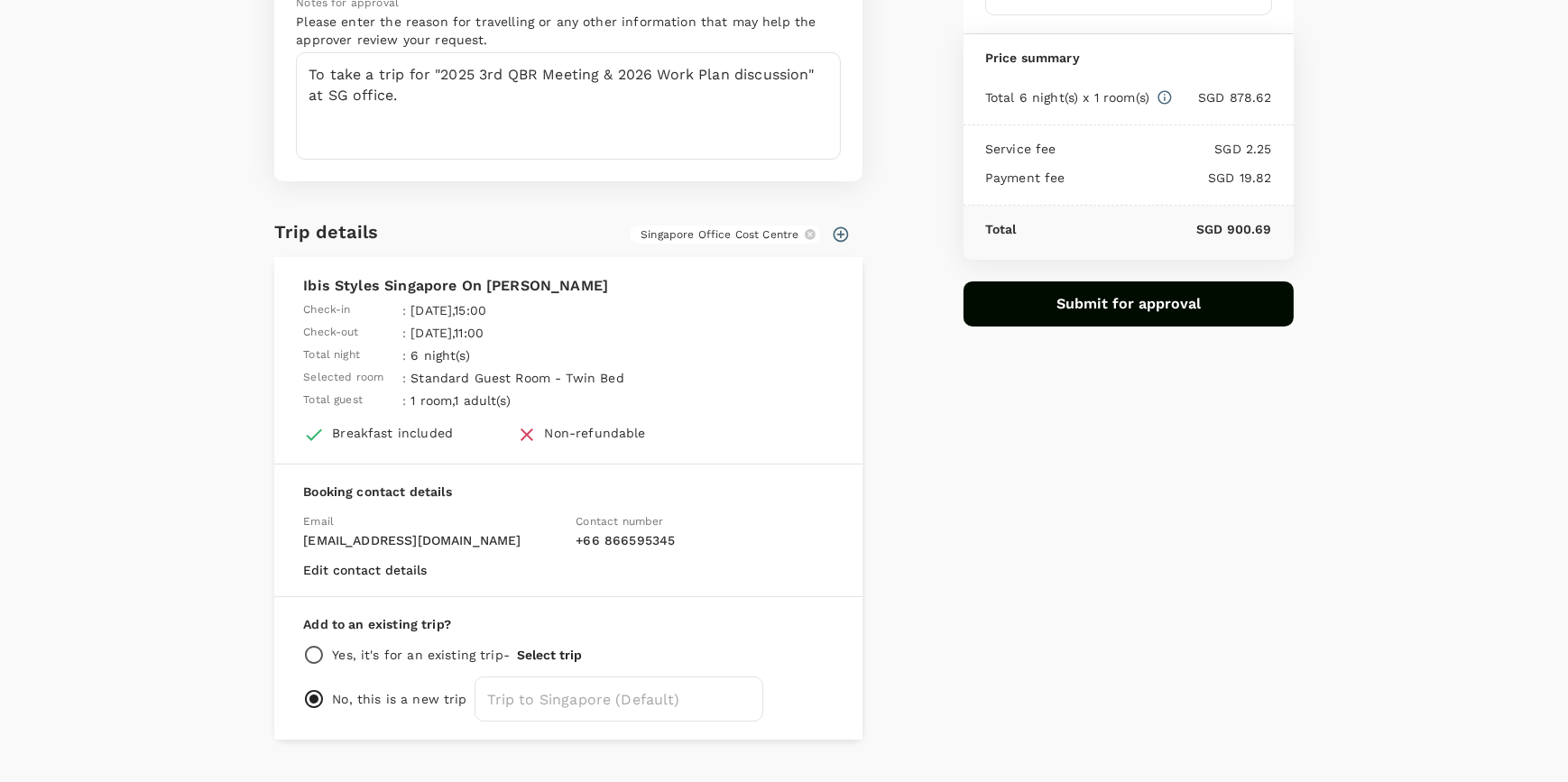
scroll to position [259, 0]
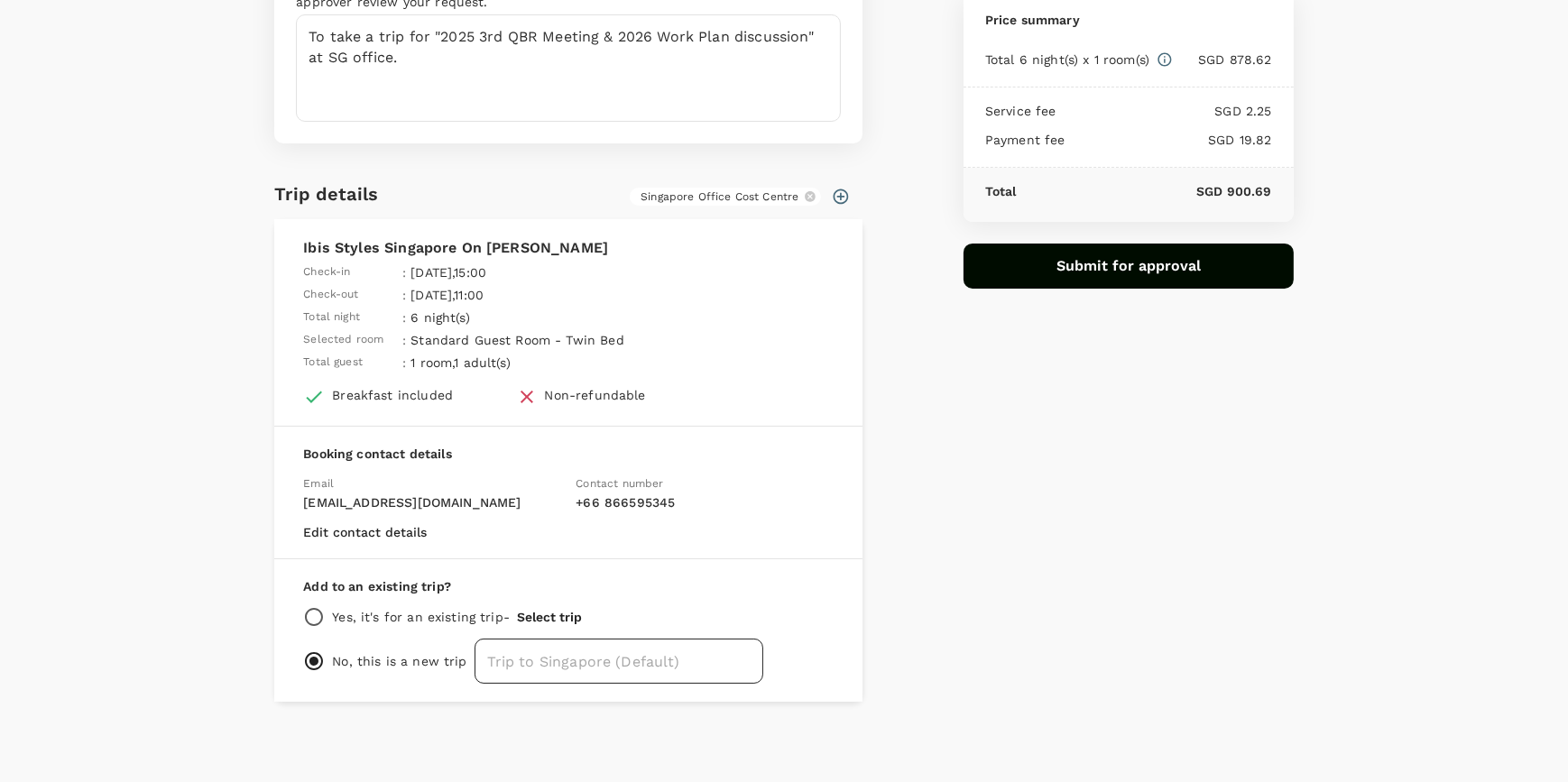
click at [524, 665] on input "text" at bounding box center [618, 662] width 289 height 45
type input "Trip to Singpaore"
click at [1079, 563] on div "Payment details Payment method GoFluid Balance : SGD 30,639.00 2.2 % payment fe…" at bounding box center [1122, 255] width 345 height 893
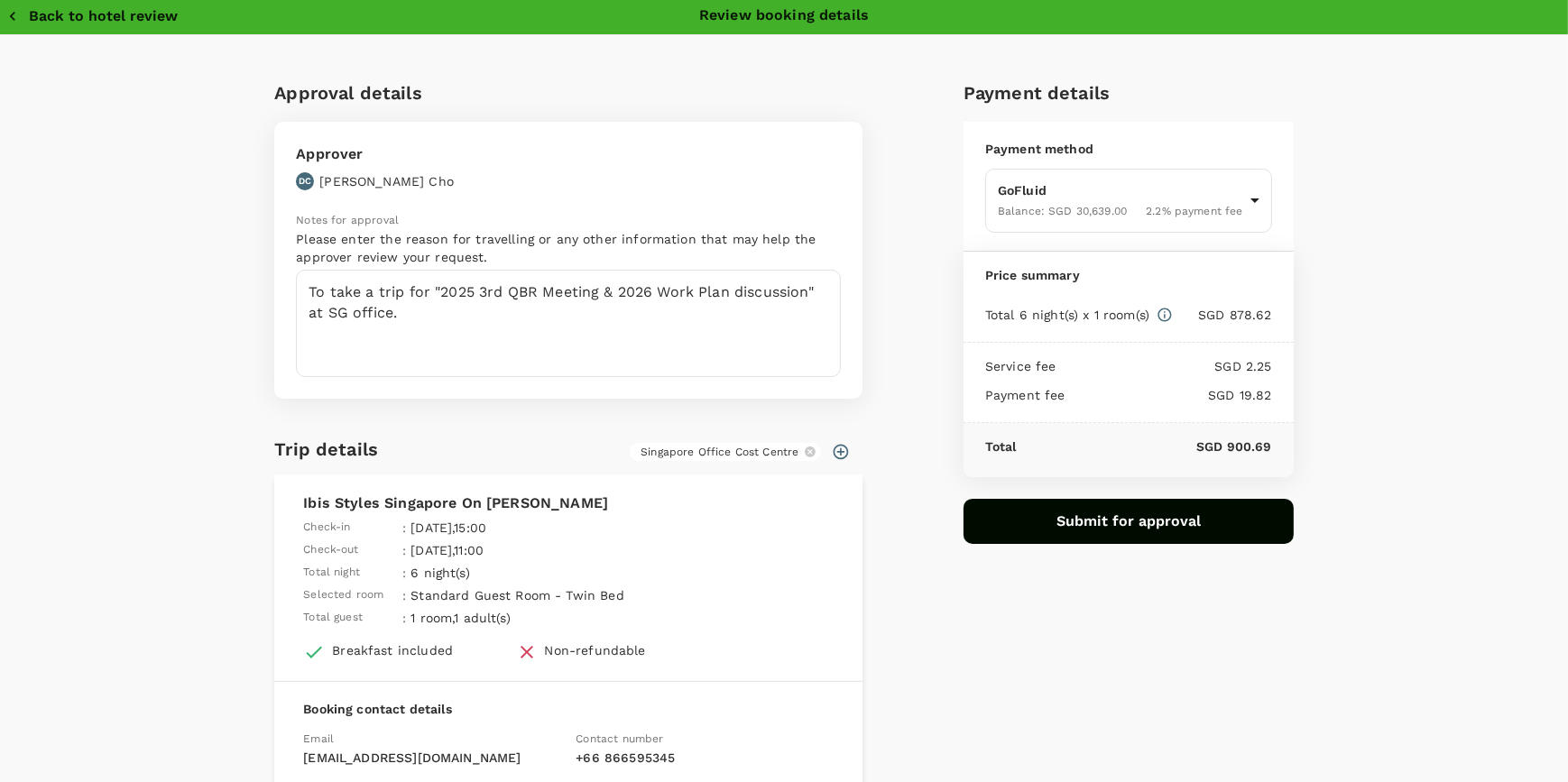
scroll to position [0, 0]
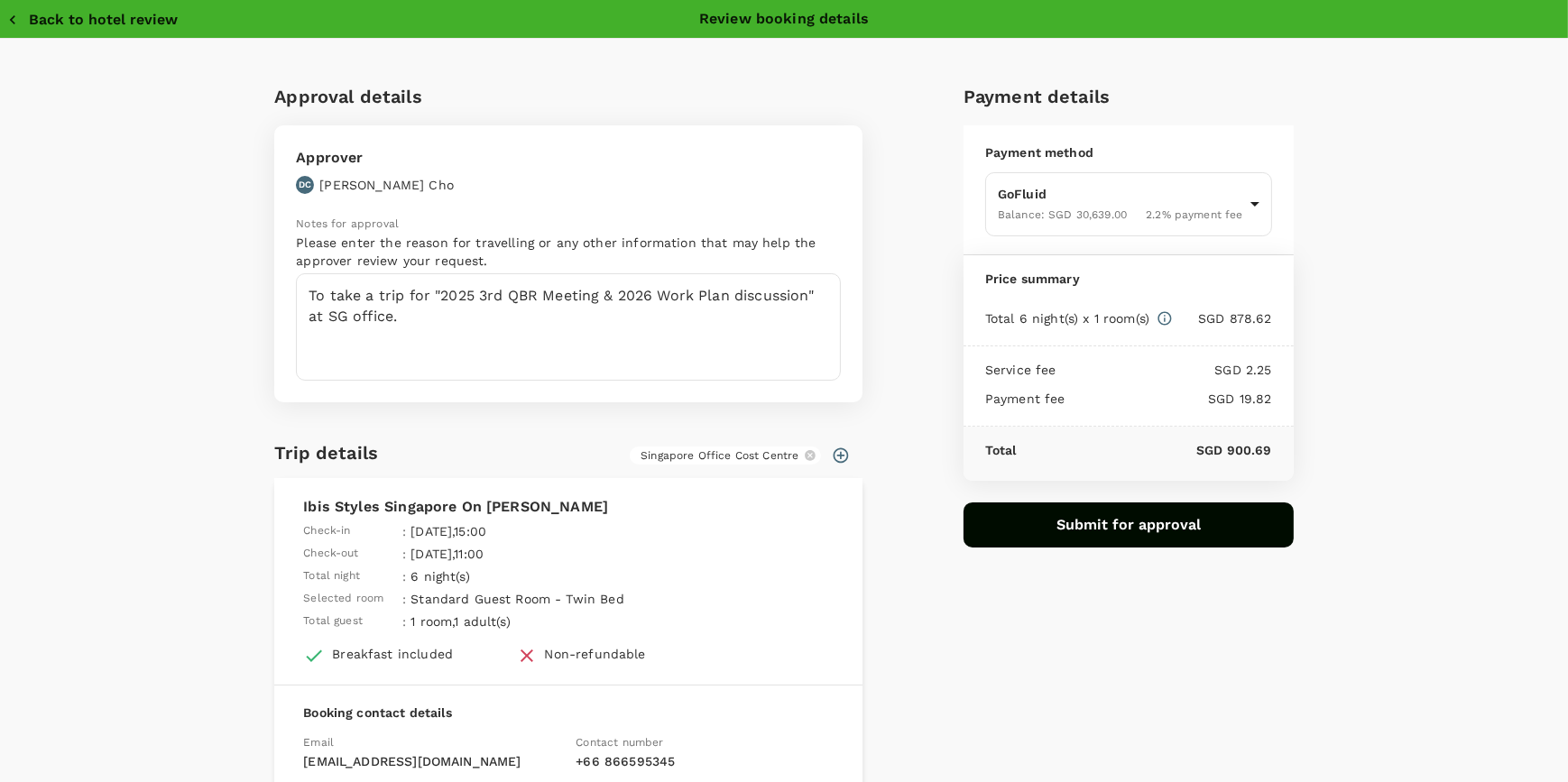
click at [1094, 533] on button "Submit for approval" at bounding box center [1128, 526] width 330 height 45
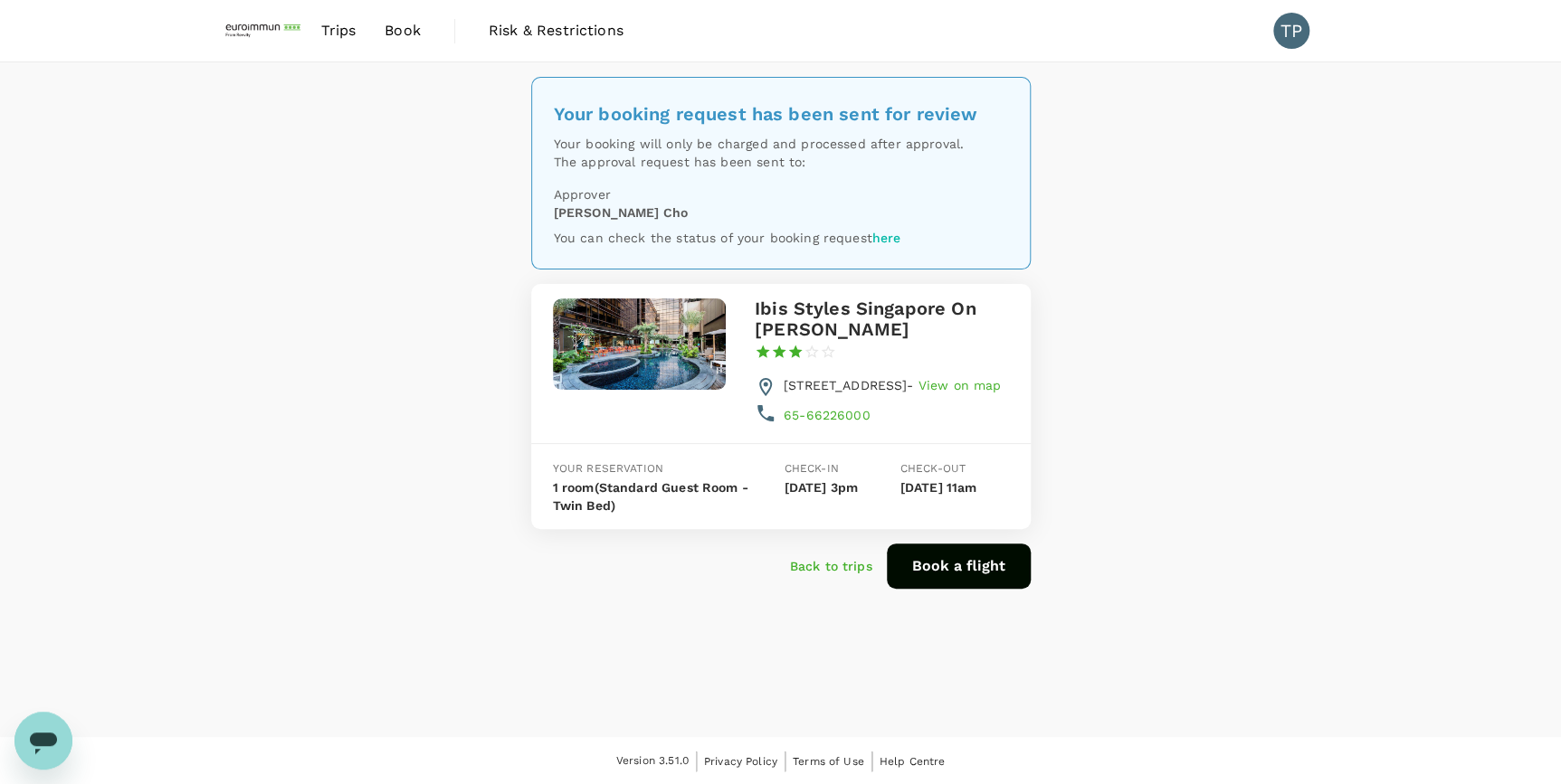
click at [884, 239] on link "here" at bounding box center [886, 237] width 29 height 15
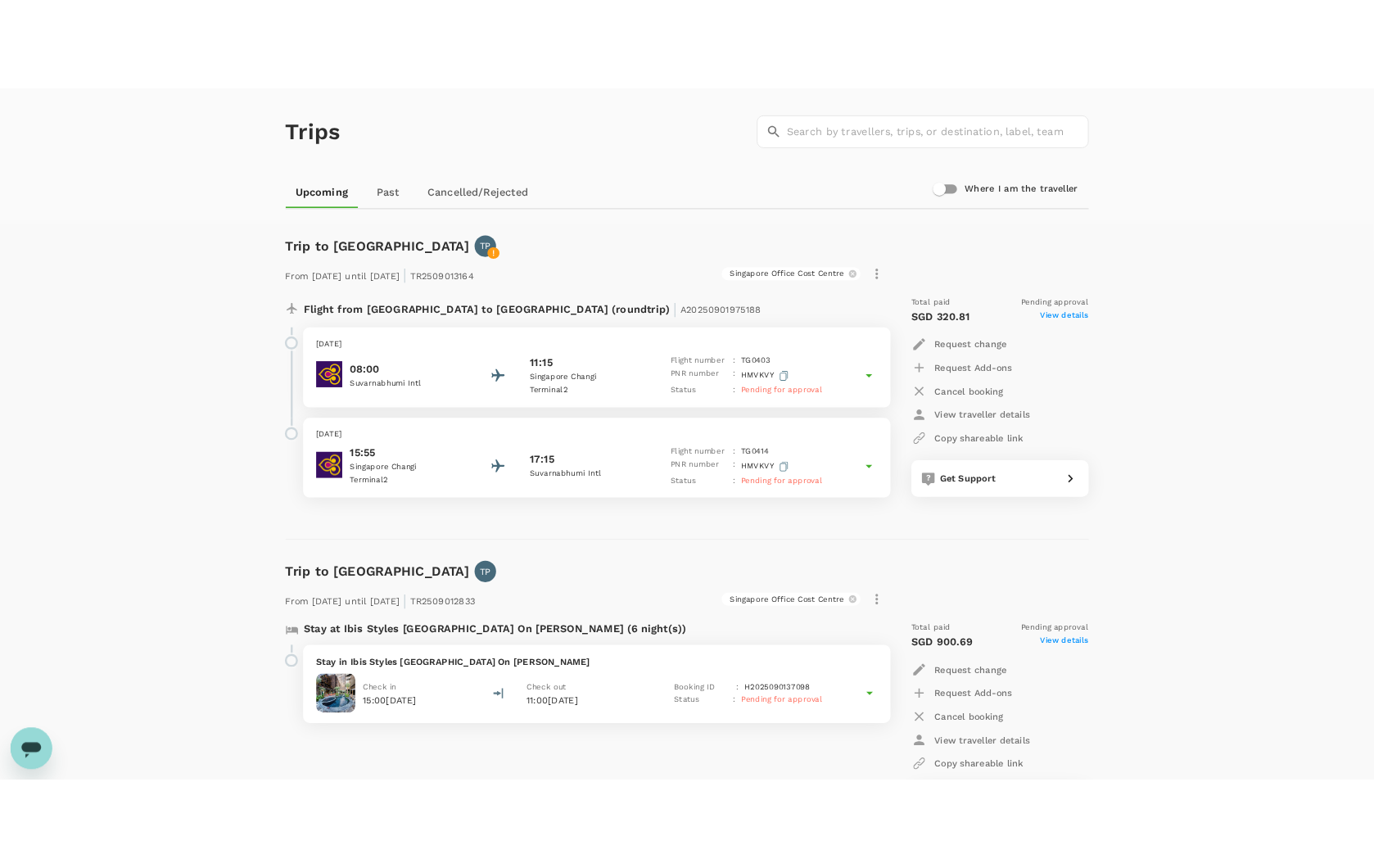
scroll to position [149, 0]
